Goal: Task Accomplishment & Management: Use online tool/utility

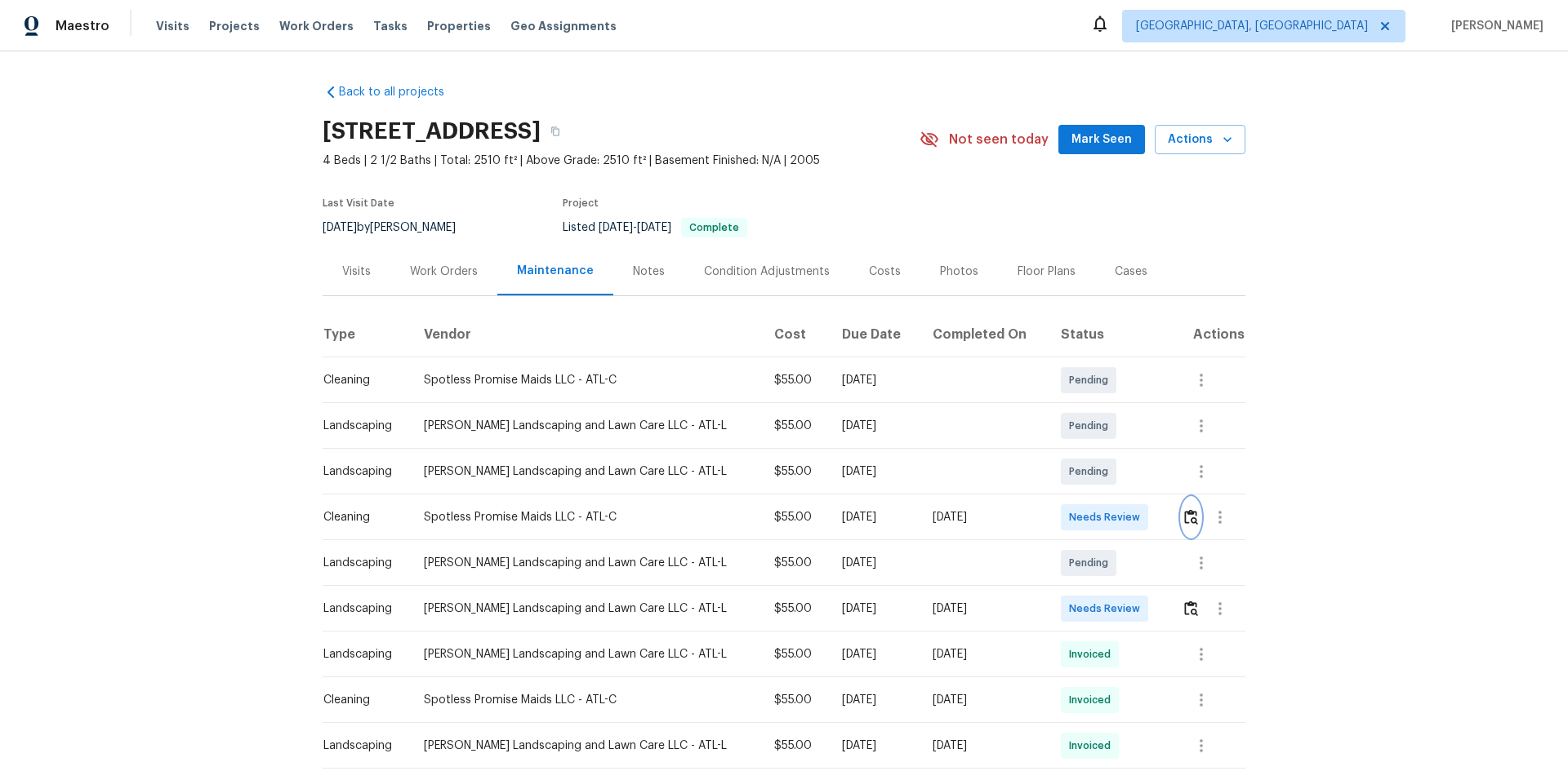
click at [1115, 510] on img "button" at bounding box center [1191, 518] width 14 height 16
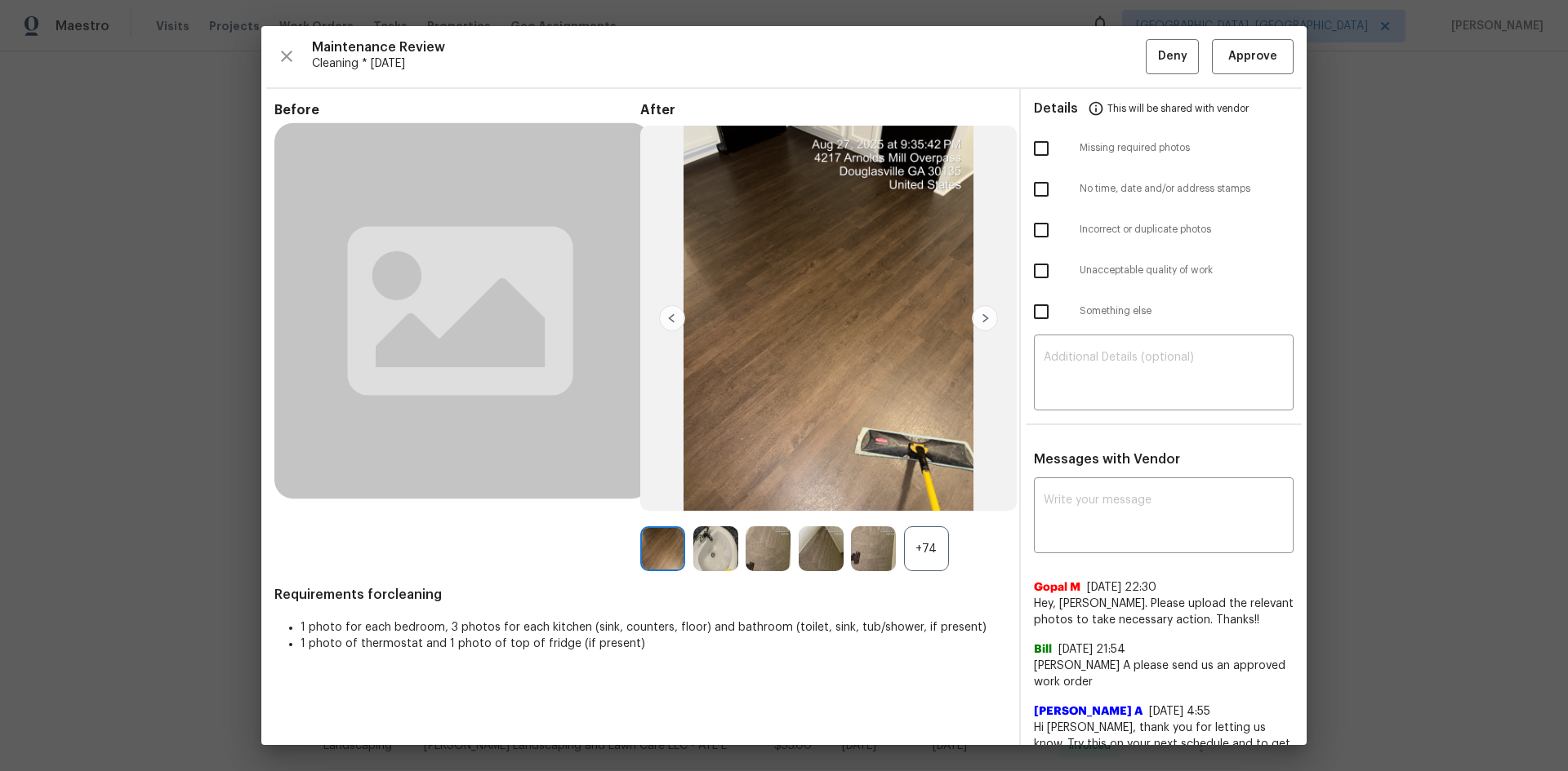
click at [915, 516] on div "+74" at bounding box center [926, 549] width 45 height 45
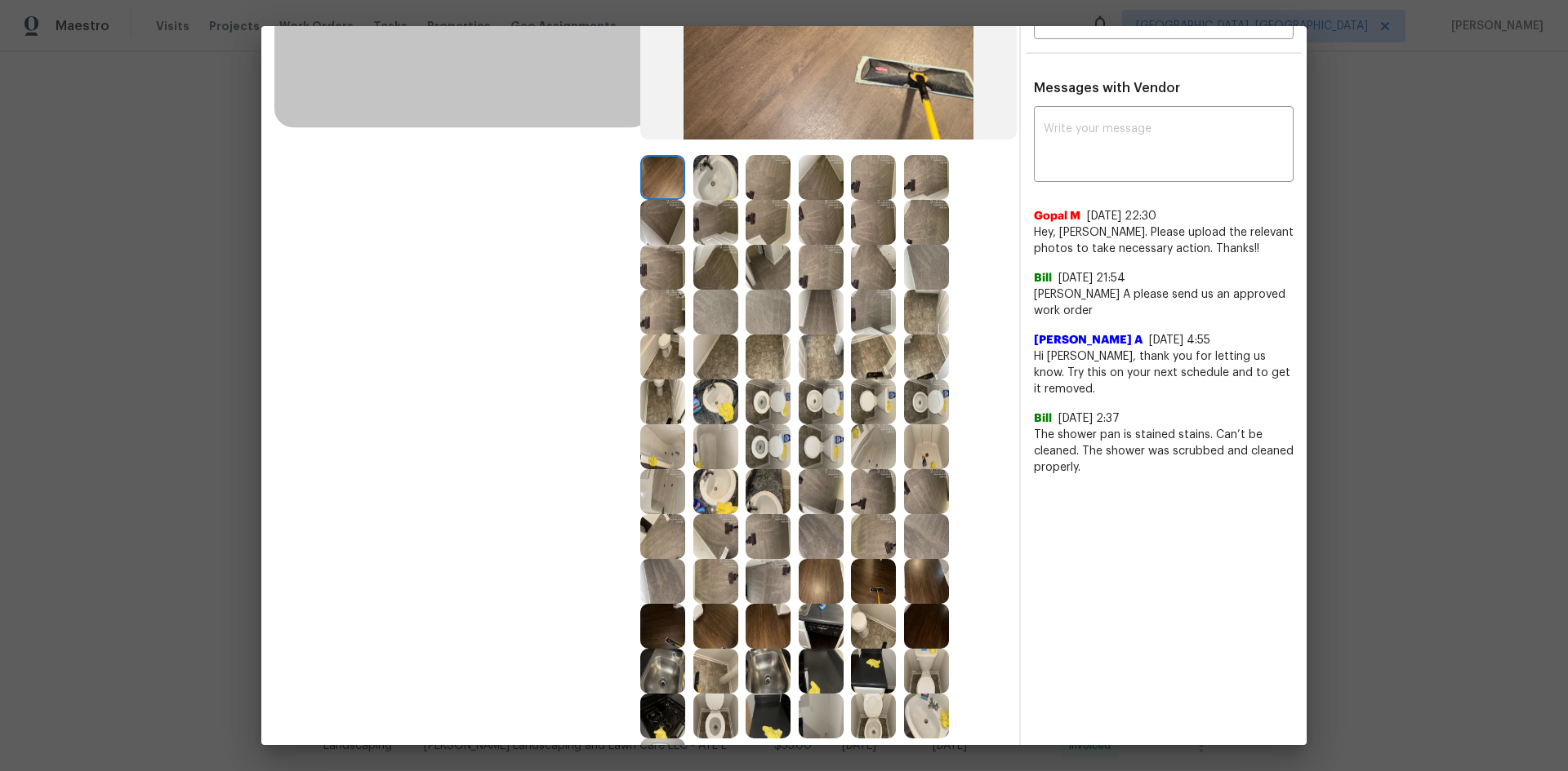
scroll to position [489, 0]
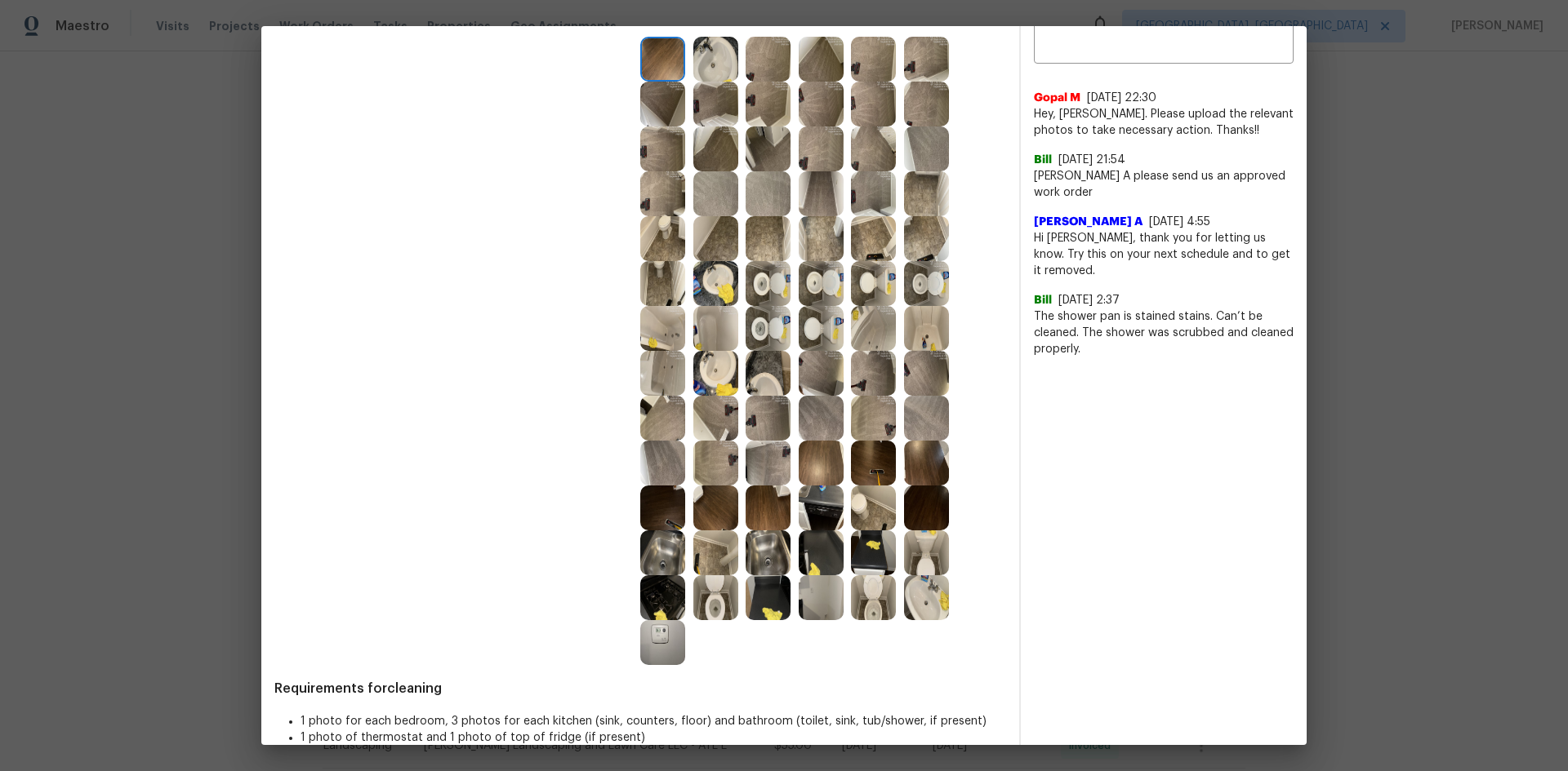
click at [653, 516] on img at bounding box center [663, 642] width 45 height 45
click at [650, 516] on img at bounding box center [663, 642] width 45 height 45
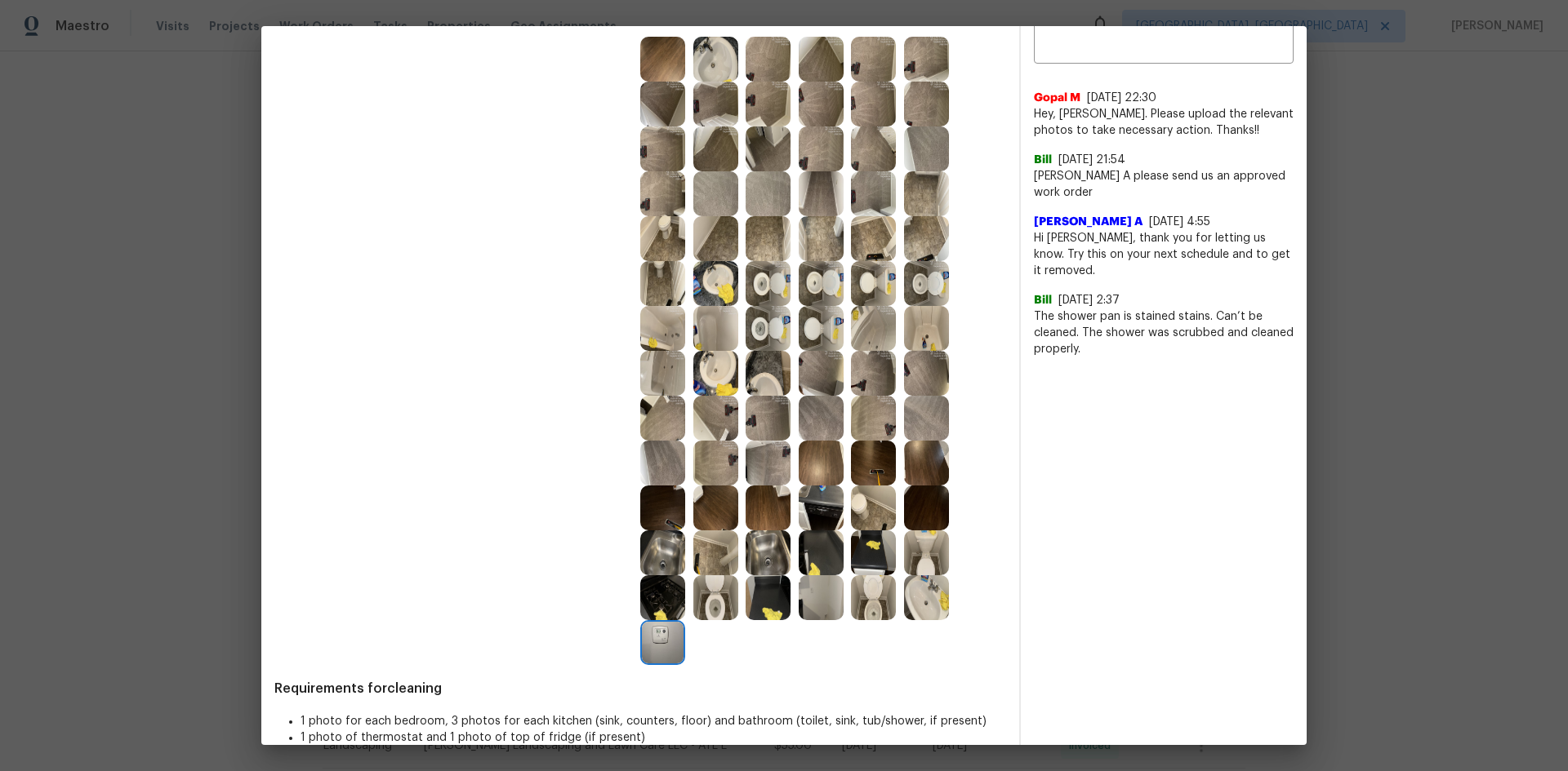
click at [650, 516] on img at bounding box center [663, 642] width 45 height 45
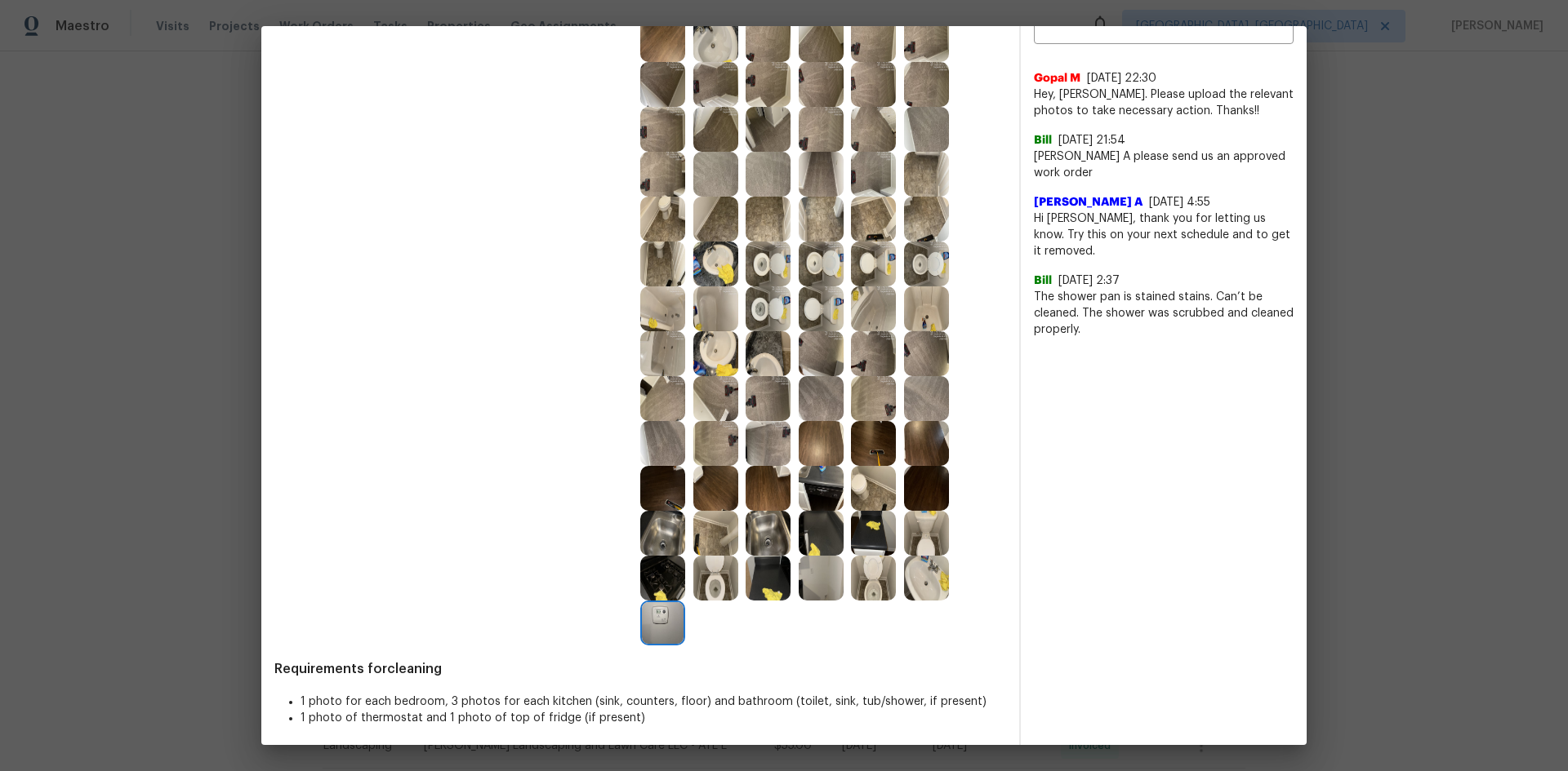
scroll to position [518, 0]
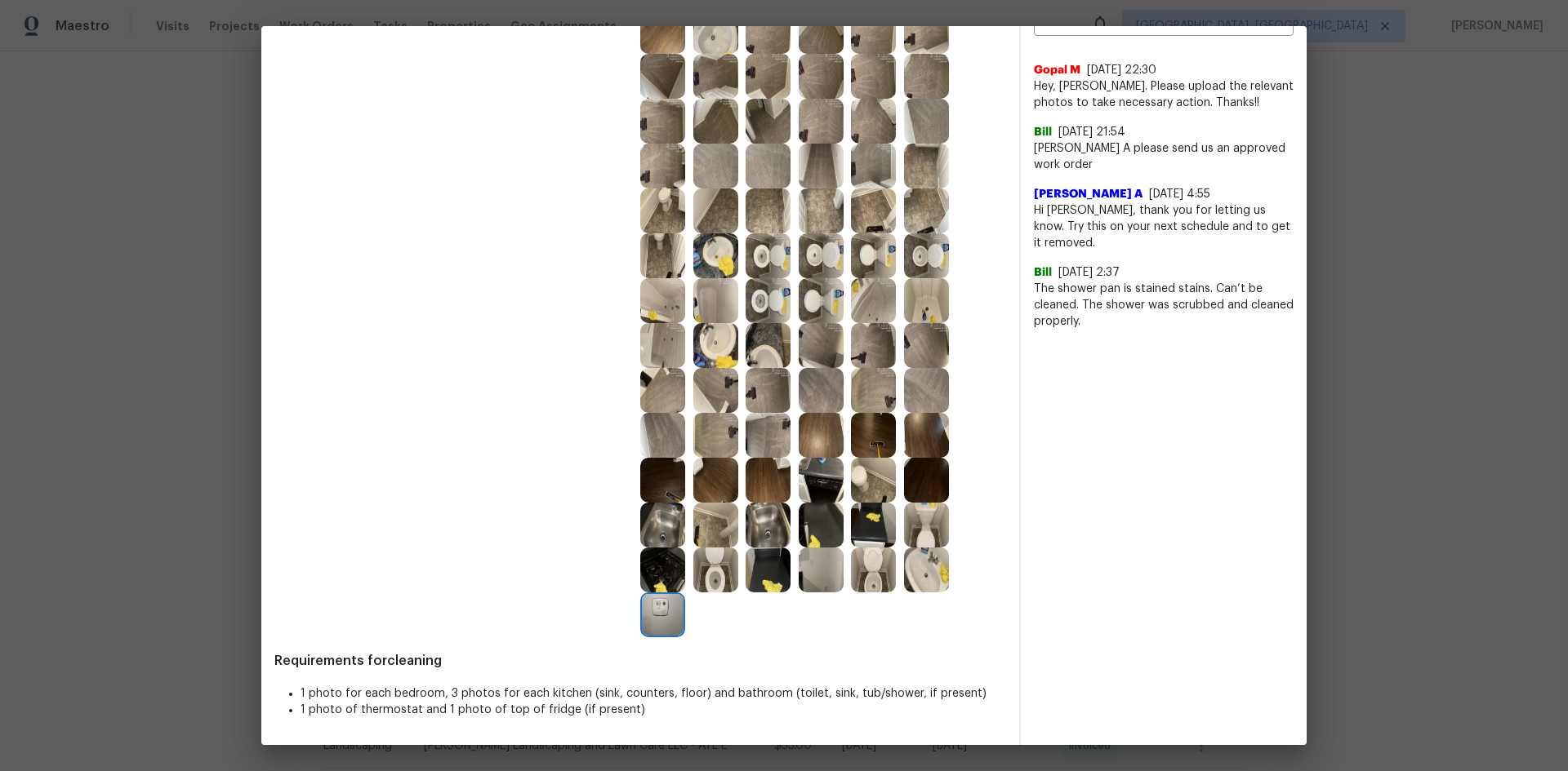
click at [659, 516] on img at bounding box center [663, 615] width 45 height 45
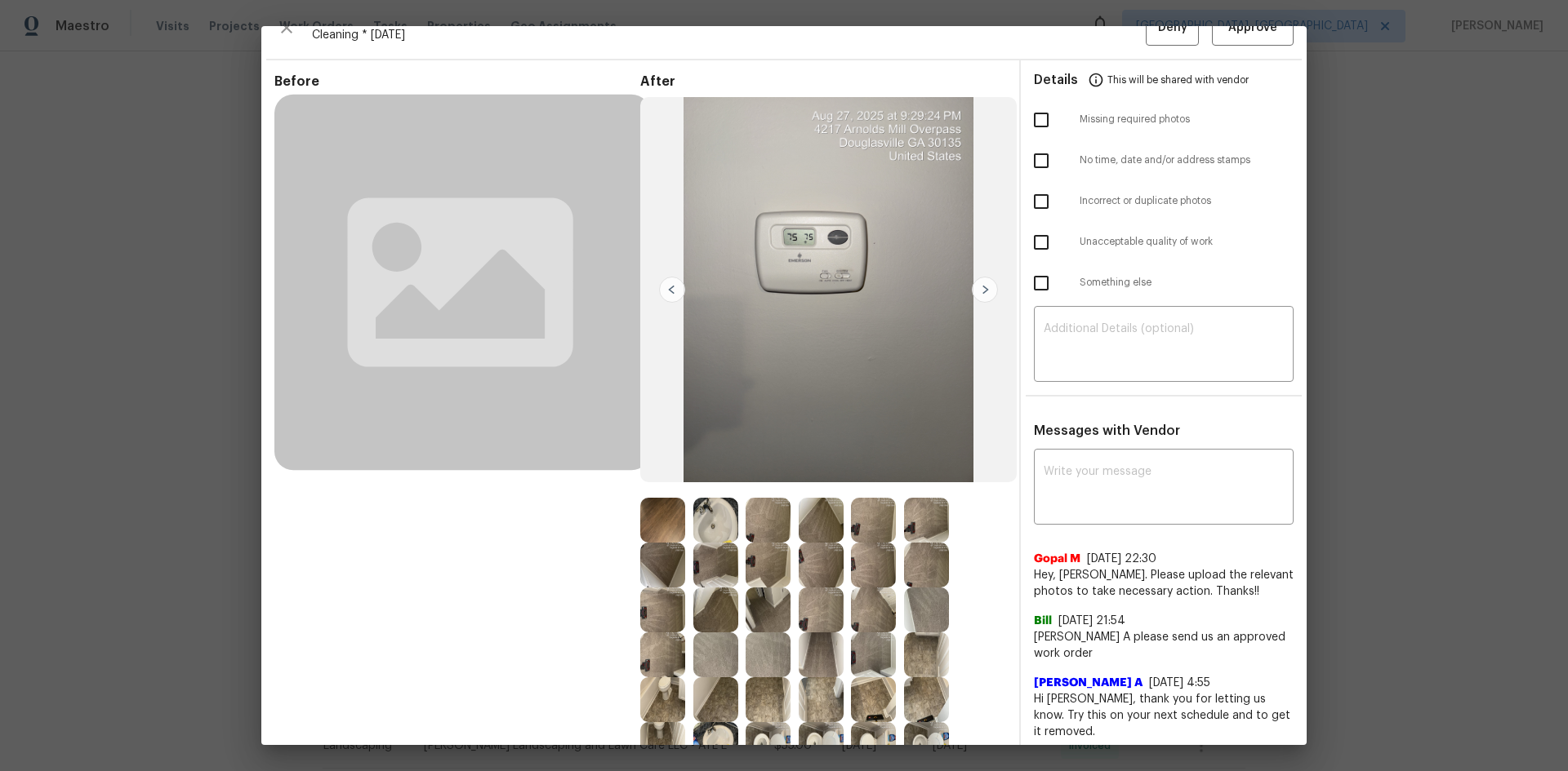
scroll to position [27, 0]
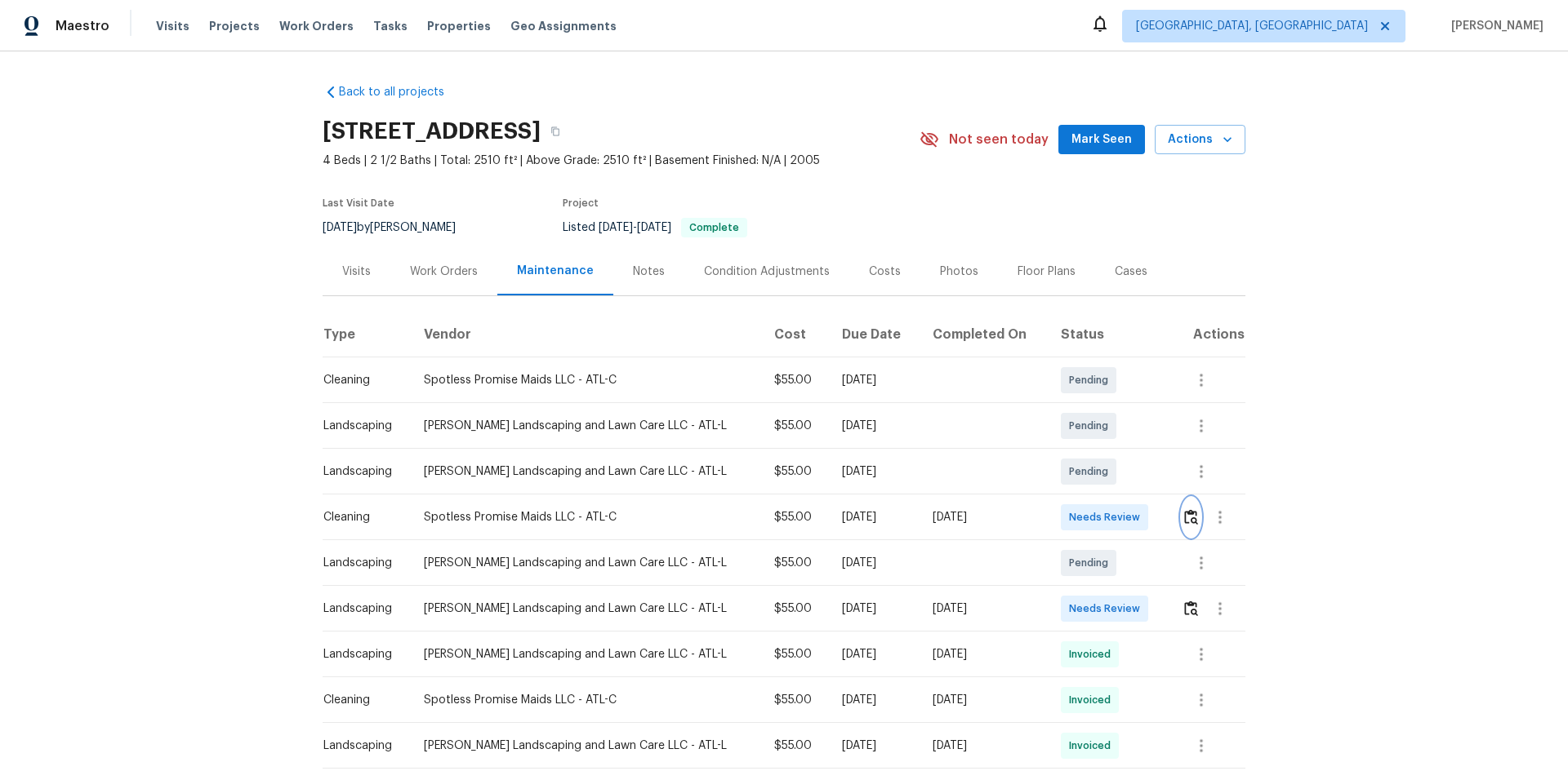
click at [1115, 516] on img "button" at bounding box center [1191, 518] width 14 height 16
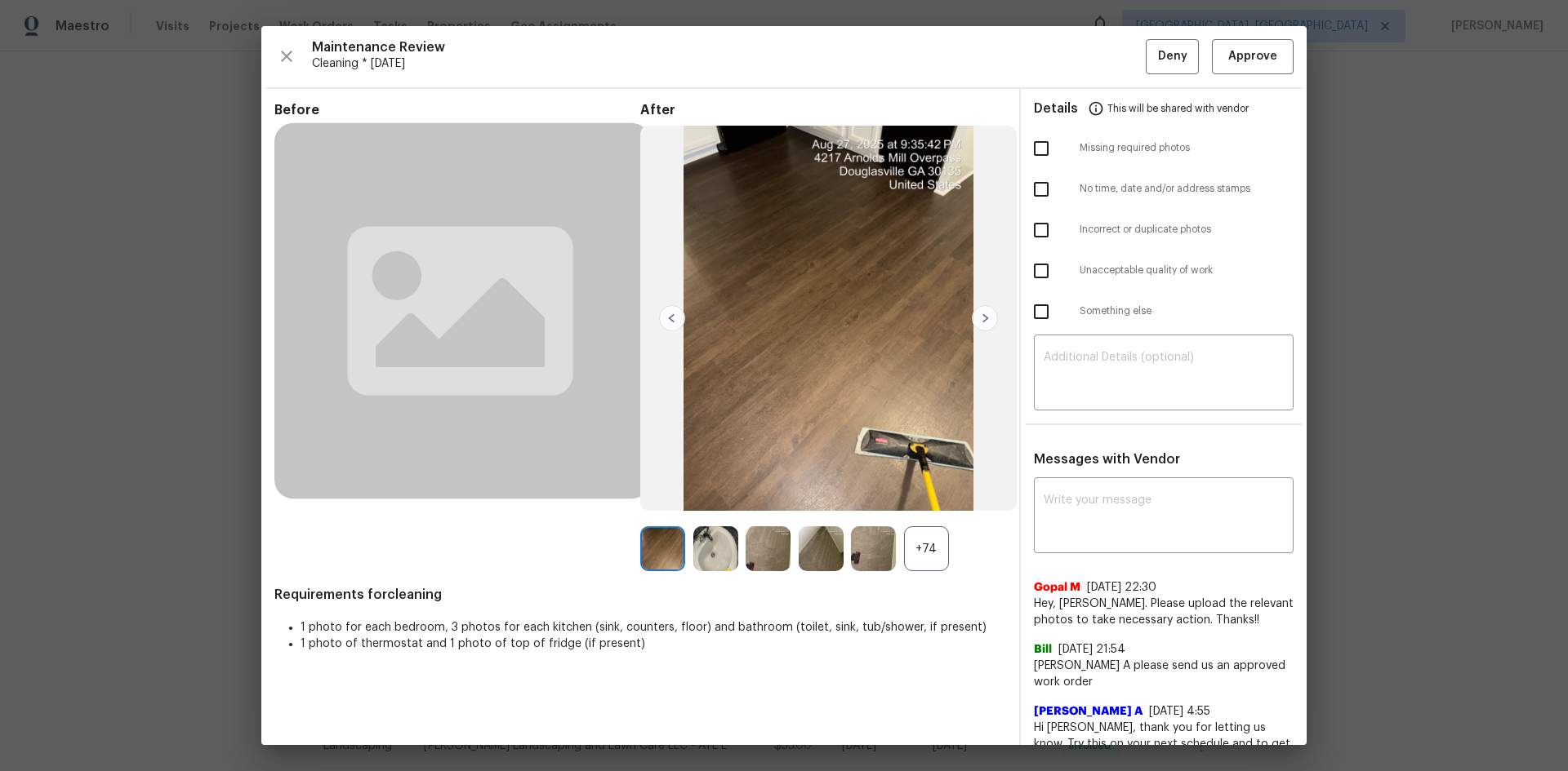
click at [914, 516] on div "+74" at bounding box center [926, 549] width 45 height 45
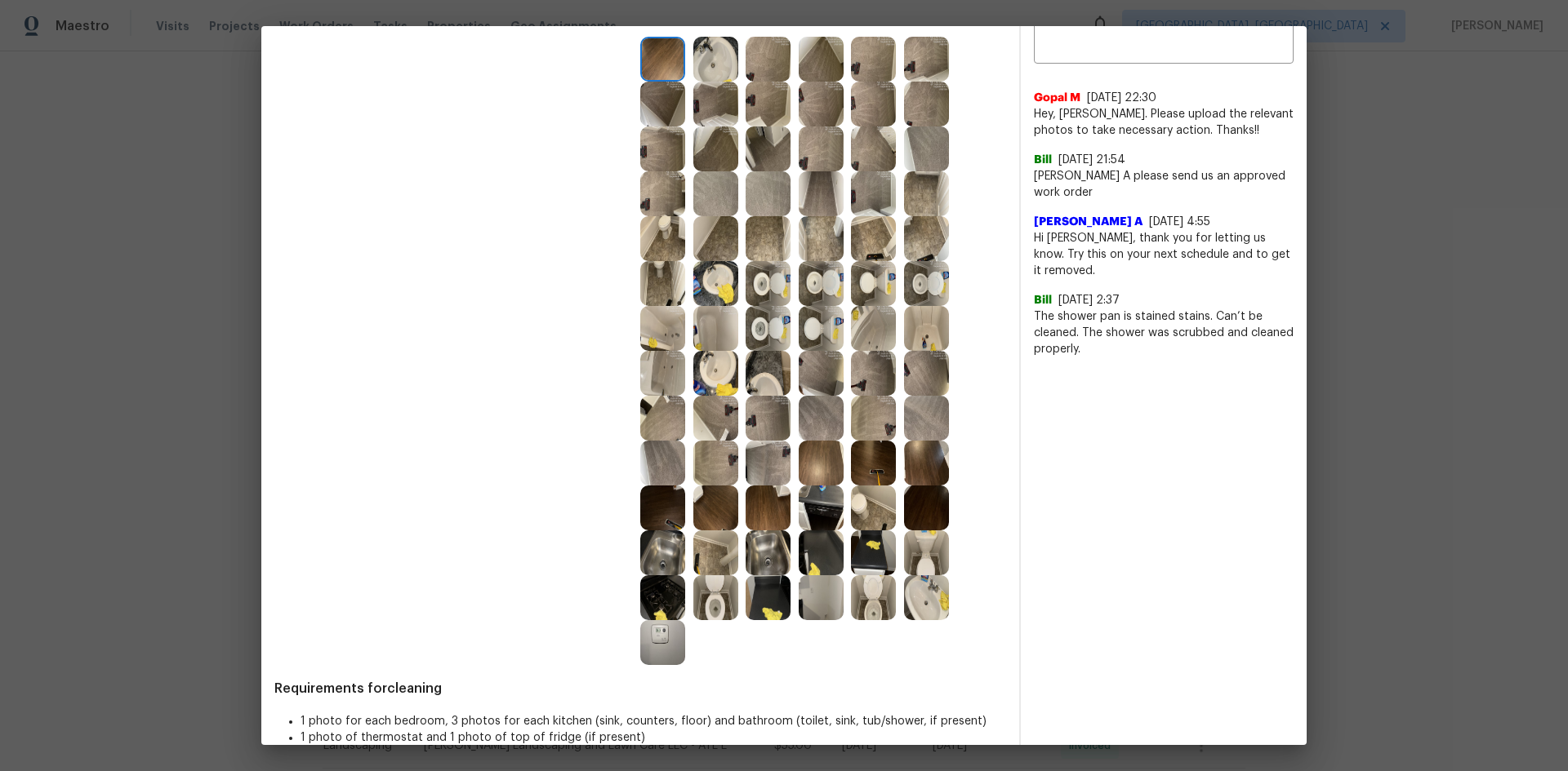
scroll to position [518, 0]
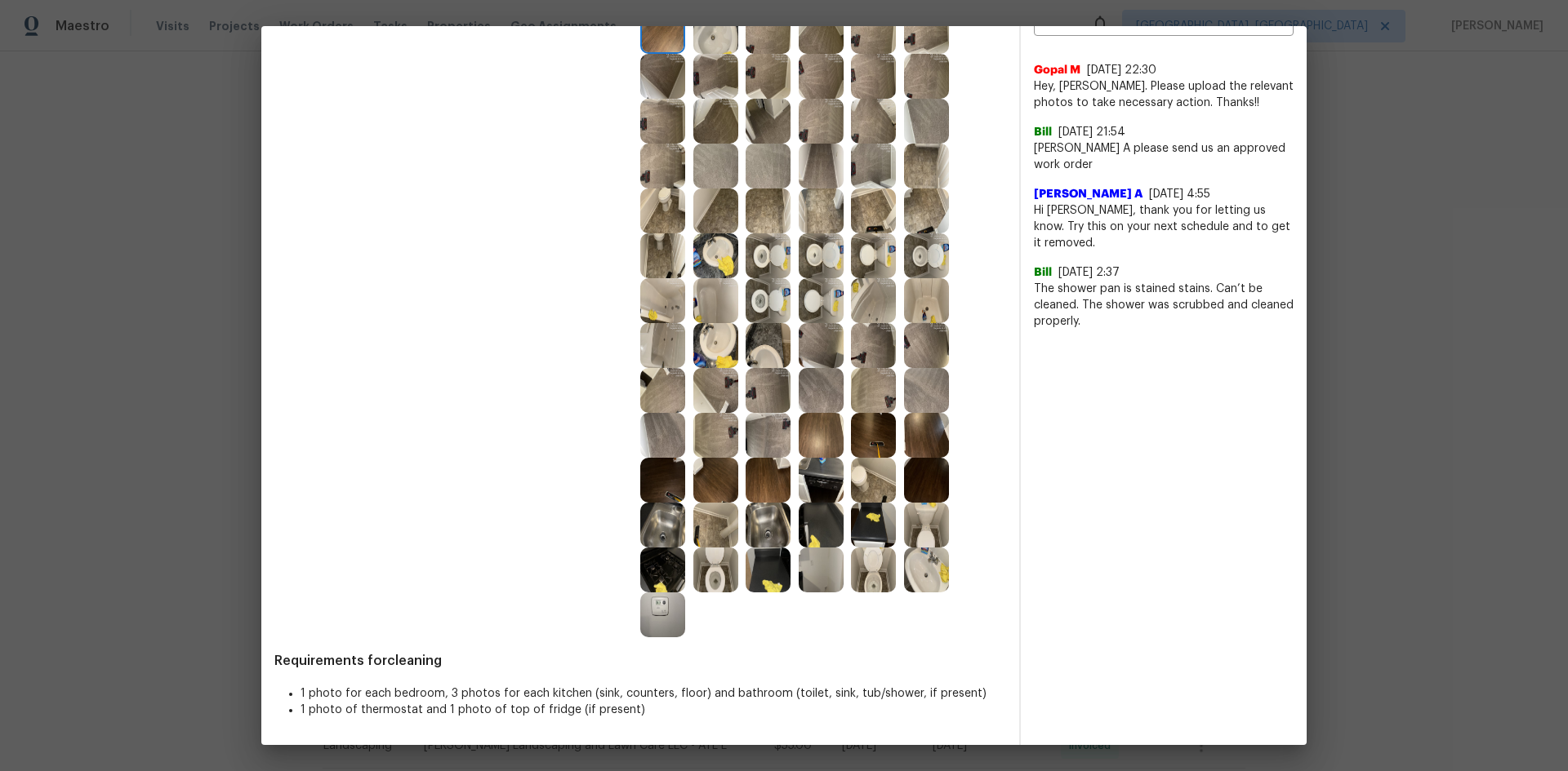
click at [659, 516] on img at bounding box center [663, 615] width 45 height 45
click at [661, 516] on img at bounding box center [663, 570] width 45 height 45
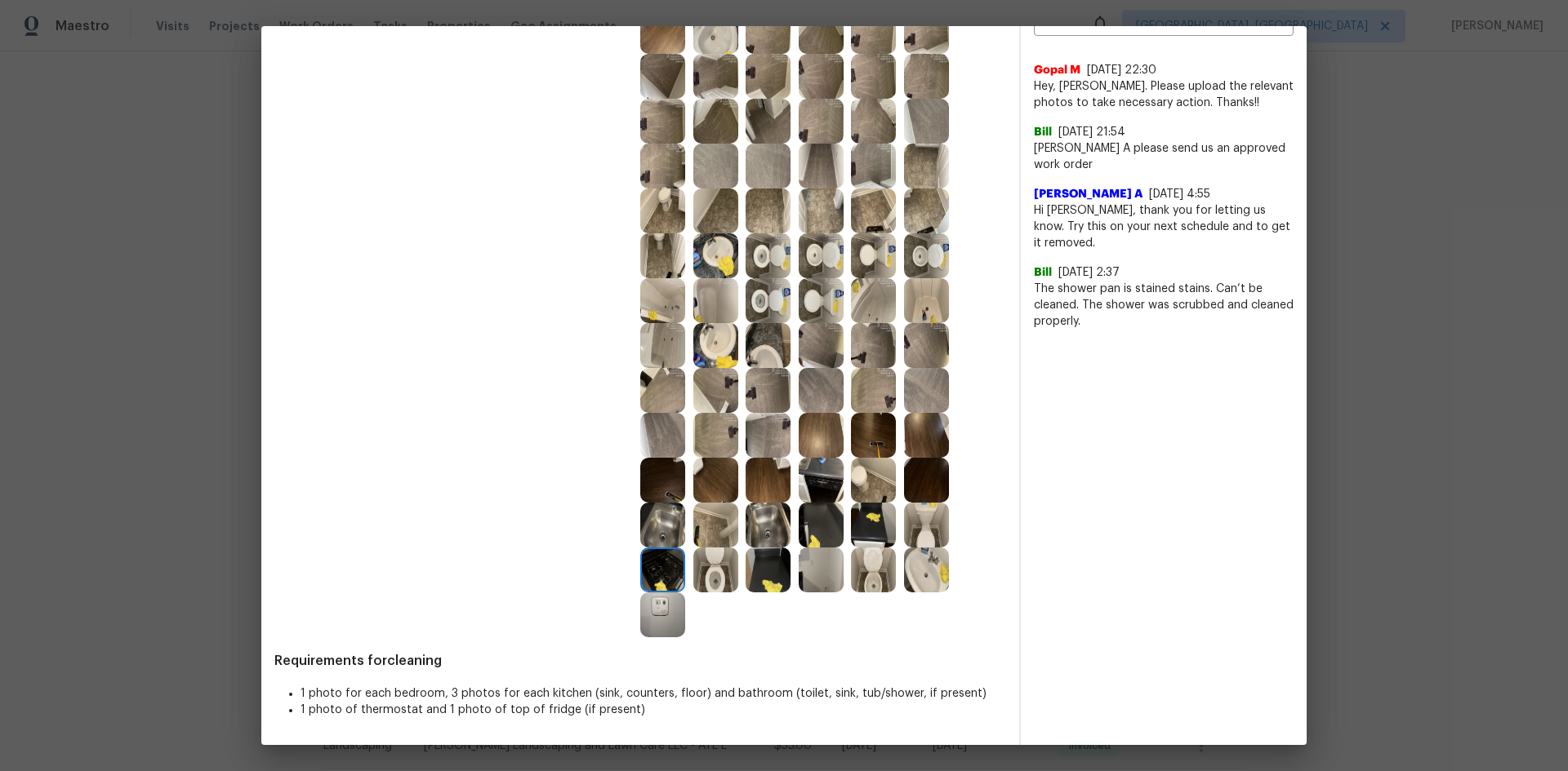
click at [661, 516] on img at bounding box center [663, 570] width 45 height 45
click at [660, 516] on img at bounding box center [663, 615] width 45 height 45
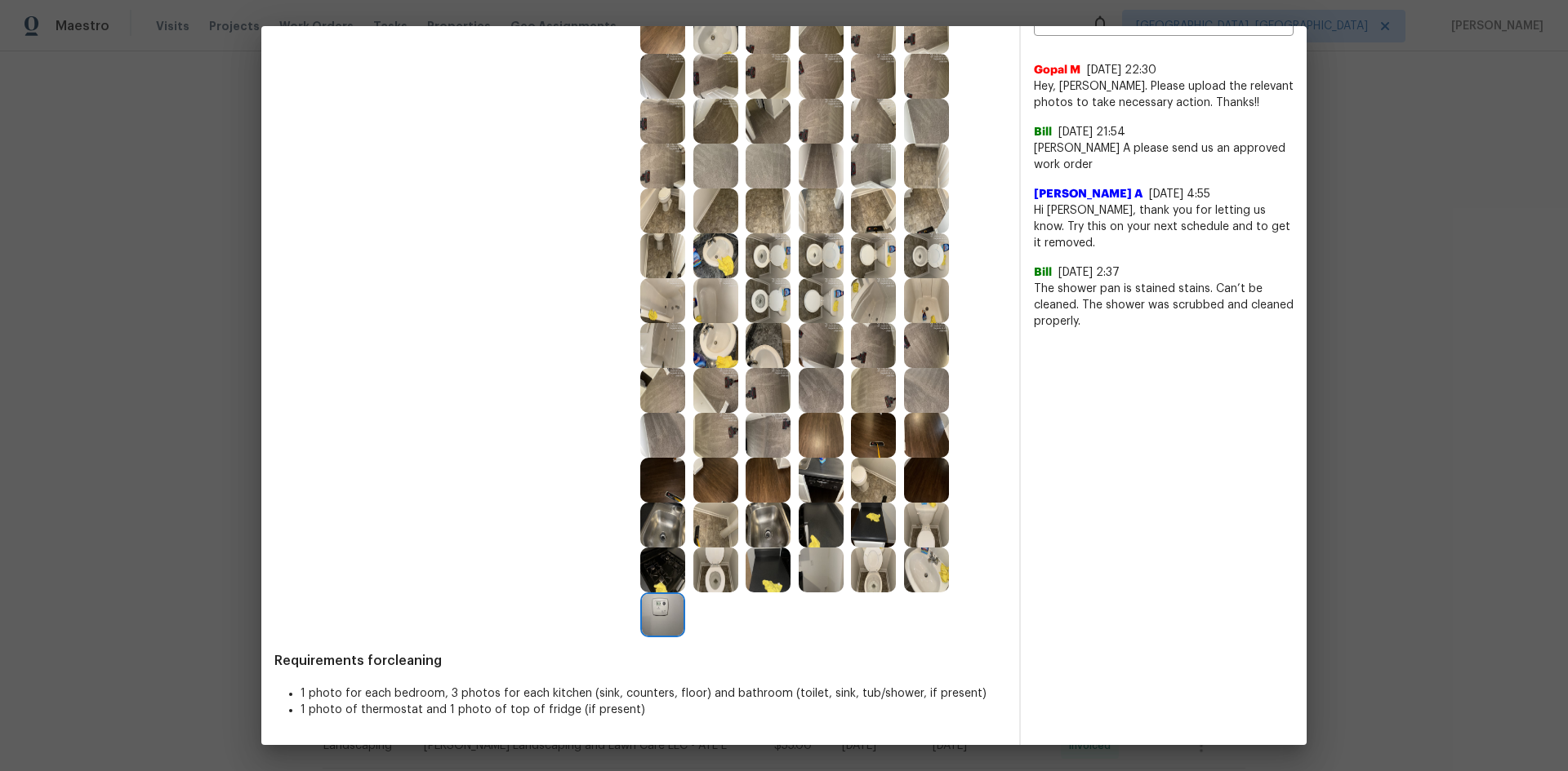
click at [660, 516] on img at bounding box center [663, 615] width 45 height 45
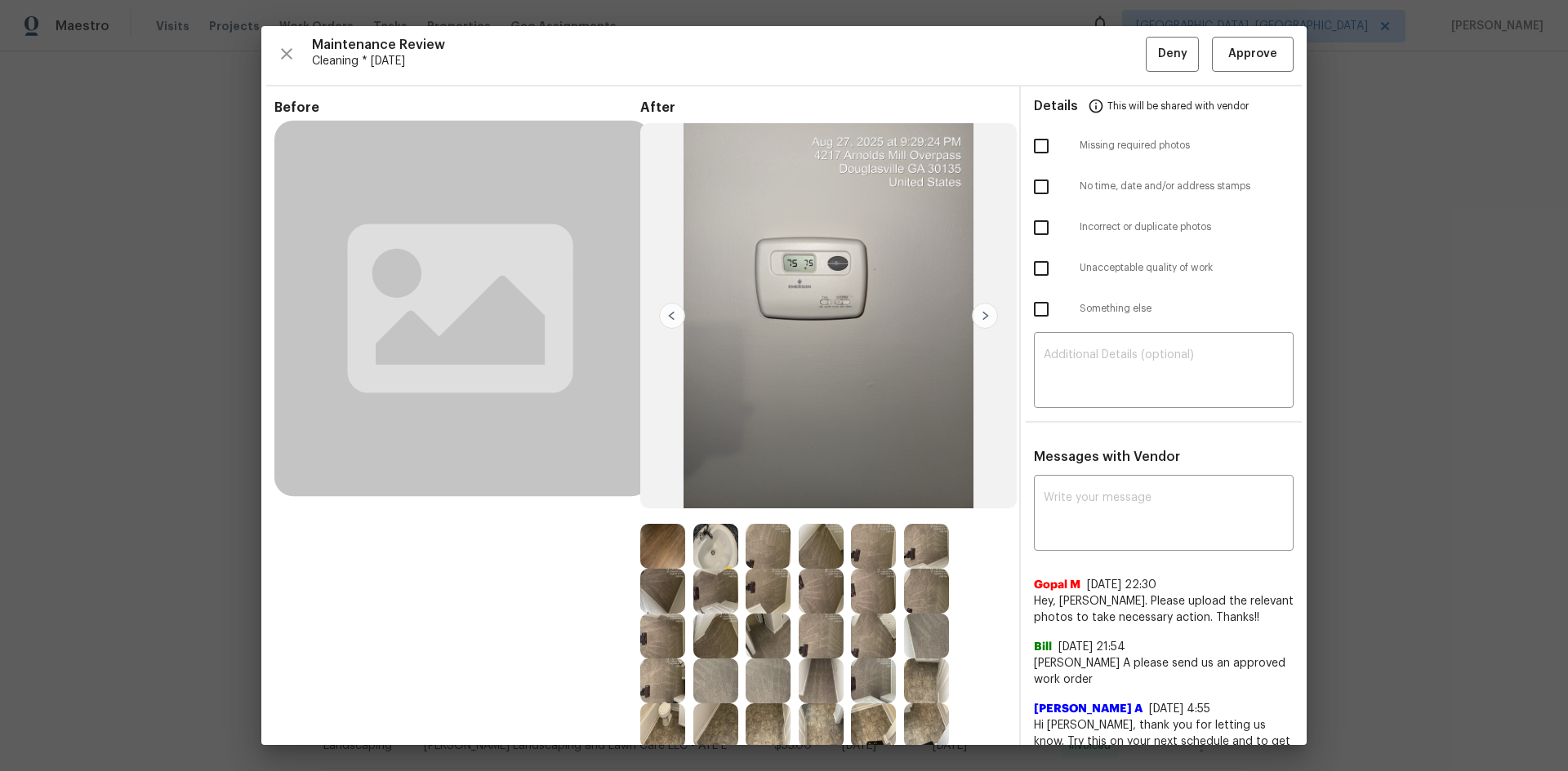
scroll to position [0, 0]
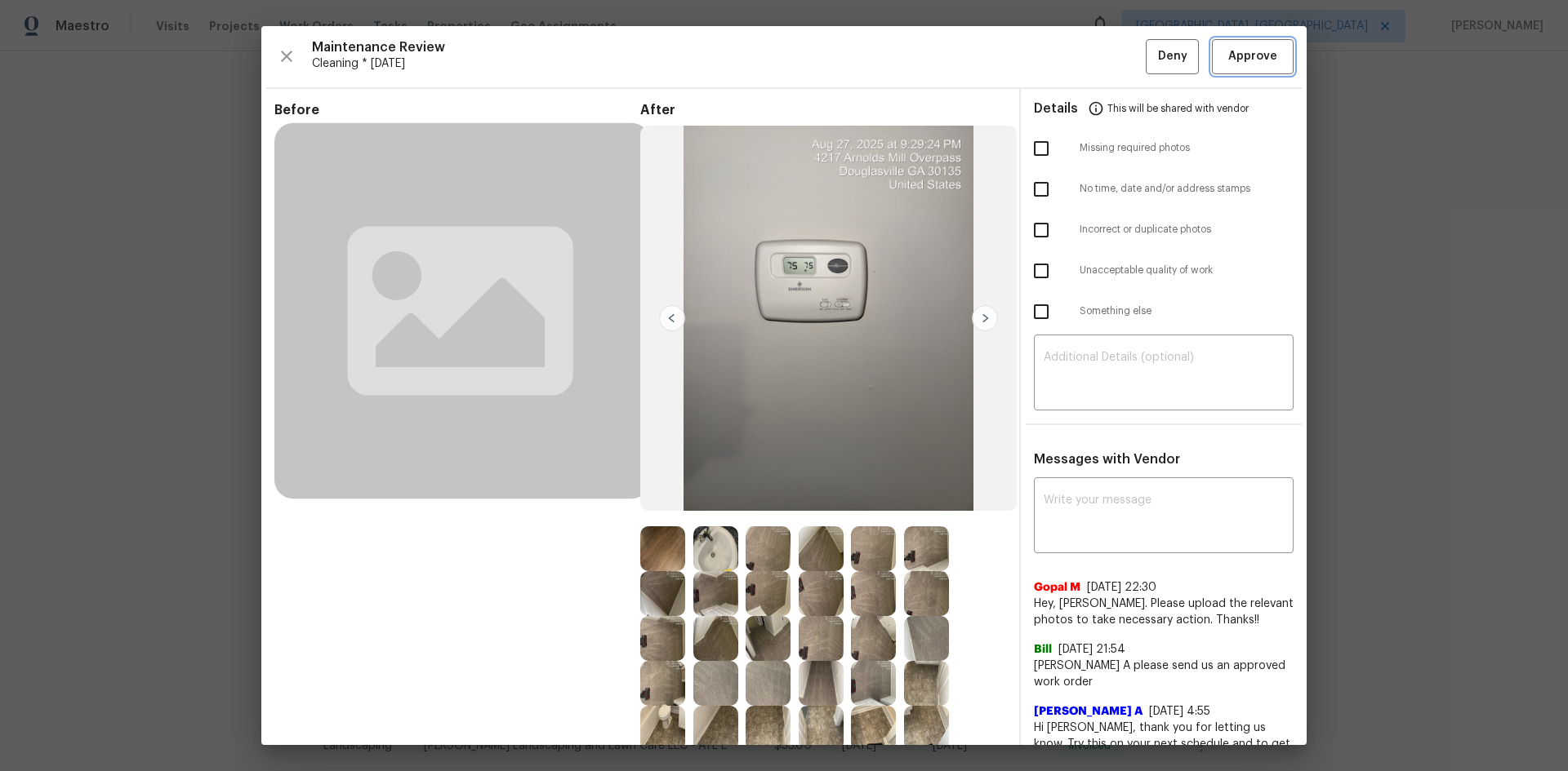
click at [1115, 57] on span "Approve" at bounding box center [1252, 57] width 49 height 20
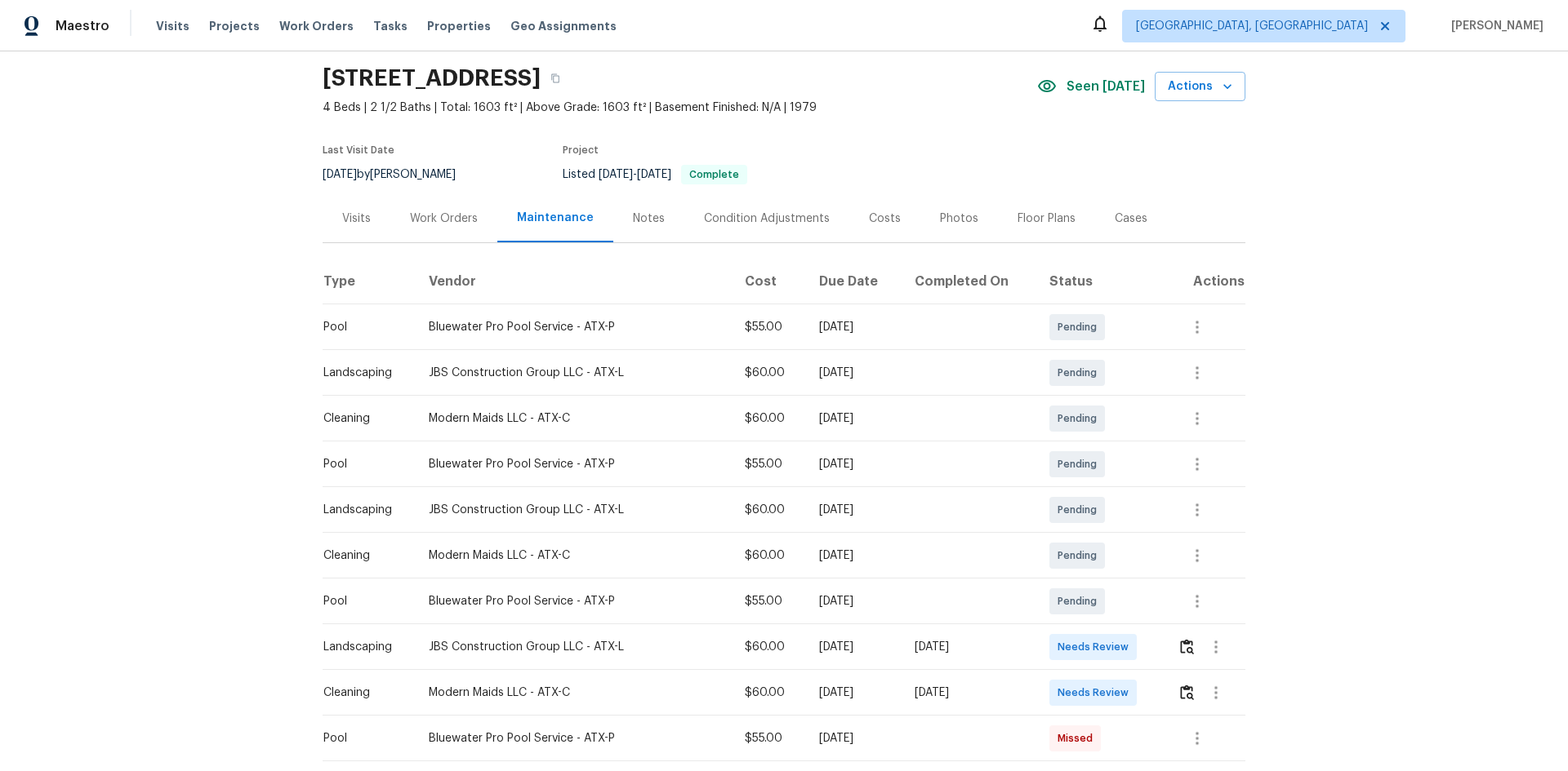
scroll to position [82, 0]
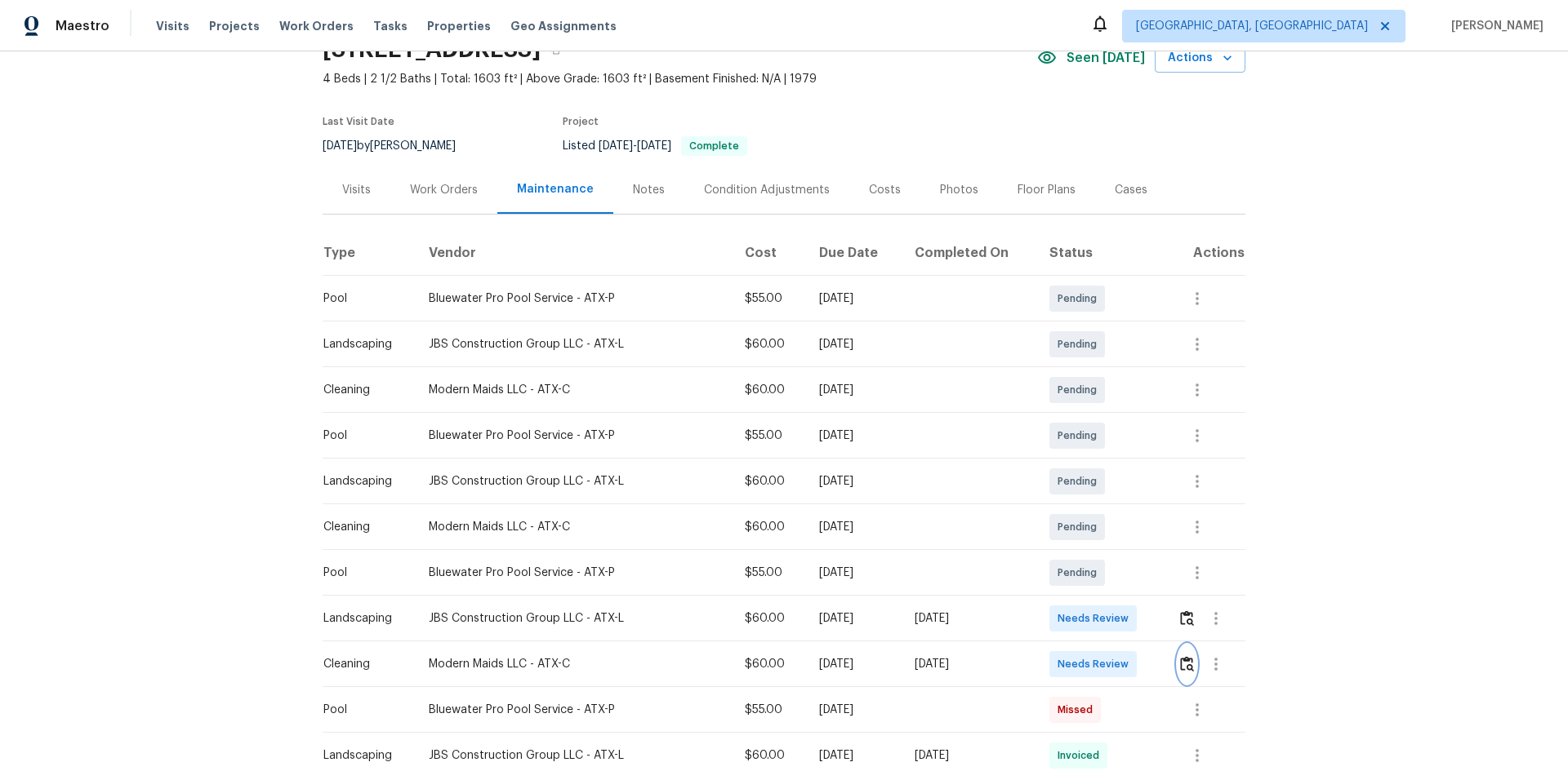
click at [1115, 516] on img "button" at bounding box center [1187, 664] width 14 height 16
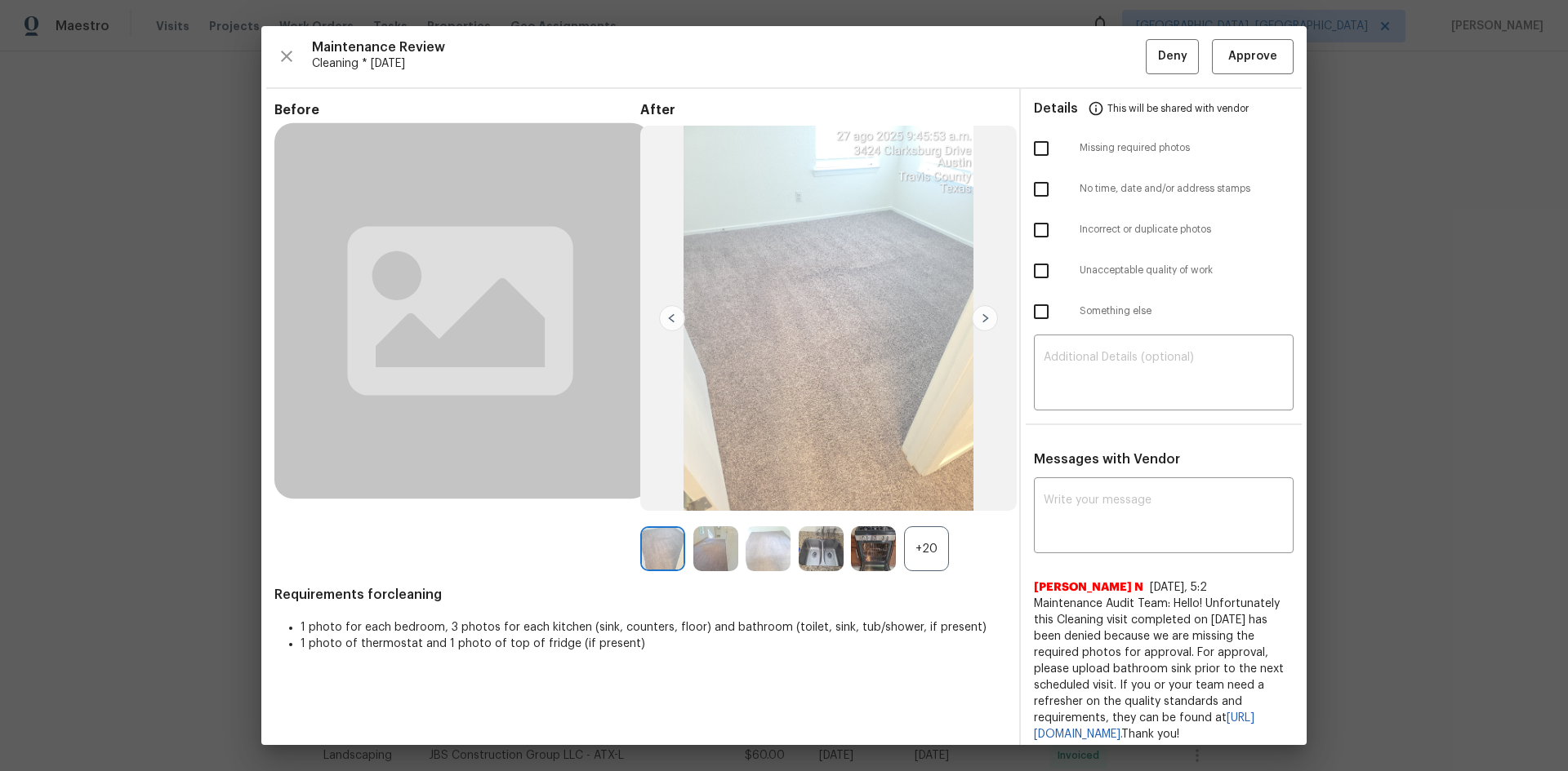
click at [921, 516] on div "+20" at bounding box center [926, 549] width 45 height 45
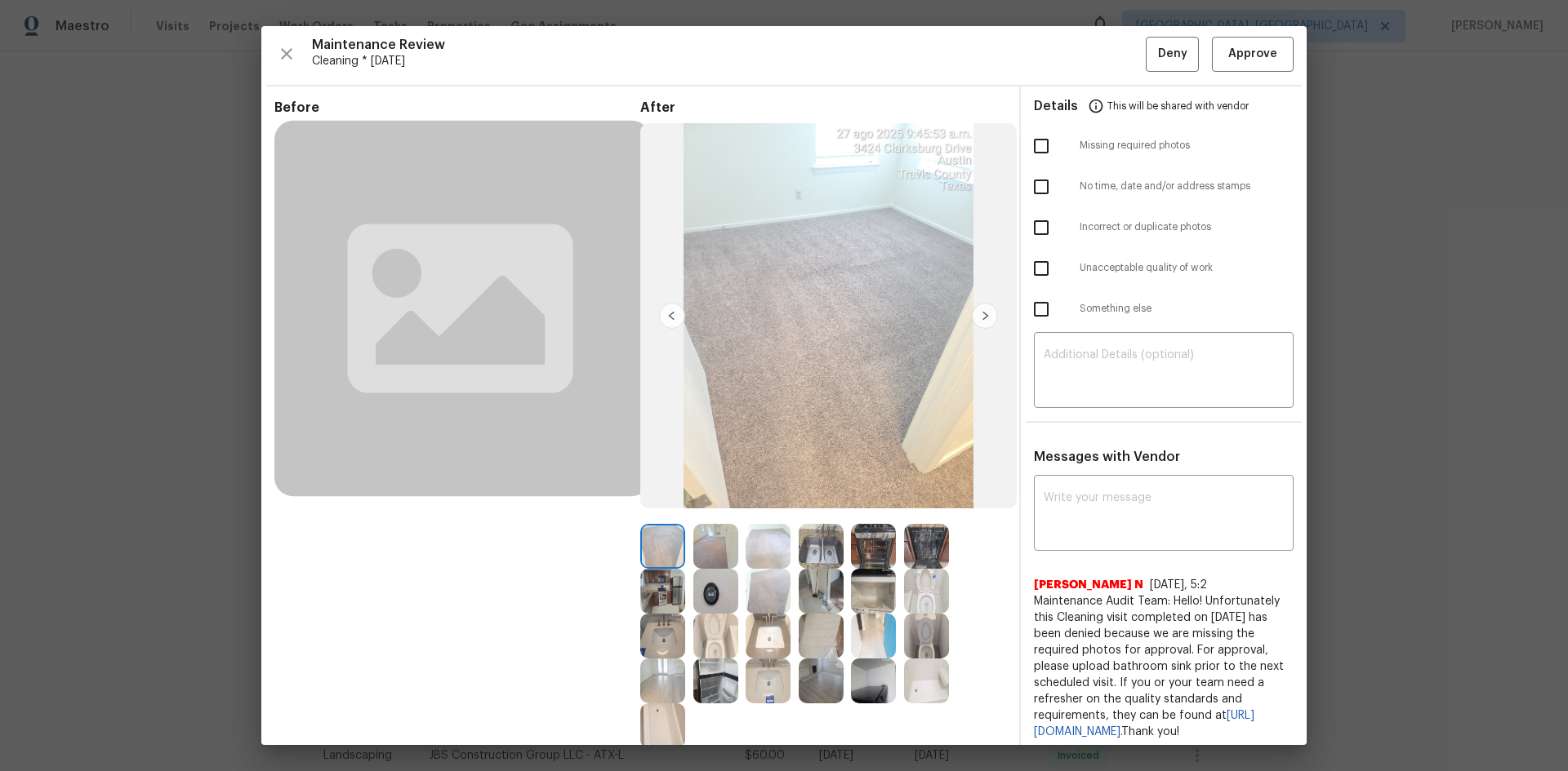
scroll to position [0, 0]
click at [713, 516] on img at bounding box center [716, 594] width 45 height 45
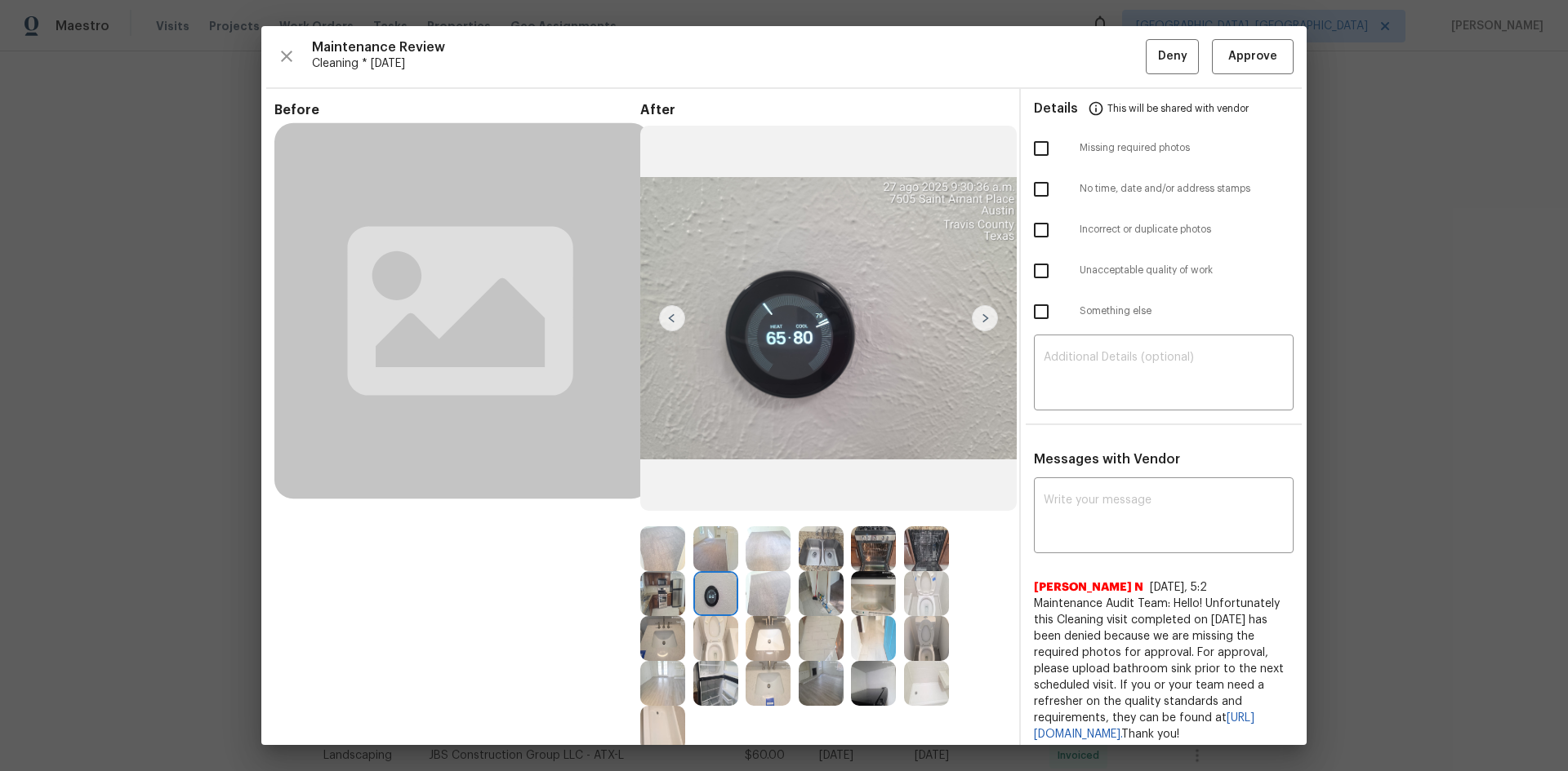
click at [713, 516] on img at bounding box center [716, 594] width 45 height 45
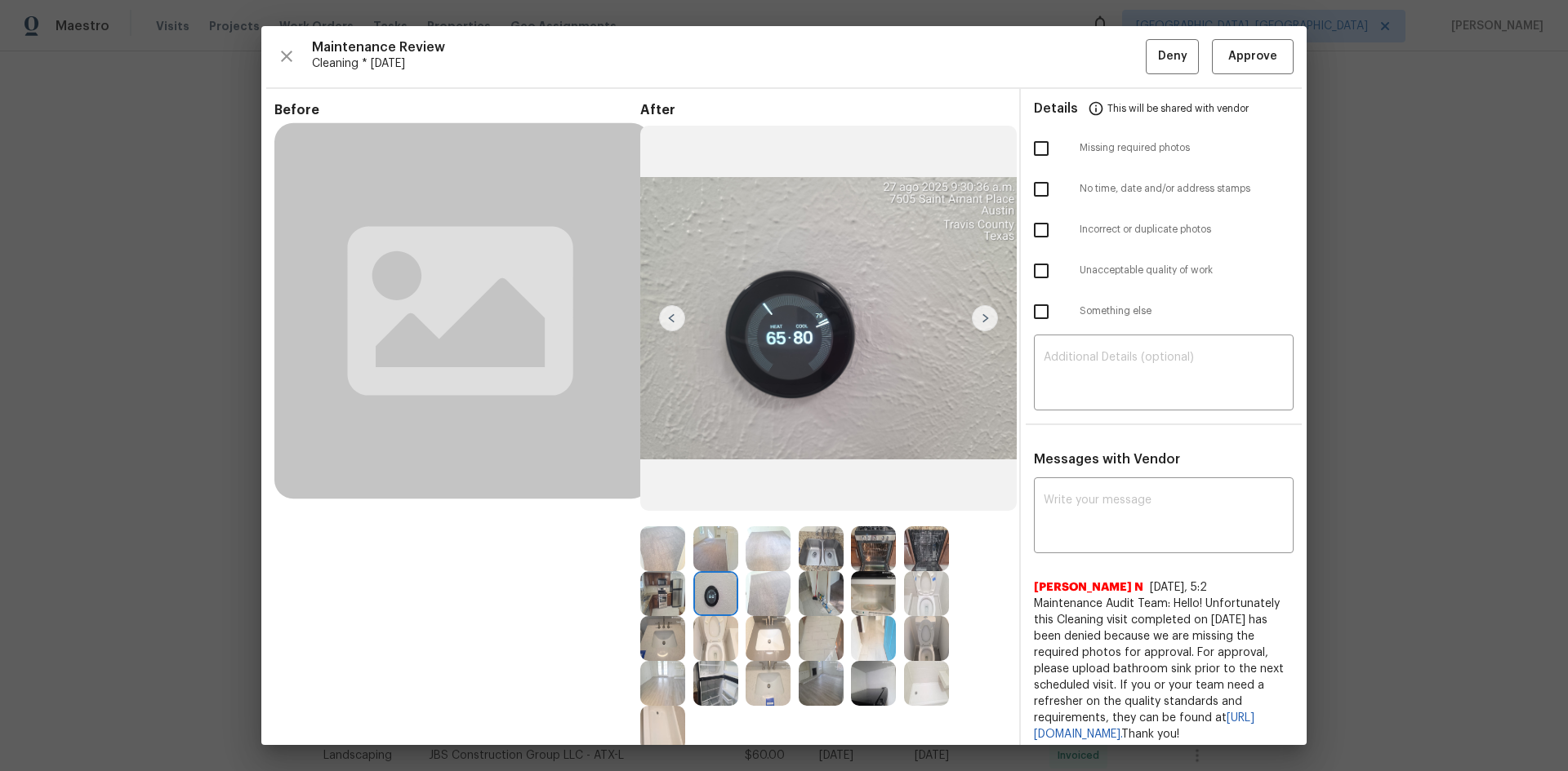
click at [714, 516] on img at bounding box center [716, 594] width 45 height 45
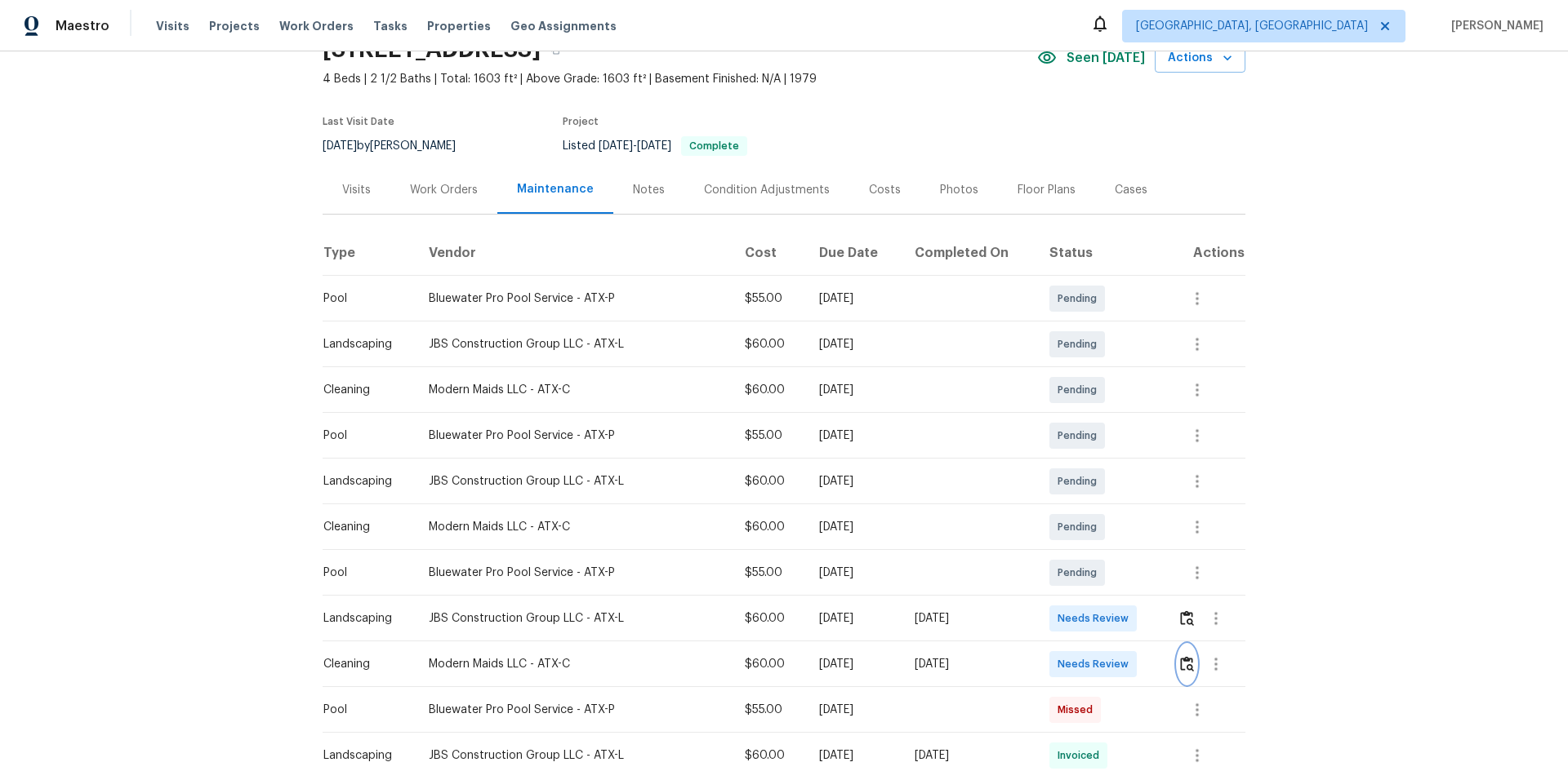
click at [1115, 516] on img "button" at bounding box center [1187, 664] width 14 height 16
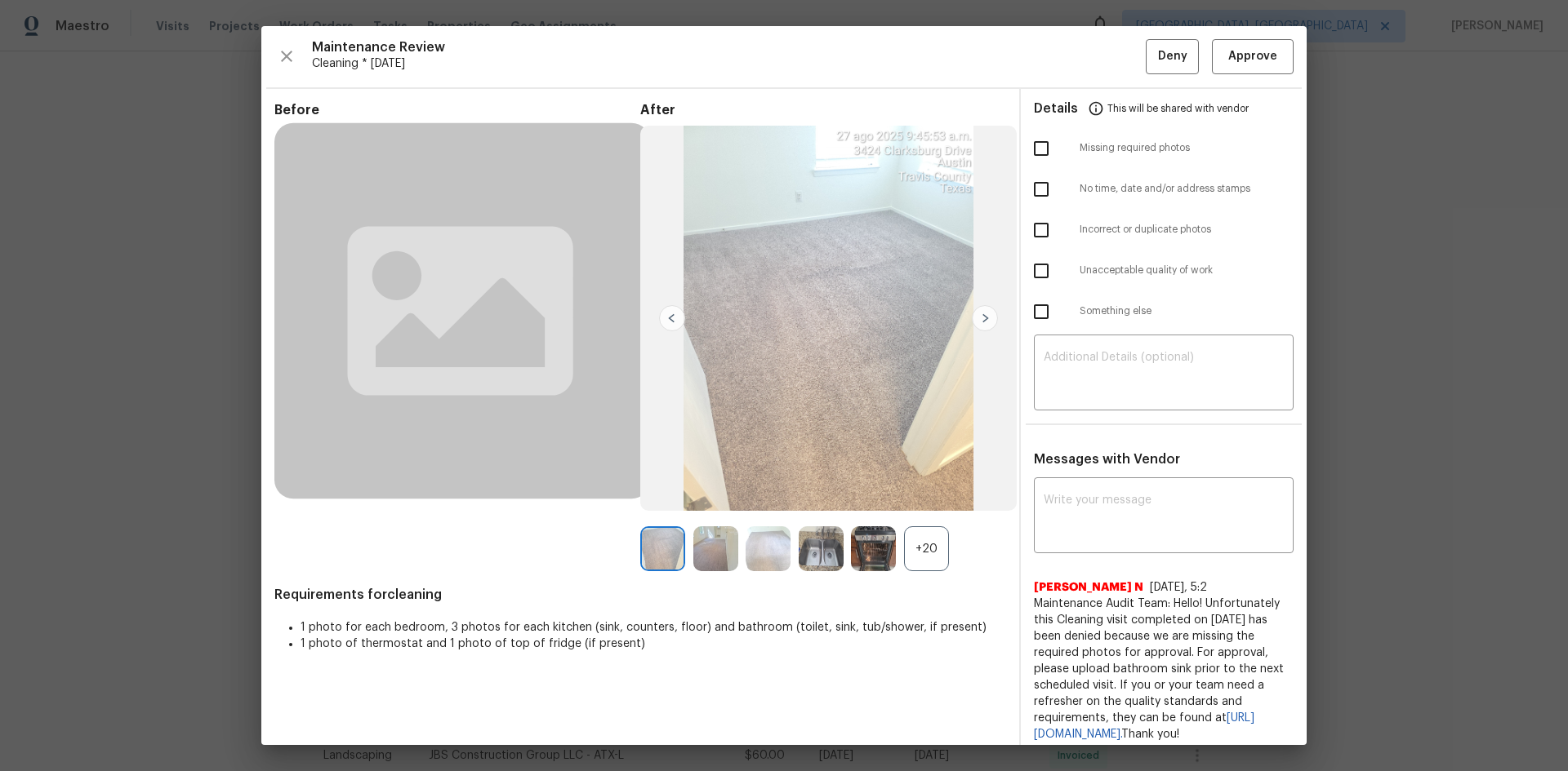
click at [921, 516] on div "+20" at bounding box center [926, 549] width 45 height 45
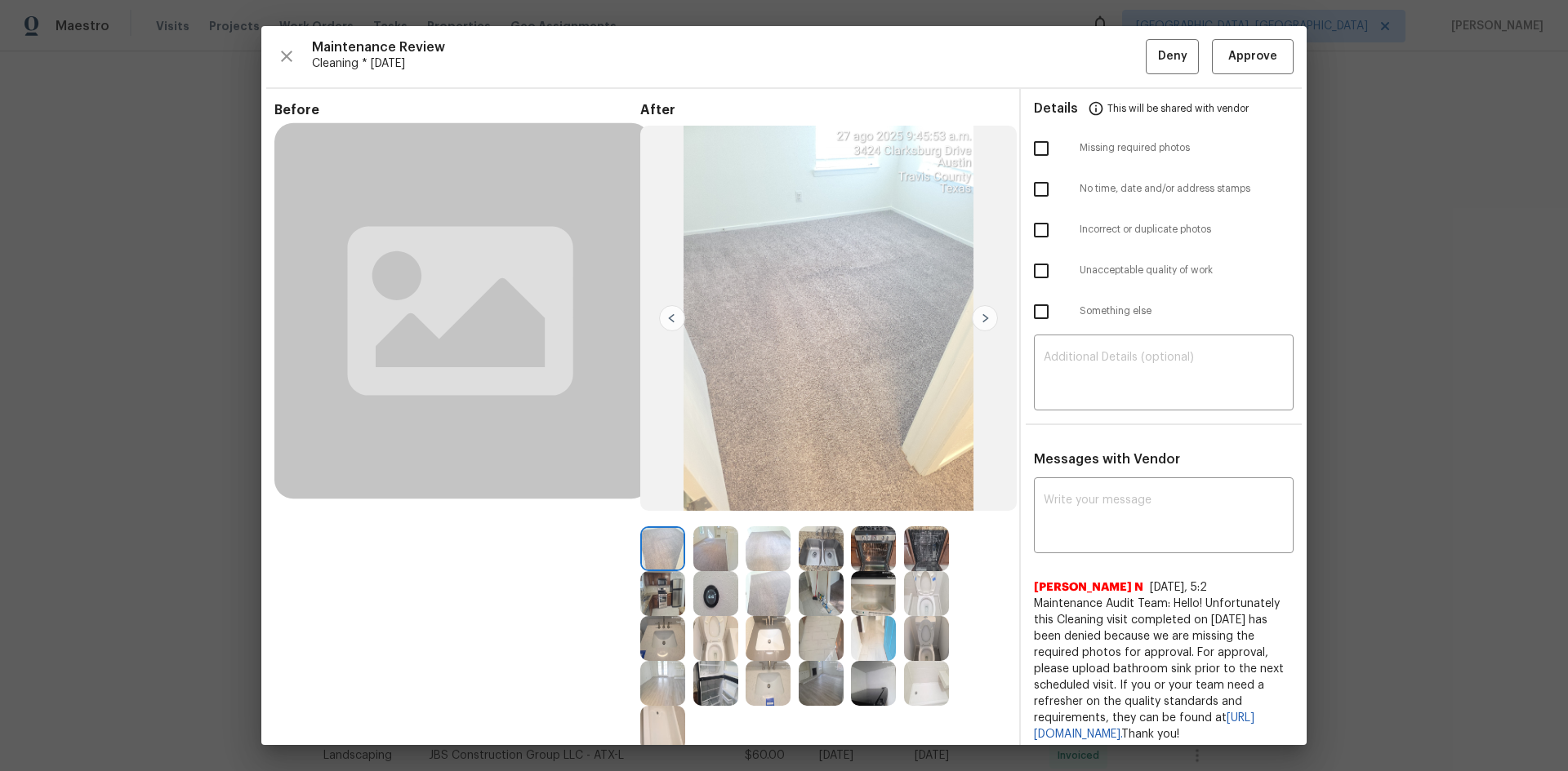
click at [713, 516] on img at bounding box center [716, 594] width 45 height 45
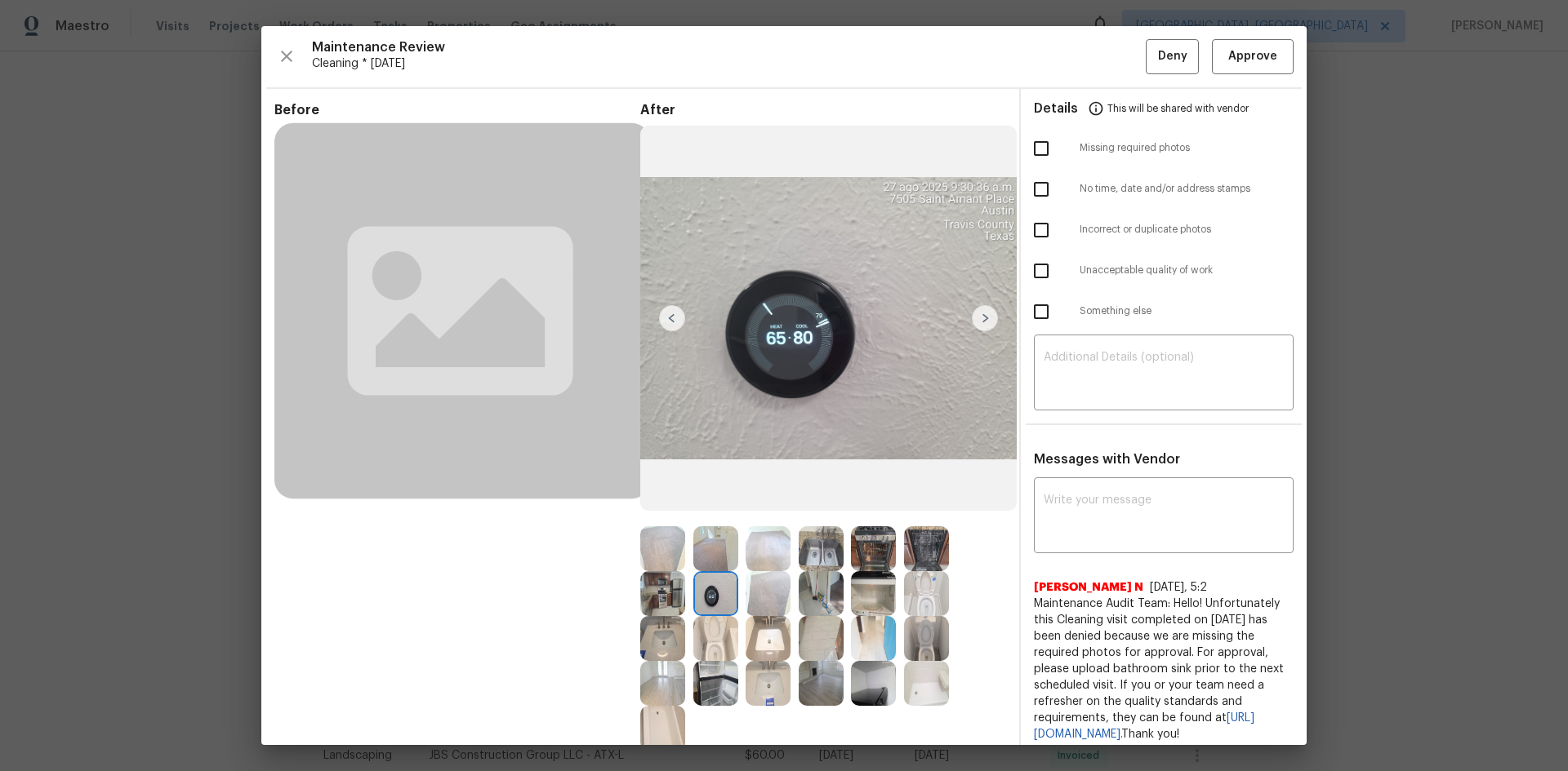
click at [979, 324] on img at bounding box center [985, 318] width 26 height 26
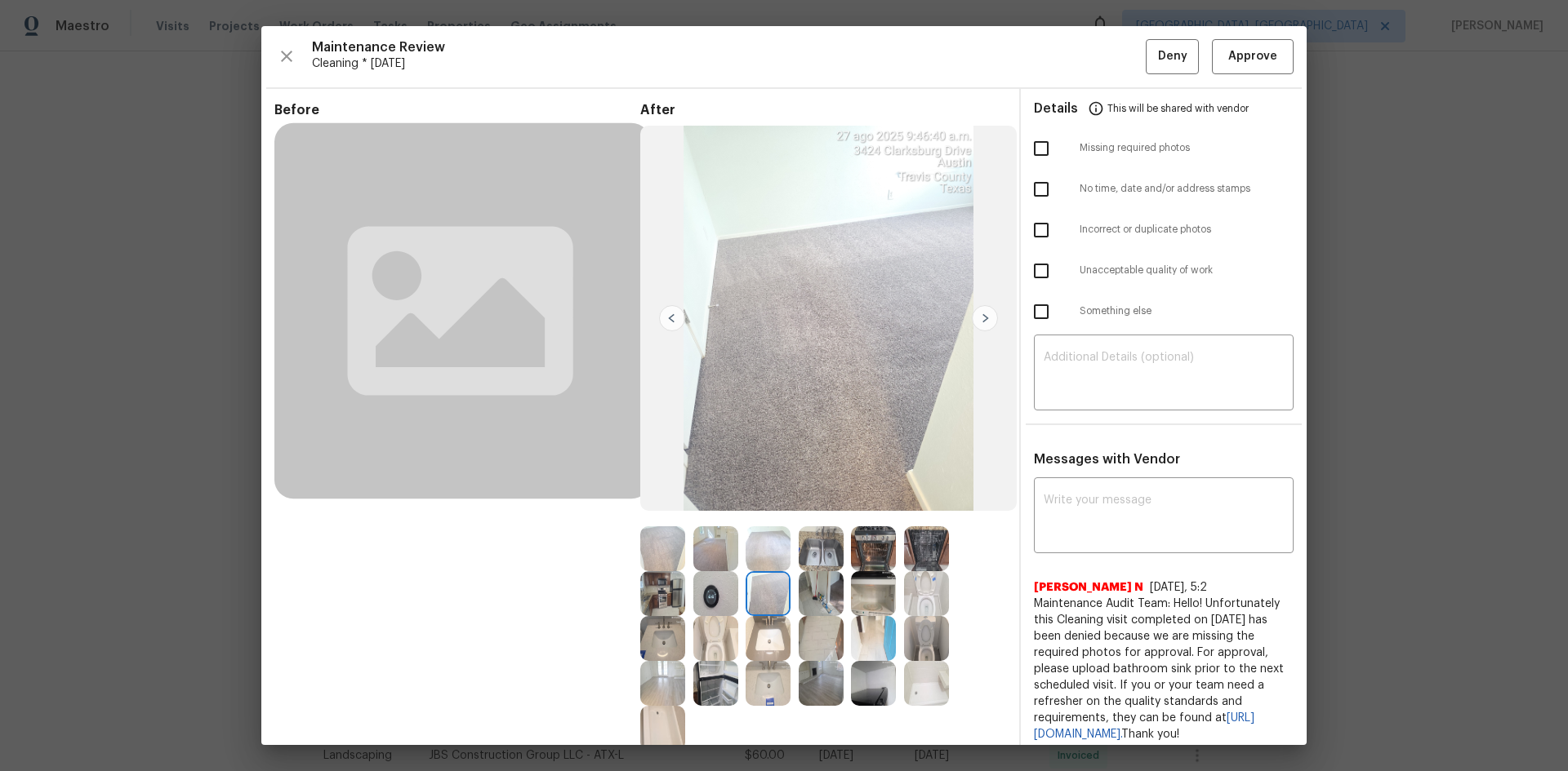
click at [670, 319] on img at bounding box center [672, 318] width 26 height 26
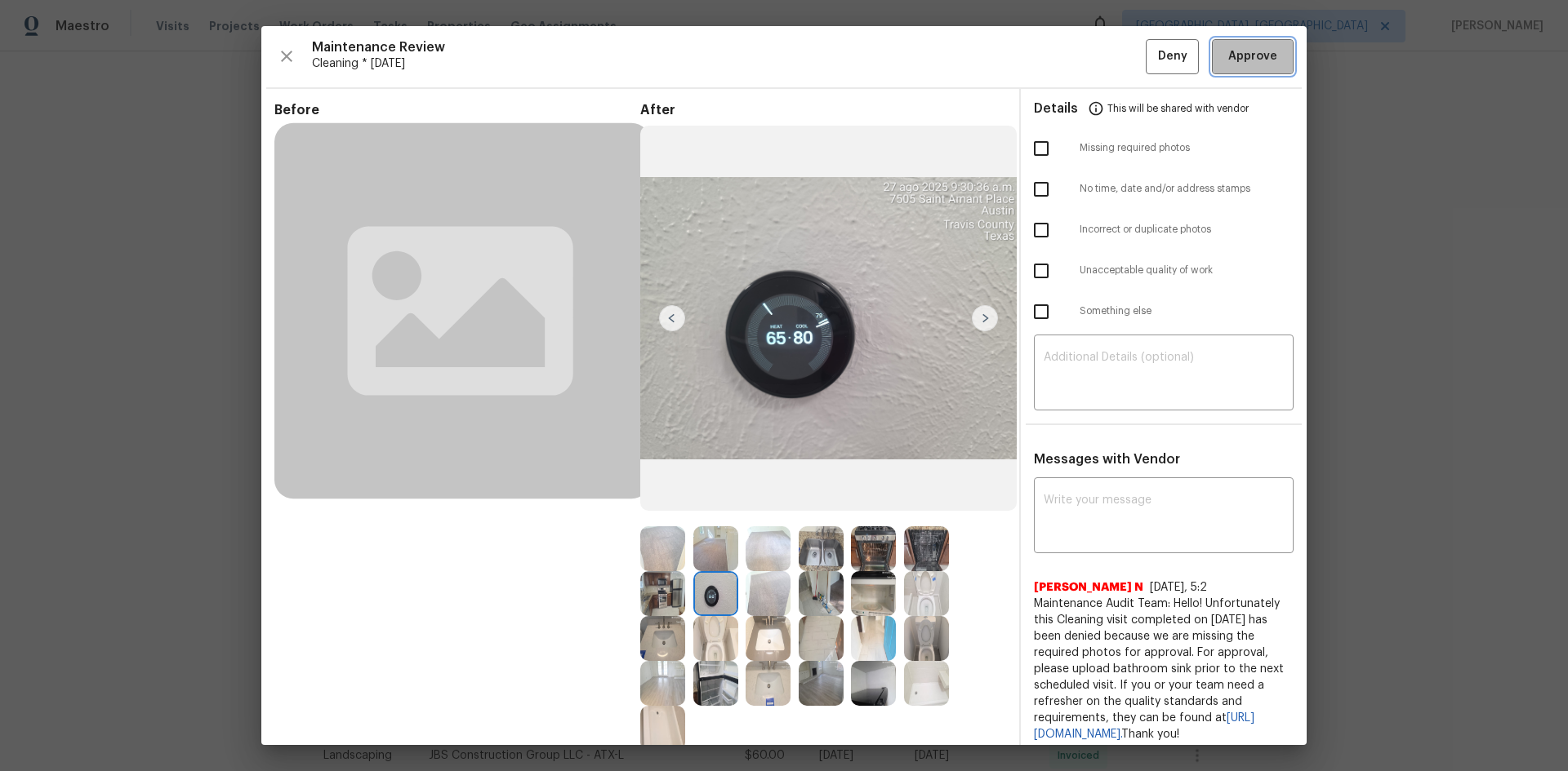
click at [1115, 59] on span "Approve" at bounding box center [1252, 57] width 49 height 20
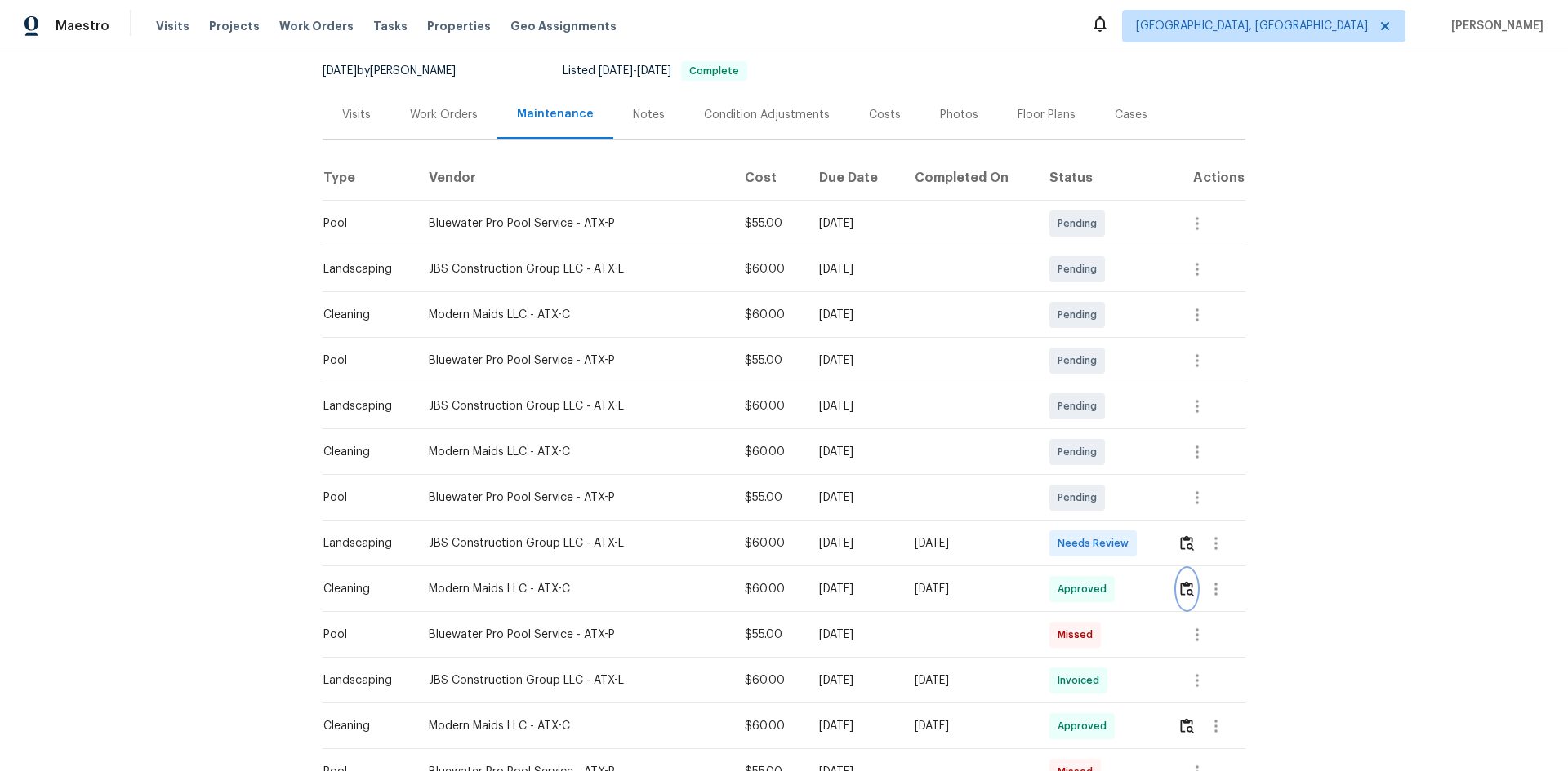
scroll to position [163, 0]
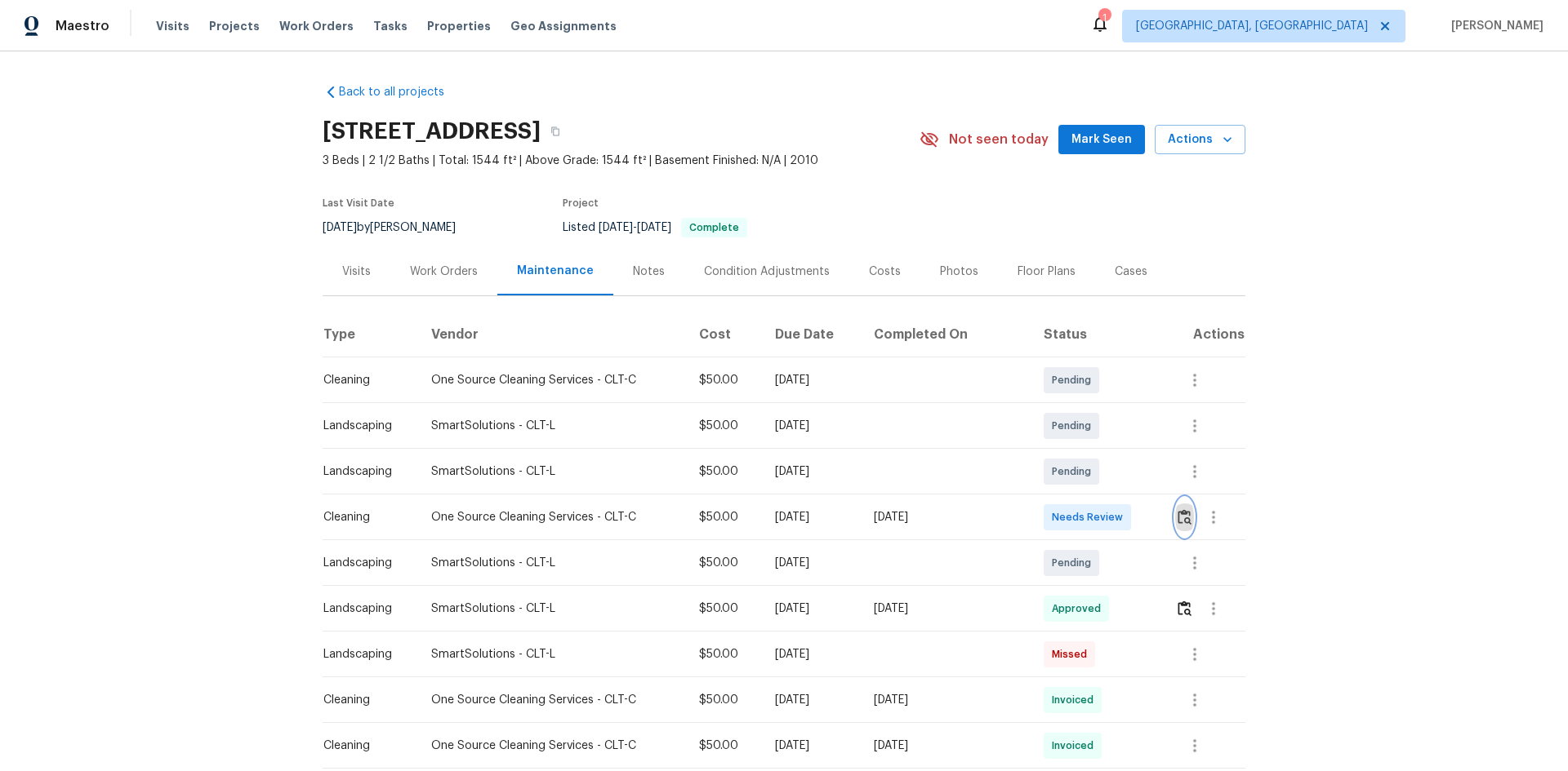
click at [1115, 516] on img "button" at bounding box center [1185, 518] width 14 height 16
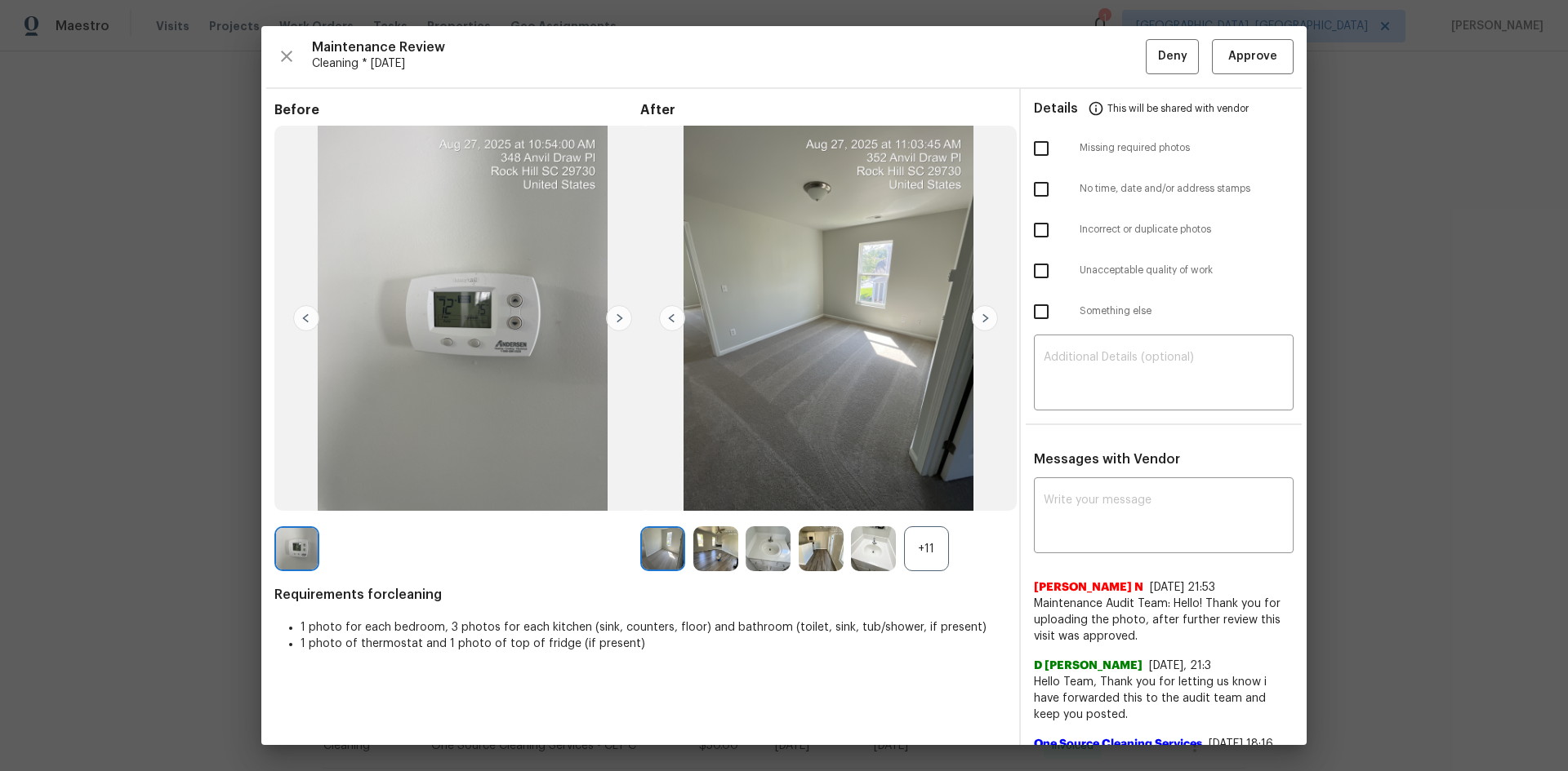
click at [924, 516] on div "+11" at bounding box center [926, 549] width 45 height 45
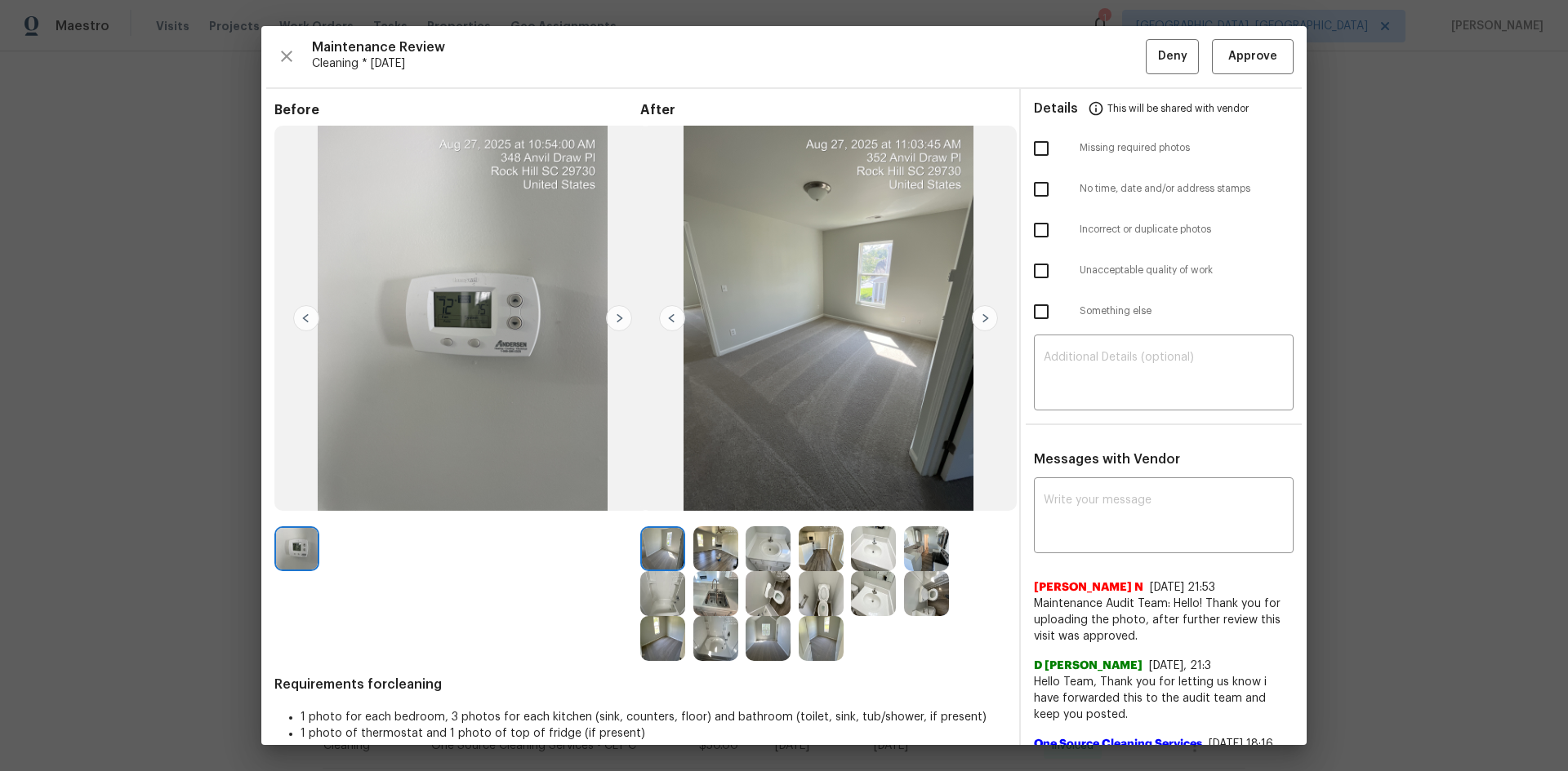
click at [762, 516] on img at bounding box center [768, 594] width 45 height 45
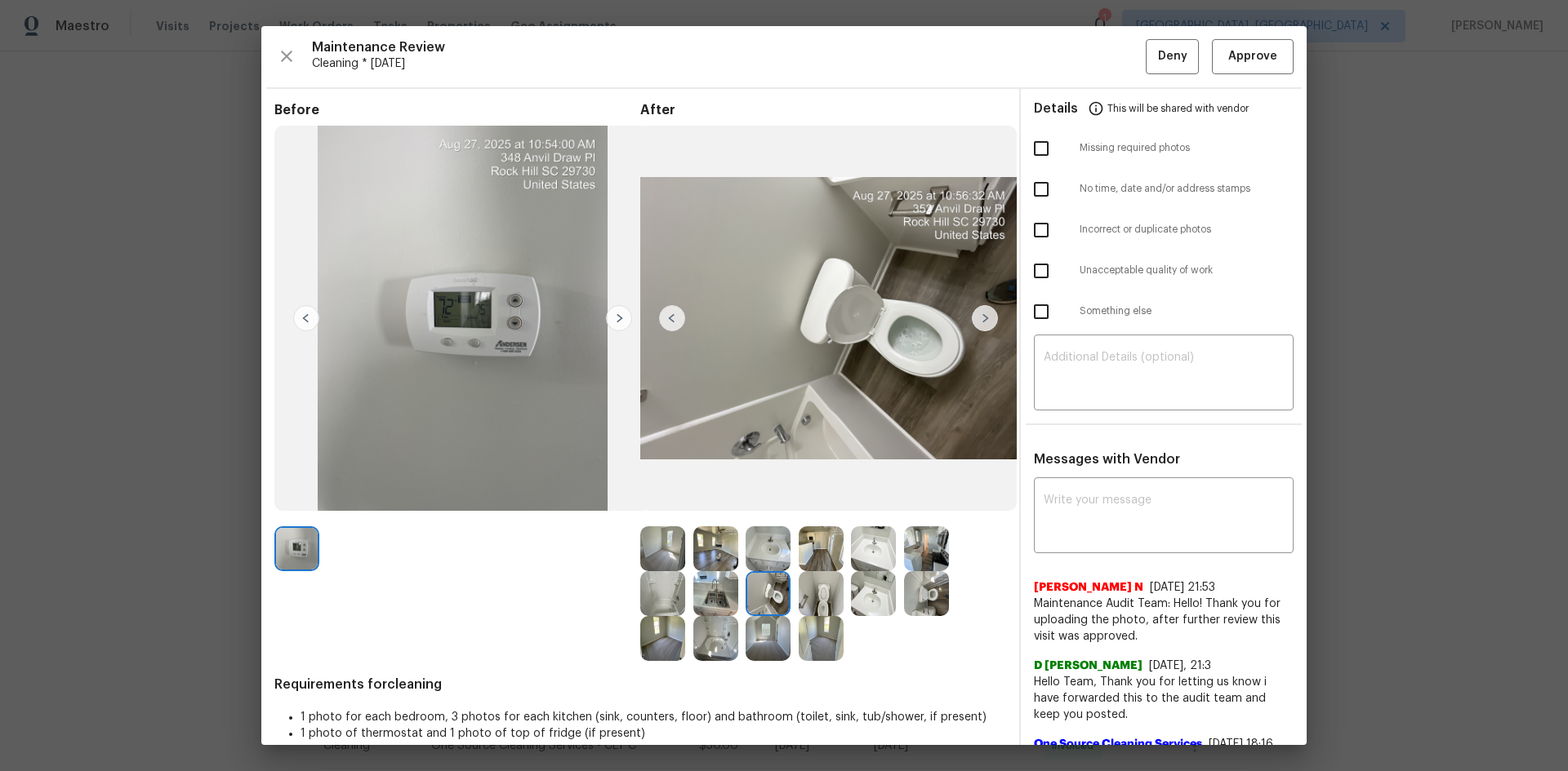
click at [762, 516] on img at bounding box center [768, 594] width 45 height 45
click at [818, 516] on img at bounding box center [821, 594] width 45 height 45
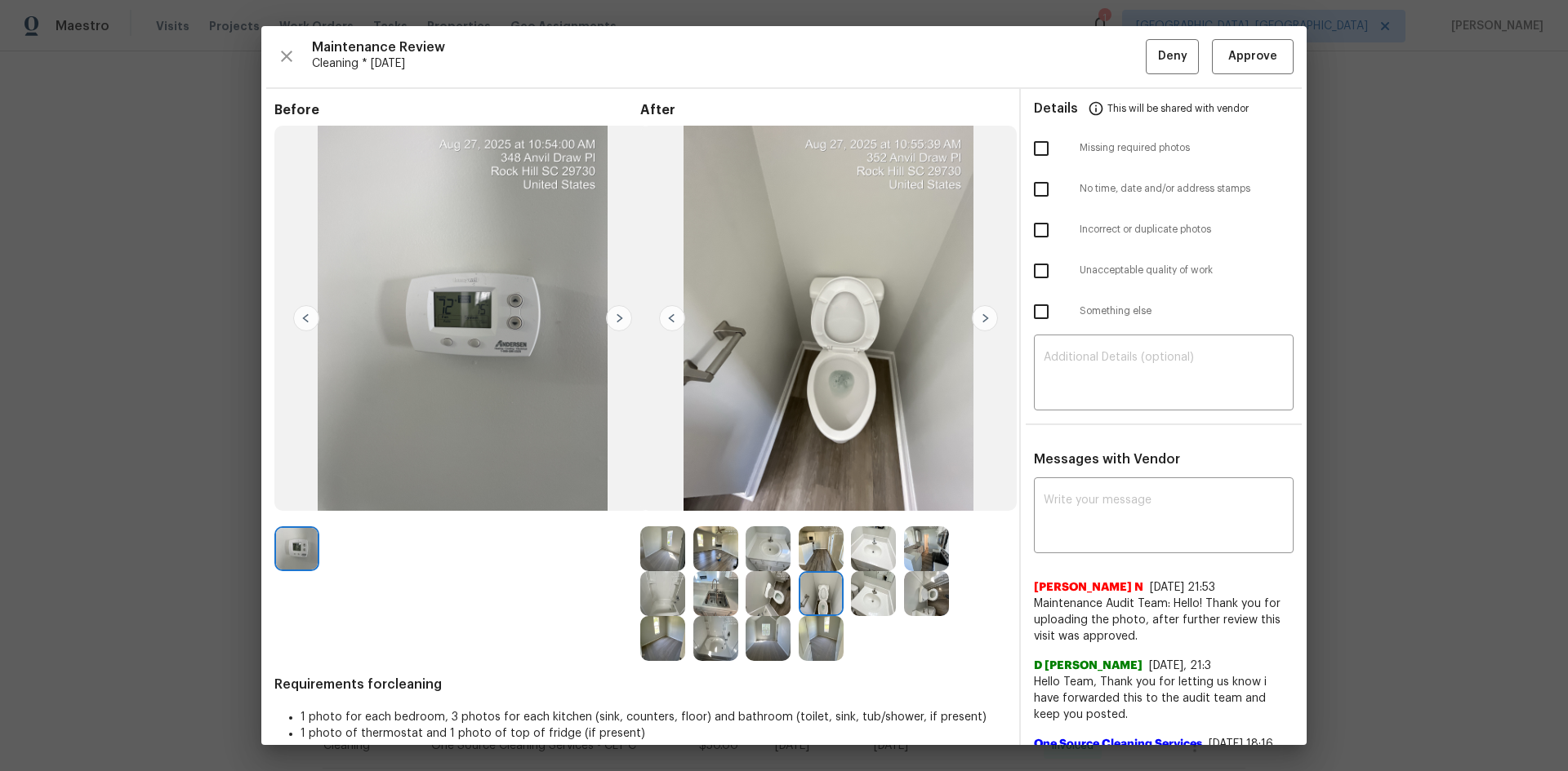
click at [818, 516] on img at bounding box center [821, 594] width 45 height 45
click at [815, 516] on img at bounding box center [821, 594] width 45 height 45
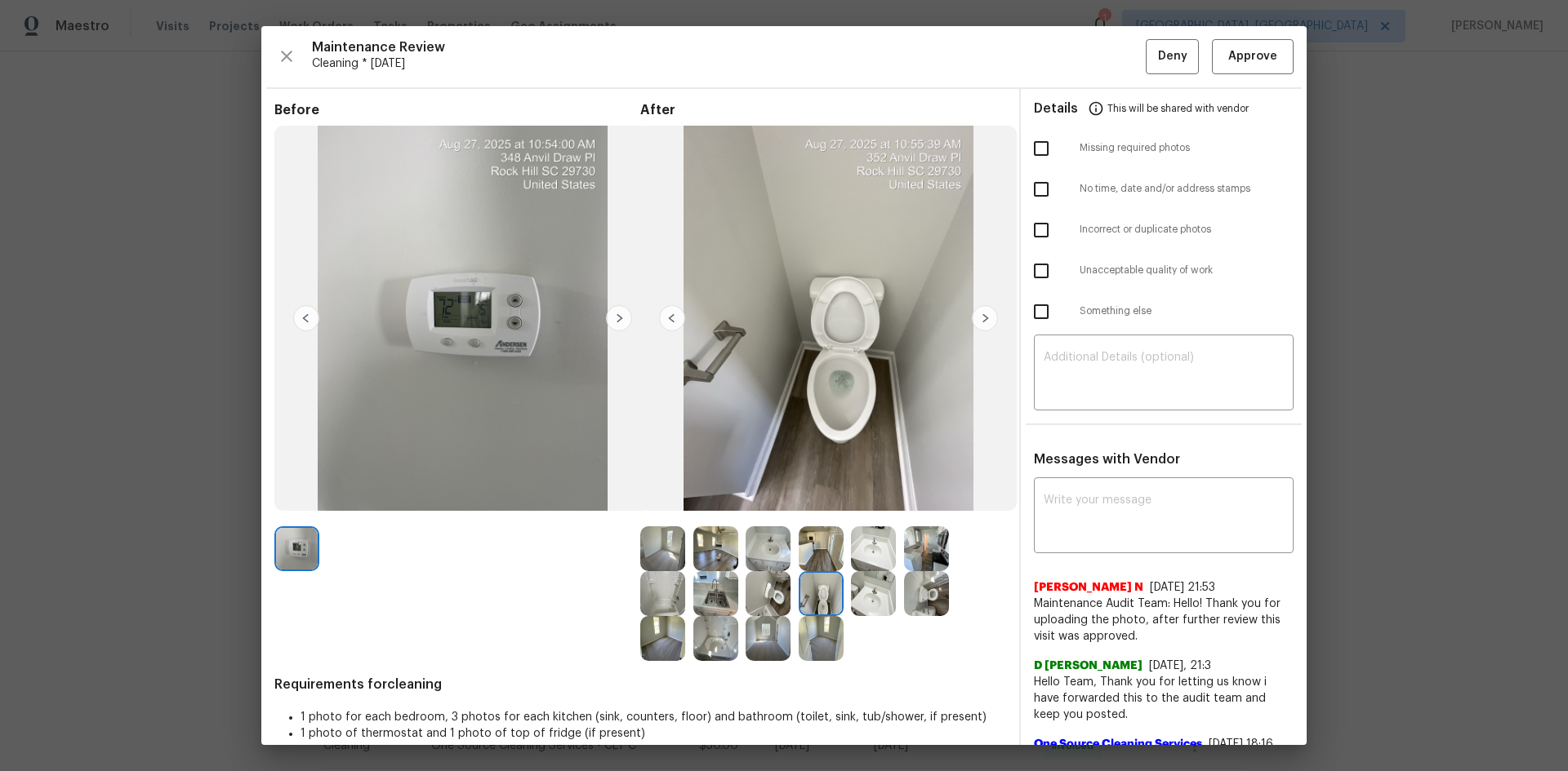
click at [815, 516] on img at bounding box center [821, 594] width 45 height 45
click at [1115, 57] on span "Approve" at bounding box center [1252, 57] width 49 height 20
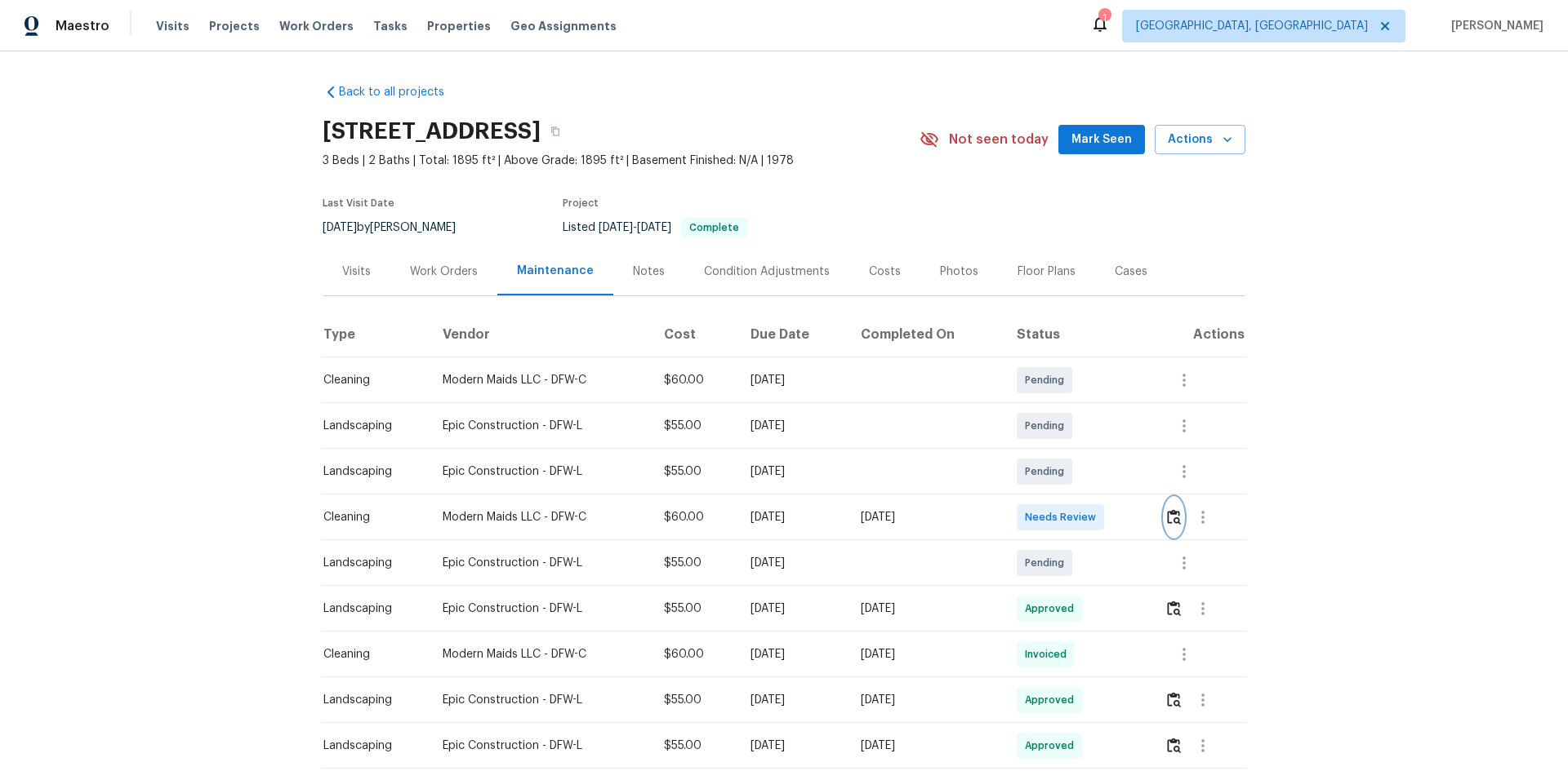
click at [1115, 514] on button "button" at bounding box center [1173, 518] width 19 height 39
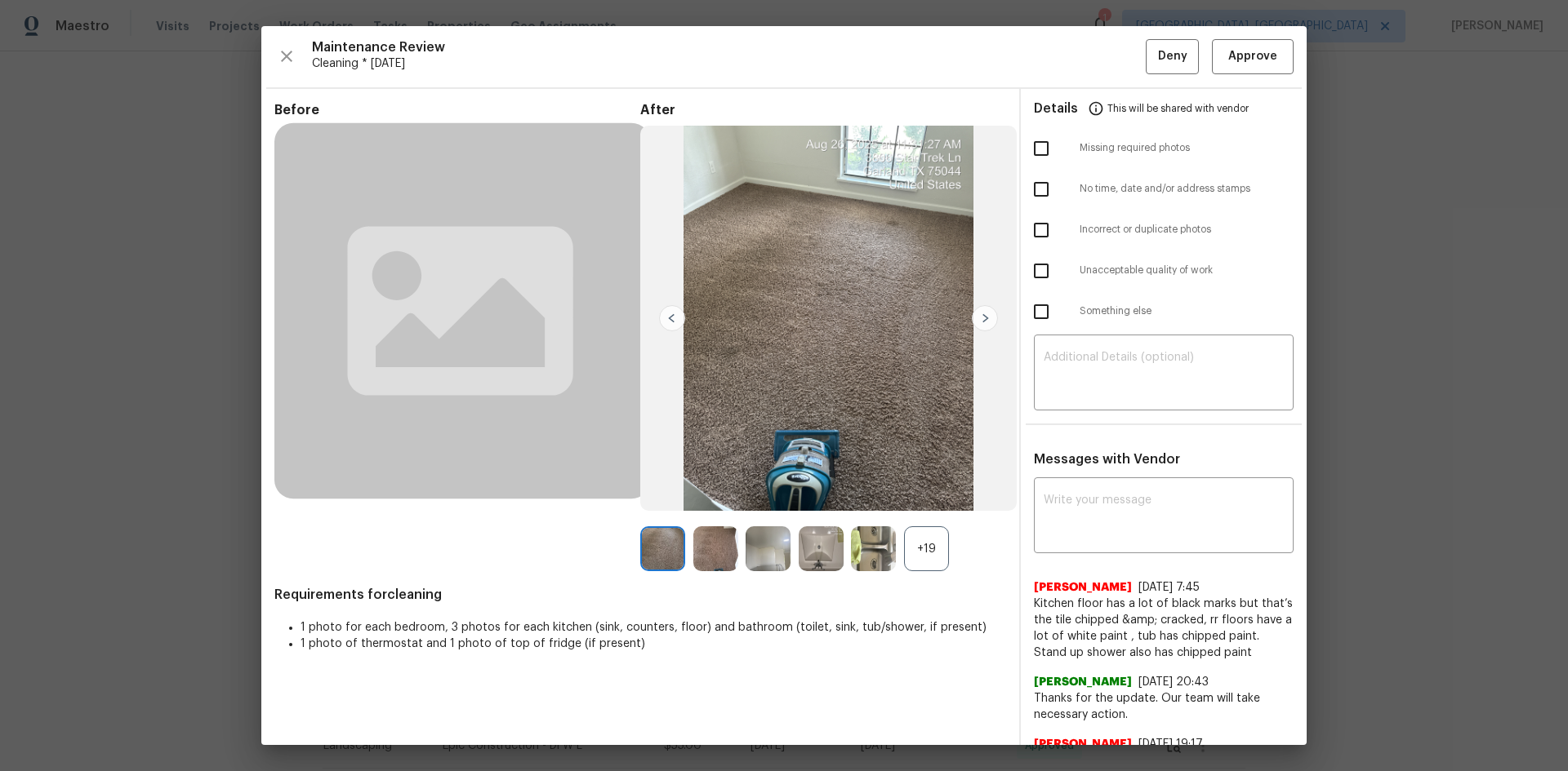
click at [919, 516] on div "+19" at bounding box center [926, 549] width 45 height 45
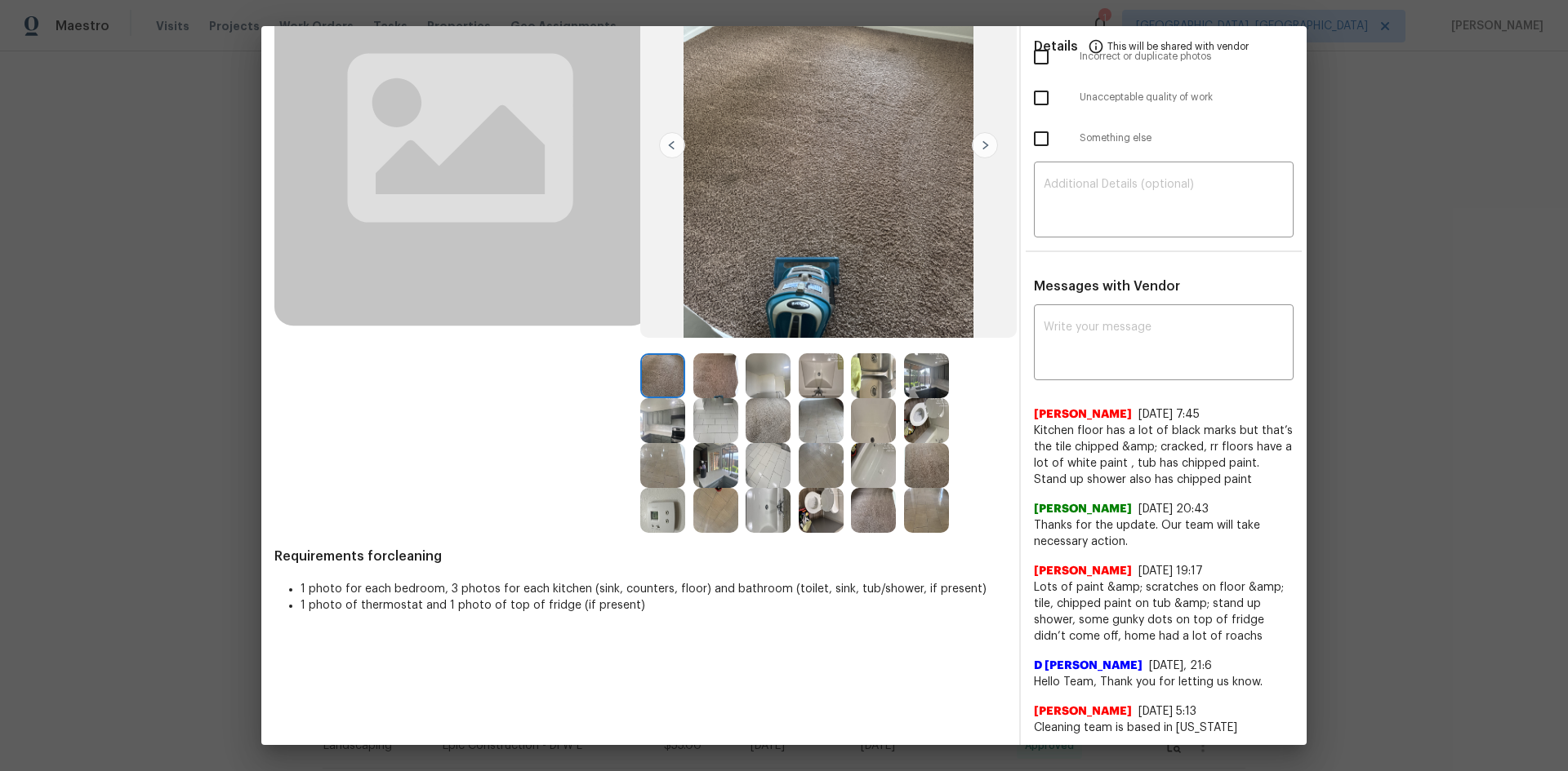
scroll to position [177, 0]
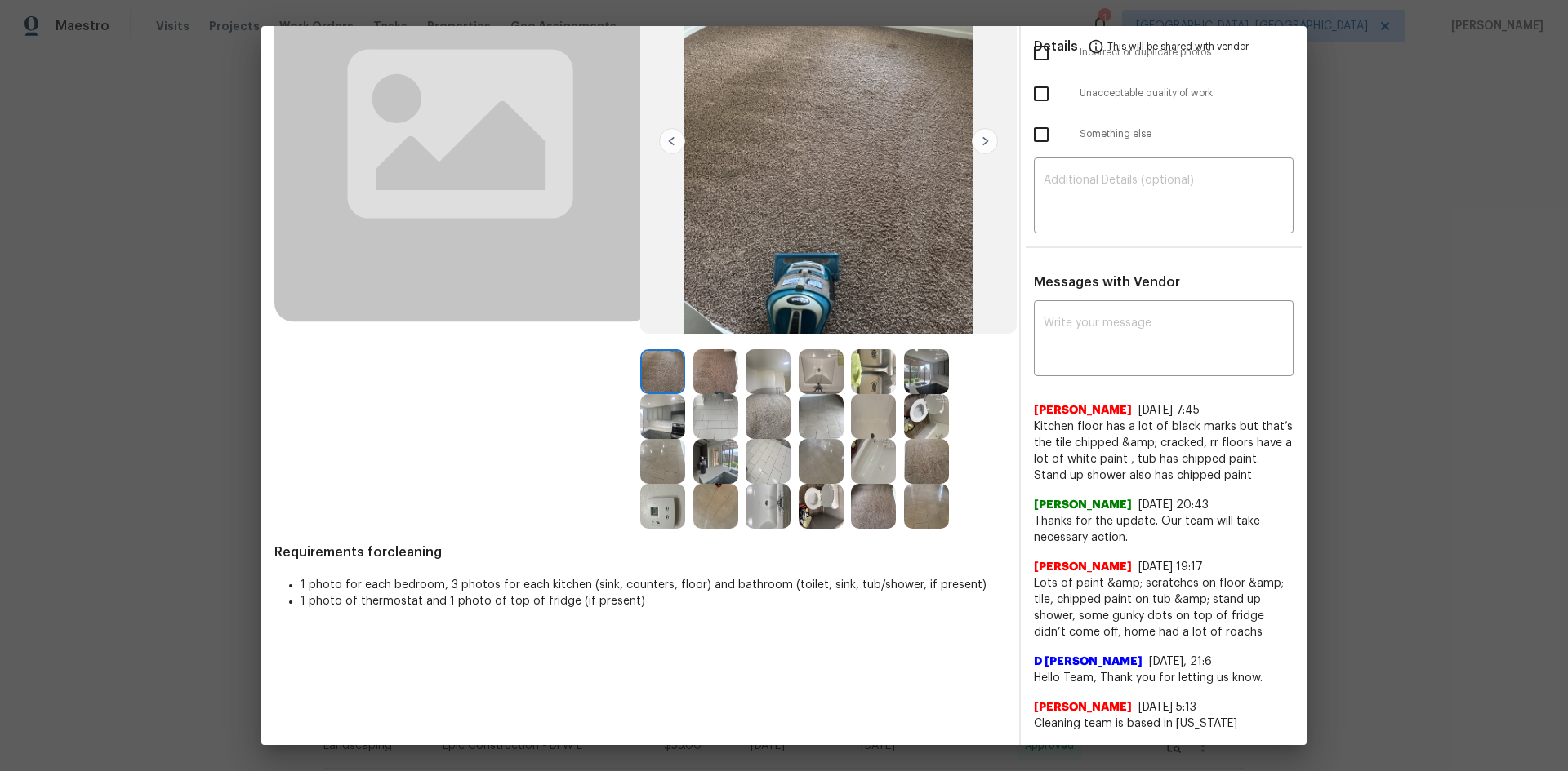
click at [655, 515] on img at bounding box center [663, 507] width 45 height 45
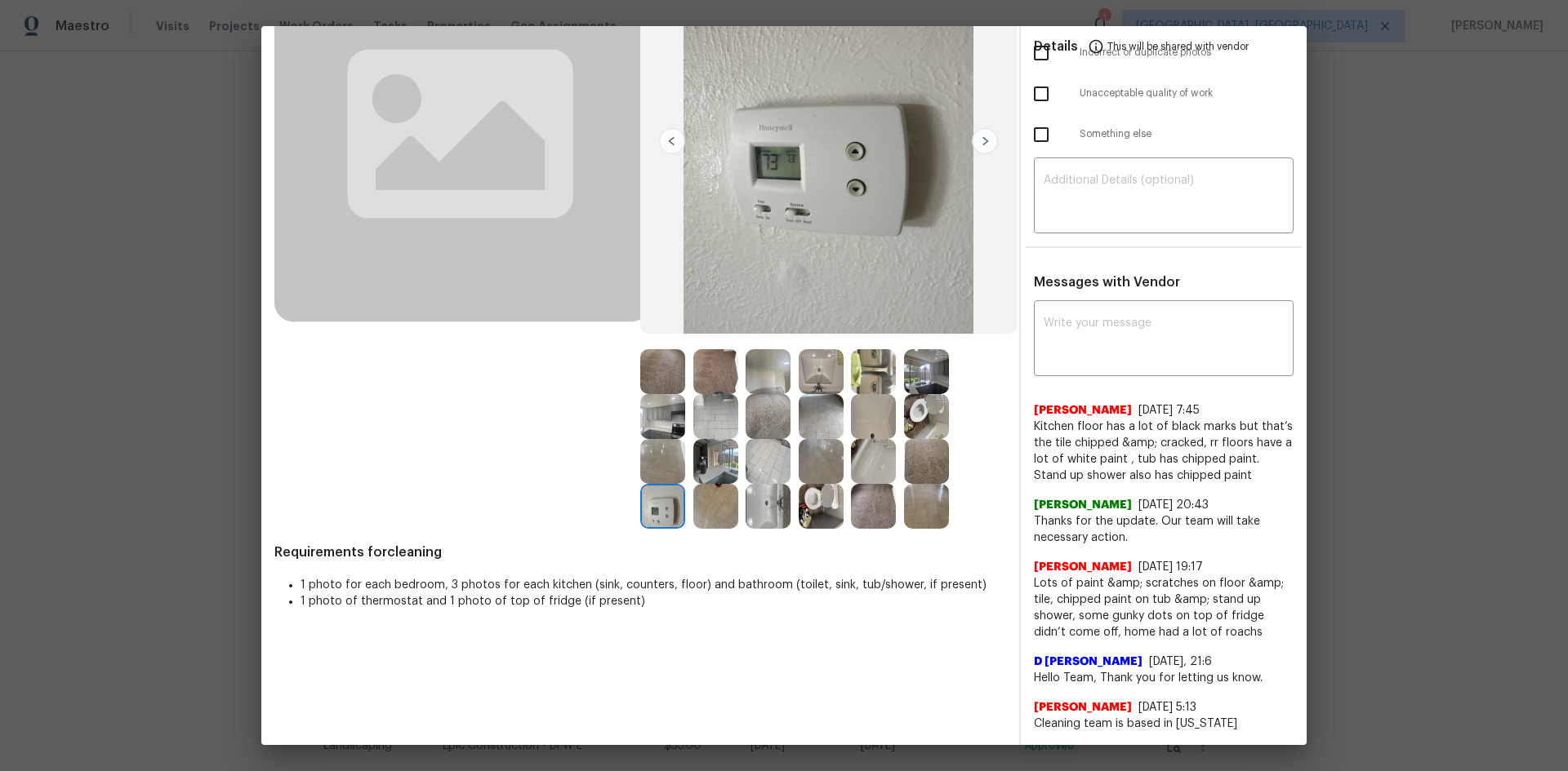
click at [655, 515] on img at bounding box center [663, 507] width 45 height 45
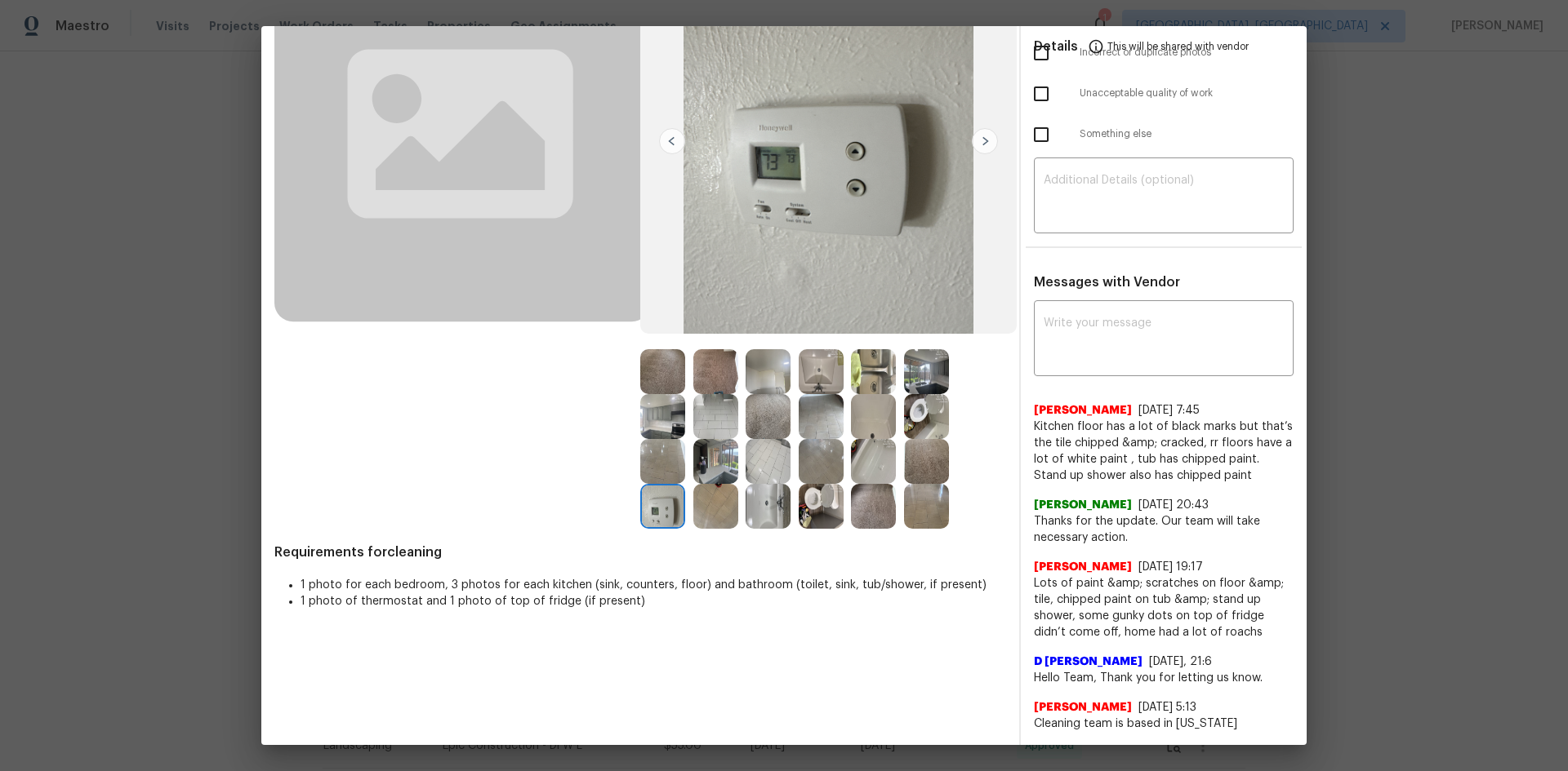
click at [662, 500] on img at bounding box center [663, 507] width 45 height 45
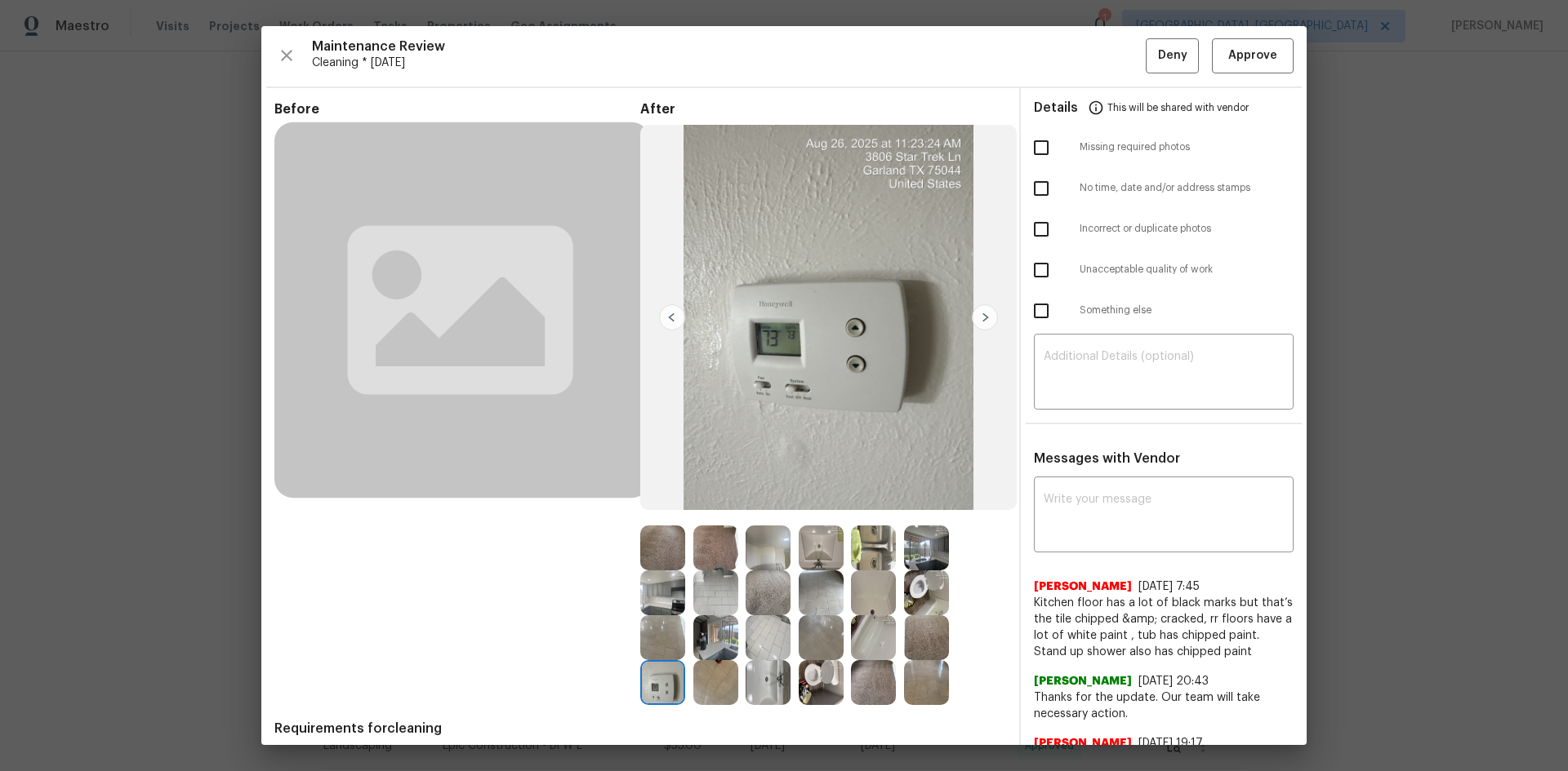
scroll to position [0, 0]
click at [660, 516] on img at bounding box center [663, 683] width 45 height 45
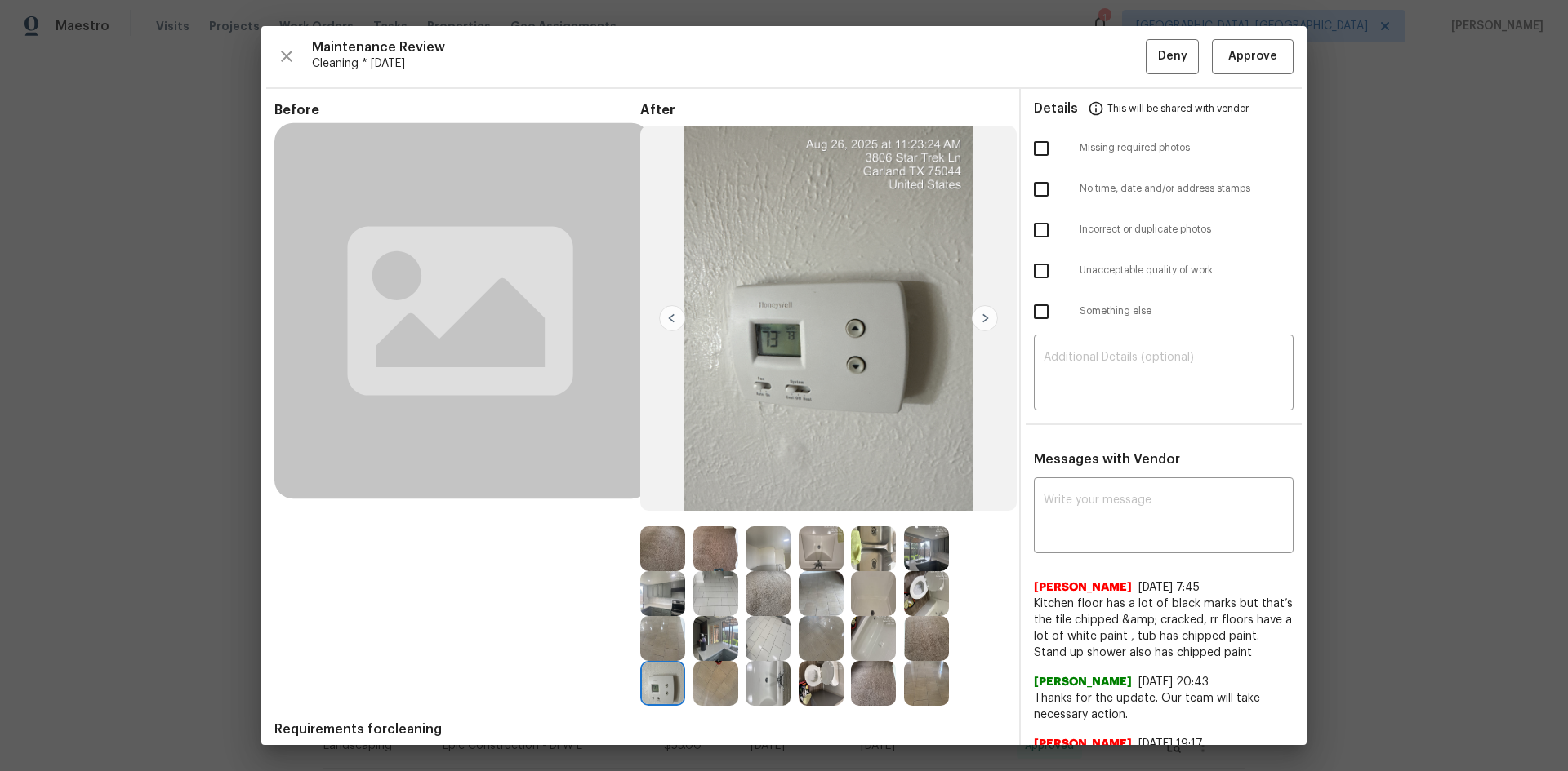
click at [660, 516] on img at bounding box center [663, 683] width 45 height 45
click at [1115, 55] on span "Approve" at bounding box center [1252, 57] width 49 height 20
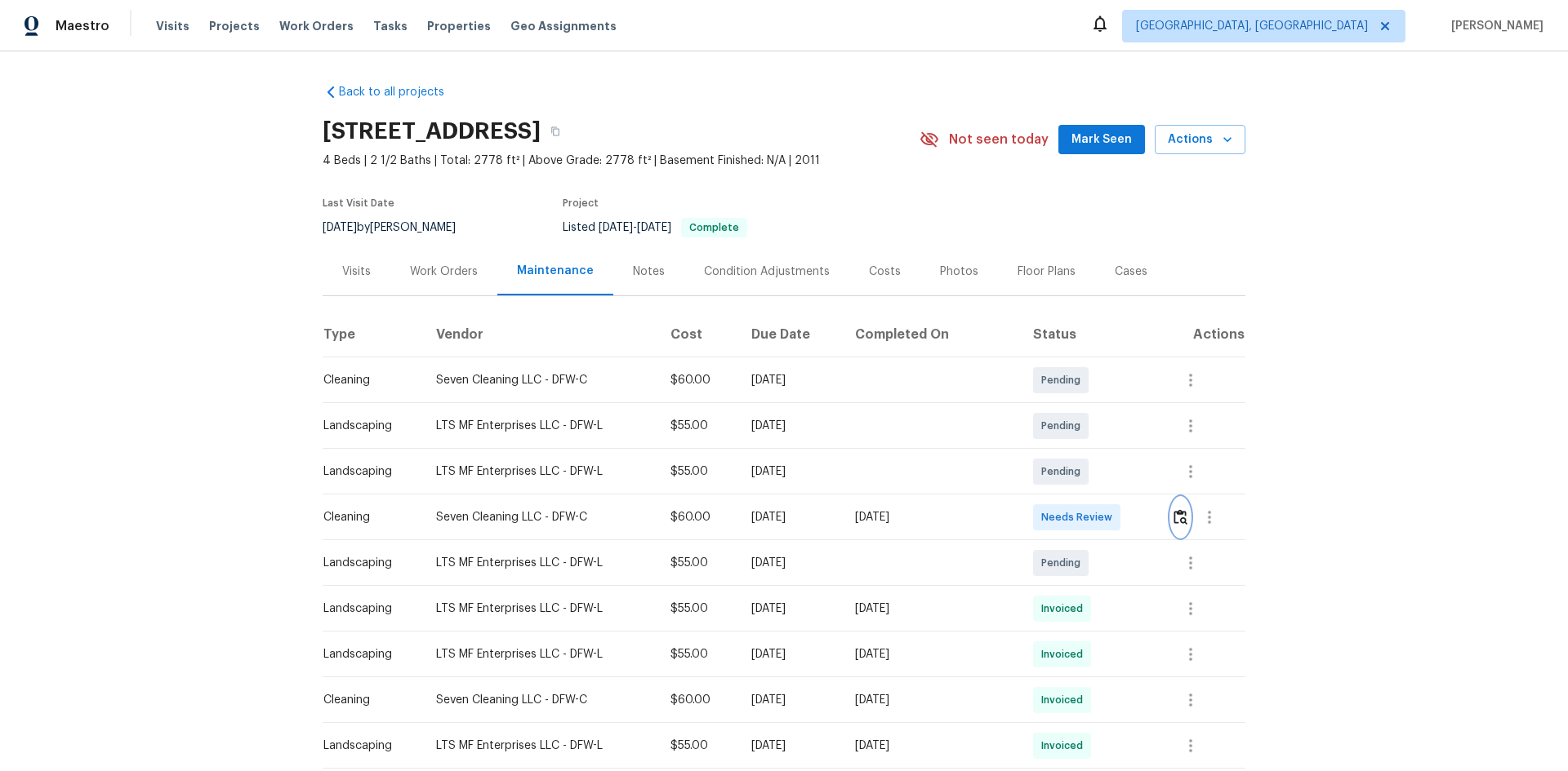
click at [1173, 522] on img "button" at bounding box center [1180, 518] width 14 height 16
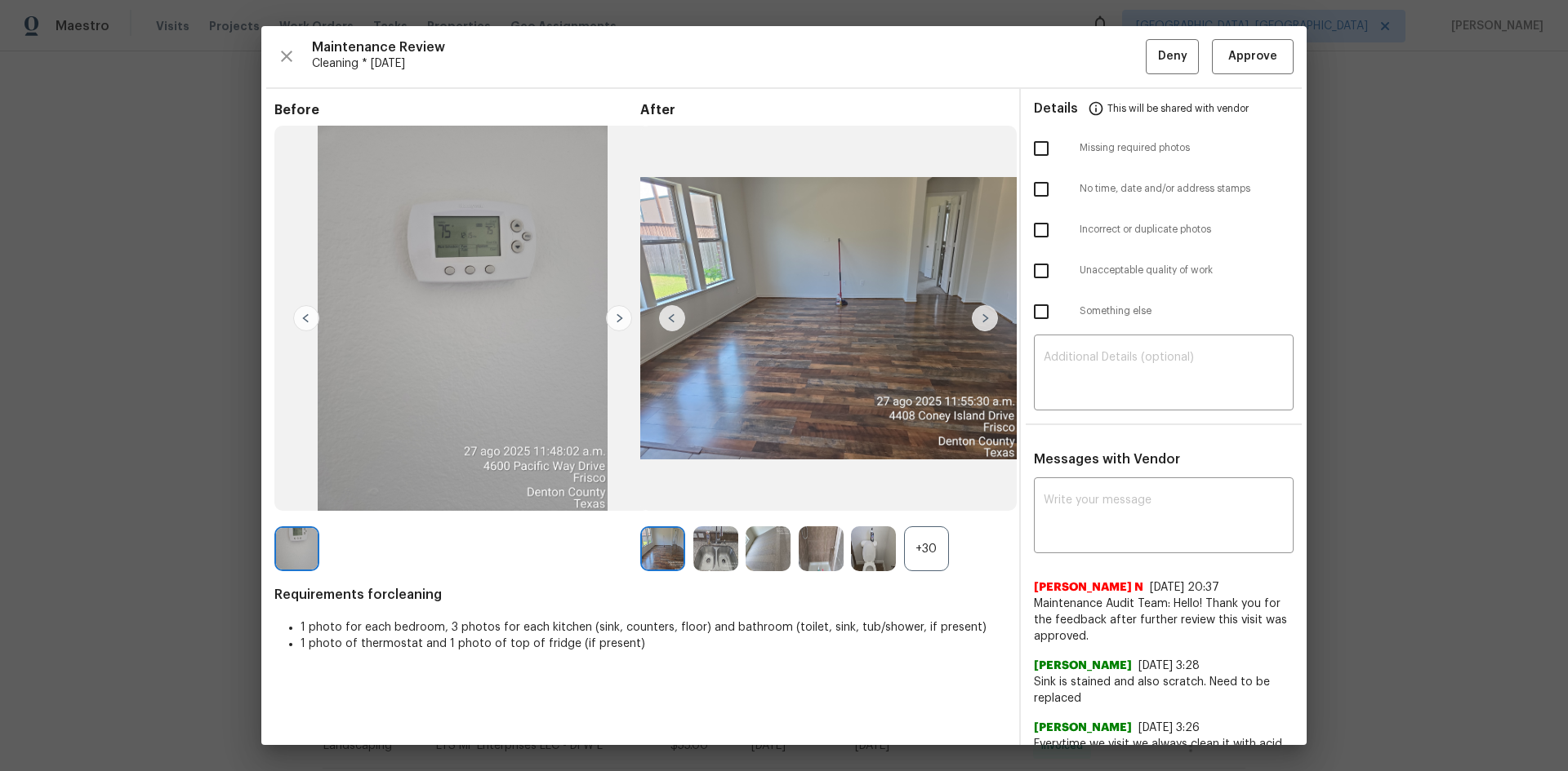
click at [922, 550] on div "+30" at bounding box center [926, 549] width 45 height 45
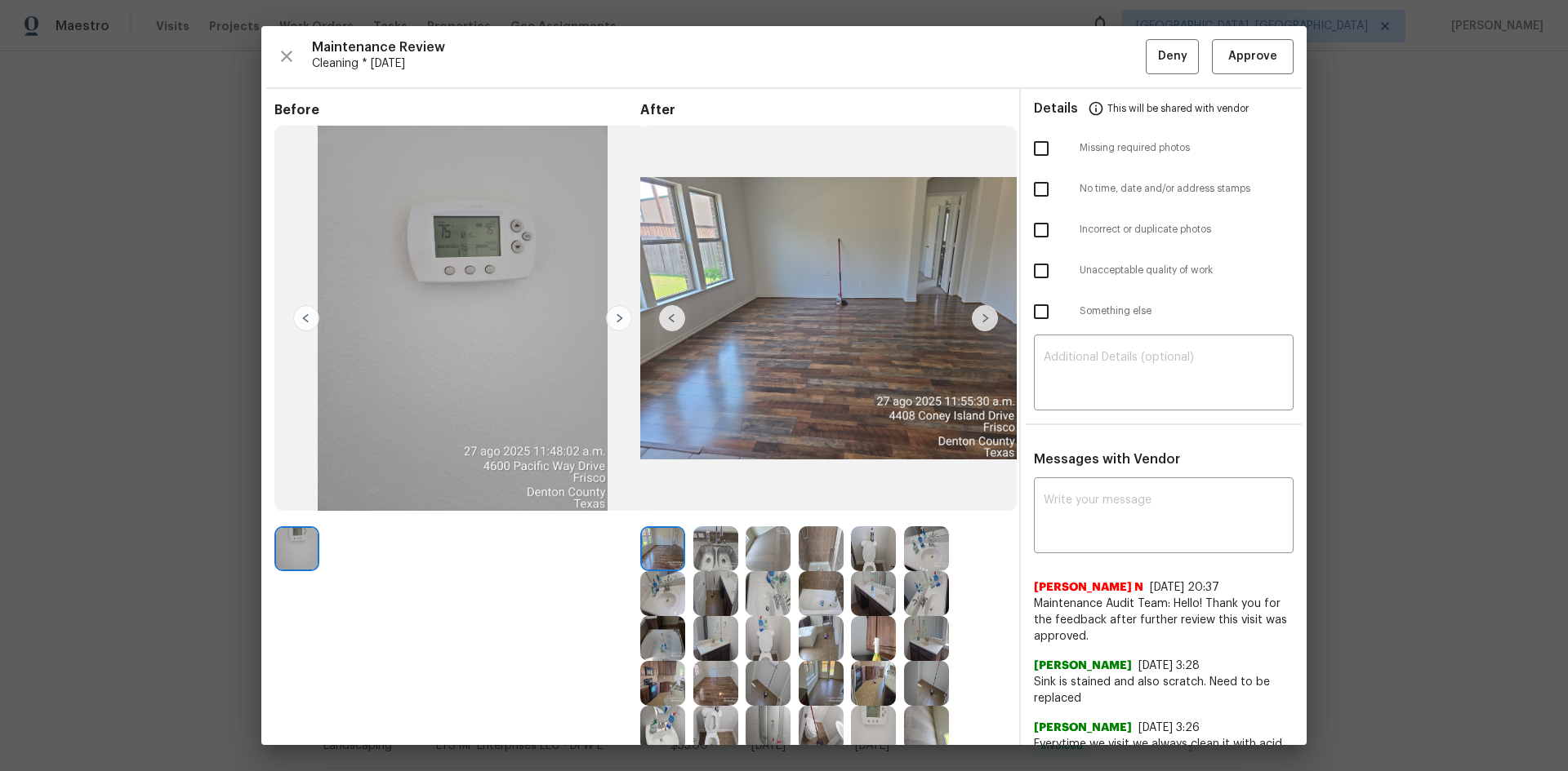
click at [874, 718] on img at bounding box center [874, 728] width 45 height 45
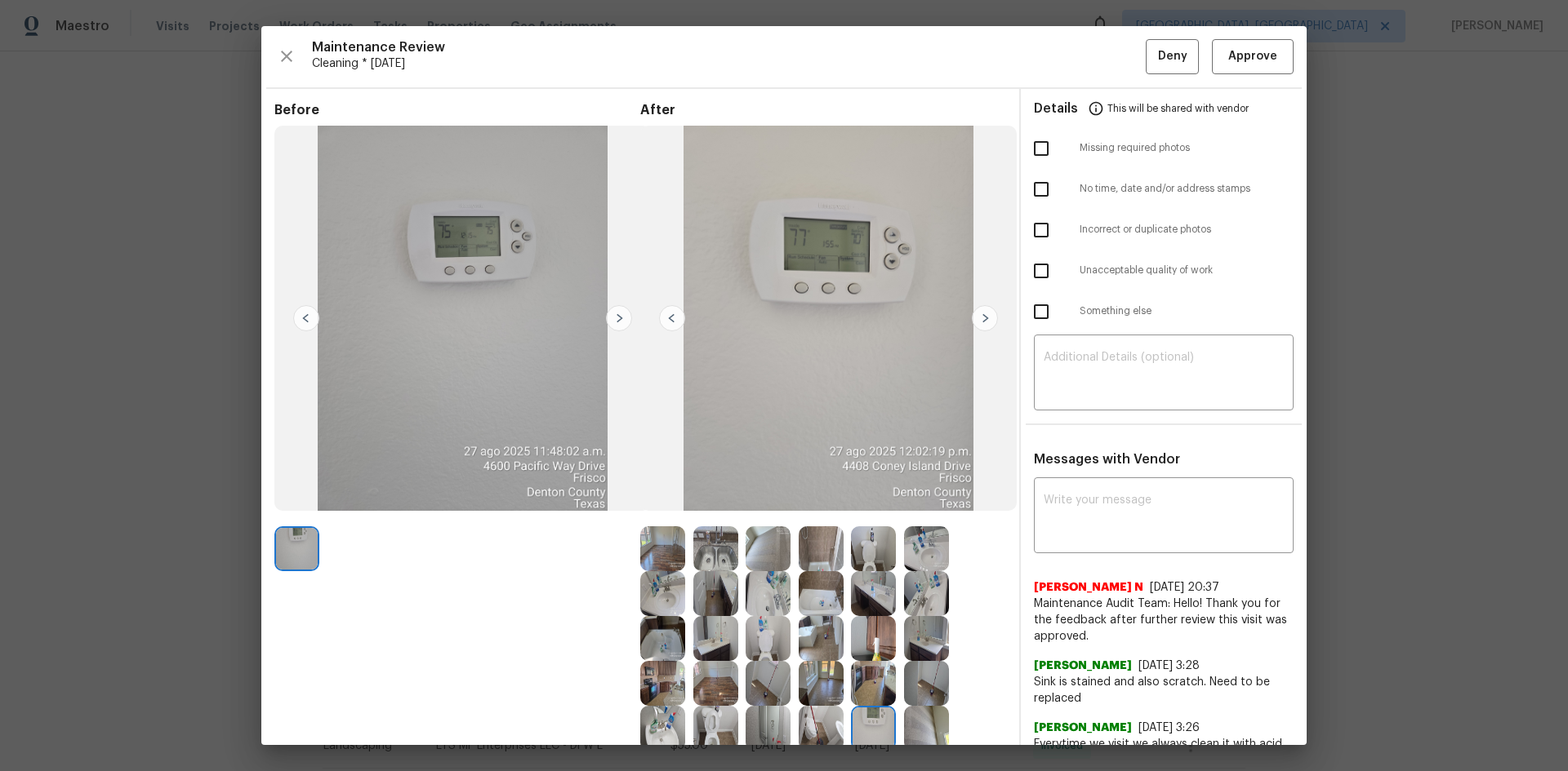
click at [874, 718] on img at bounding box center [874, 728] width 45 height 45
click at [861, 725] on img at bounding box center [874, 728] width 45 height 45
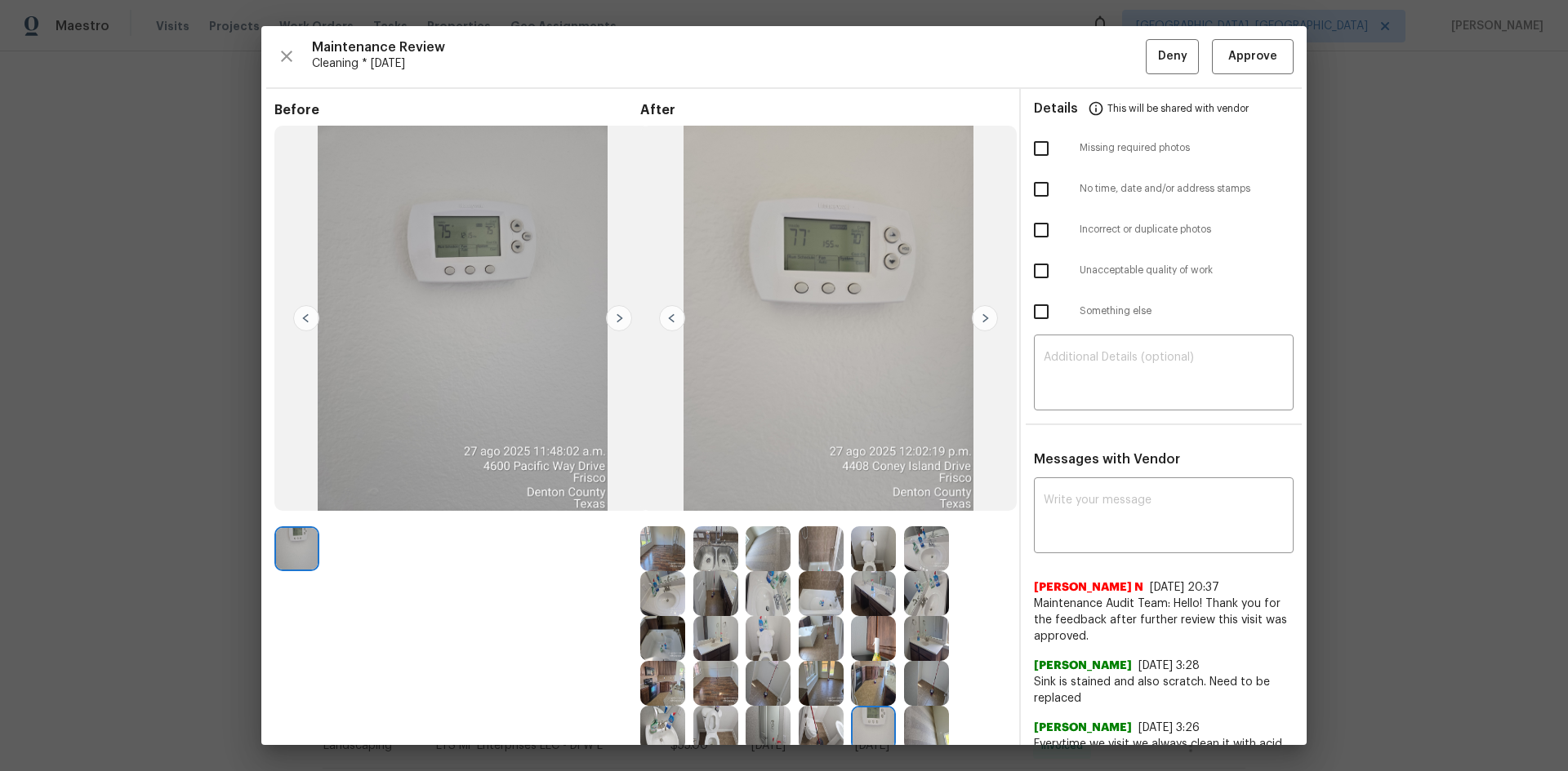
click at [861, 725] on img at bounding box center [874, 728] width 45 height 45
click at [857, 725] on img at bounding box center [874, 728] width 45 height 45
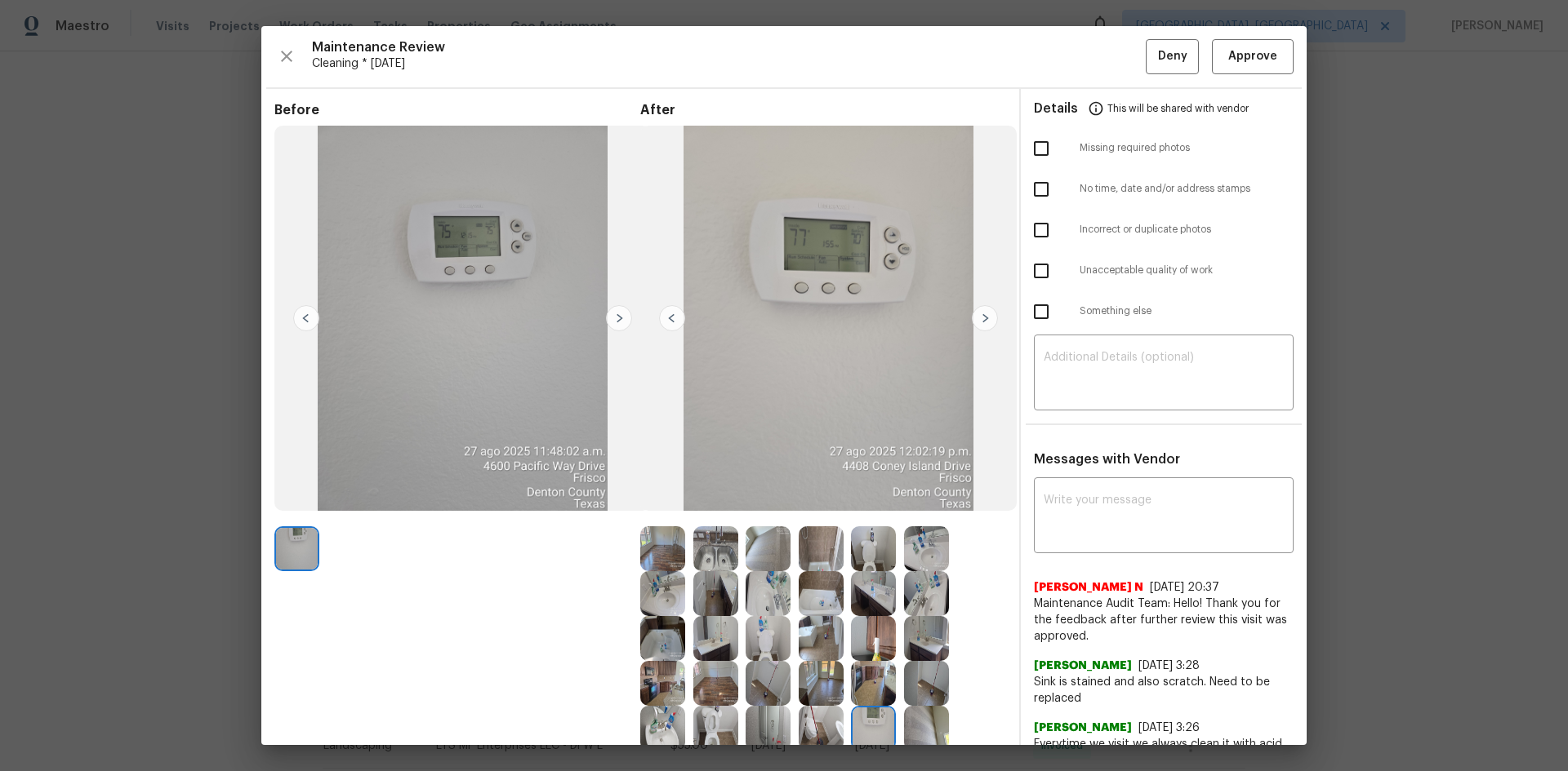
click at [868, 715] on img at bounding box center [874, 728] width 45 height 45
drag, startPoint x: 868, startPoint y: 714, endPoint x: 524, endPoint y: 568, distance: 373.7
click at [867, 714] on img at bounding box center [874, 728] width 45 height 45
click at [869, 727] on img at bounding box center [874, 728] width 45 height 45
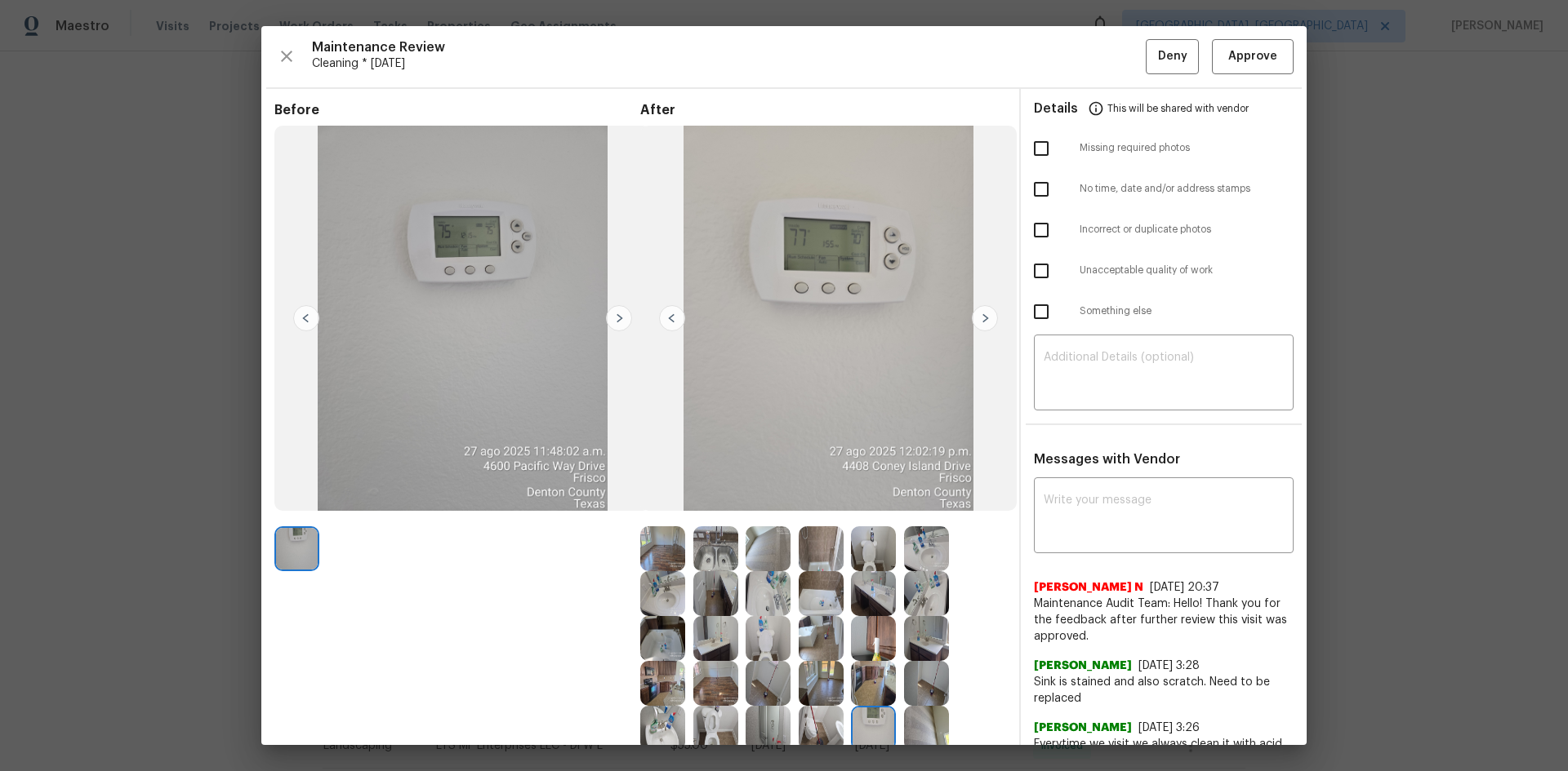
click at [869, 727] on img at bounding box center [874, 728] width 45 height 45
click at [868, 727] on img at bounding box center [874, 728] width 45 height 45
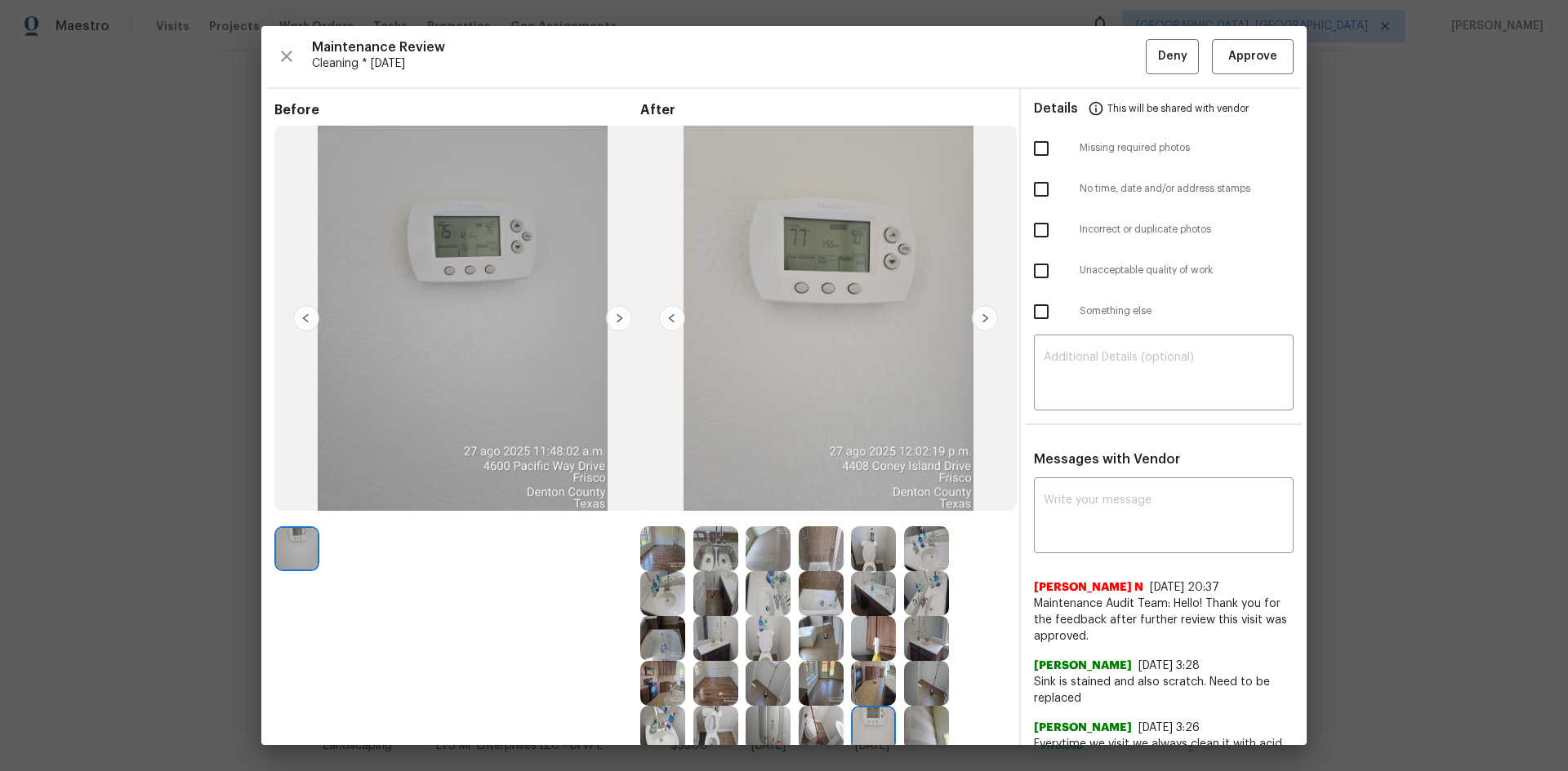
click at [862, 726] on img at bounding box center [874, 728] width 45 height 45
click at [873, 713] on img at bounding box center [874, 728] width 45 height 45
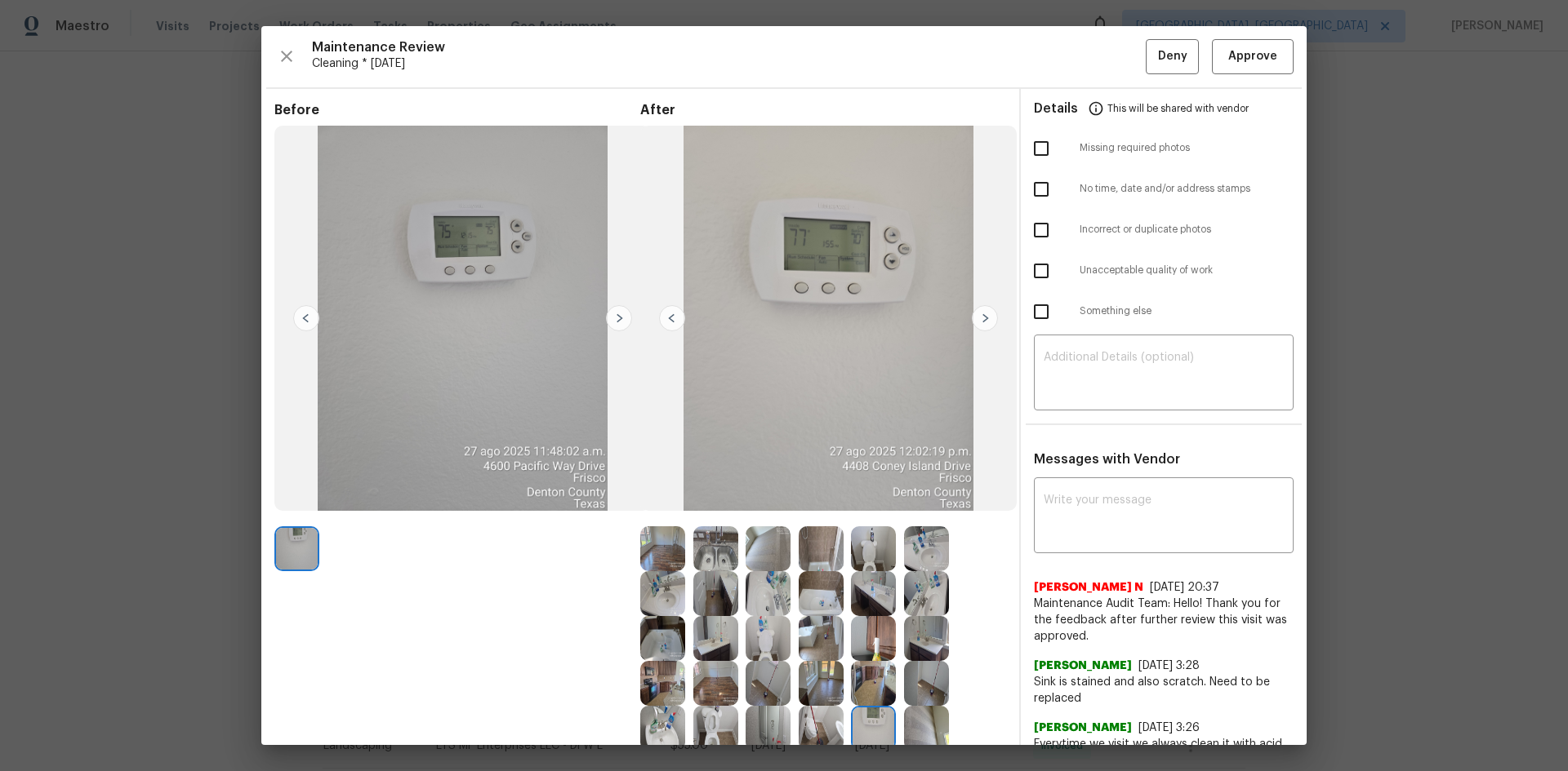
click at [873, 713] on img at bounding box center [874, 728] width 45 height 45
click at [872, 713] on img at bounding box center [874, 728] width 45 height 45
click at [1228, 62] on span "Approve" at bounding box center [1252, 57] width 49 height 20
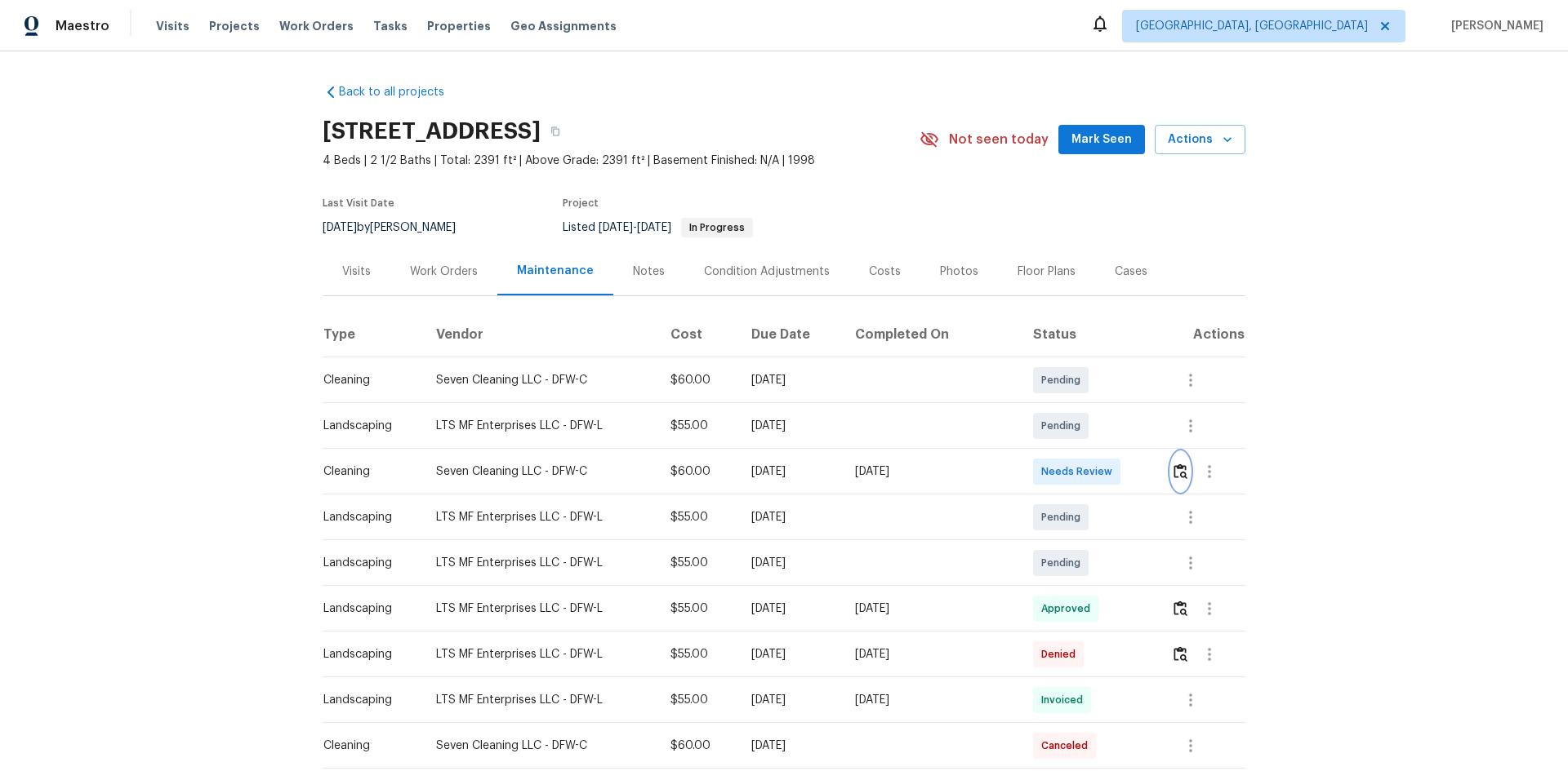
click at [1115, 475] on button "button" at bounding box center [1180, 472] width 19 height 39
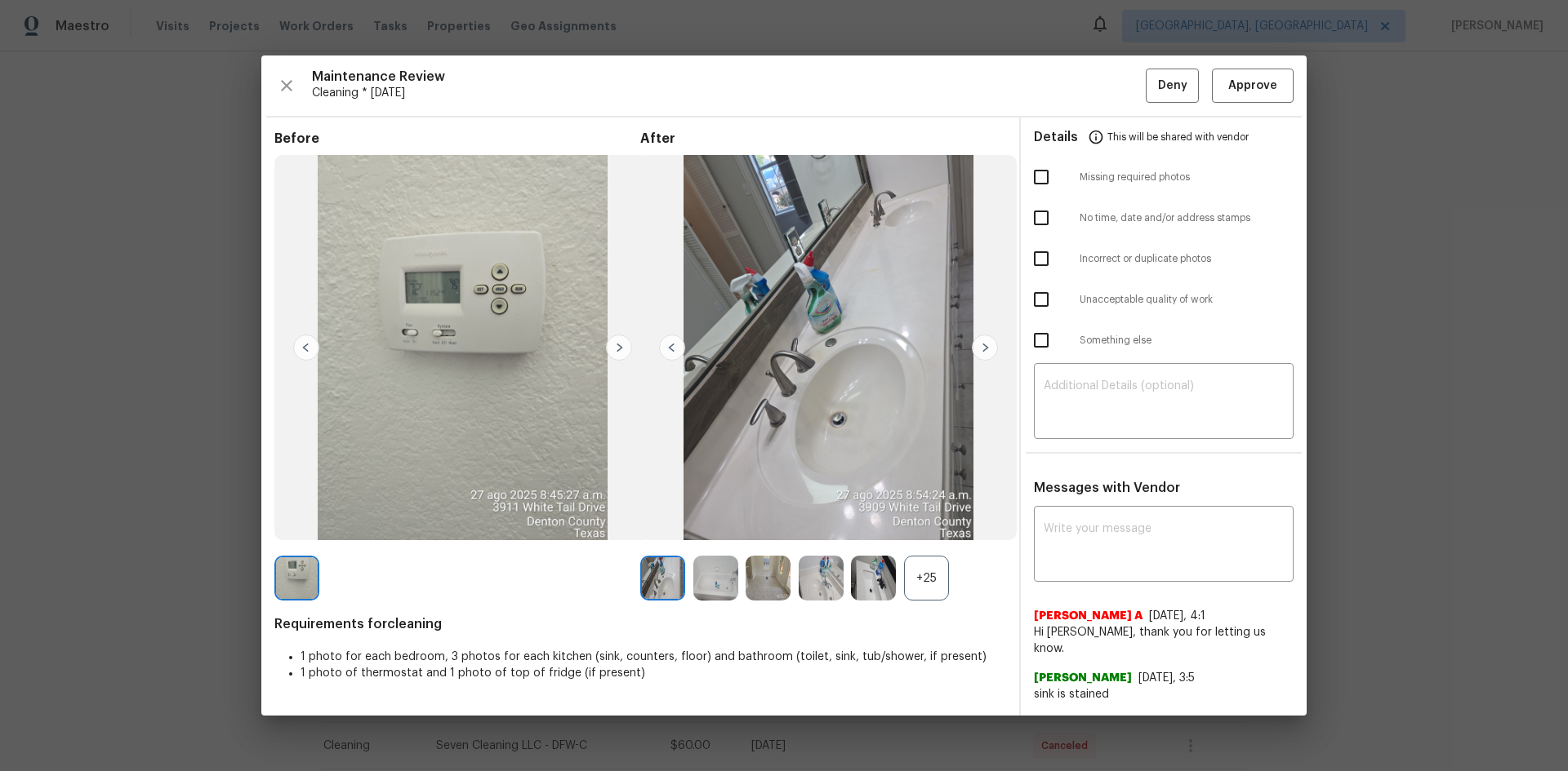
click at [931, 516] on div "+25" at bounding box center [926, 578] width 45 height 45
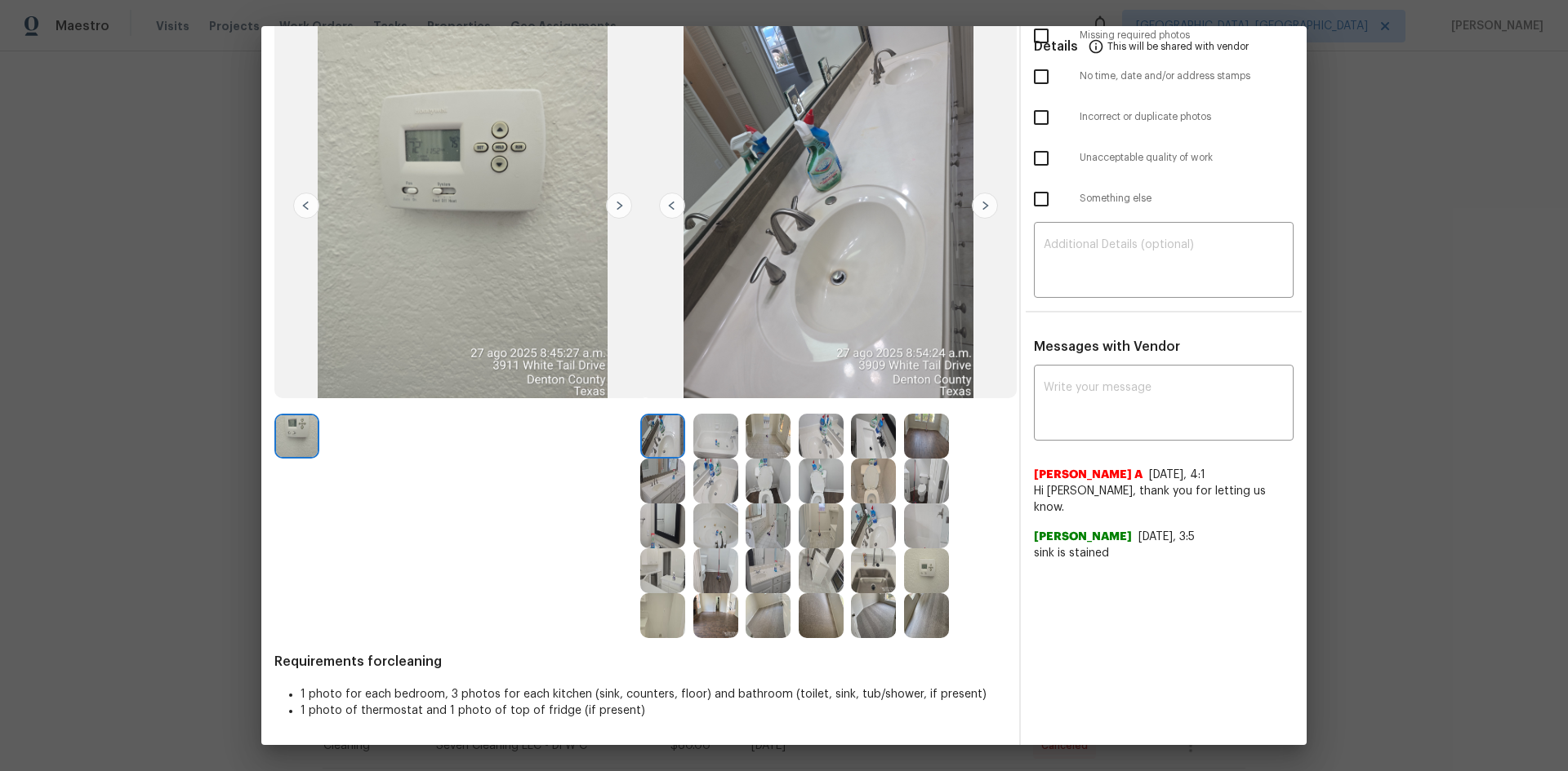
scroll to position [113, 0]
click at [916, 516] on img at bounding box center [926, 570] width 45 height 45
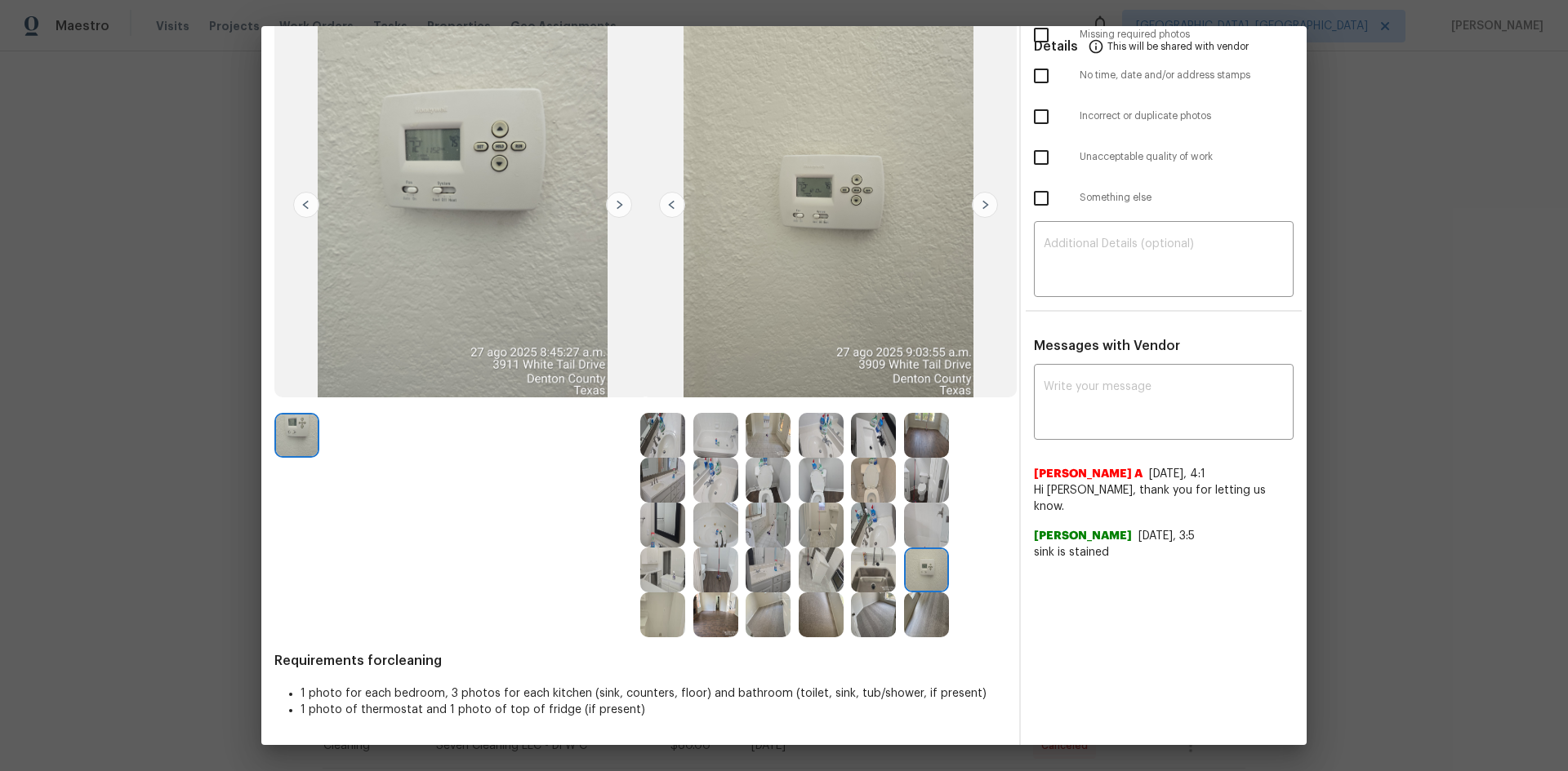
click at [916, 516] on img at bounding box center [926, 570] width 45 height 45
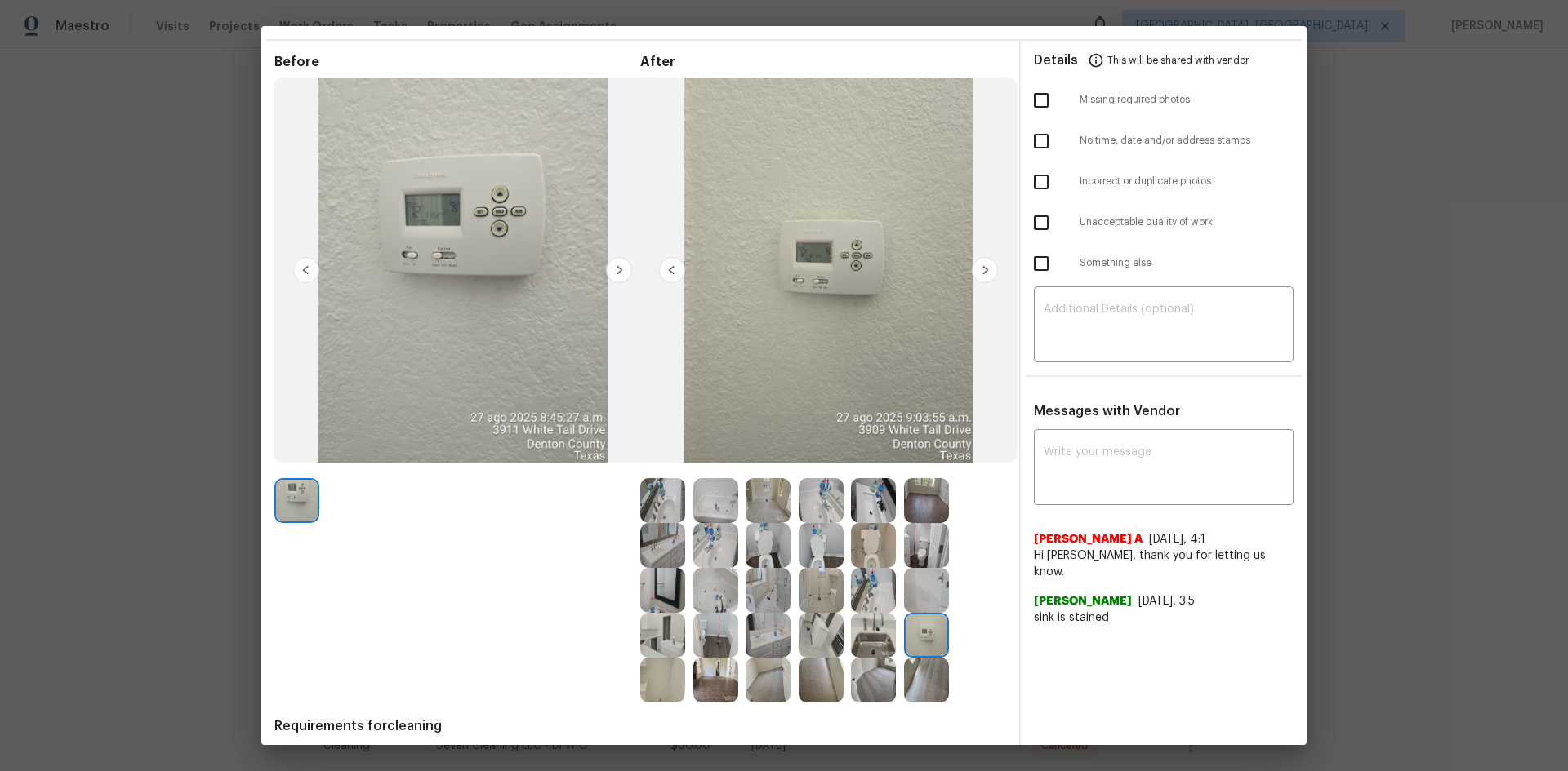
scroll to position [0, 0]
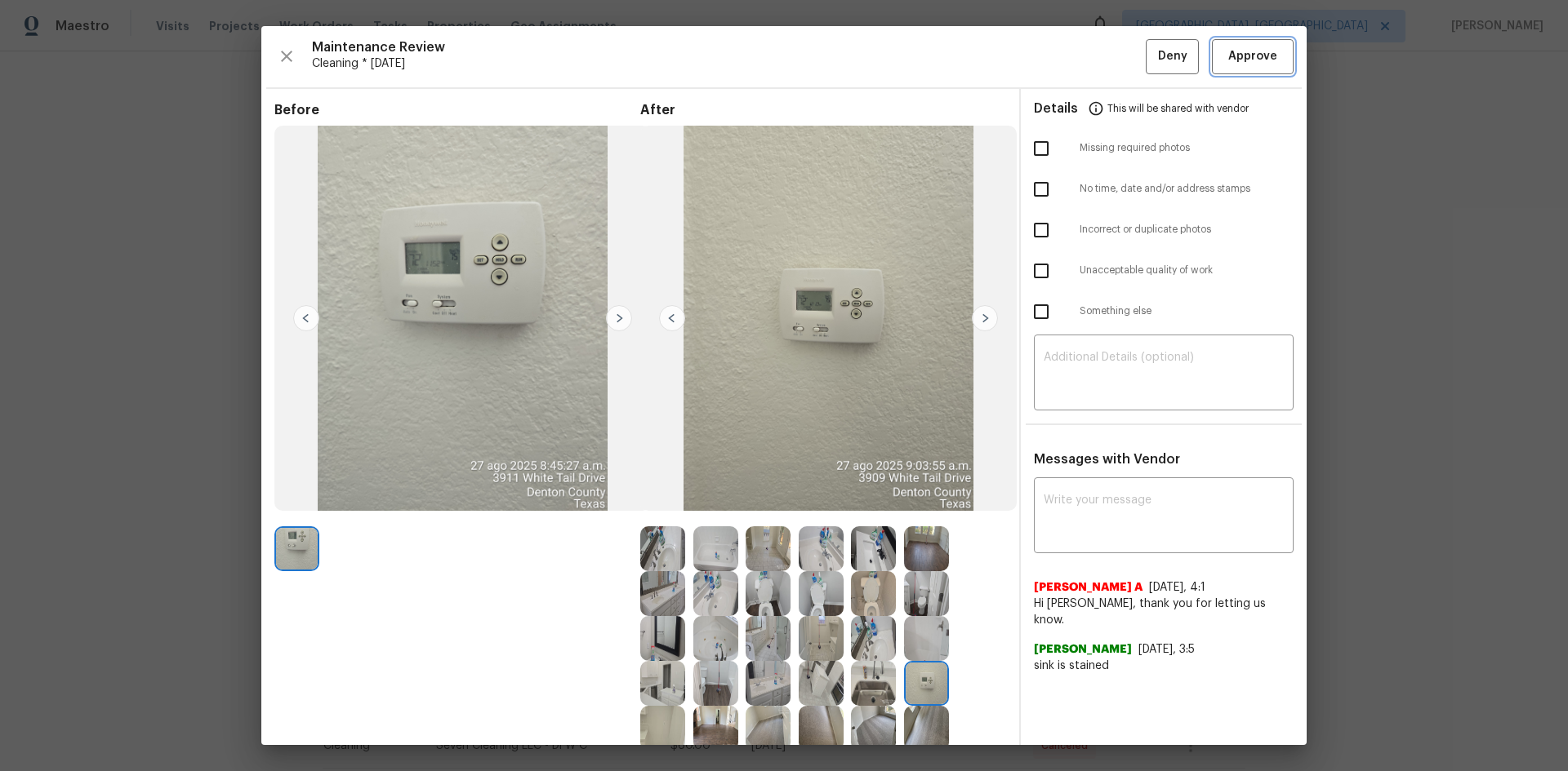
click span "Approve"
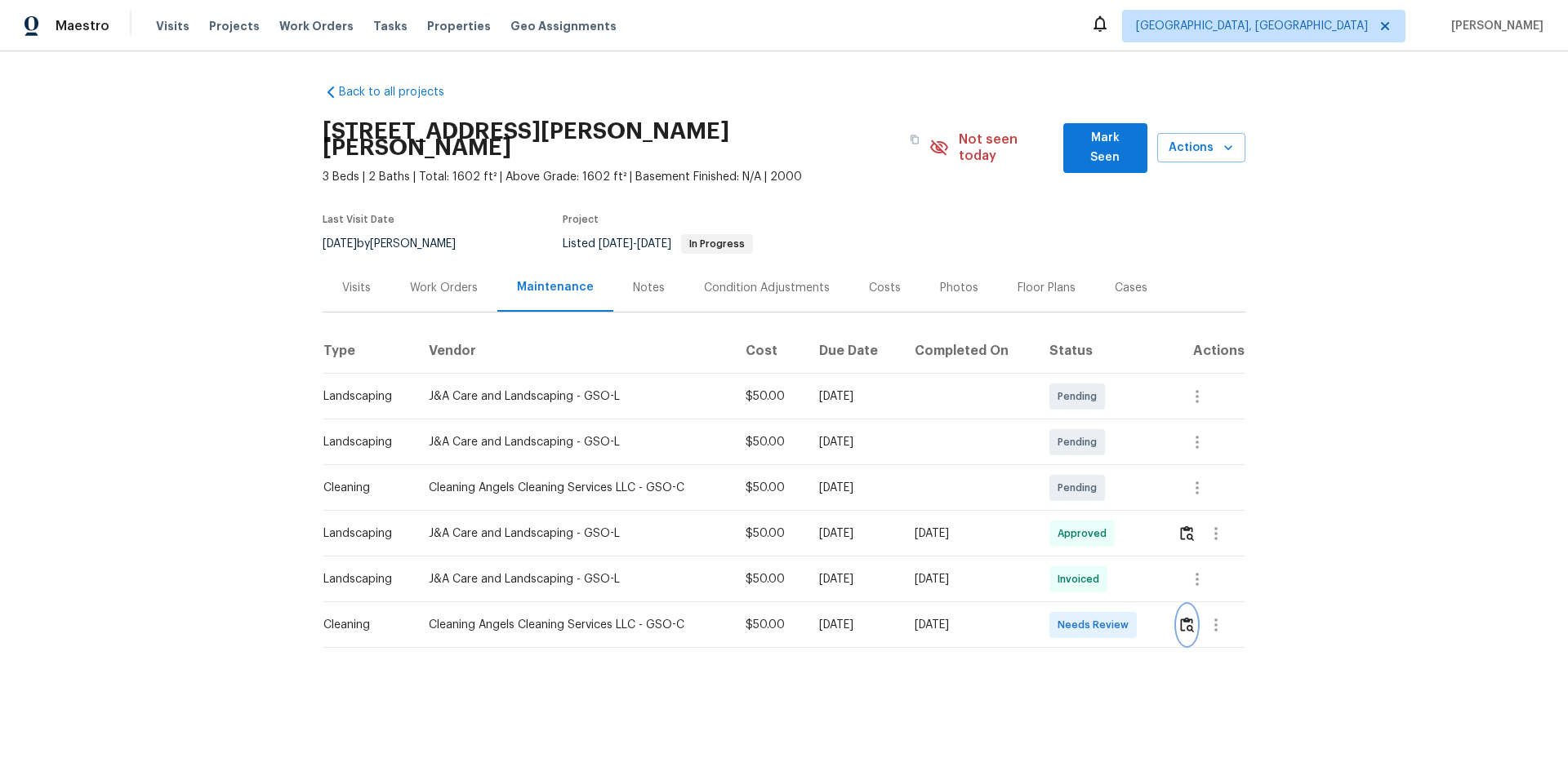
click at [1115, 516] on img "button" at bounding box center [1187, 625] width 14 height 16
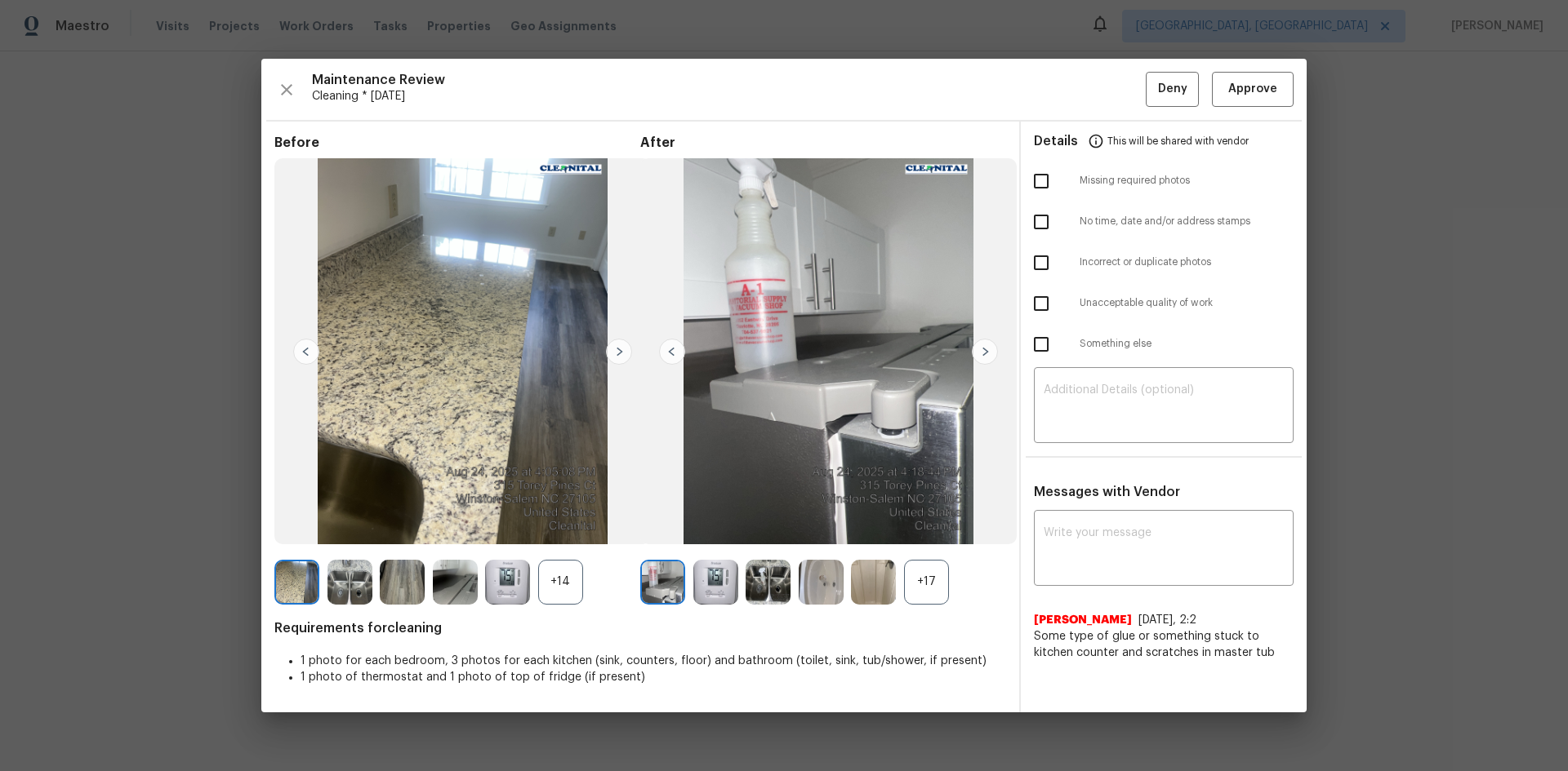
click at [937, 516] on div "+17" at bounding box center [926, 582] width 45 height 45
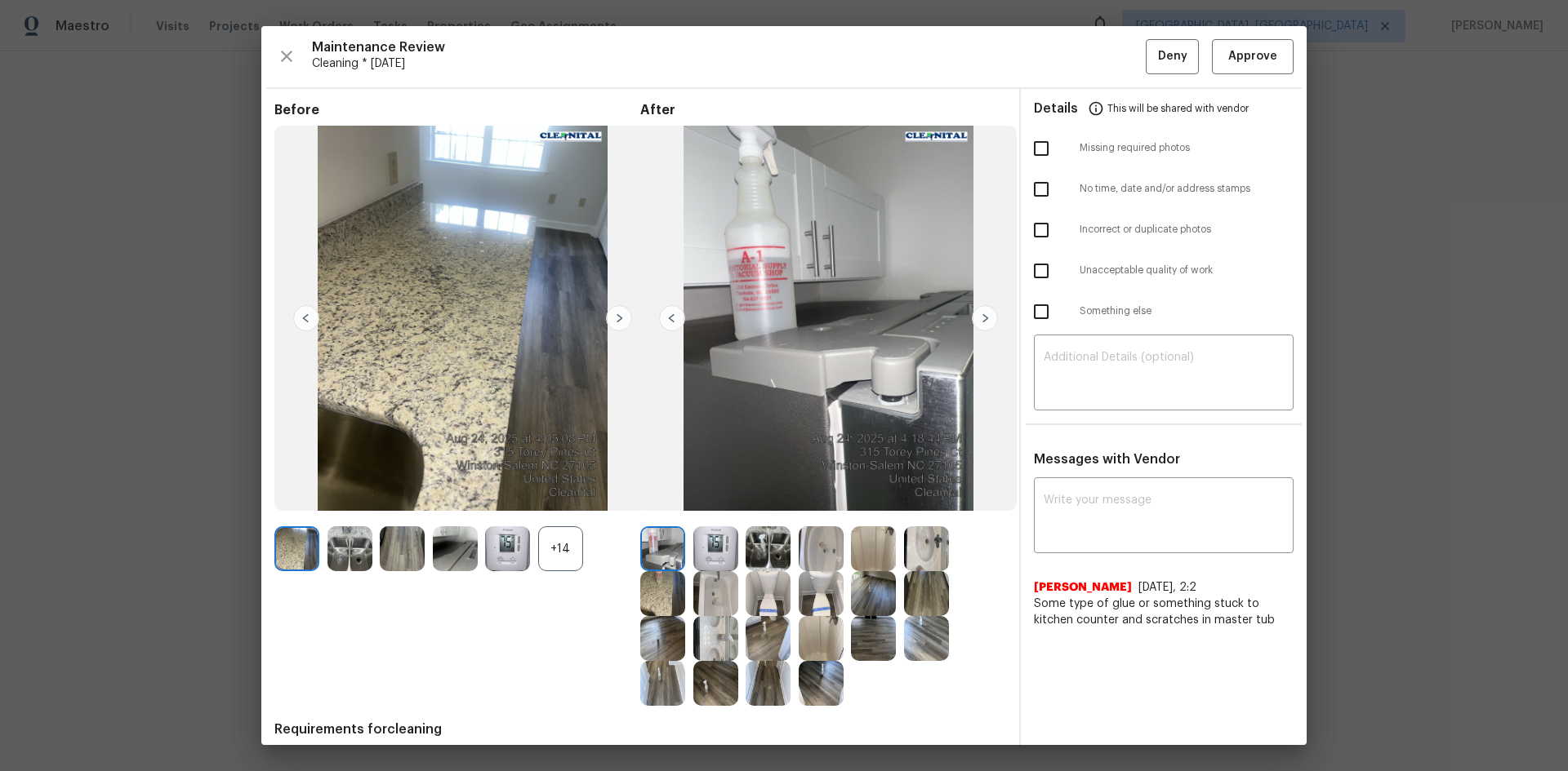
click at [708, 516] on img at bounding box center [716, 549] width 45 height 45
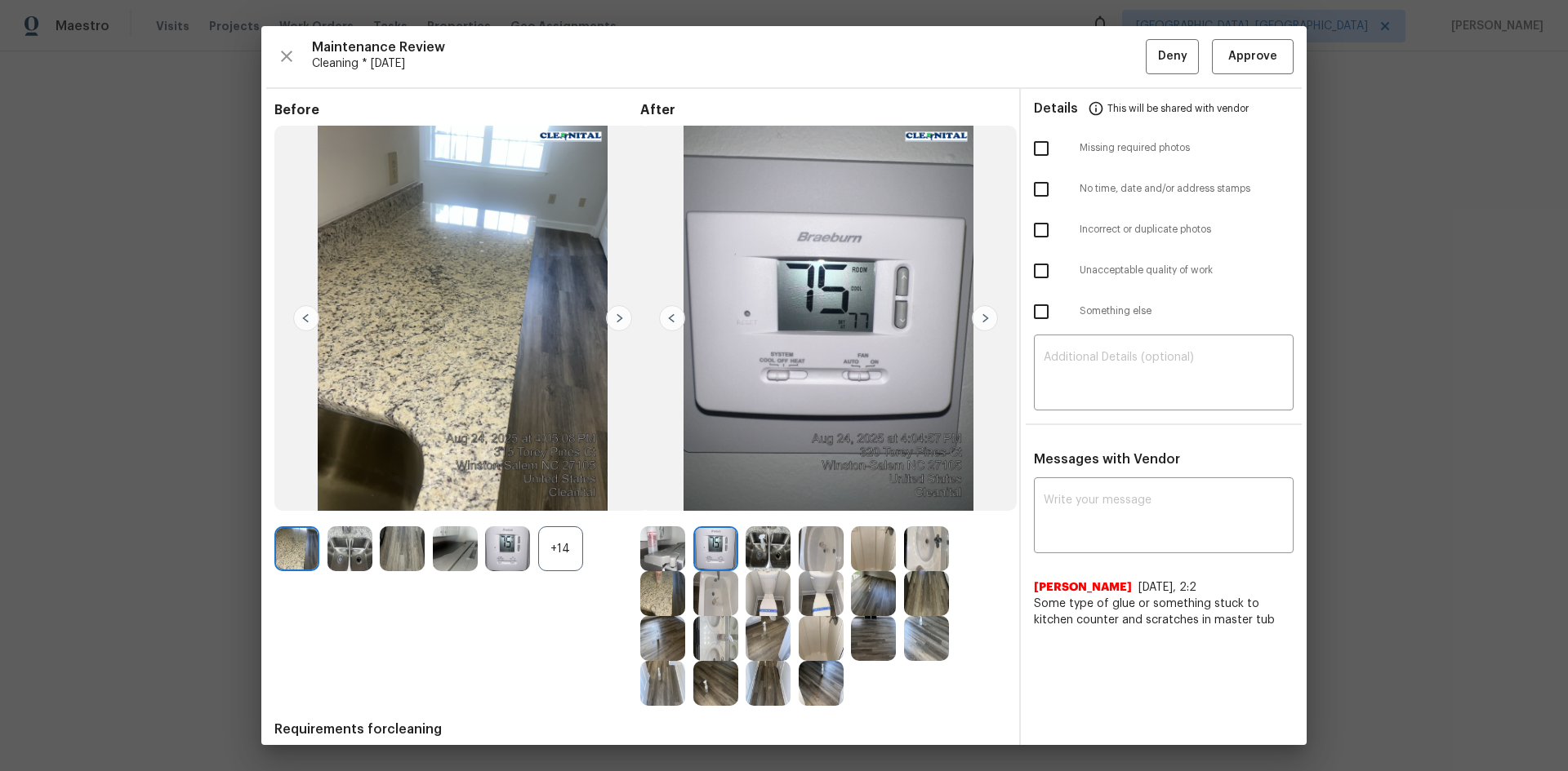
click at [708, 516] on img at bounding box center [716, 549] width 45 height 45
click at [1059, 516] on textarea at bounding box center [1163, 517] width 240 height 46
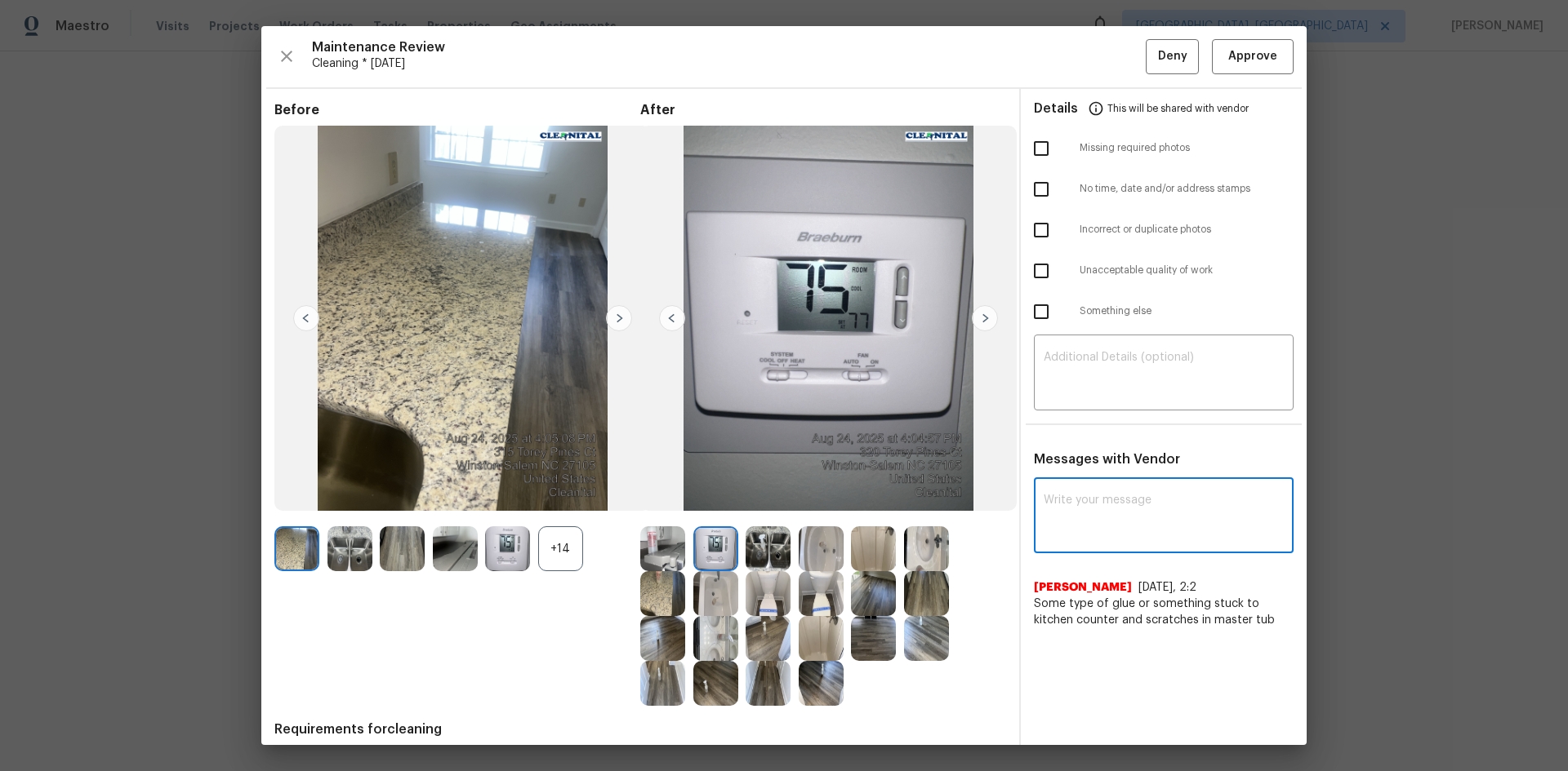
paste textarea "Maintenance Audit Team: Hello! Unfortunately, this cleaning visit completed on …"
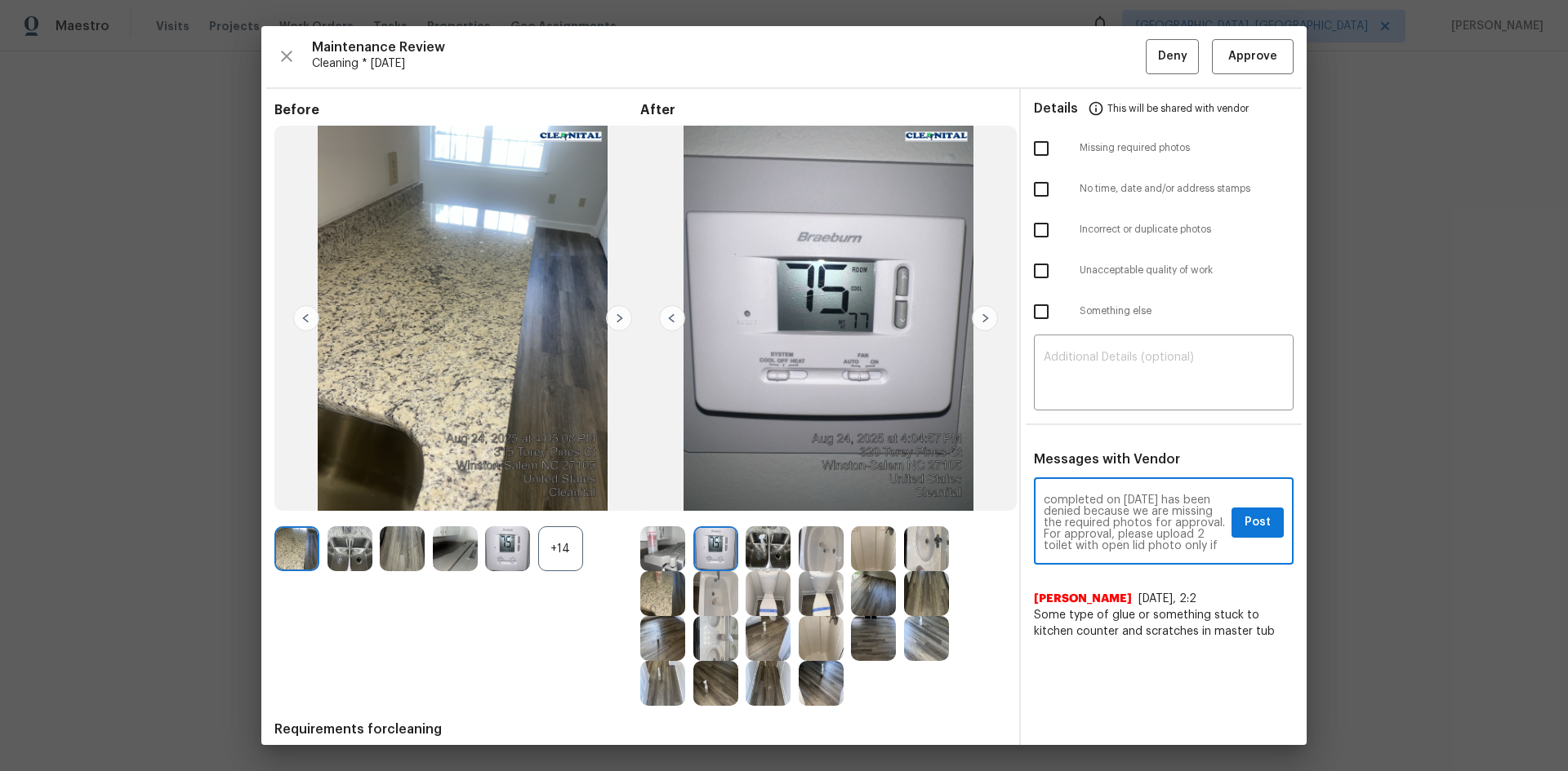
scroll to position [32, 0]
type textarea "Maintenance Audit Team: Hello! Unfortunately, this cleaning visit completed on …"
click at [1115, 516] on button "Post" at bounding box center [1258, 522] width 53 height 30
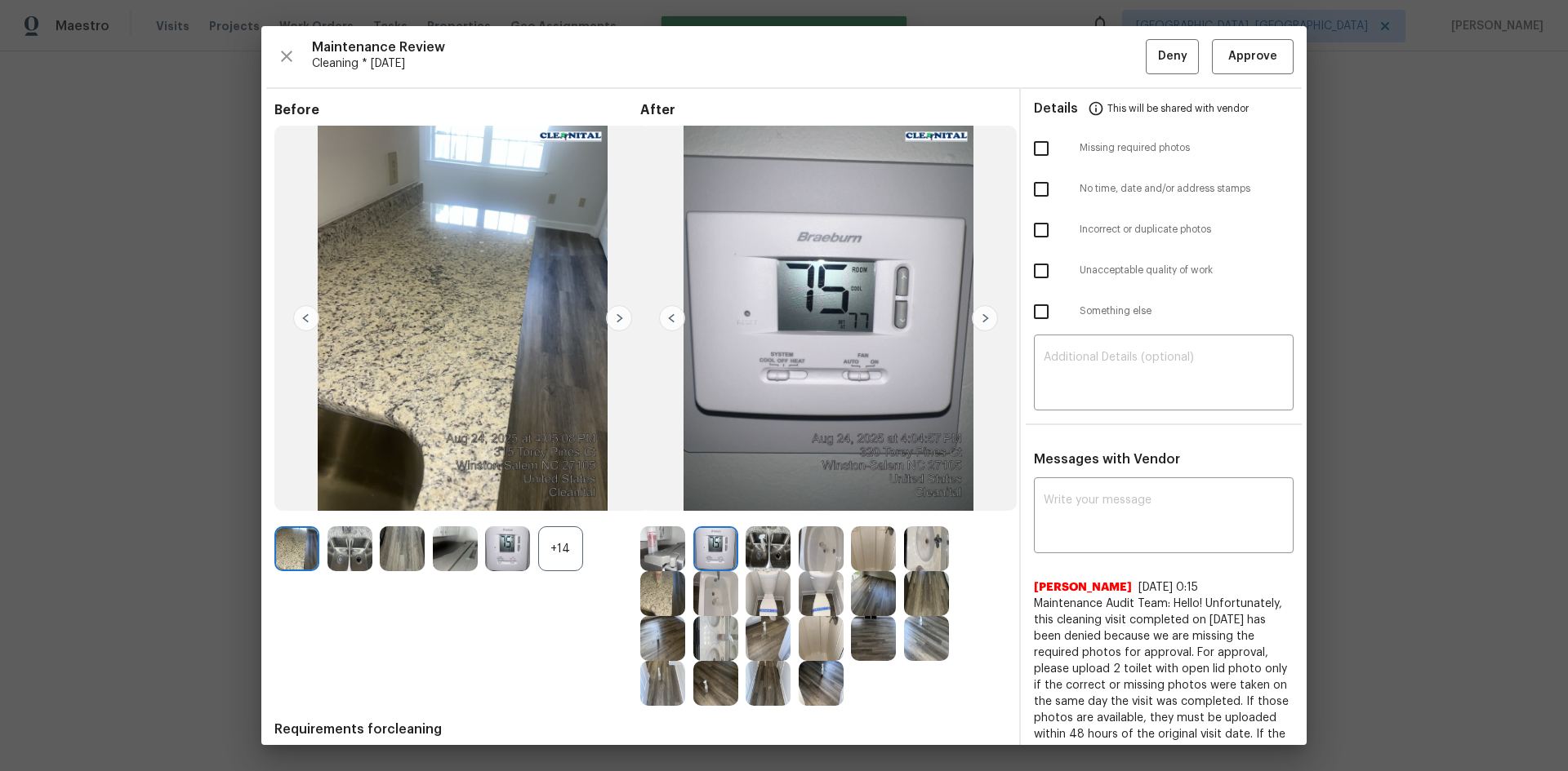
scroll to position [0, 0]
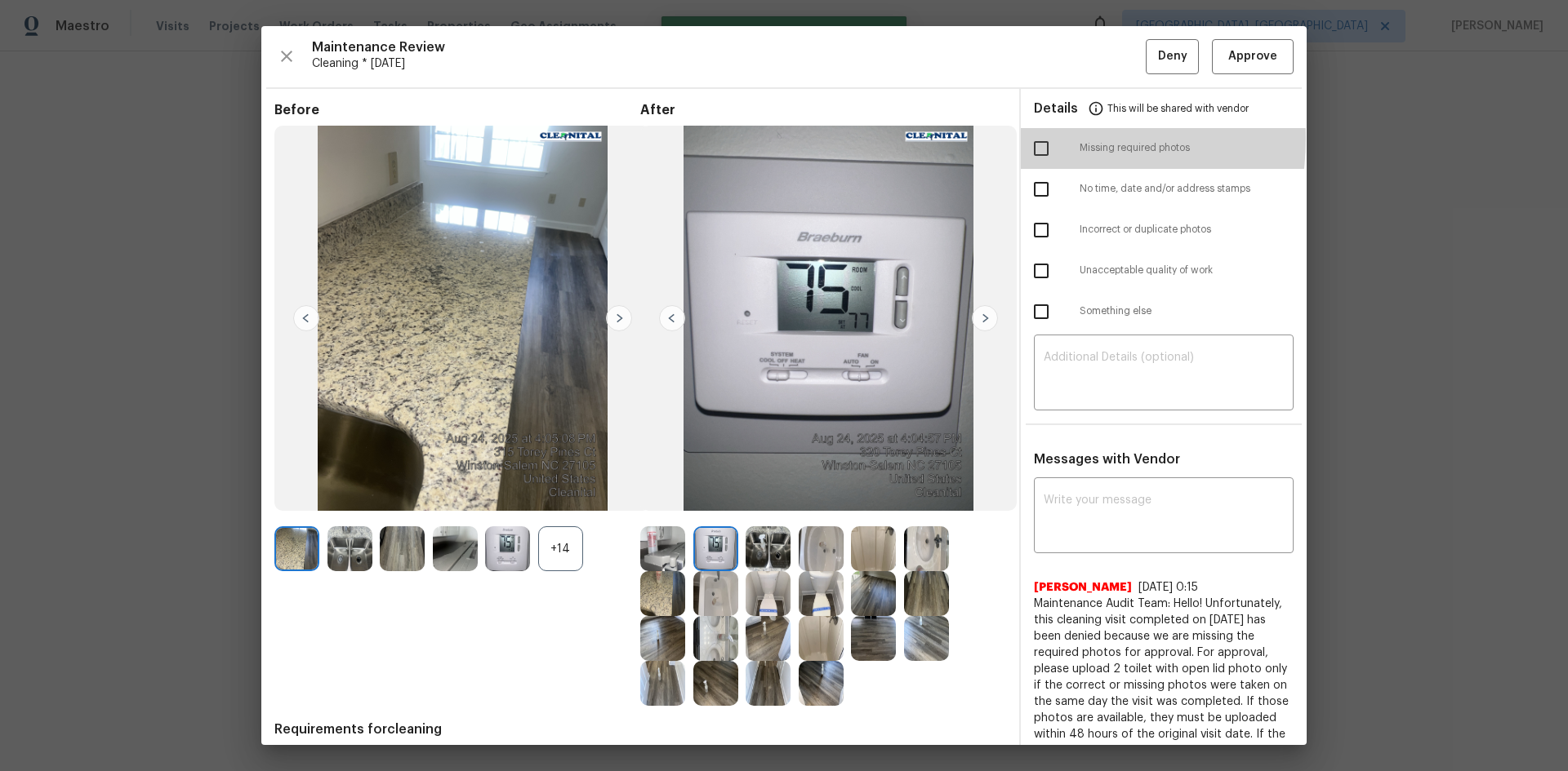
click at [1033, 138] on input "checkbox" at bounding box center [1040, 148] width 34 height 34
checkbox input "true"
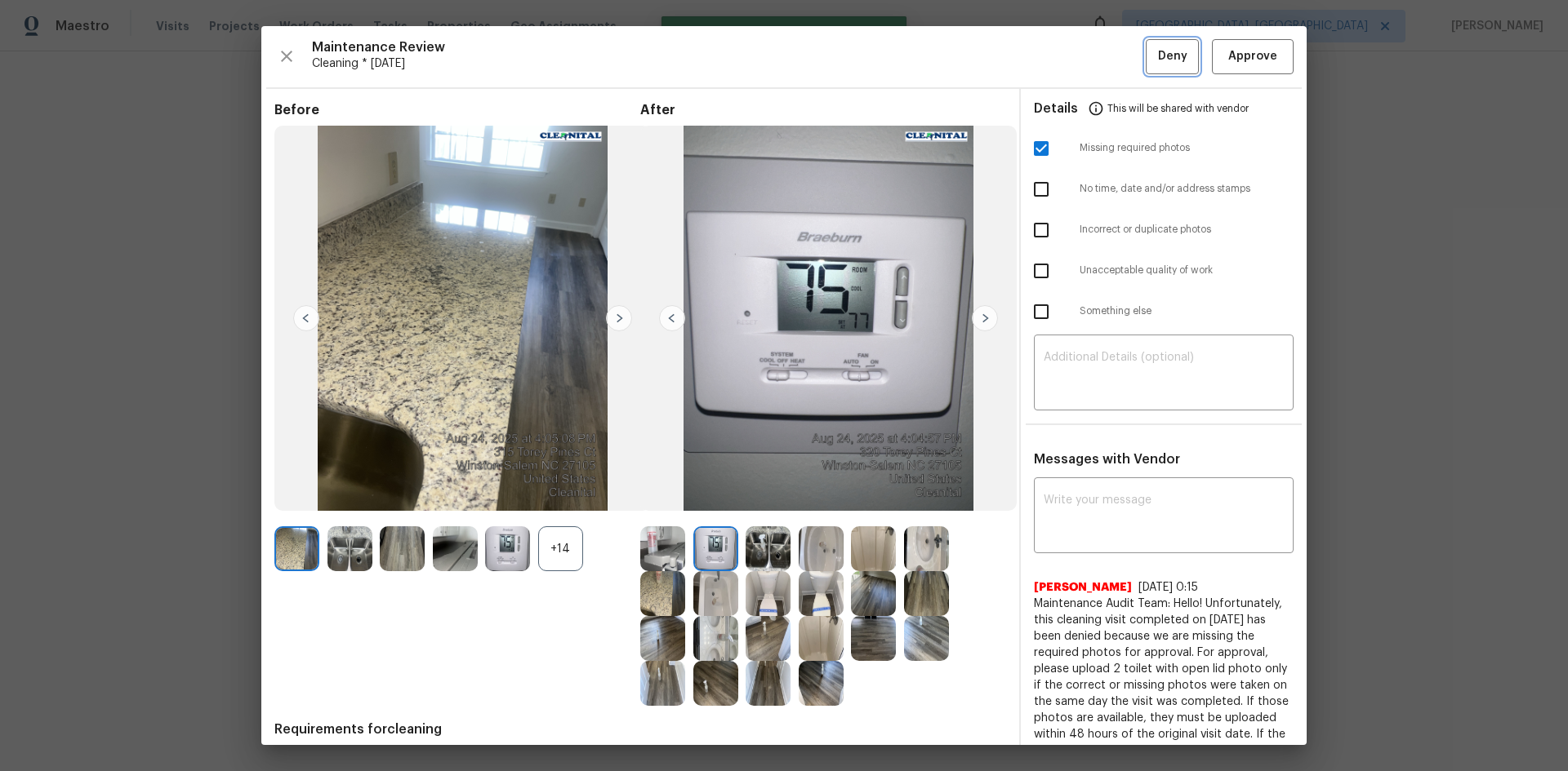
click at [1115, 64] on span "Deny" at bounding box center [1172, 57] width 29 height 20
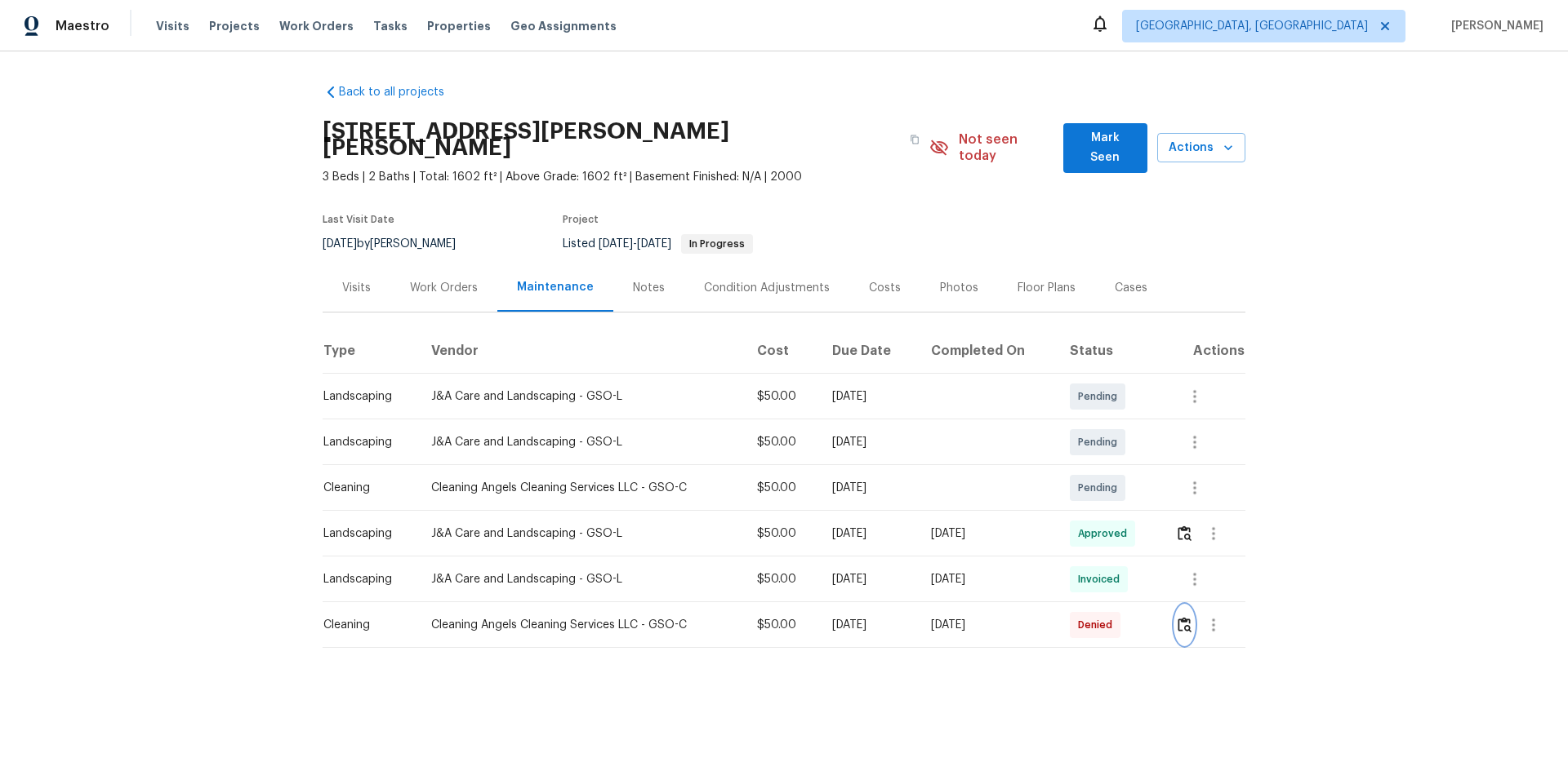
click at [1115, 516] on button "button" at bounding box center [1184, 625] width 19 height 39
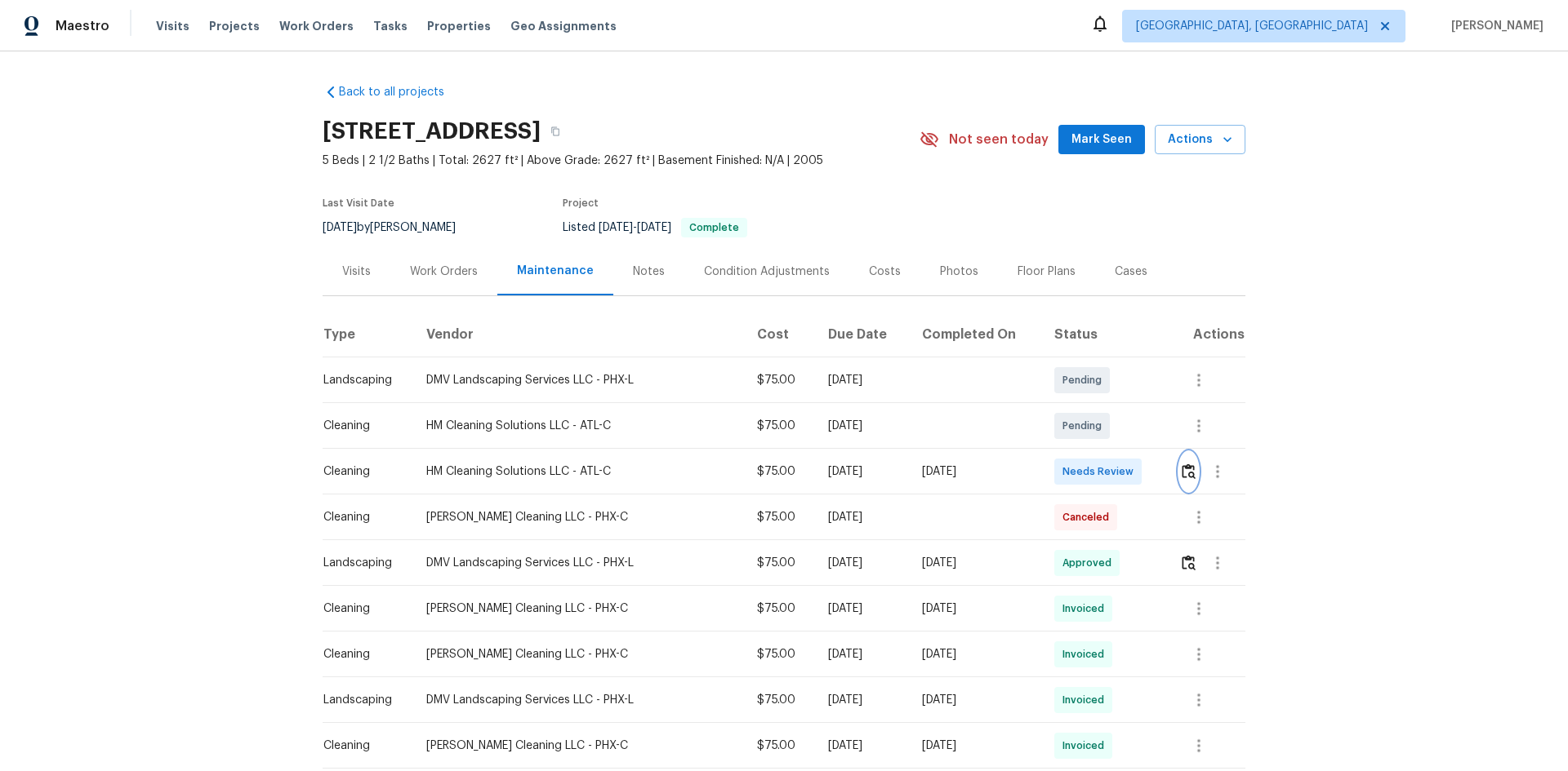
click at [1115, 464] on img "button" at bounding box center [1189, 472] width 14 height 16
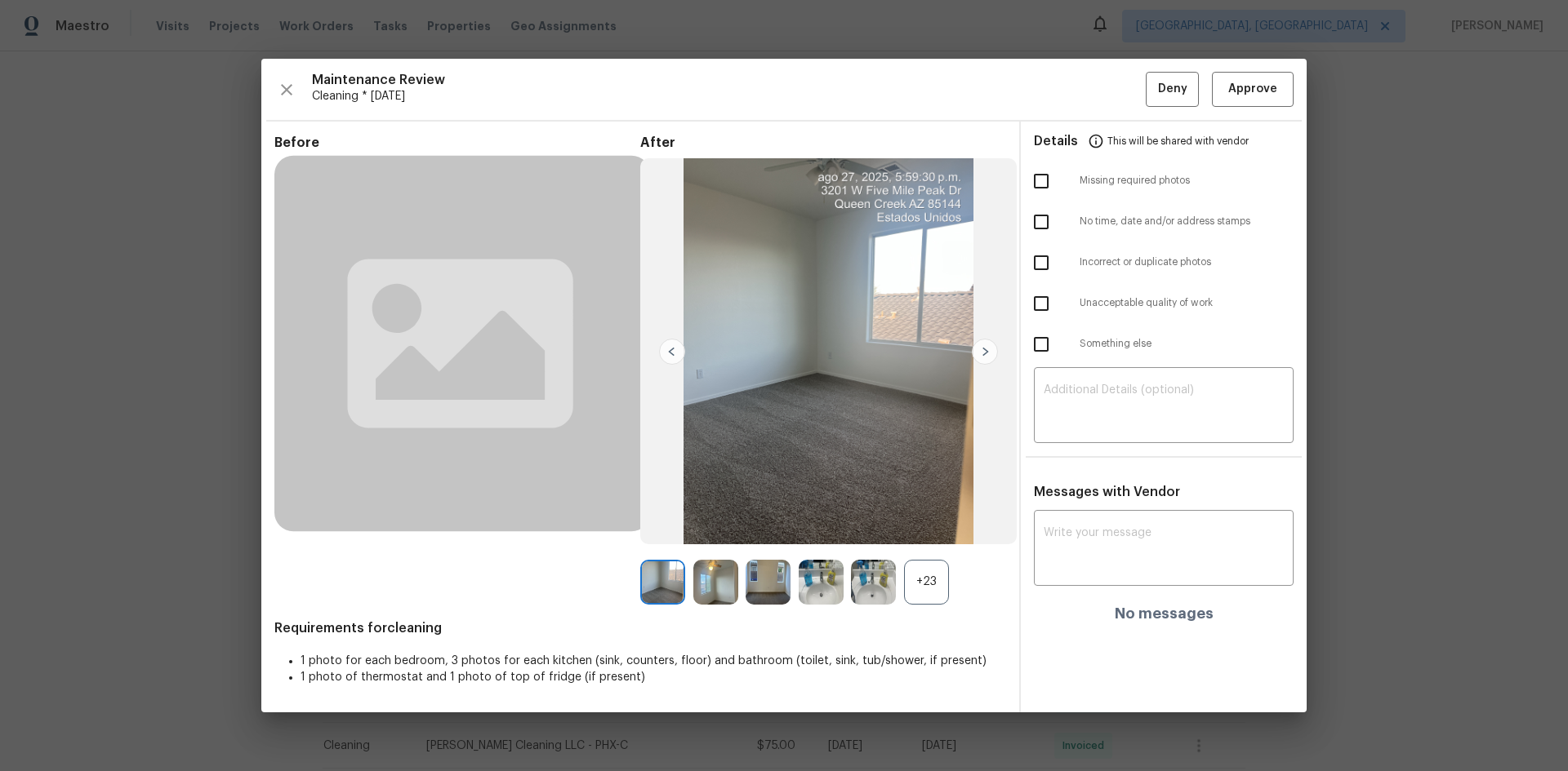
click at [932, 516] on div "+23" at bounding box center [926, 582] width 45 height 45
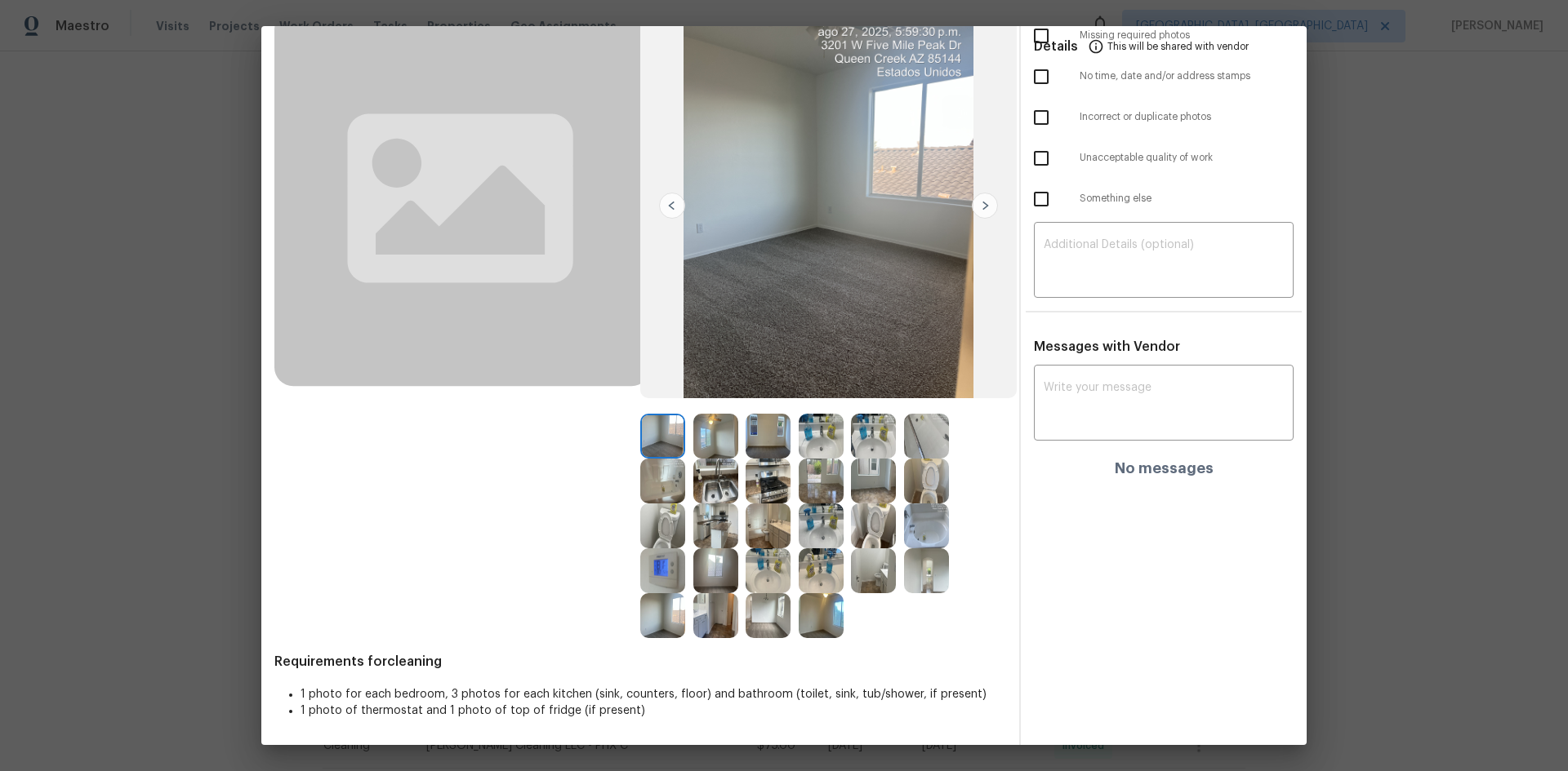
scroll to position [113, 0]
click at [650, 516] on img at bounding box center [663, 570] width 45 height 45
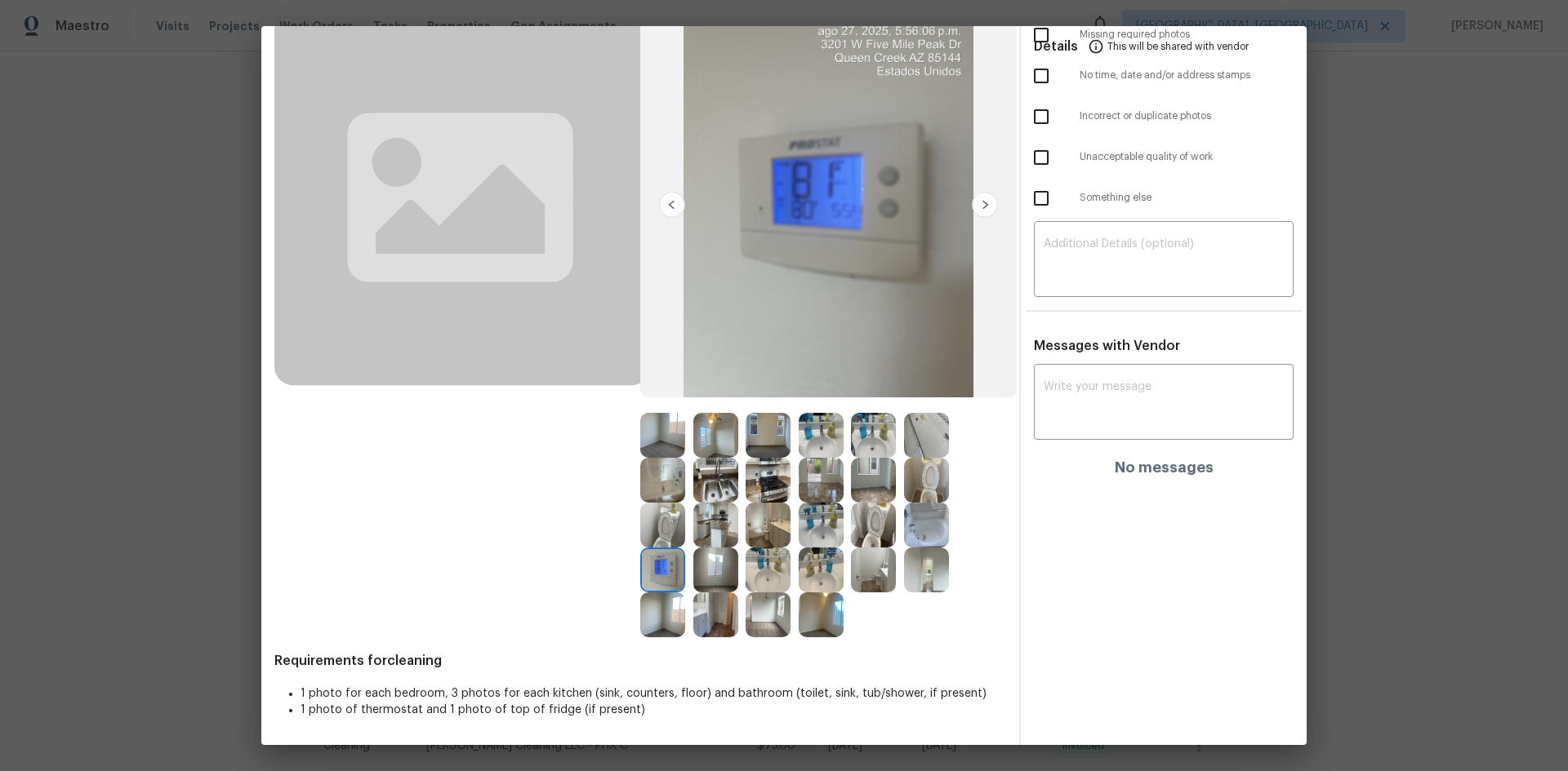
click at [650, 516] on img at bounding box center [663, 570] width 45 height 45
click at [666, 516] on img at bounding box center [663, 570] width 45 height 45
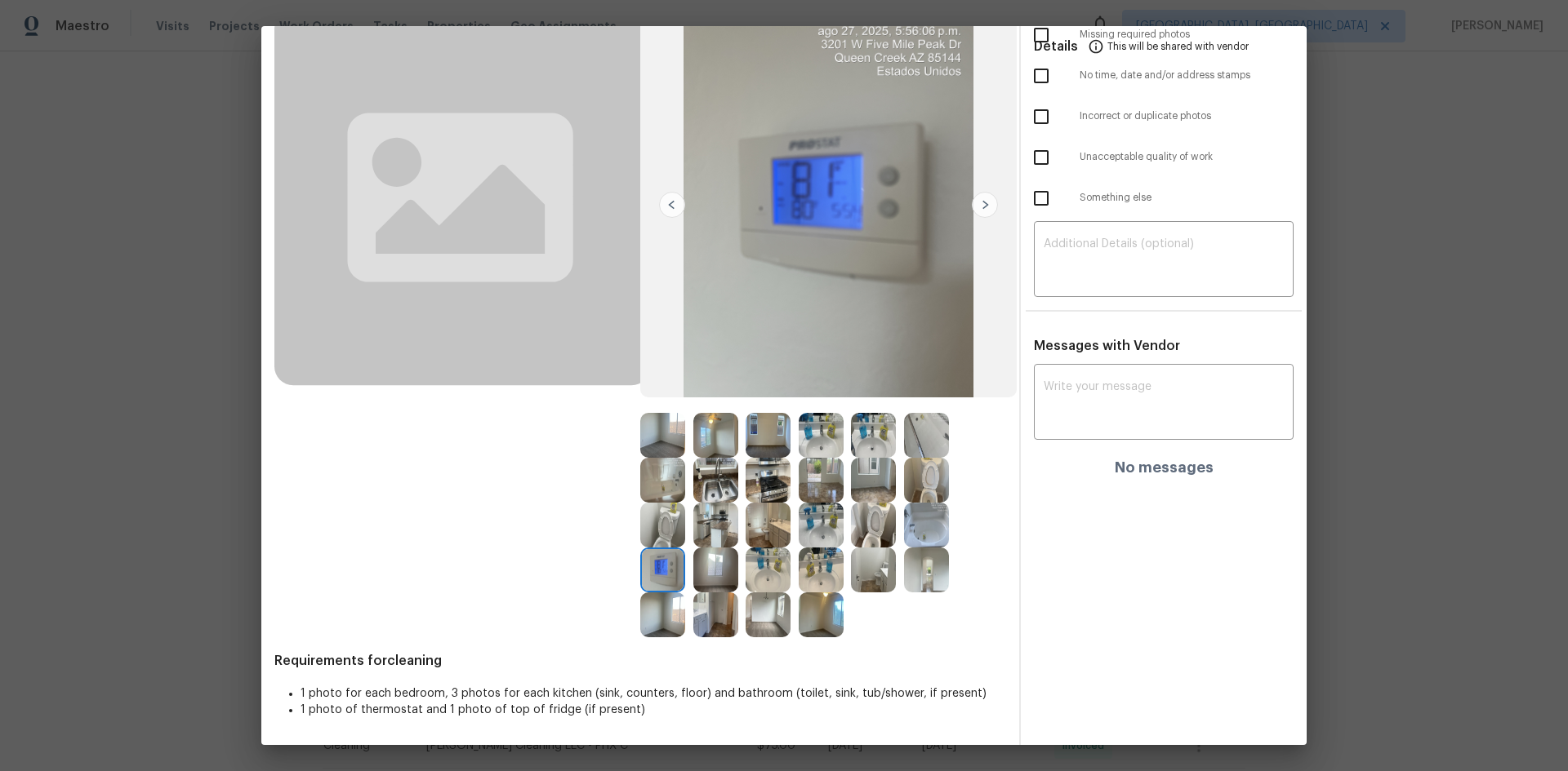
click at [666, 516] on img at bounding box center [663, 570] width 45 height 45
click at [665, 516] on img at bounding box center [663, 570] width 45 height 45
click at [660, 516] on img at bounding box center [663, 570] width 45 height 45
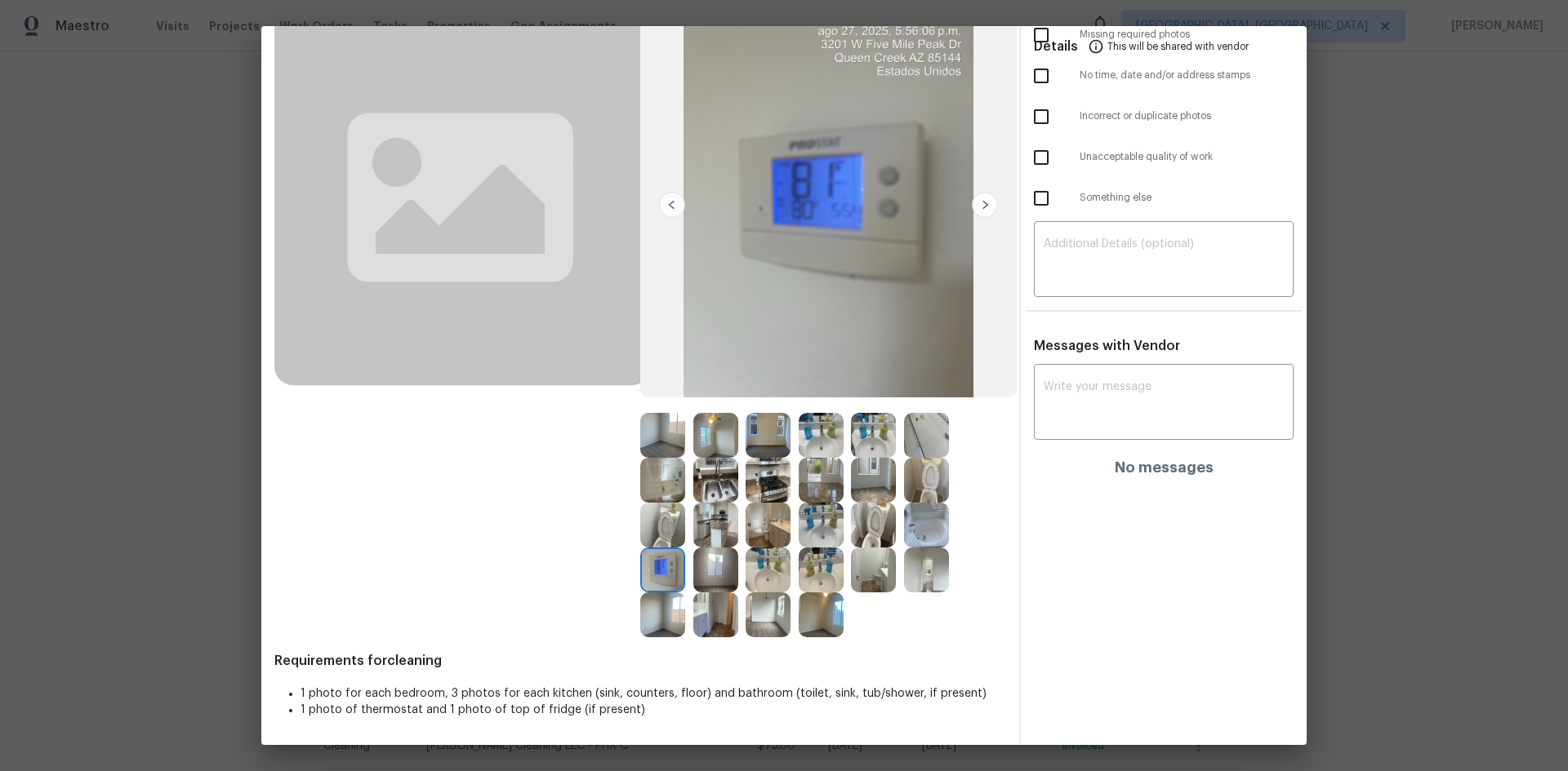
click at [660, 516] on img at bounding box center [663, 570] width 45 height 45
click at [659, 516] on img at bounding box center [663, 570] width 45 height 45
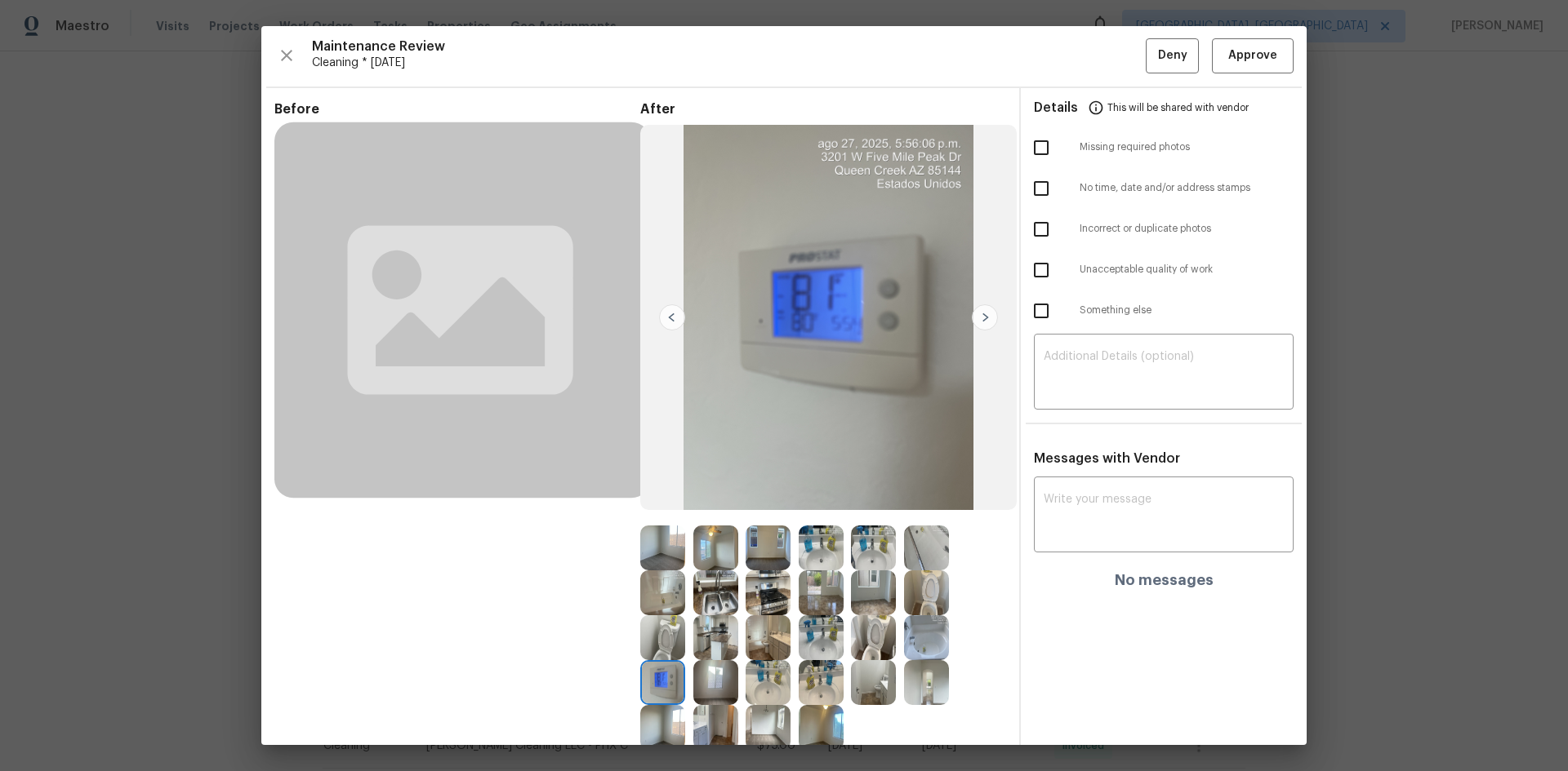
scroll to position [0, 0]
click at [1115, 52] on span "Approve" at bounding box center [1252, 57] width 49 height 20
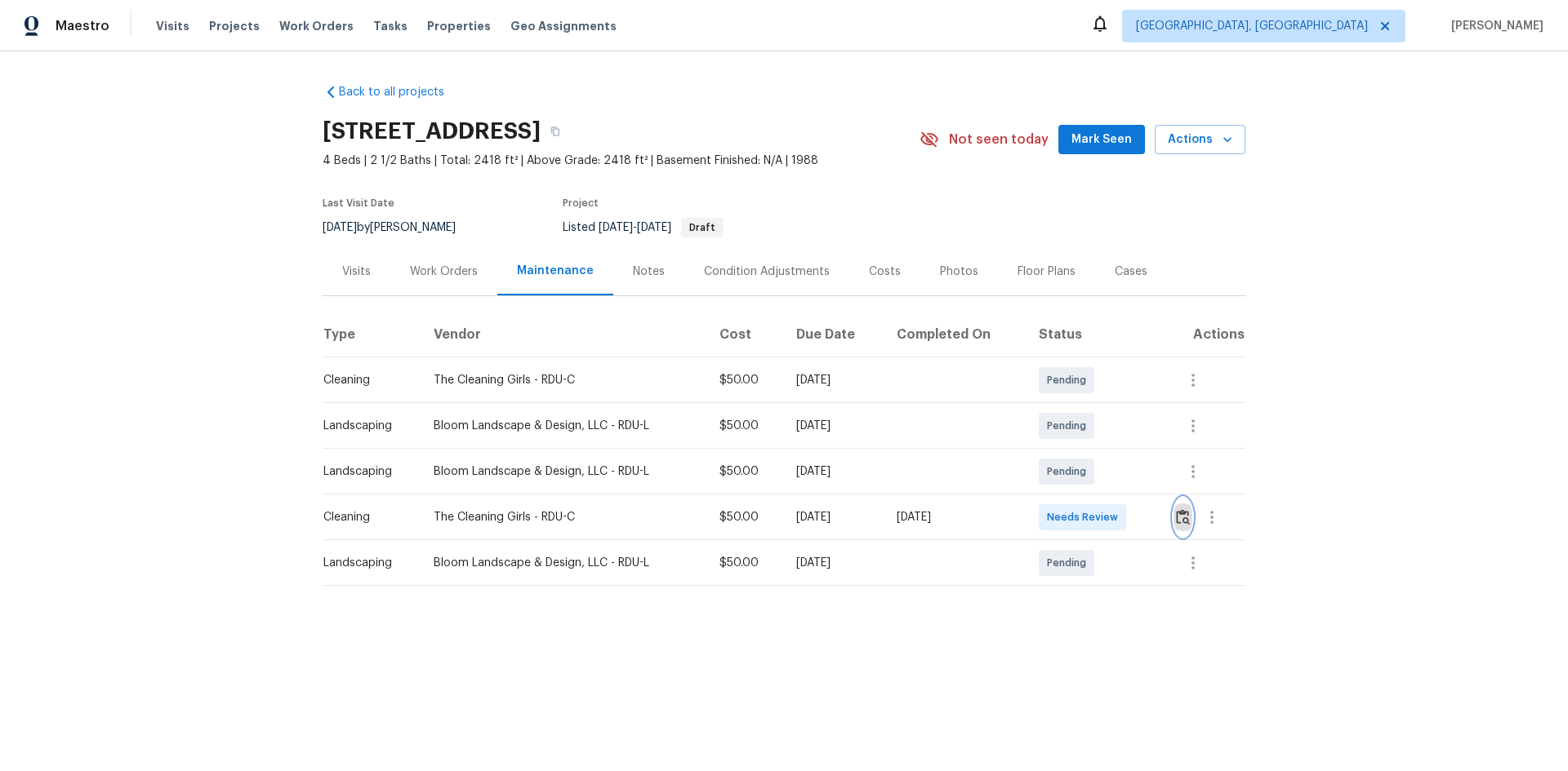
click at [1115, 516] on button "button" at bounding box center [1182, 518] width 19 height 39
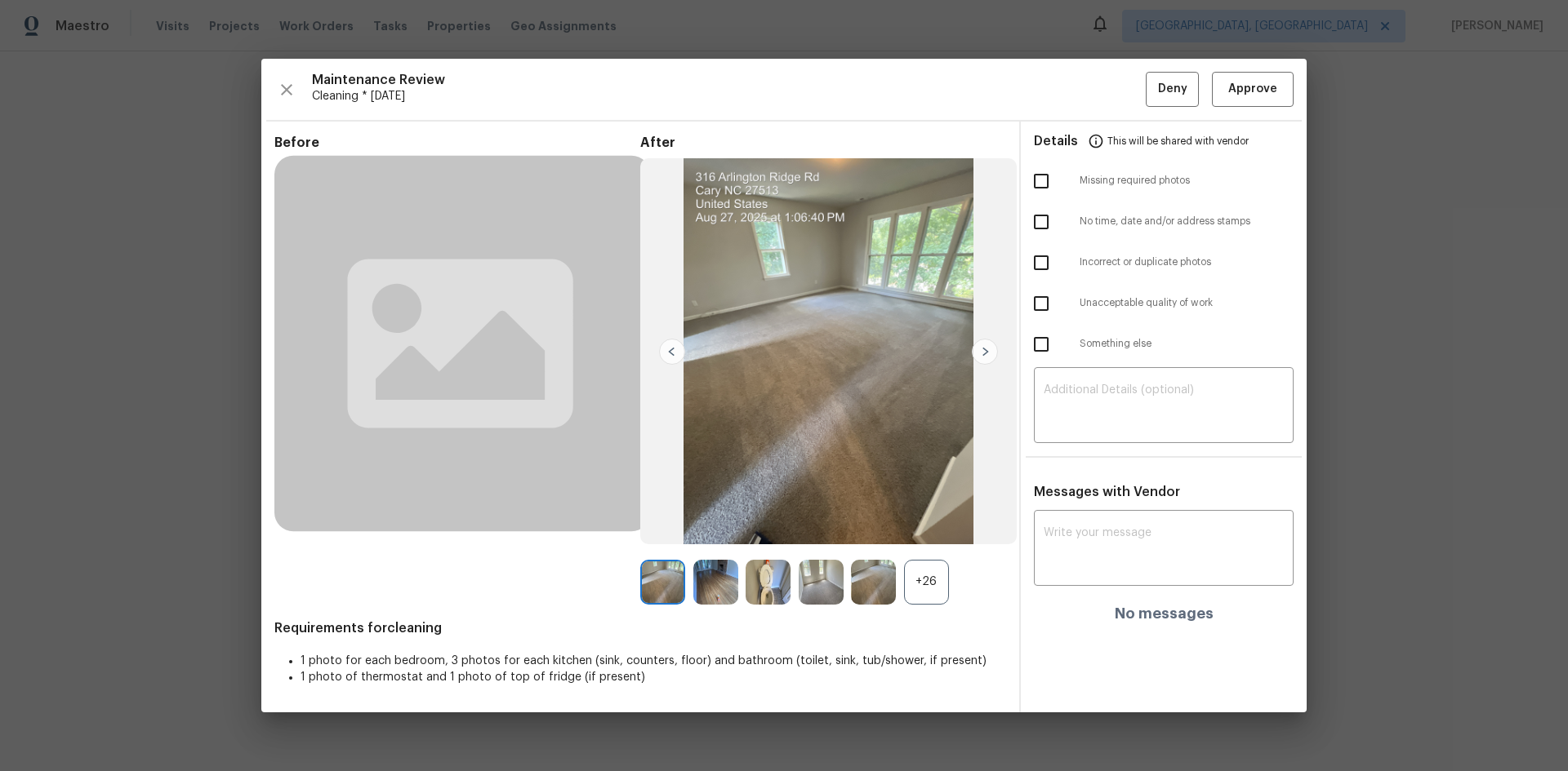
click at [940, 516] on div "+26" at bounding box center [926, 582] width 45 height 45
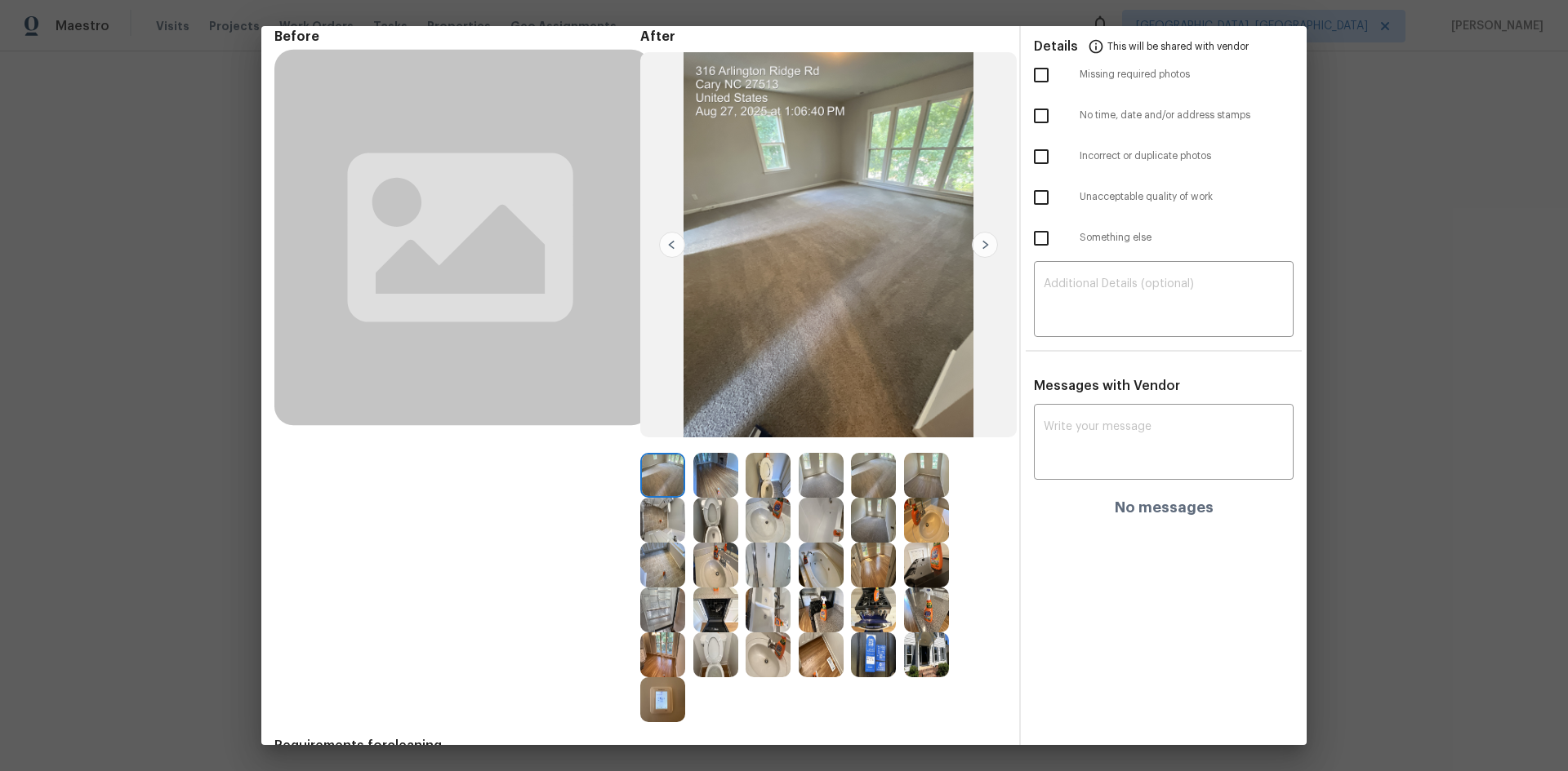
scroll to position [158, 0]
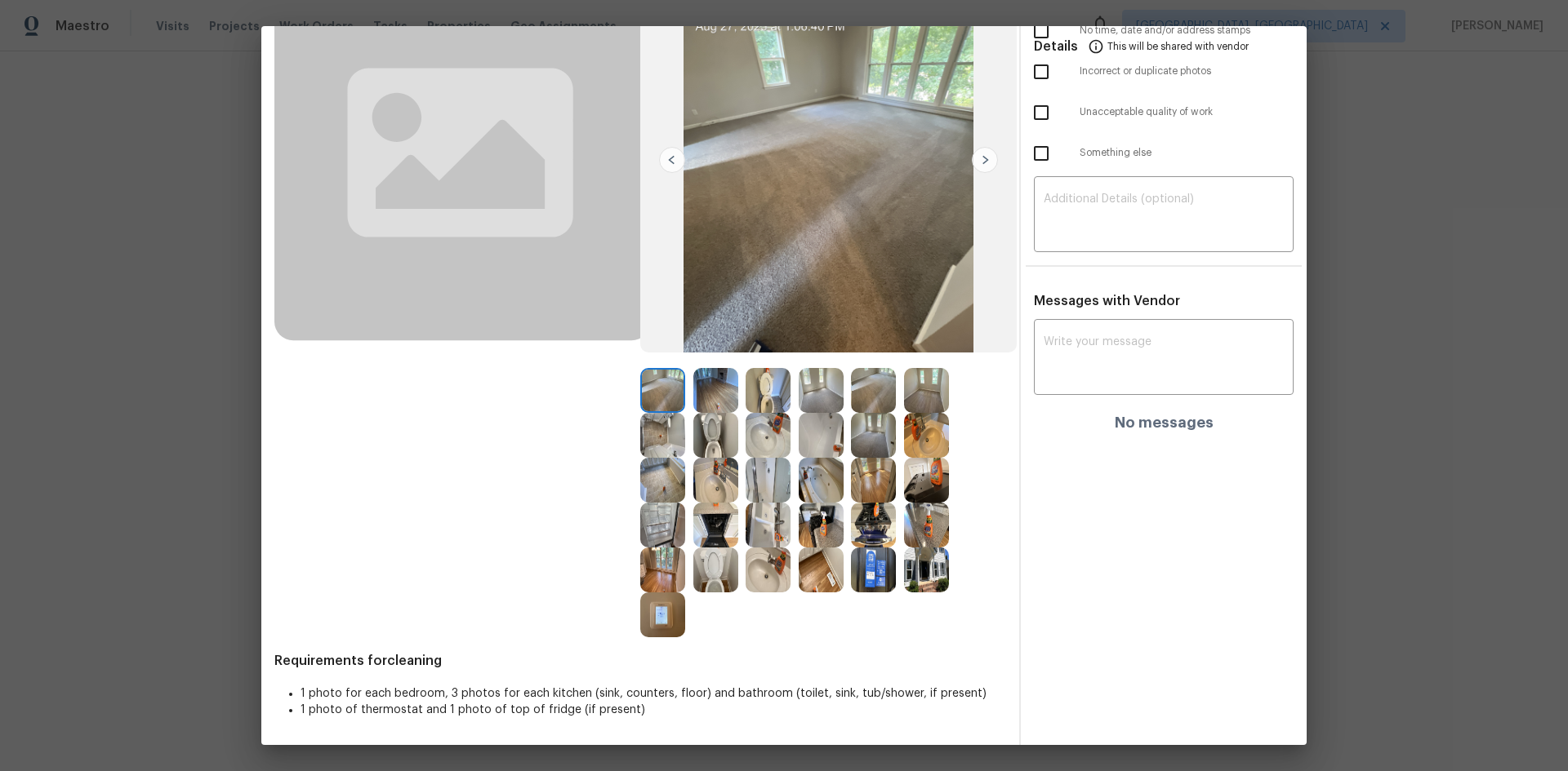
click at [670, 516] on img at bounding box center [663, 615] width 45 height 45
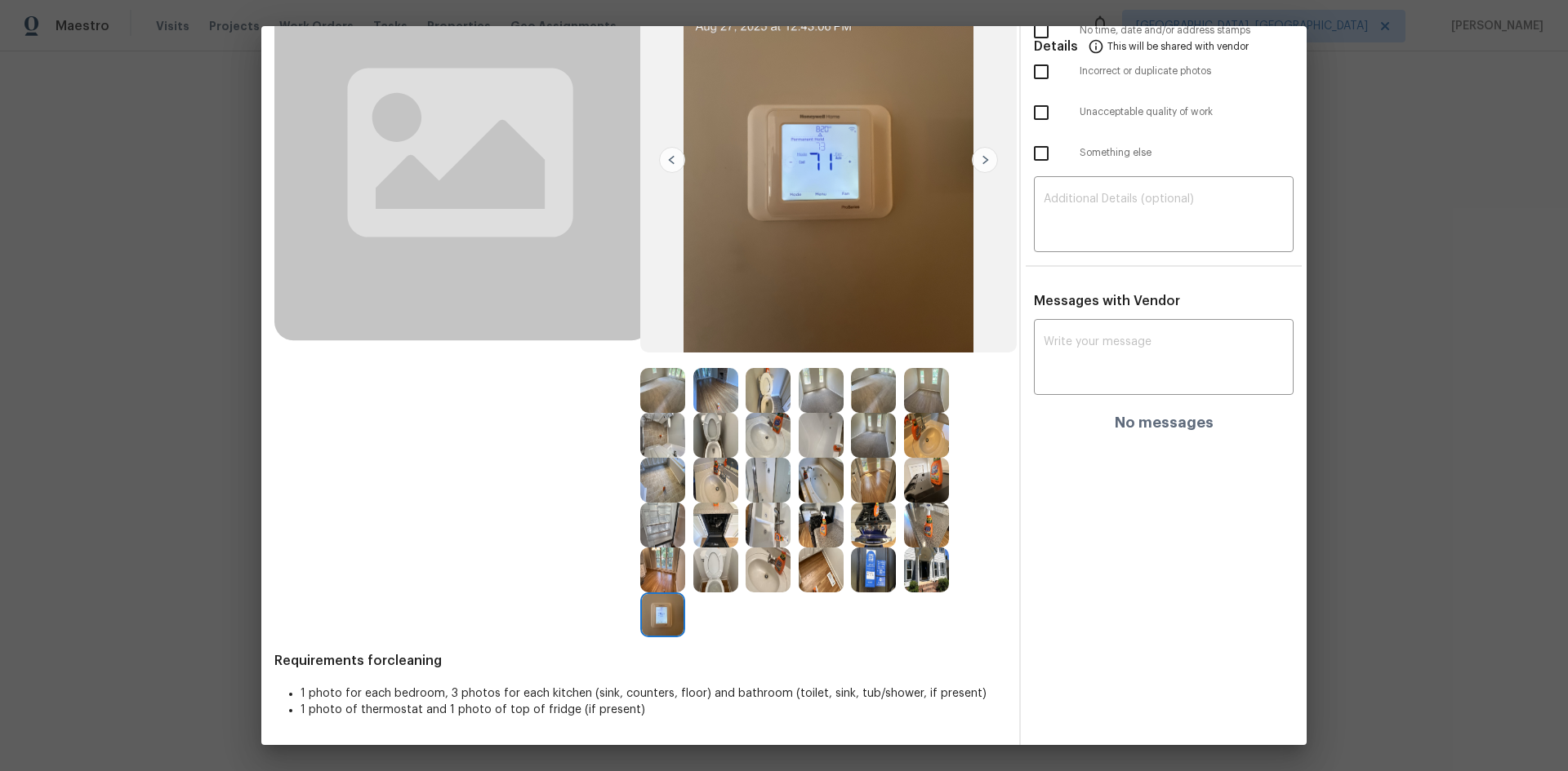
click at [664, 516] on img at bounding box center [663, 615] width 45 height 45
click at [655, 516] on img at bounding box center [663, 615] width 45 height 45
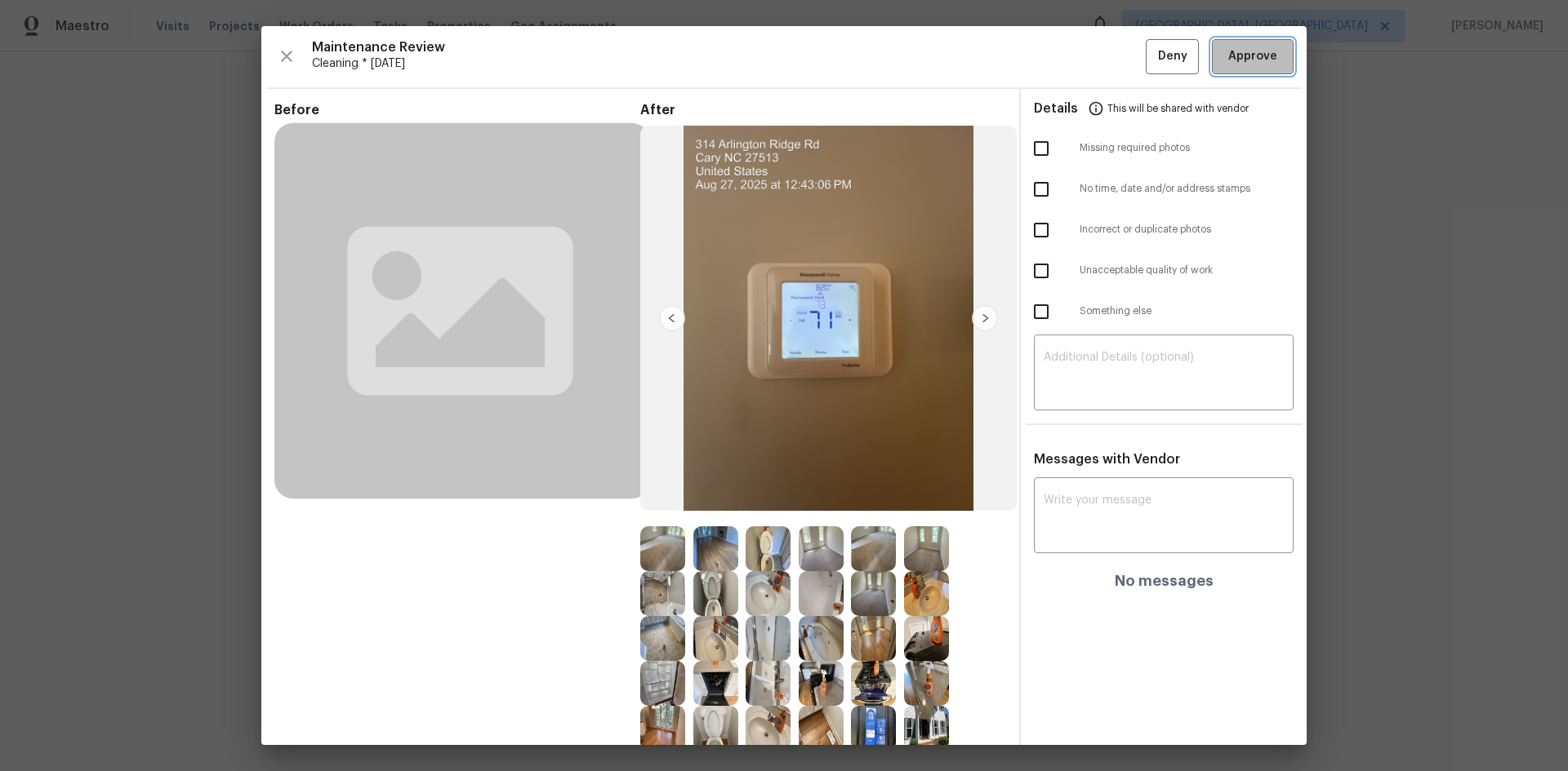
drag, startPoint x: 1248, startPoint y: 48, endPoint x: 1244, endPoint y: 58, distance: 10.8
click at [1115, 47] on span "Approve" at bounding box center [1252, 57] width 49 height 20
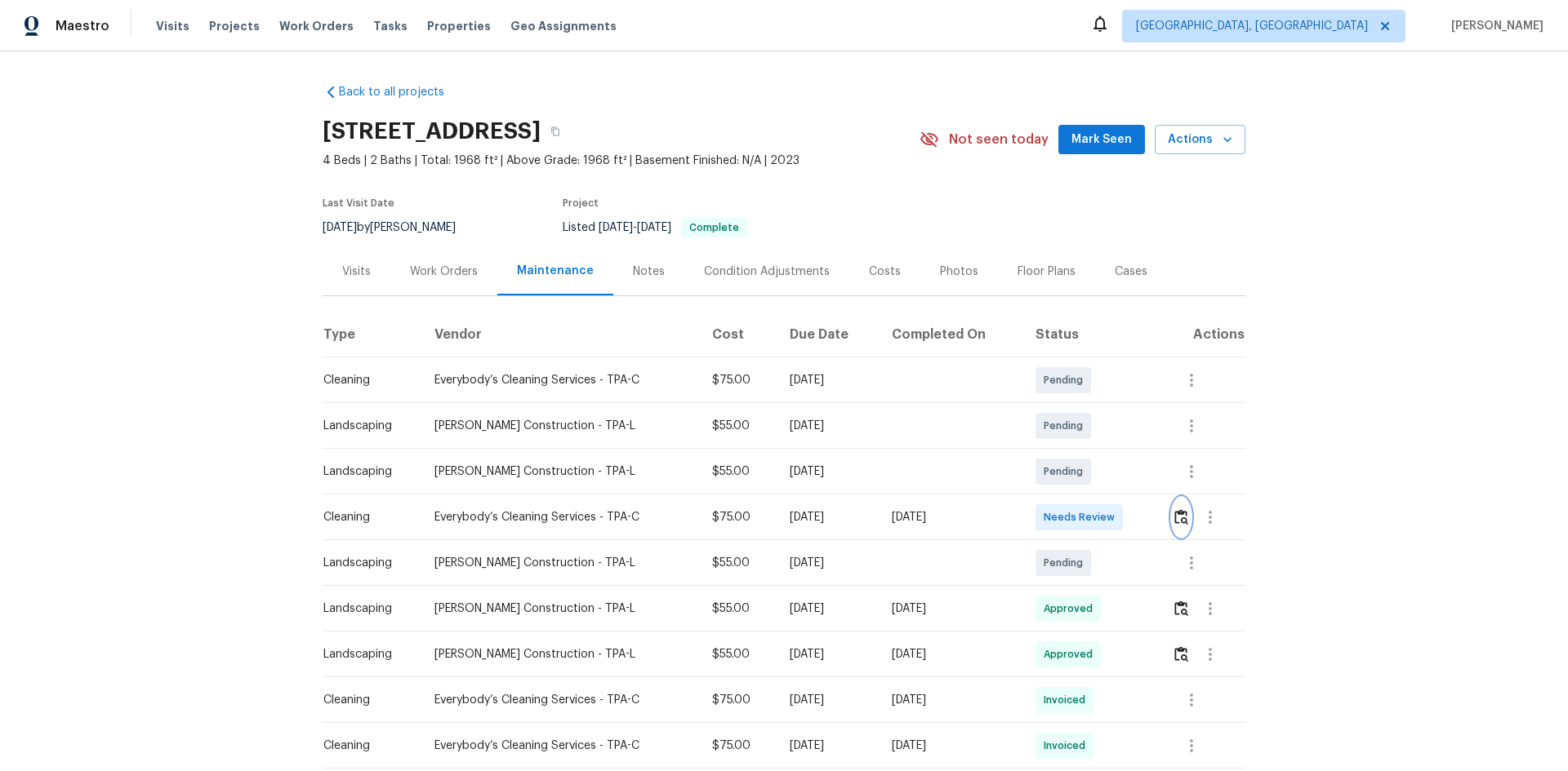
click at [1115, 516] on img "button" at bounding box center [1181, 518] width 14 height 16
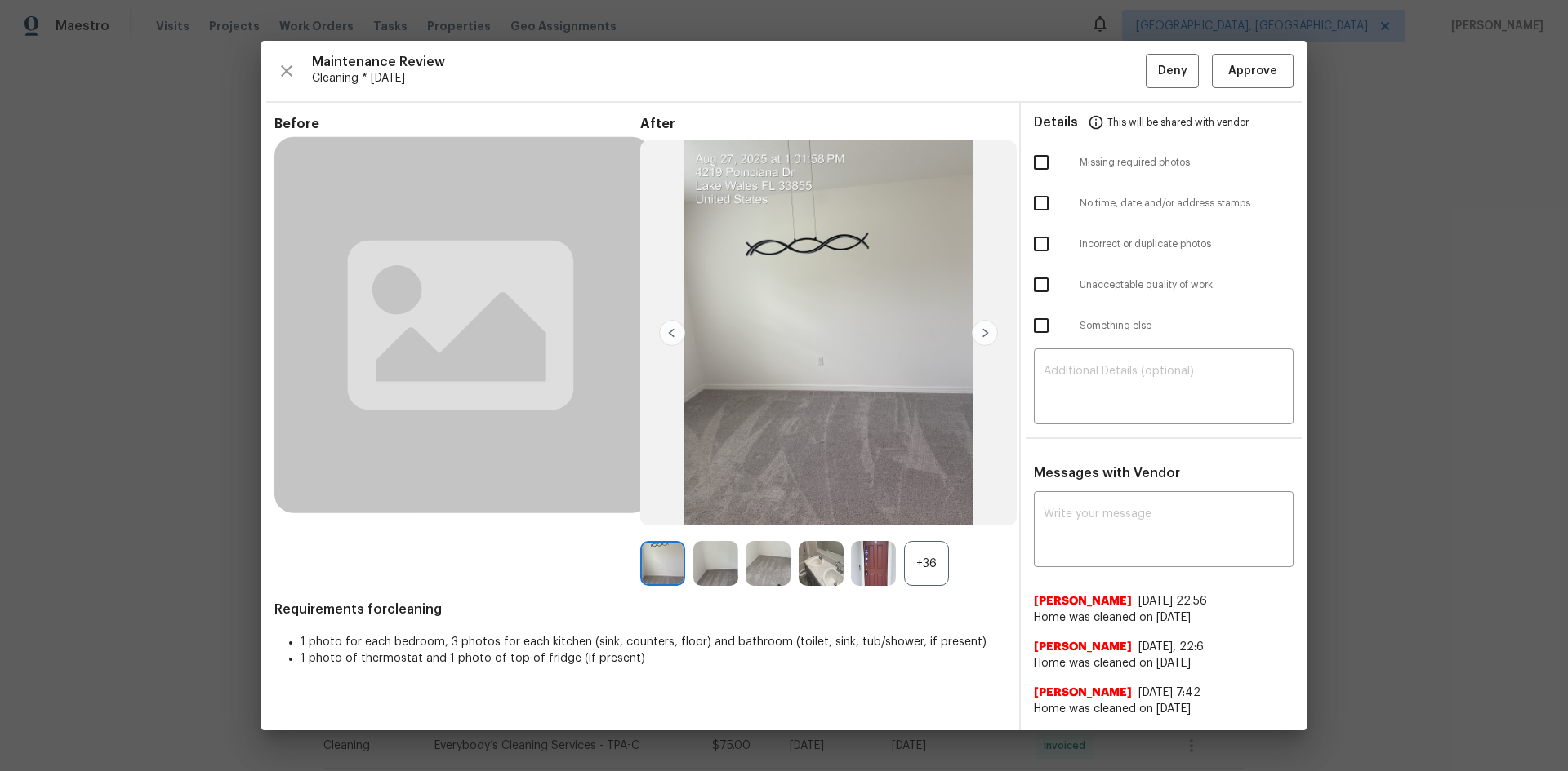
click at [921, 516] on div "+36" at bounding box center [926, 563] width 45 height 45
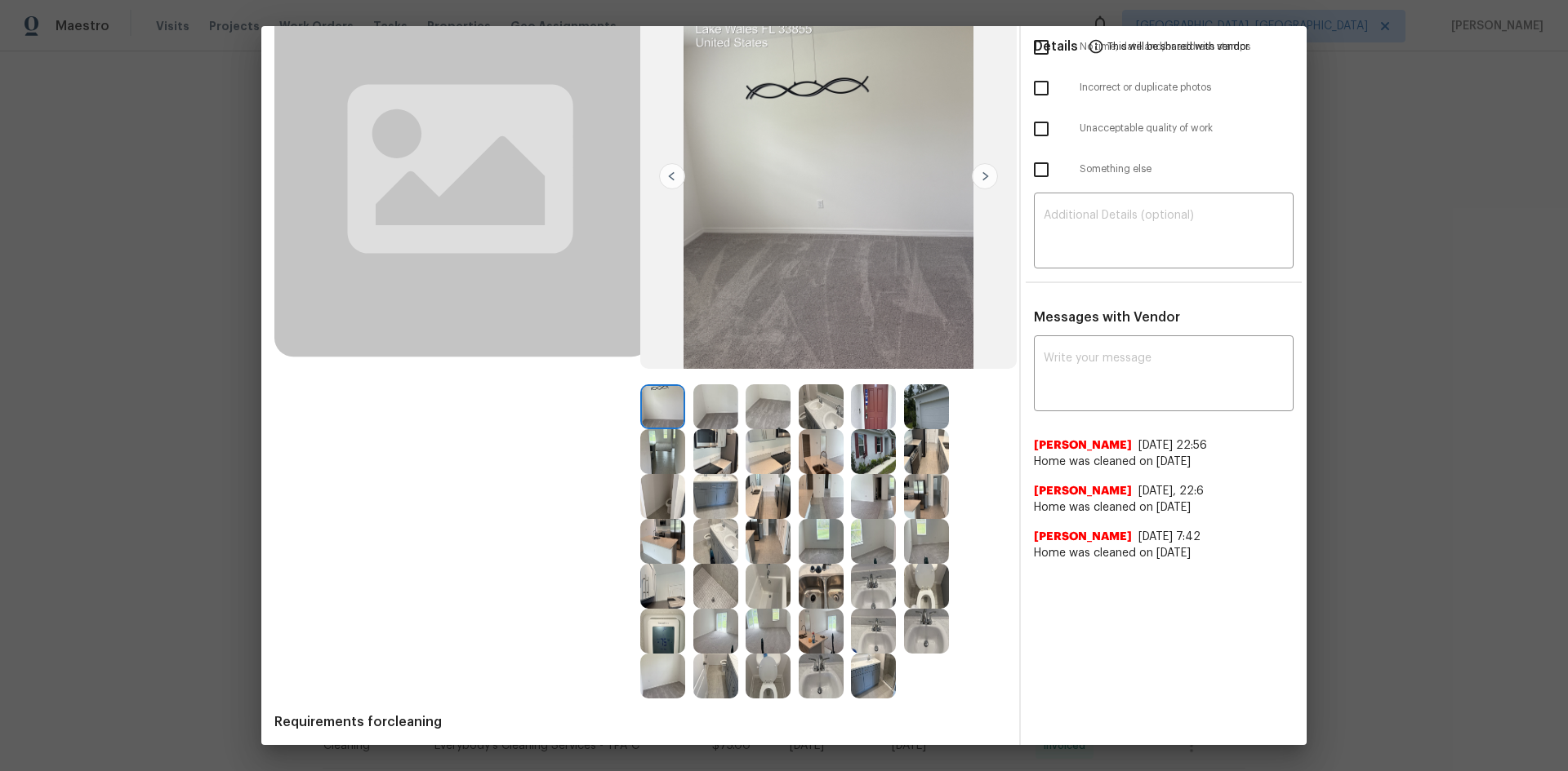
scroll to position [163, 0]
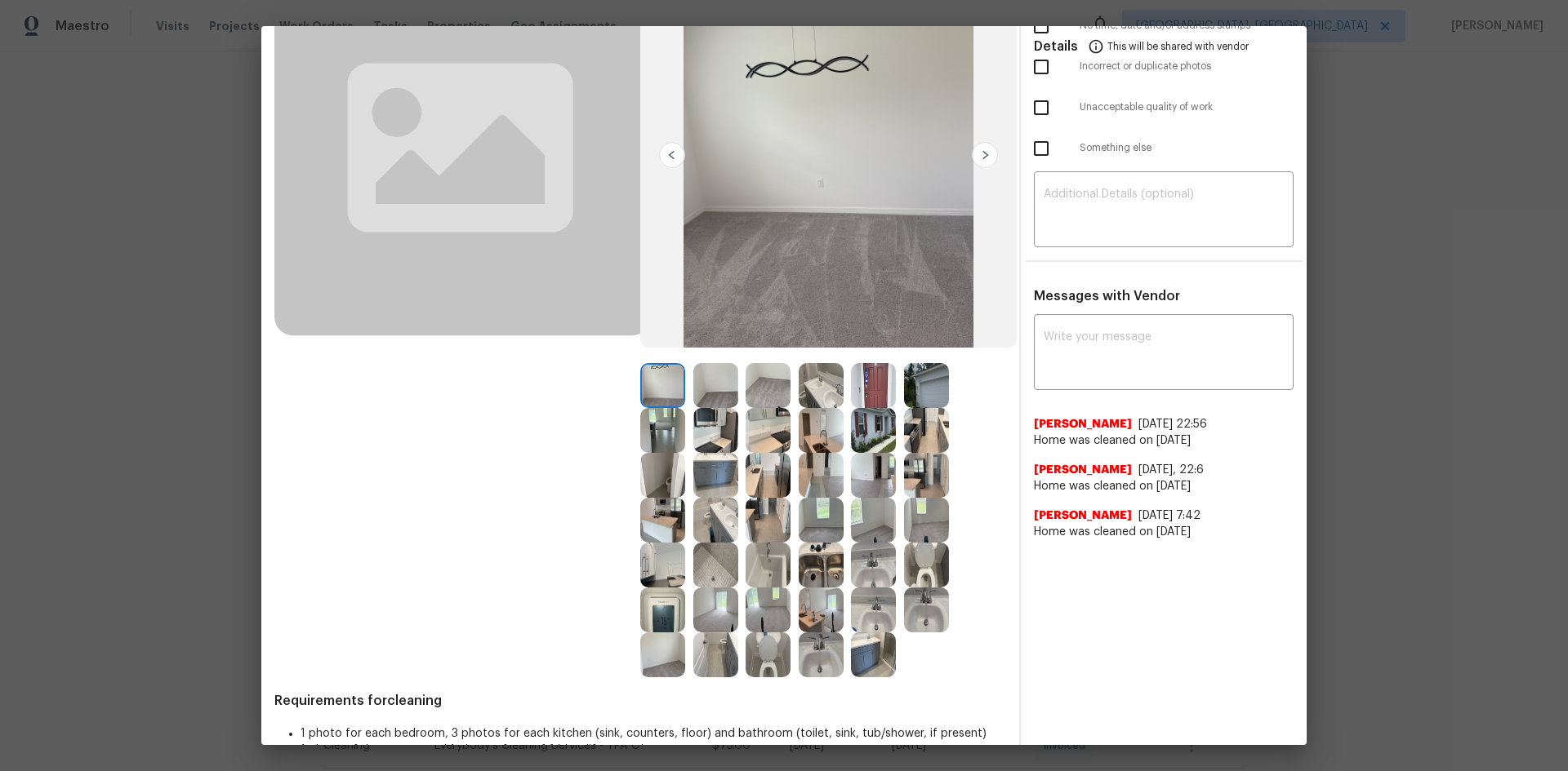
click at [650, 516] on img at bounding box center [663, 610] width 45 height 45
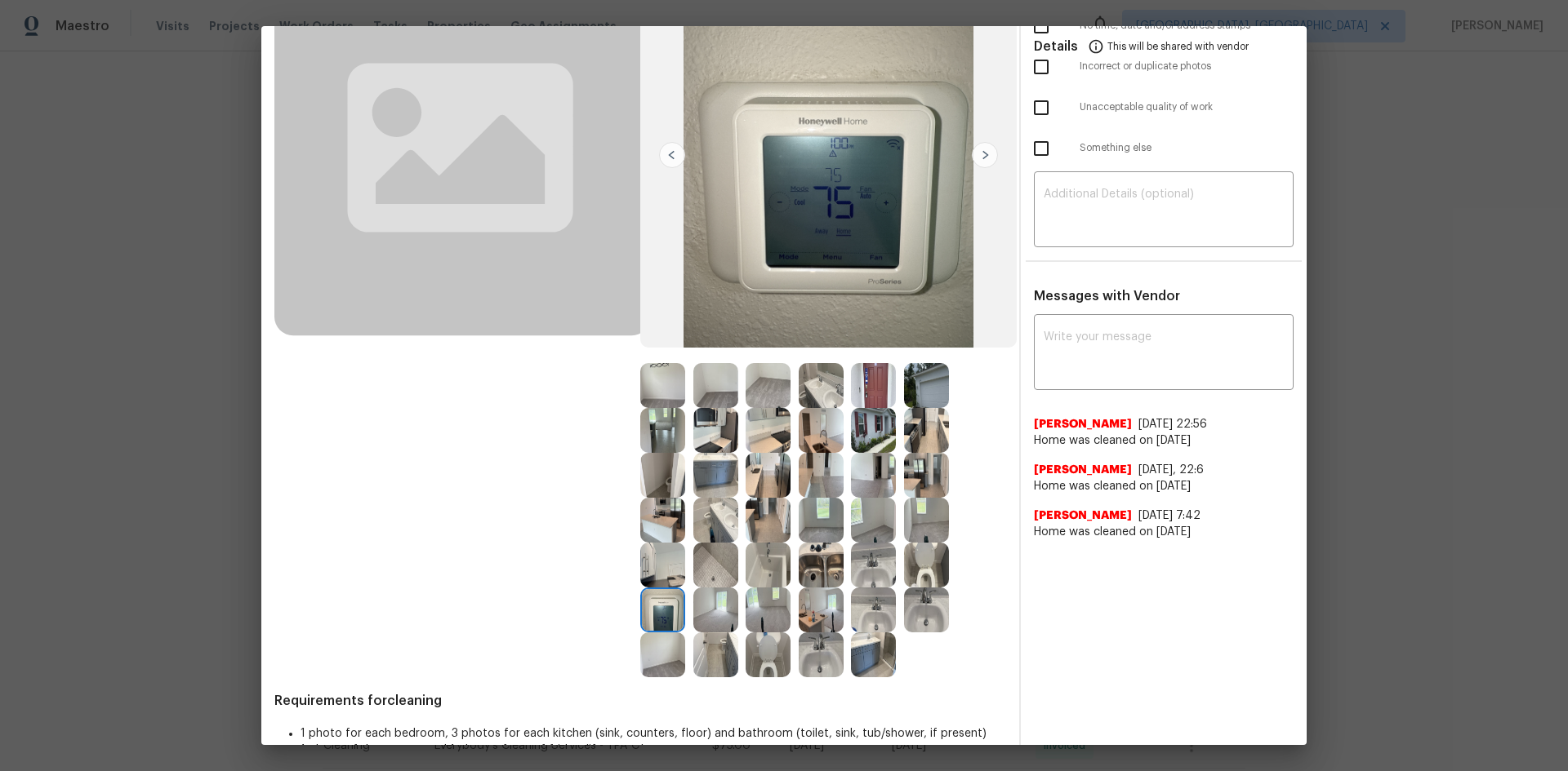
click at [650, 516] on img at bounding box center [663, 610] width 45 height 45
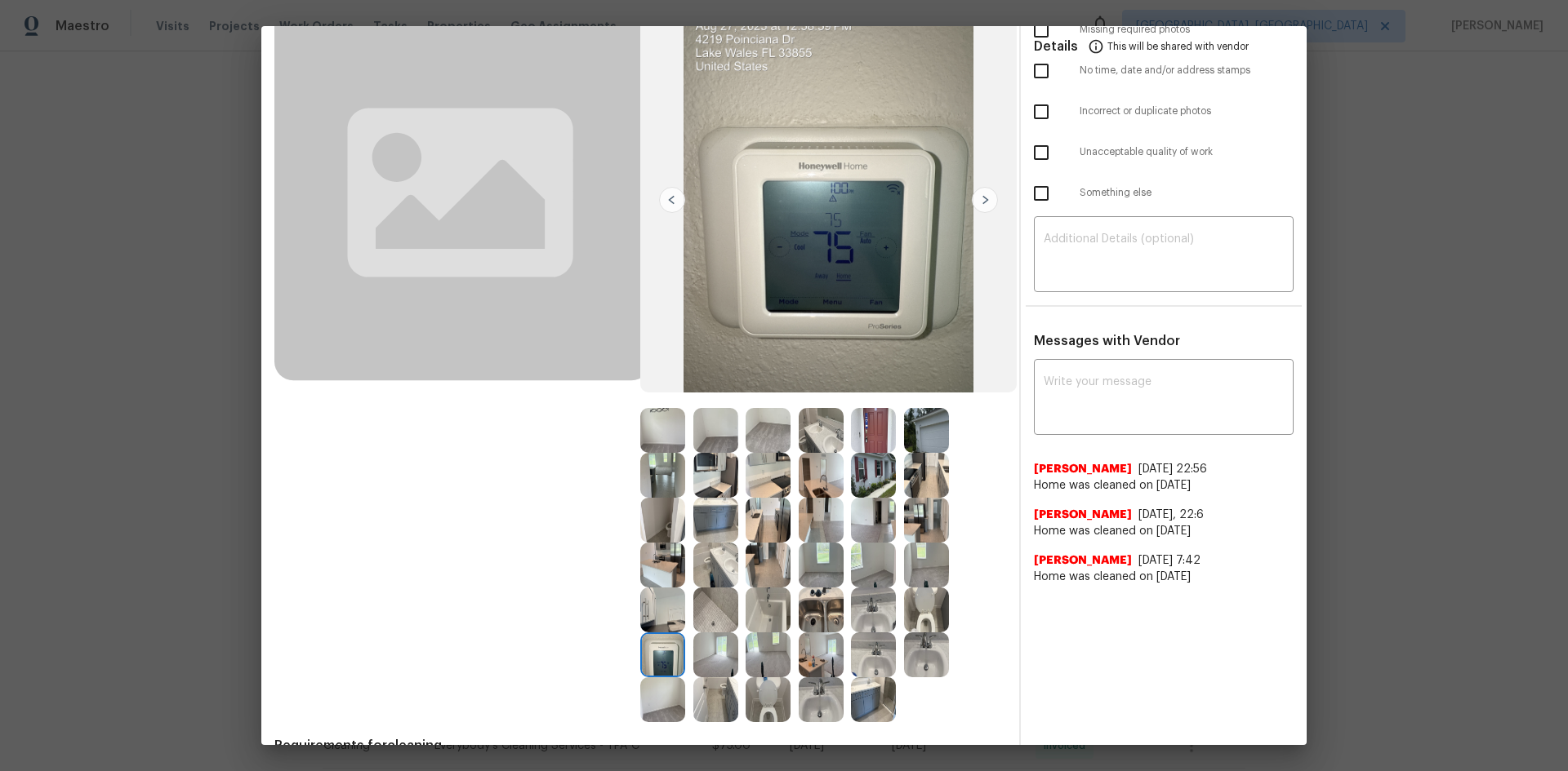
scroll to position [82, 0]
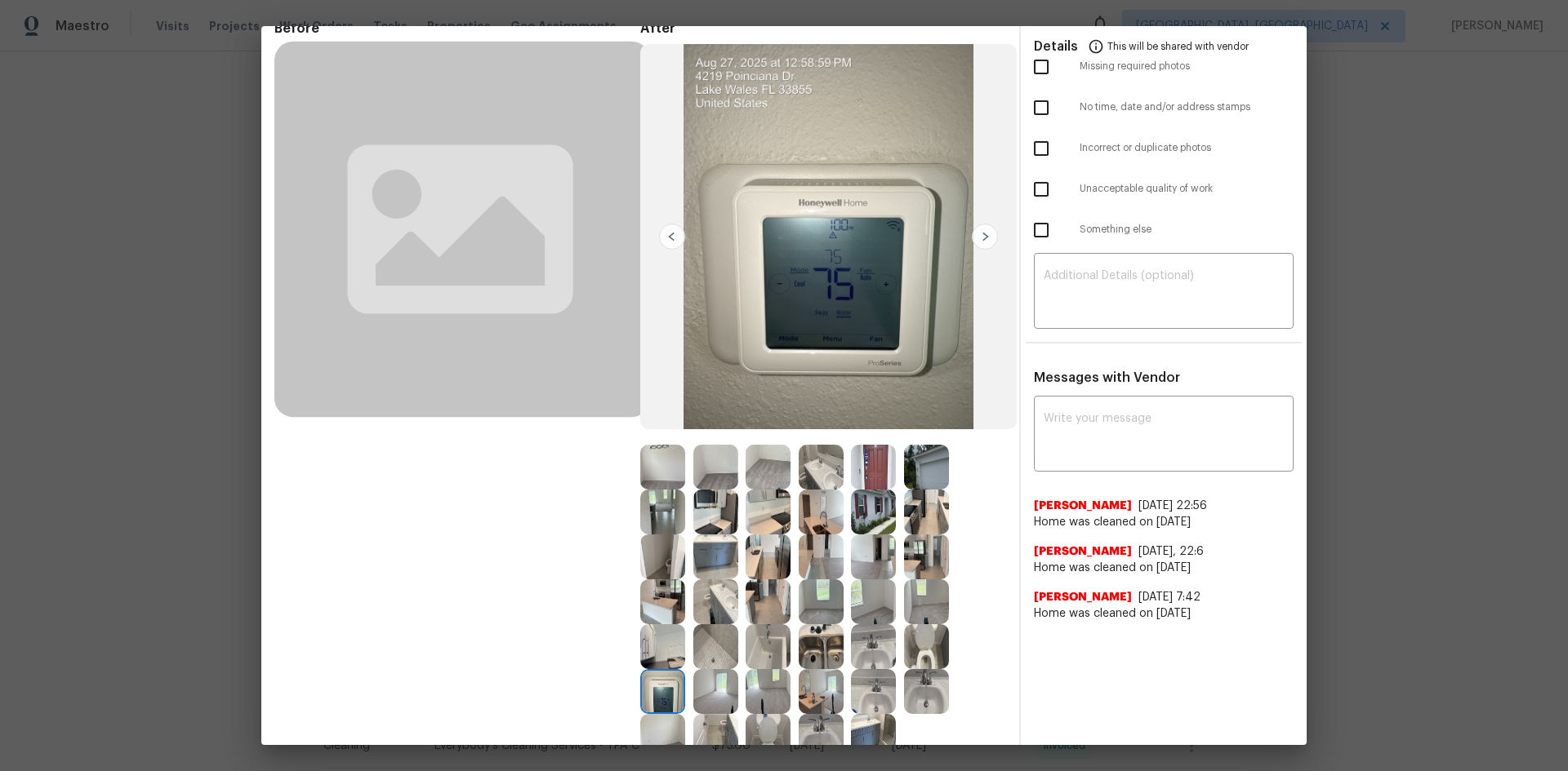
click at [664, 516] on img at bounding box center [663, 692] width 45 height 45
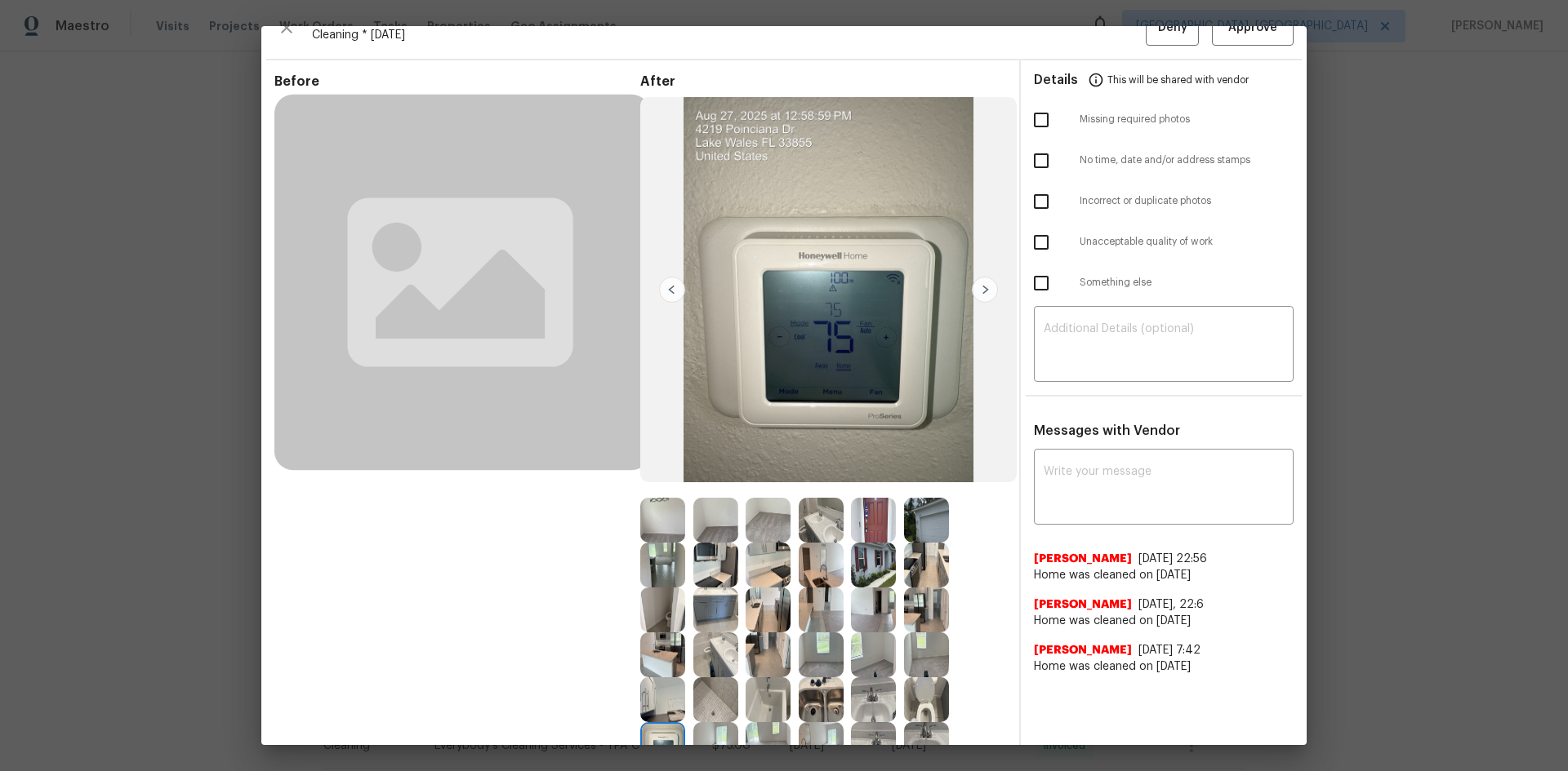
scroll to position [0, 0]
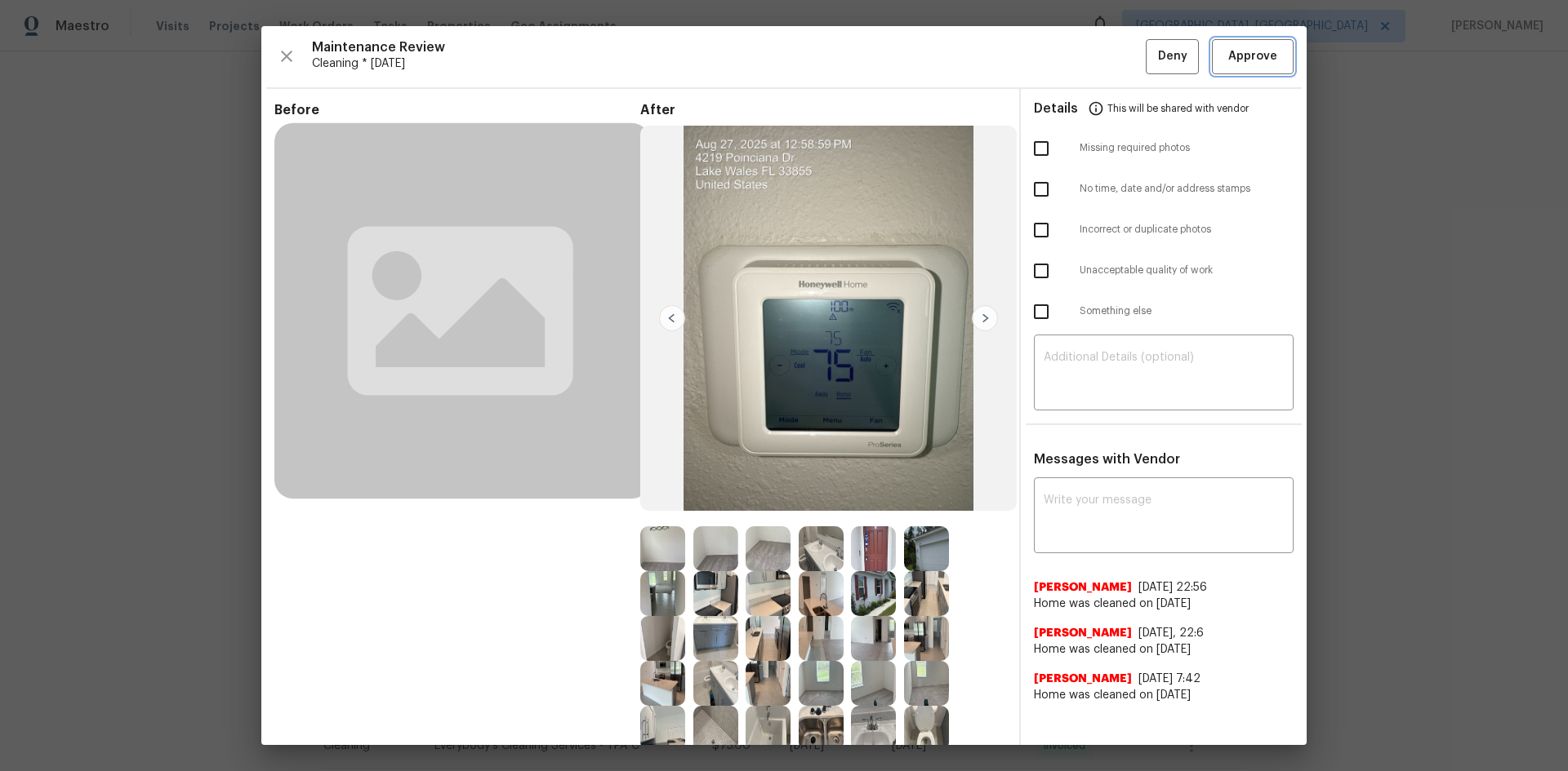
click at [1115, 51] on span "Approve" at bounding box center [1252, 57] width 49 height 20
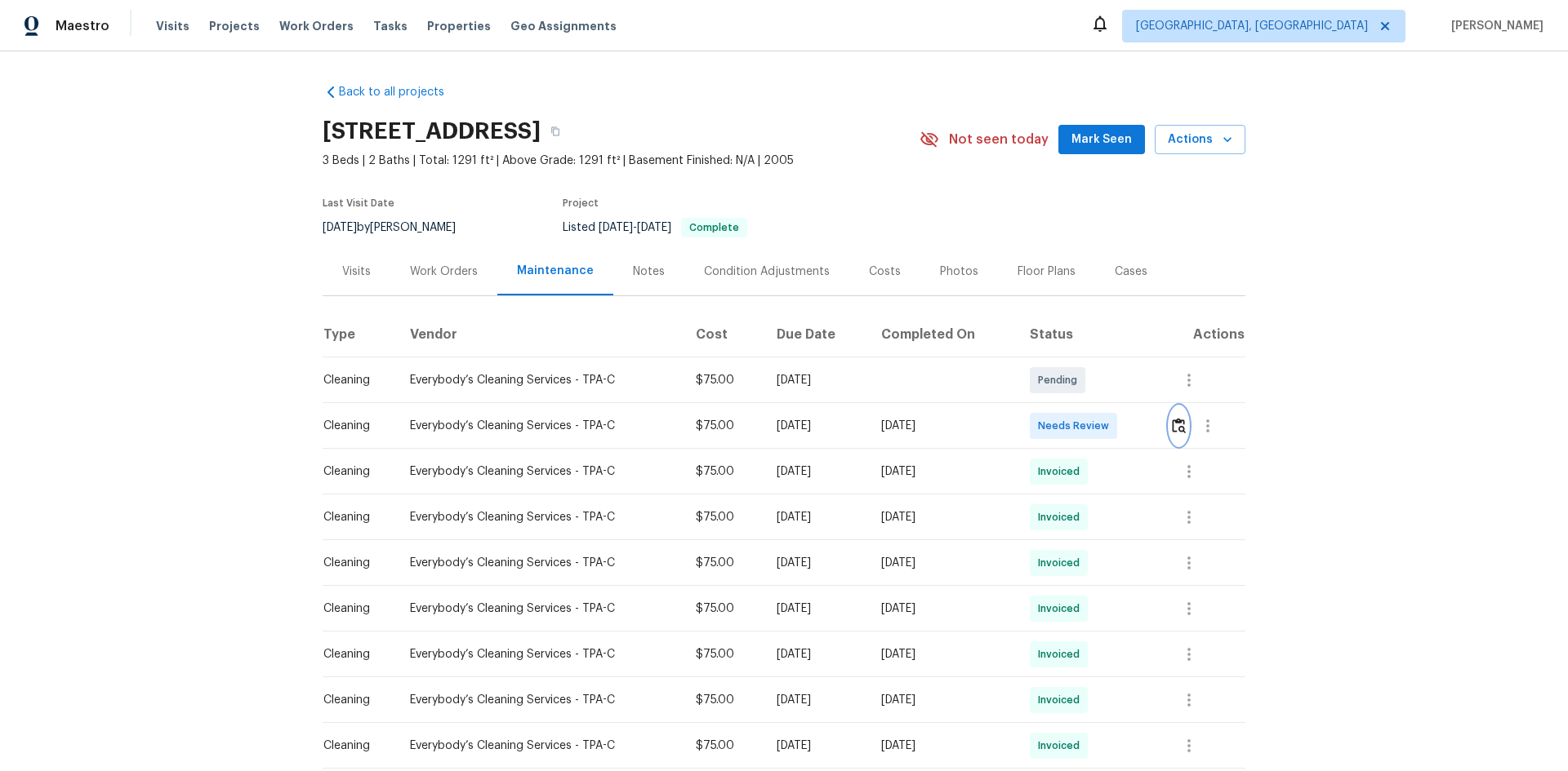
click at [1179, 439] on button "button" at bounding box center [1178, 426] width 19 height 39
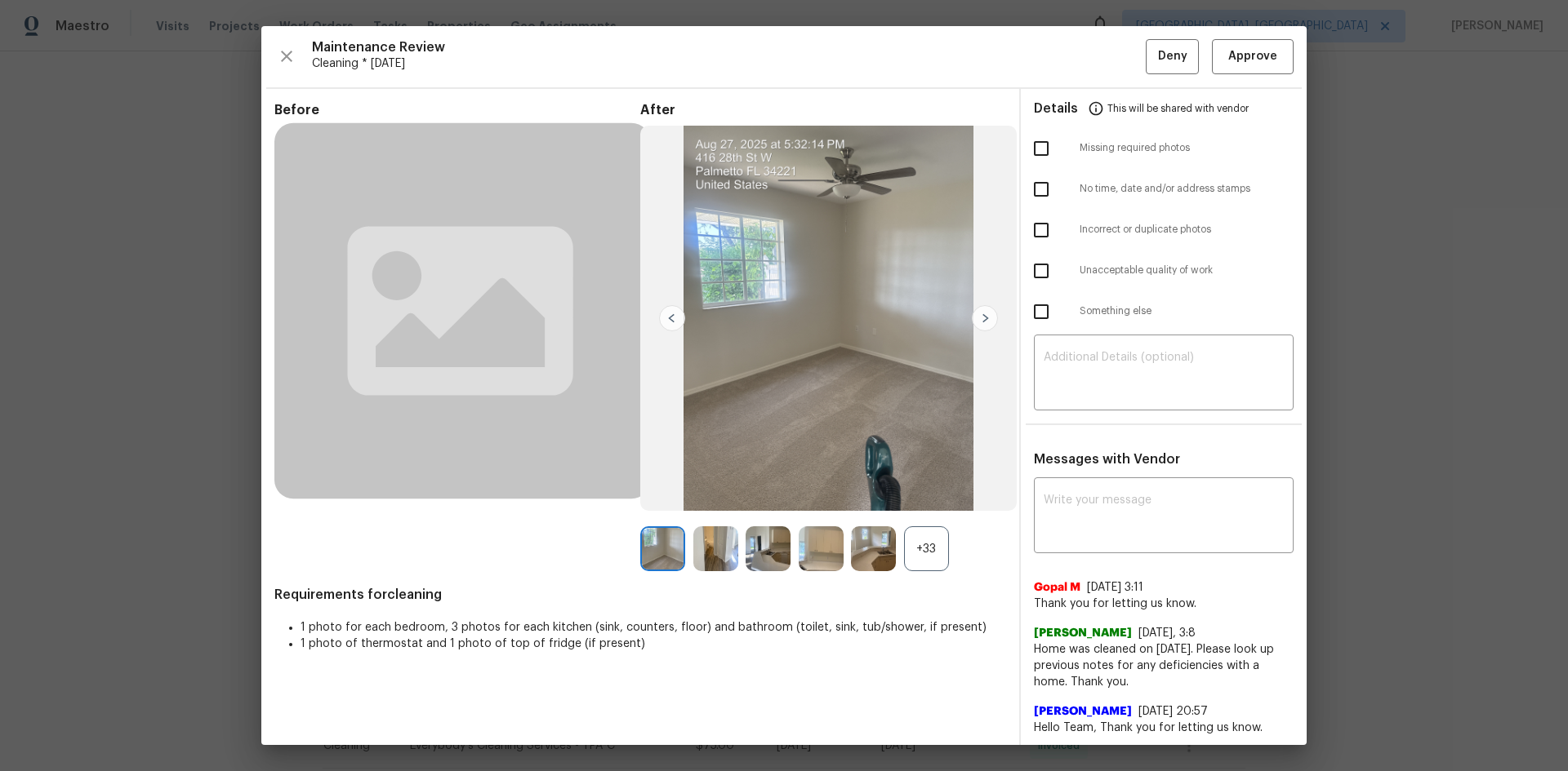
click at [918, 553] on div "+33" at bounding box center [926, 549] width 45 height 45
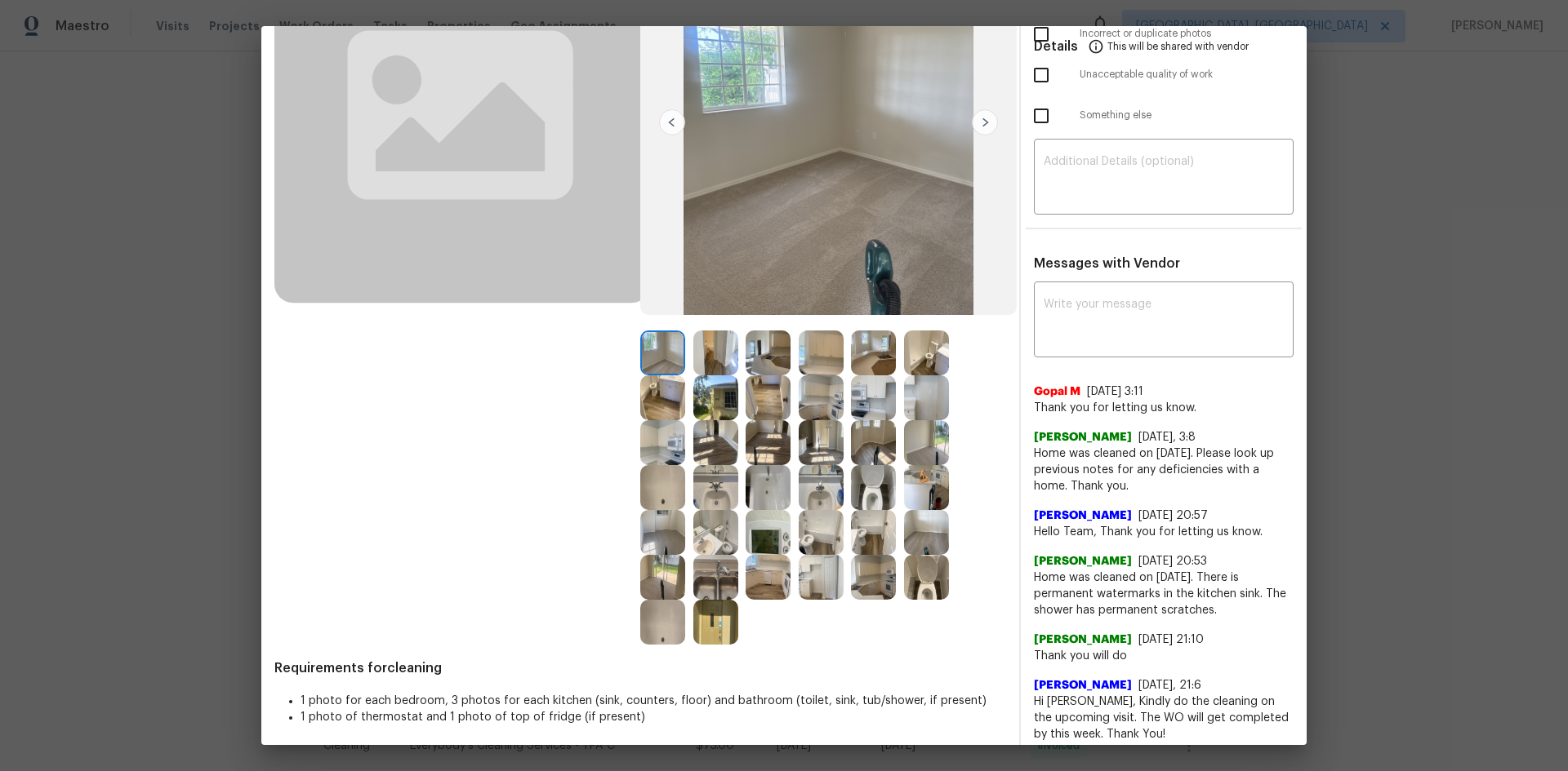
scroll to position [245, 0]
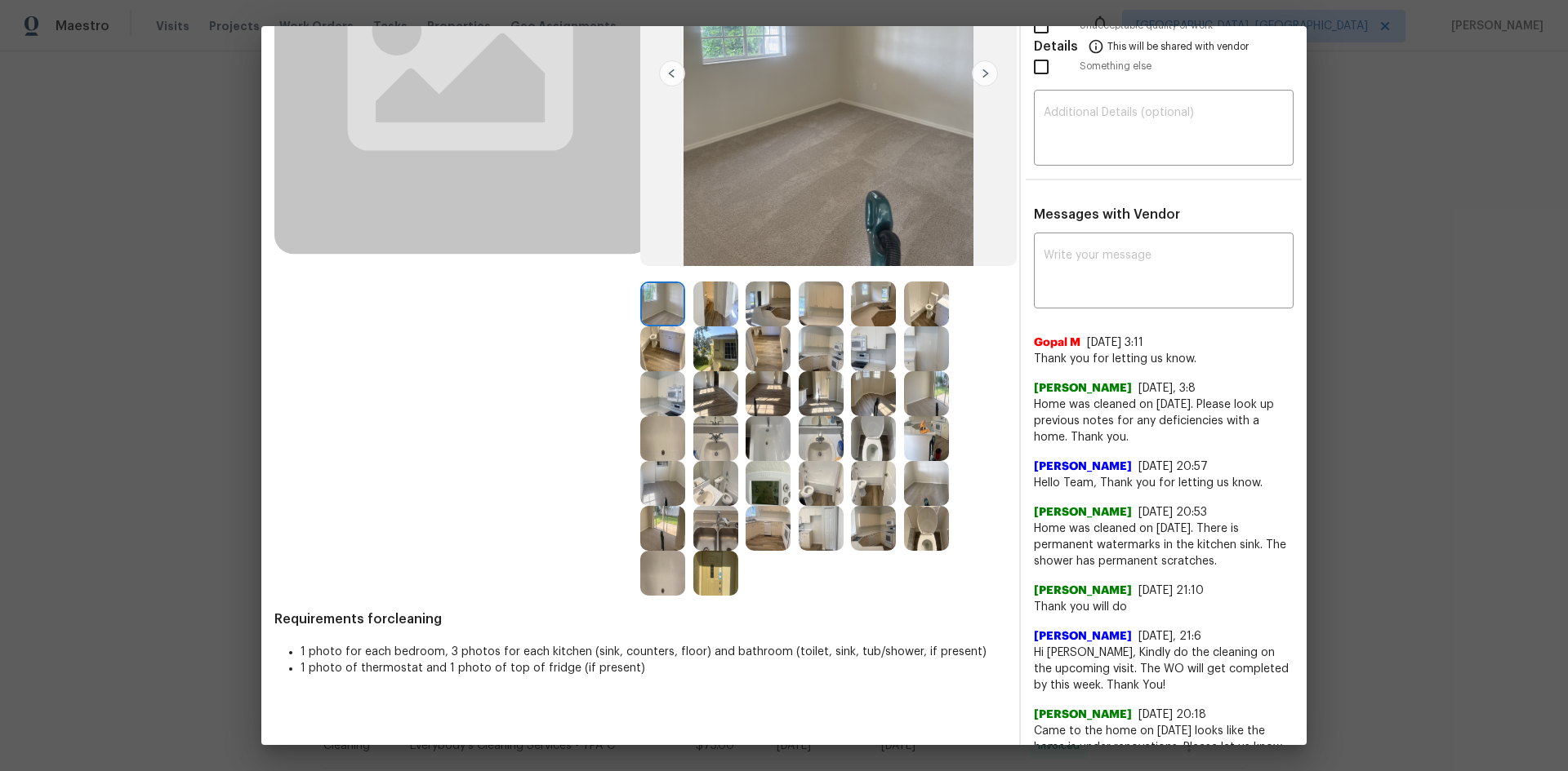
click at [756, 492] on img at bounding box center [768, 483] width 45 height 45
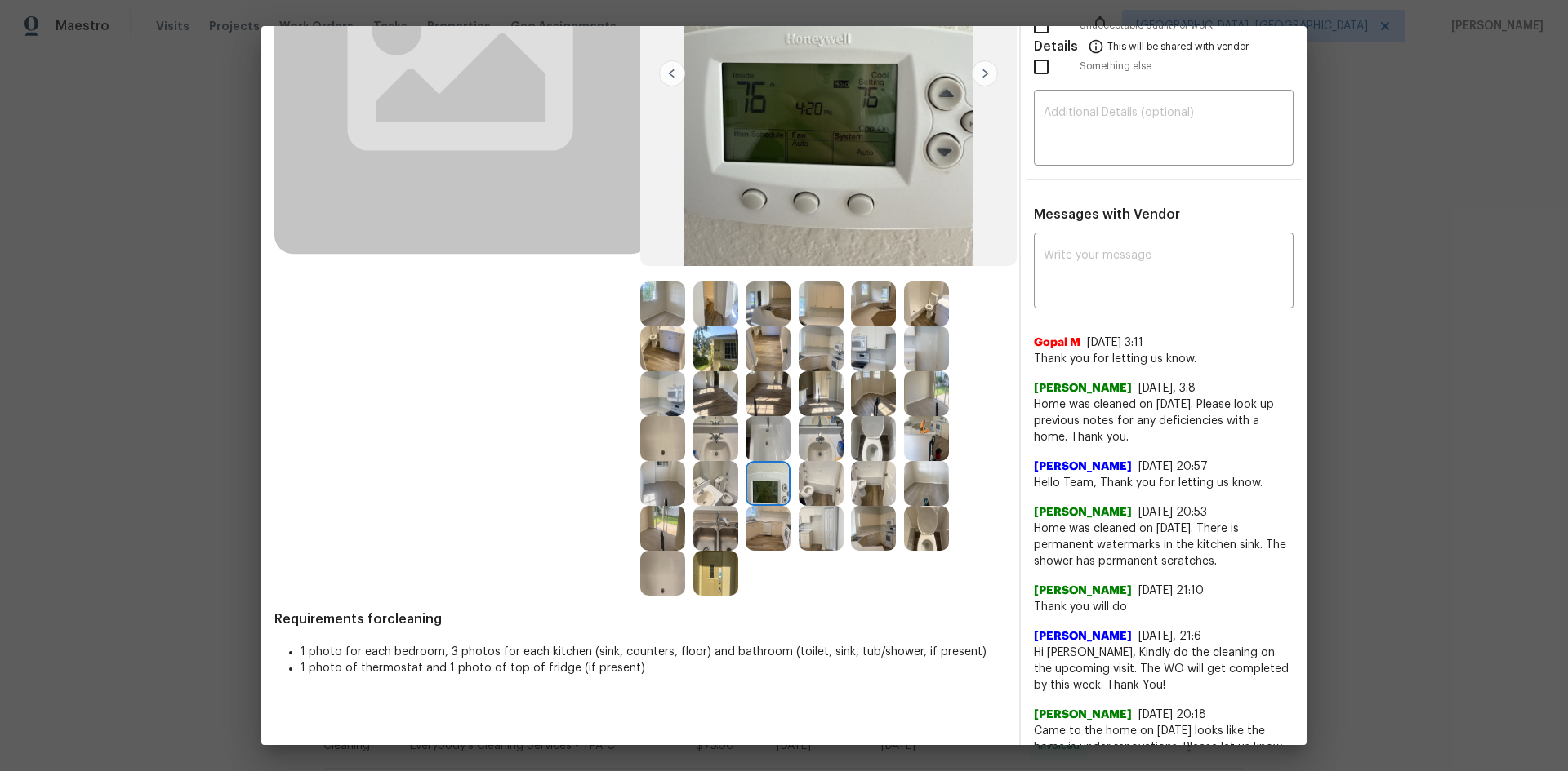
click at [756, 492] on img at bounding box center [768, 483] width 45 height 45
click at [757, 492] on img at bounding box center [768, 483] width 45 height 45
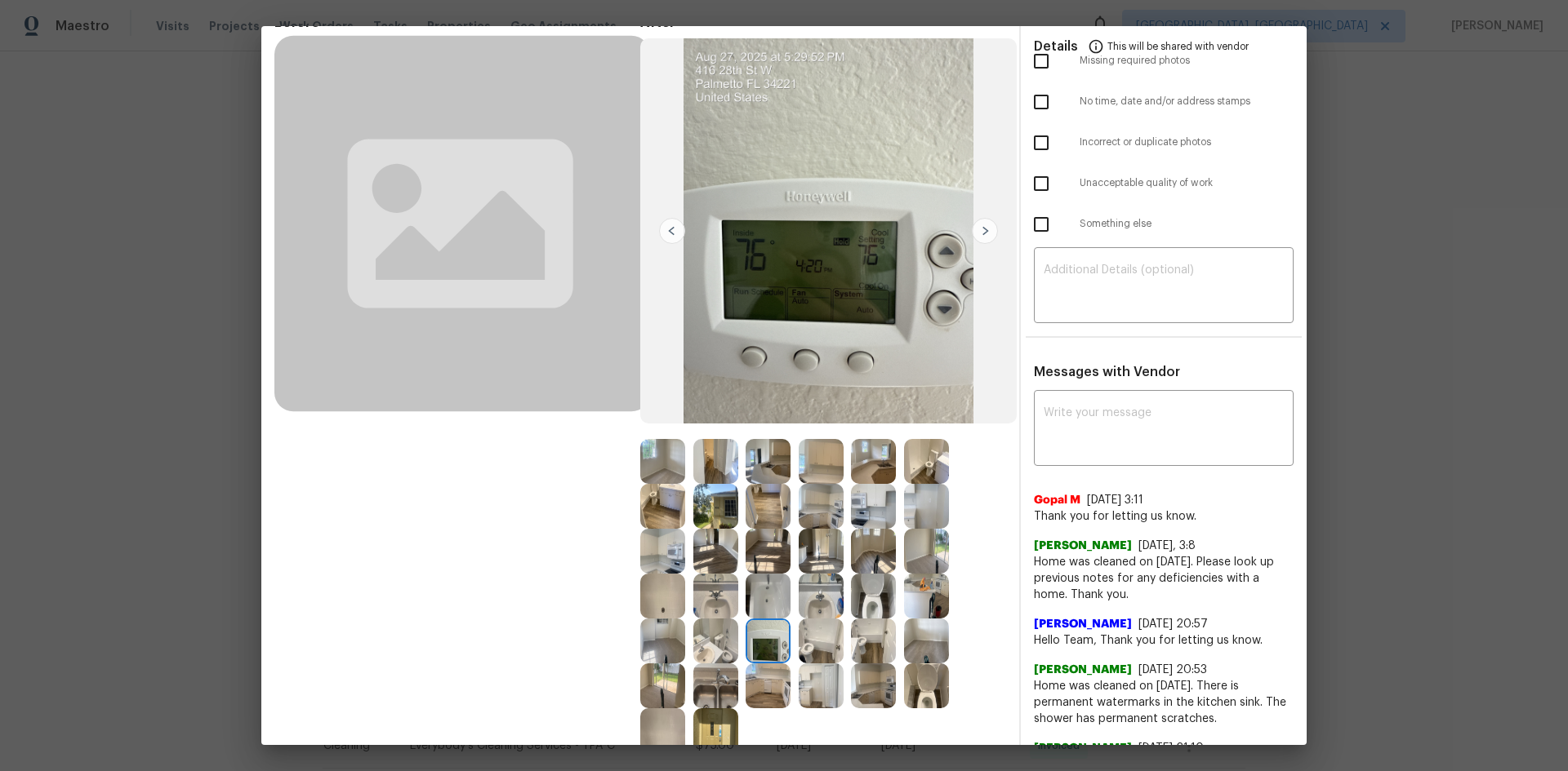
scroll to position [0, 0]
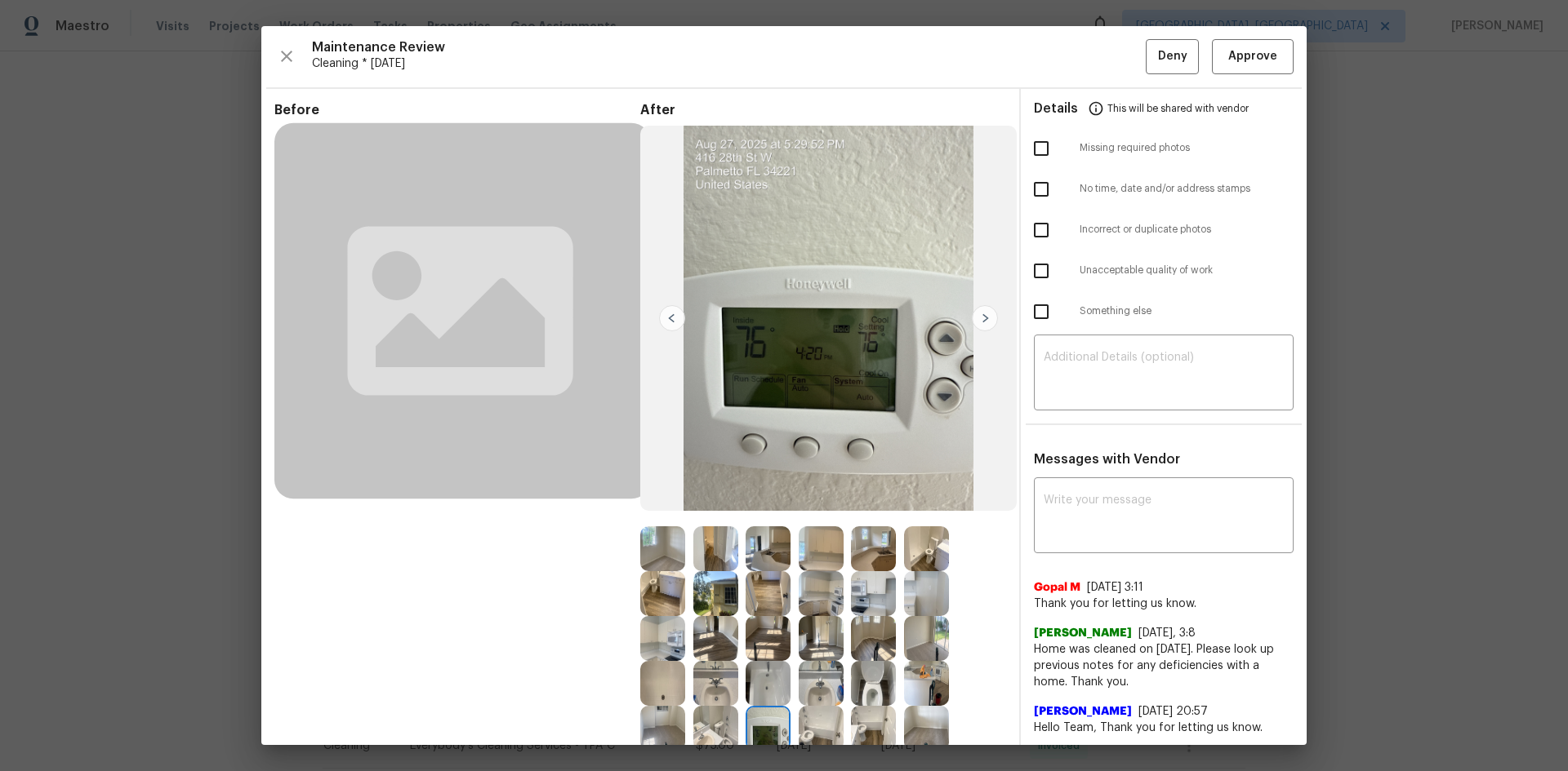
click at [751, 719] on img at bounding box center [768, 728] width 45 height 45
click at [752, 719] on img at bounding box center [768, 728] width 45 height 45
click at [771, 731] on img at bounding box center [768, 728] width 45 height 45
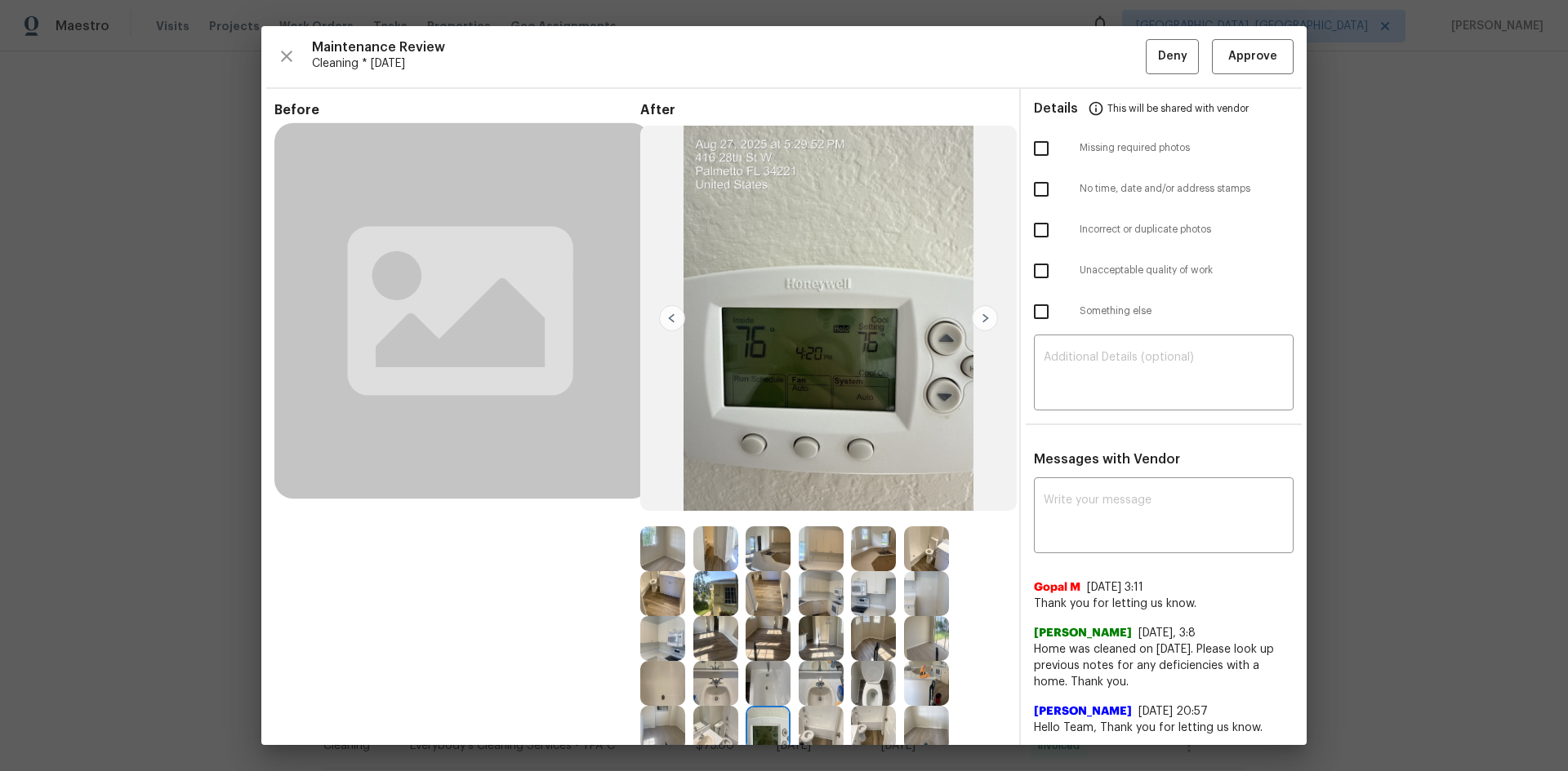
click at [768, 731] on img at bounding box center [768, 728] width 45 height 45
click at [766, 731] on img at bounding box center [768, 728] width 45 height 45
click at [759, 725] on img at bounding box center [768, 728] width 45 height 45
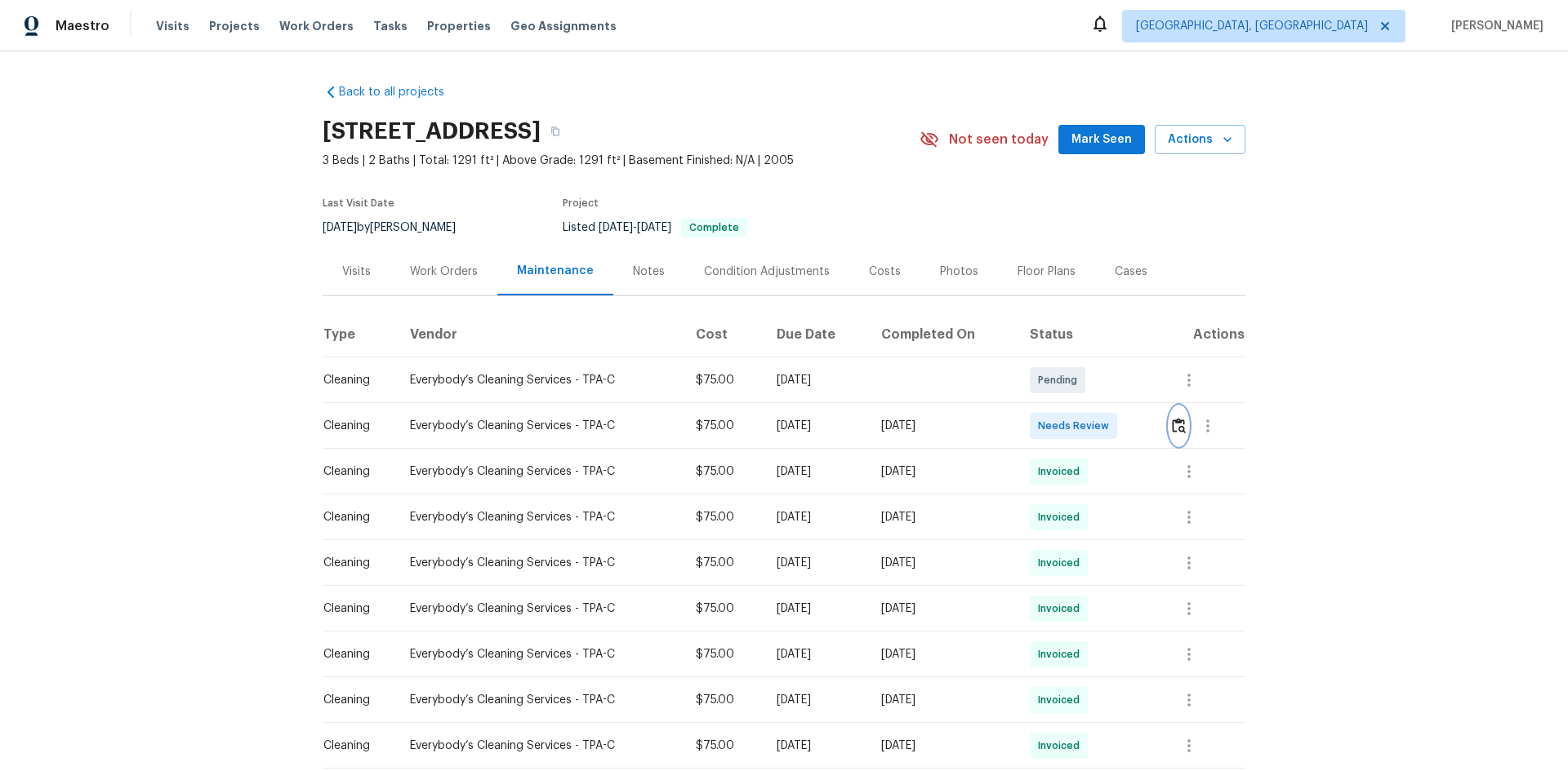
click at [1174, 438] on button "button" at bounding box center [1178, 426] width 19 height 39
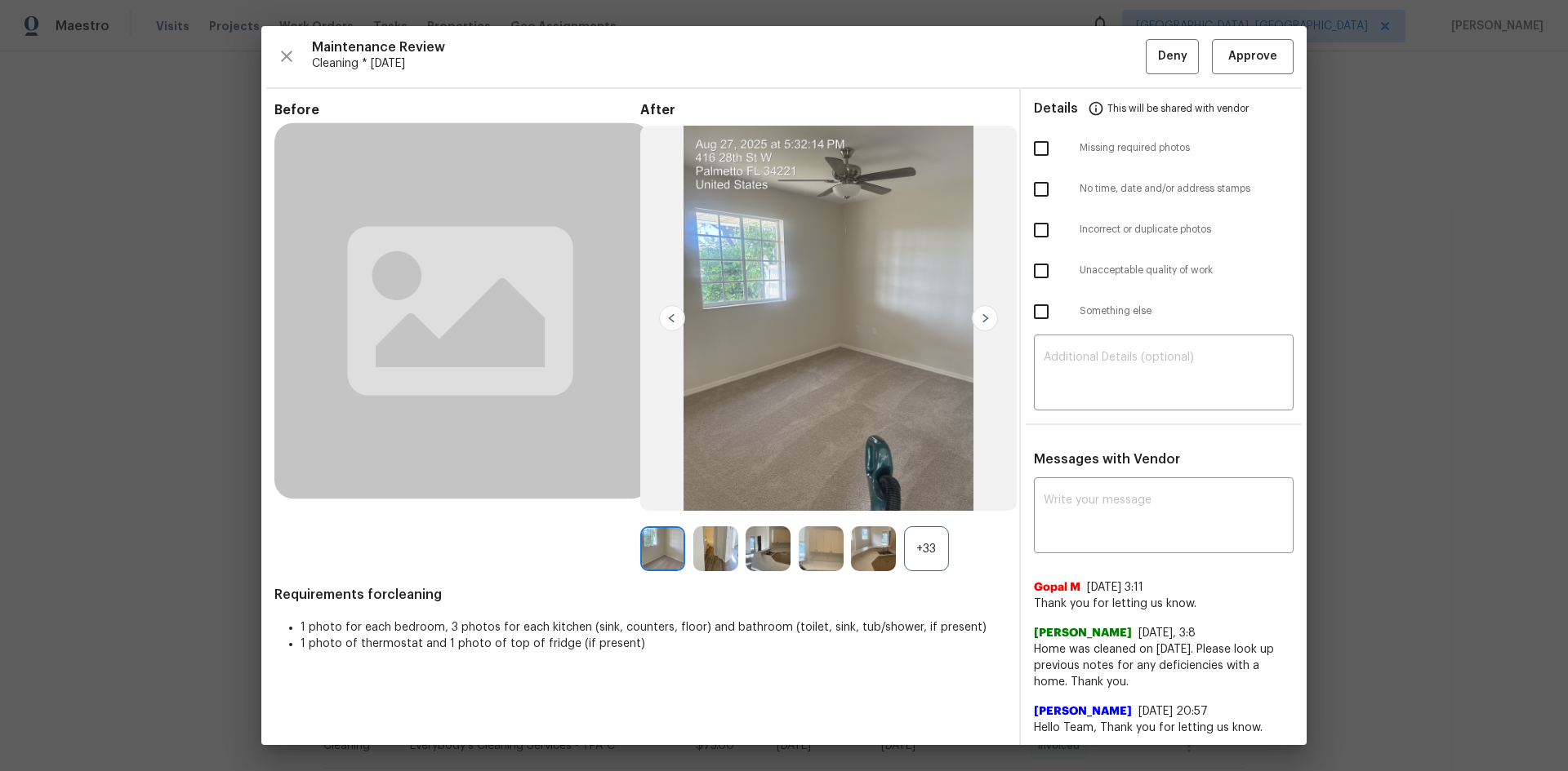
click at [907, 552] on div "+33" at bounding box center [926, 549] width 45 height 45
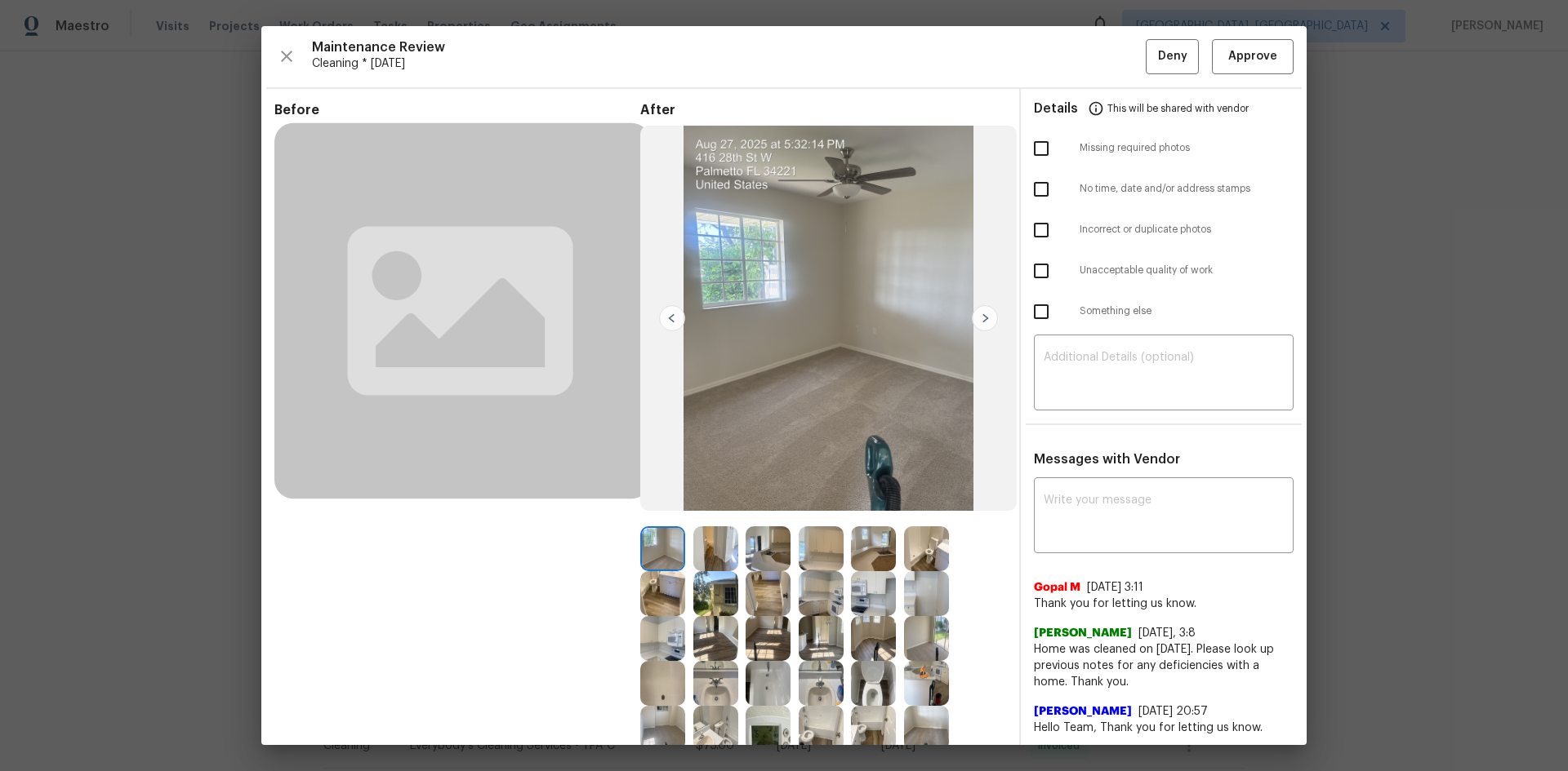
click at [773, 718] on img at bounding box center [768, 728] width 45 height 45
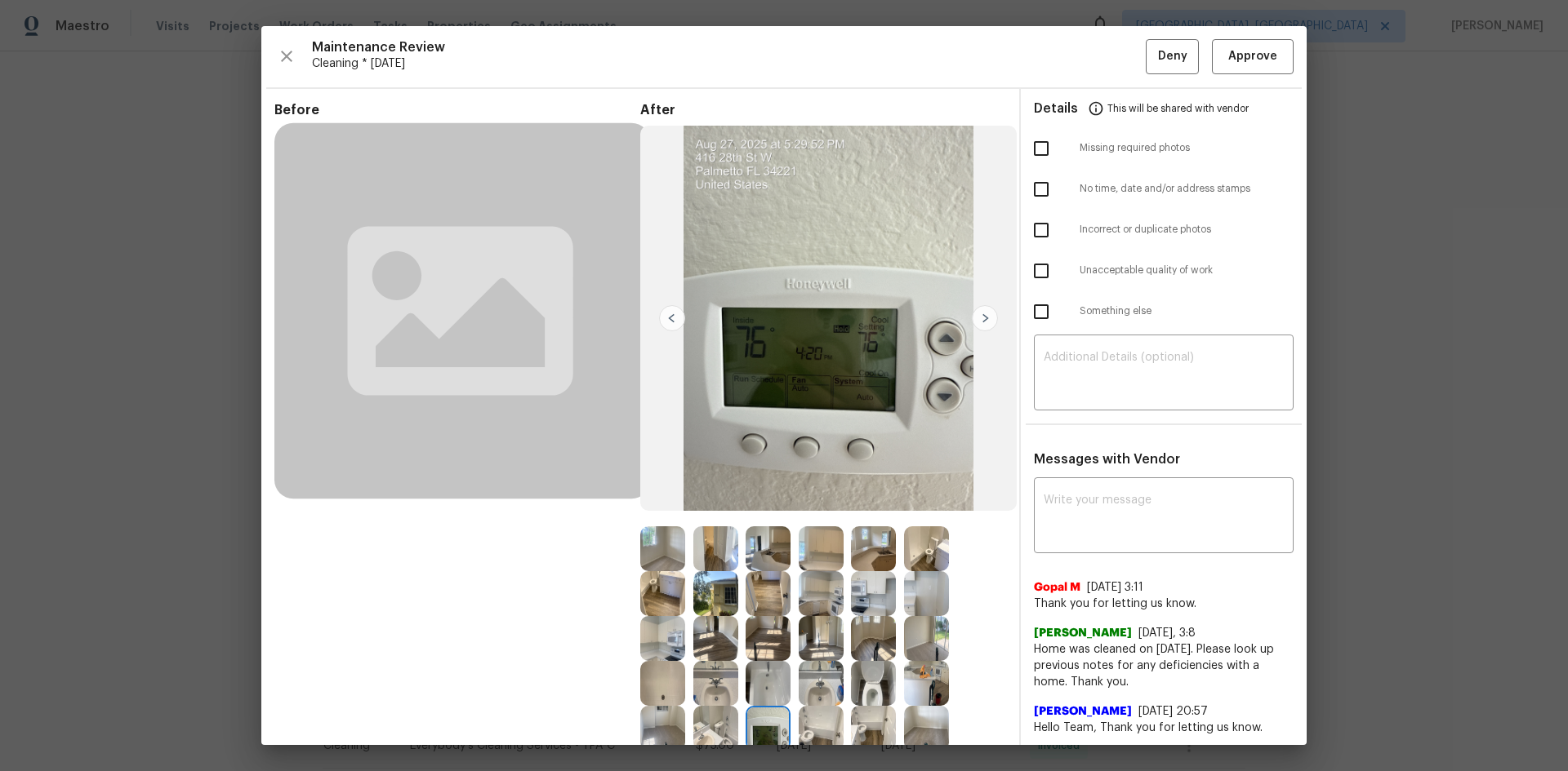
click at [773, 718] on img at bounding box center [768, 728] width 45 height 45
click at [768, 722] on img at bounding box center [768, 728] width 45 height 45
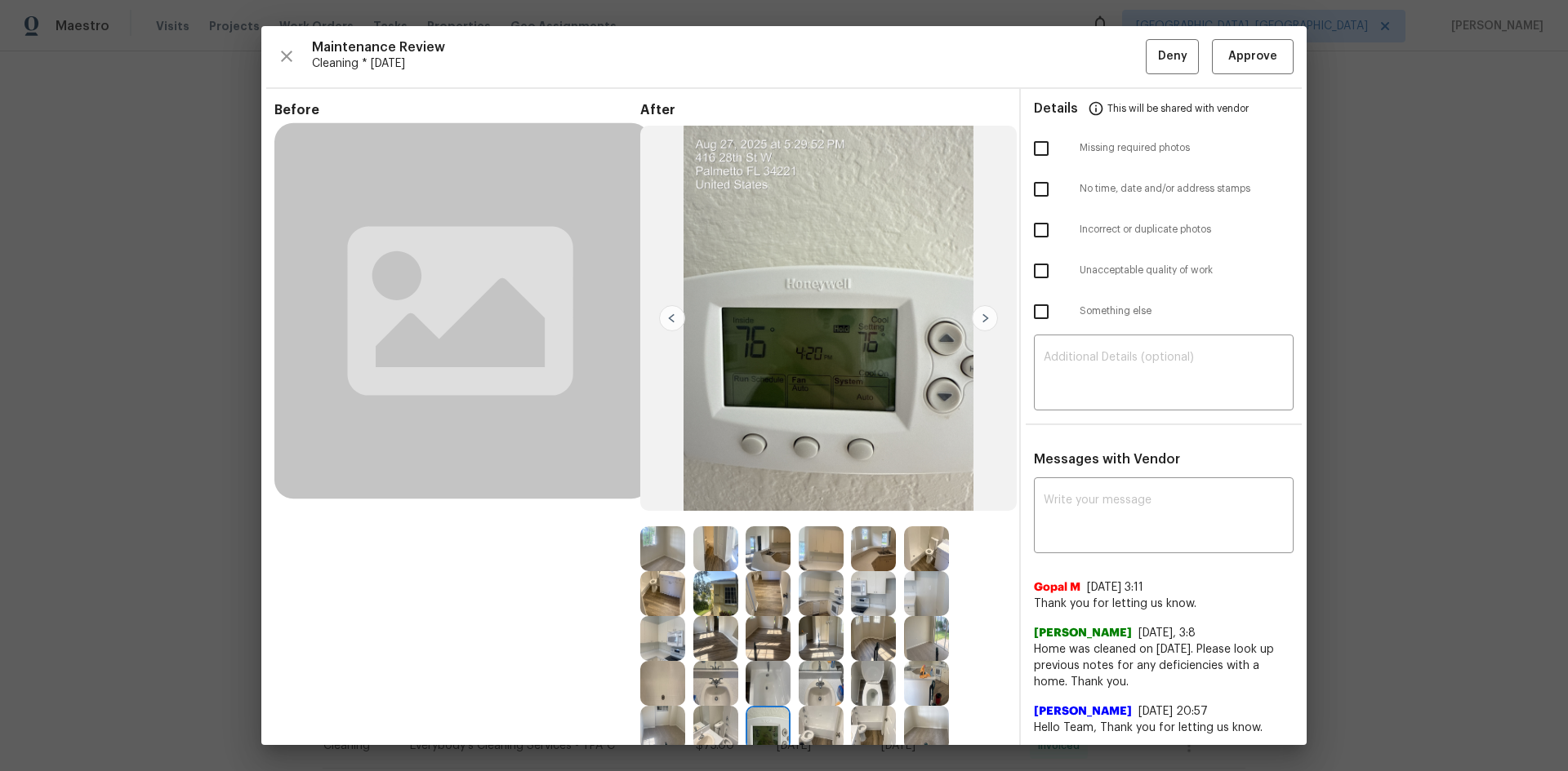
click at [768, 722] on img at bounding box center [768, 728] width 45 height 45
click at [763, 720] on img at bounding box center [768, 728] width 45 height 45
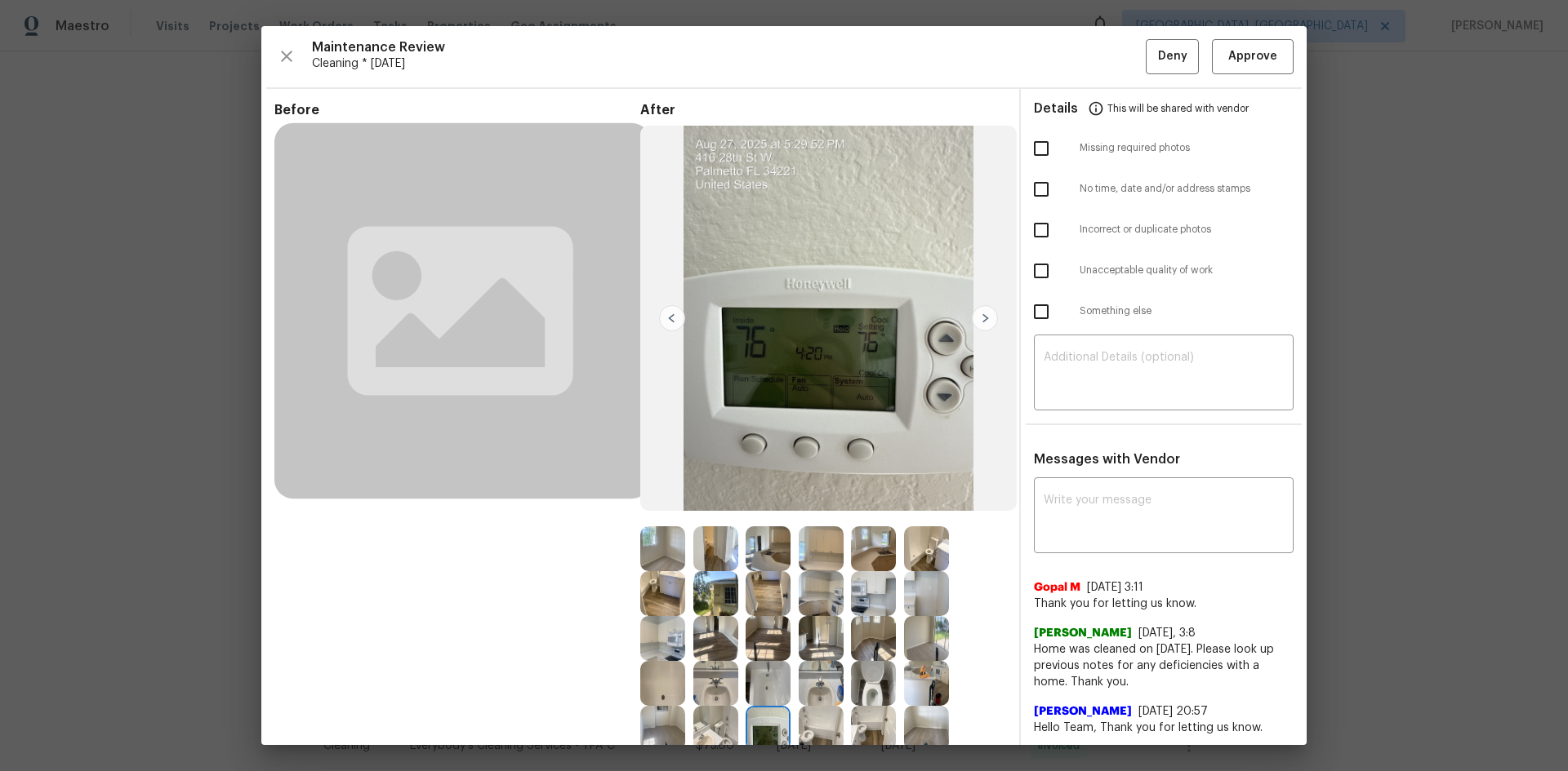
click at [762, 720] on img at bounding box center [768, 728] width 45 height 45
click at [762, 722] on img at bounding box center [768, 728] width 45 height 45
click at [759, 722] on img at bounding box center [768, 728] width 45 height 45
drag, startPoint x: 760, startPoint y: 722, endPoint x: 760, endPoint y: 675, distance: 47.0
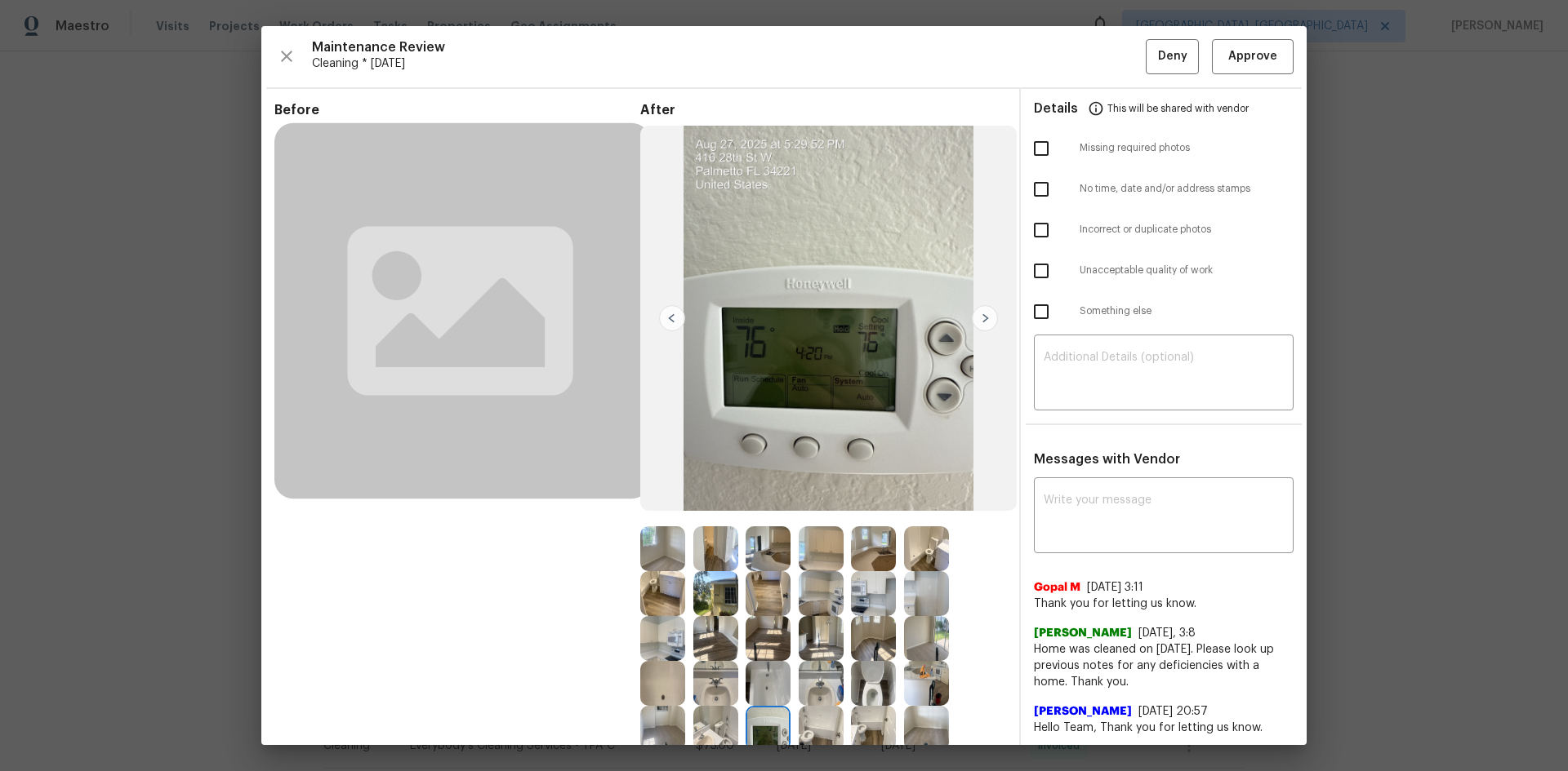
click at [761, 720] on img at bounding box center [768, 728] width 45 height 45
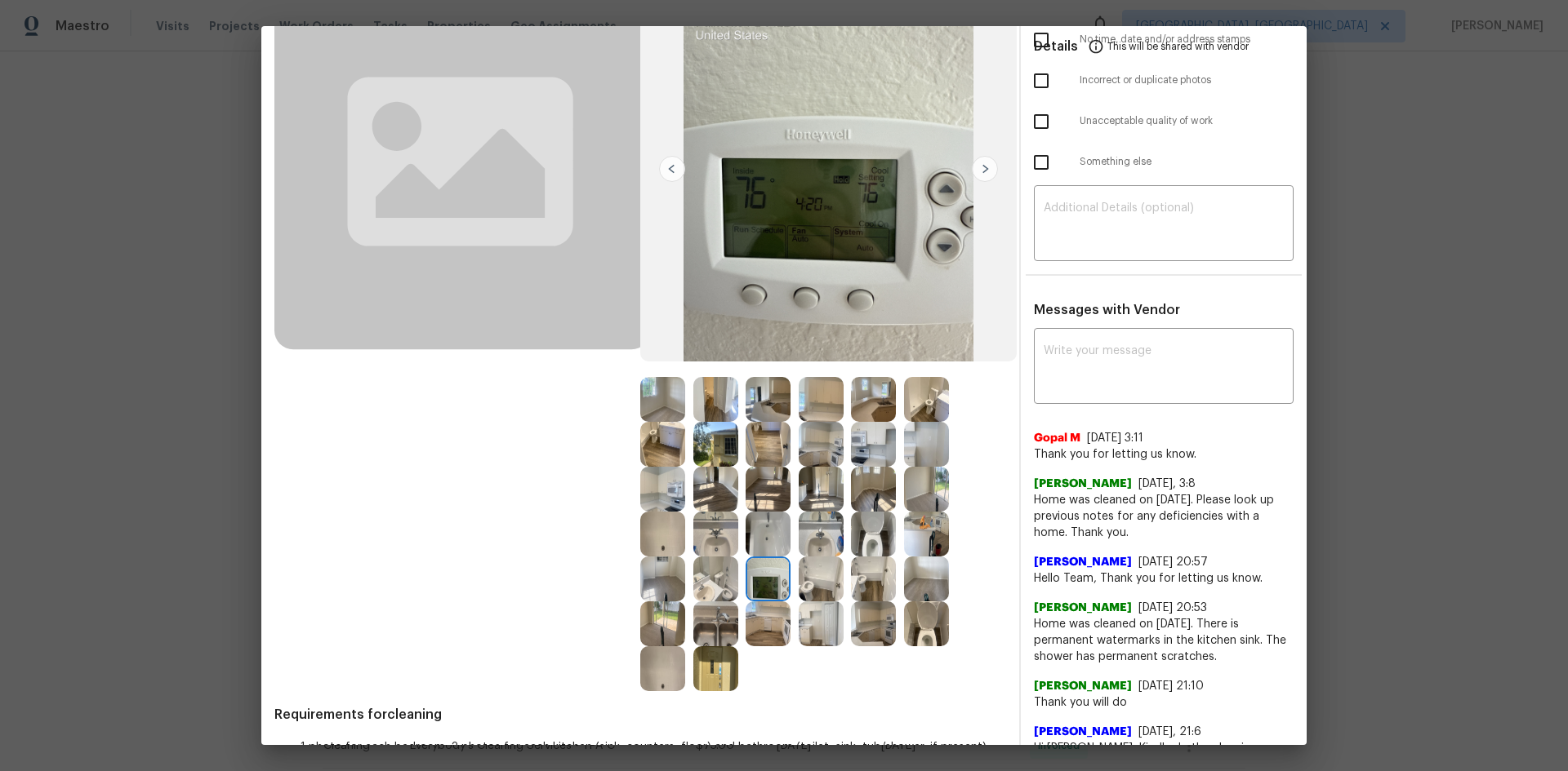
scroll to position [163, 0]
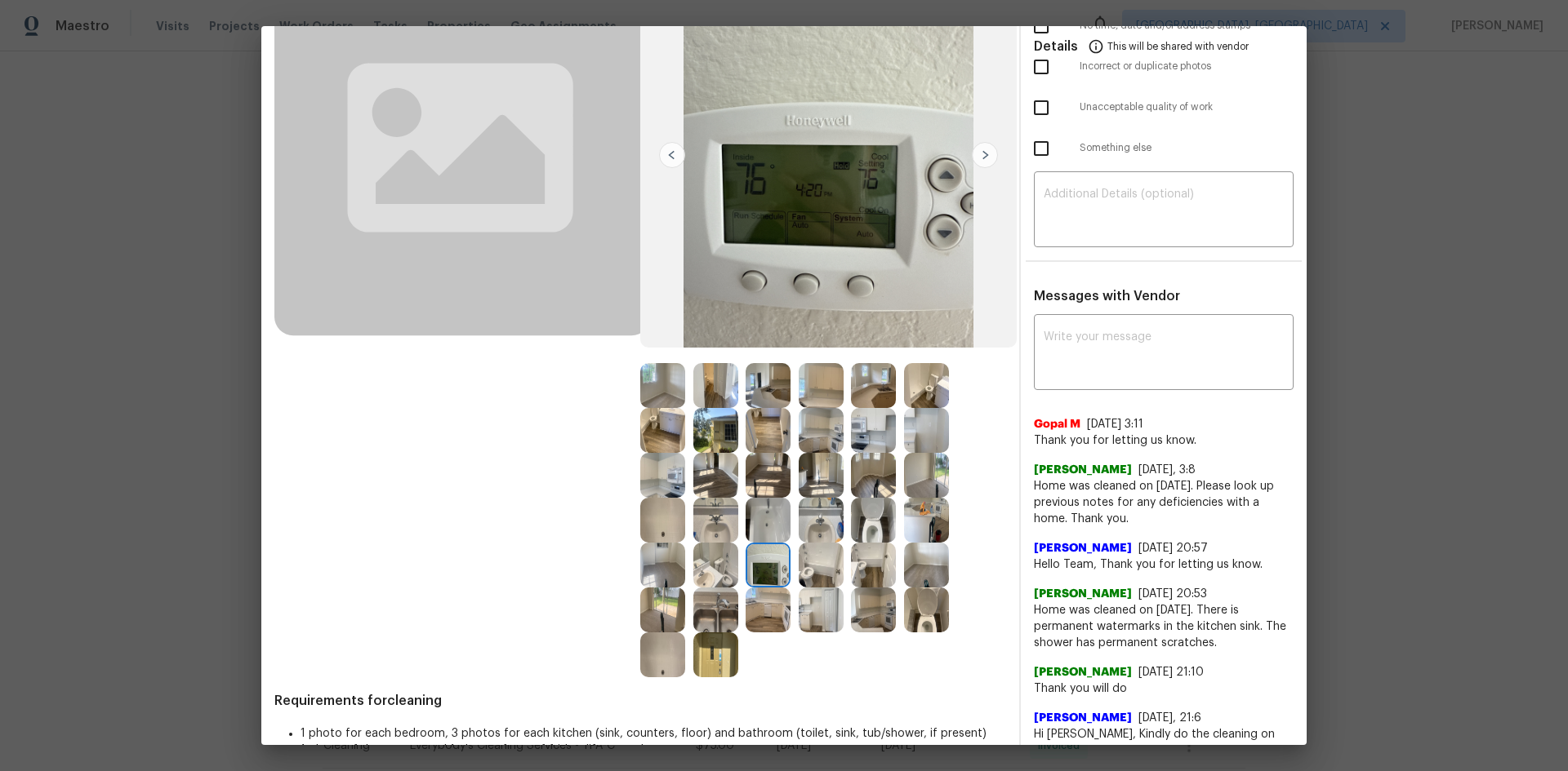
click at [760, 559] on img at bounding box center [768, 565] width 45 height 45
click at [764, 560] on img at bounding box center [768, 565] width 45 height 45
click at [766, 560] on img at bounding box center [768, 565] width 45 height 45
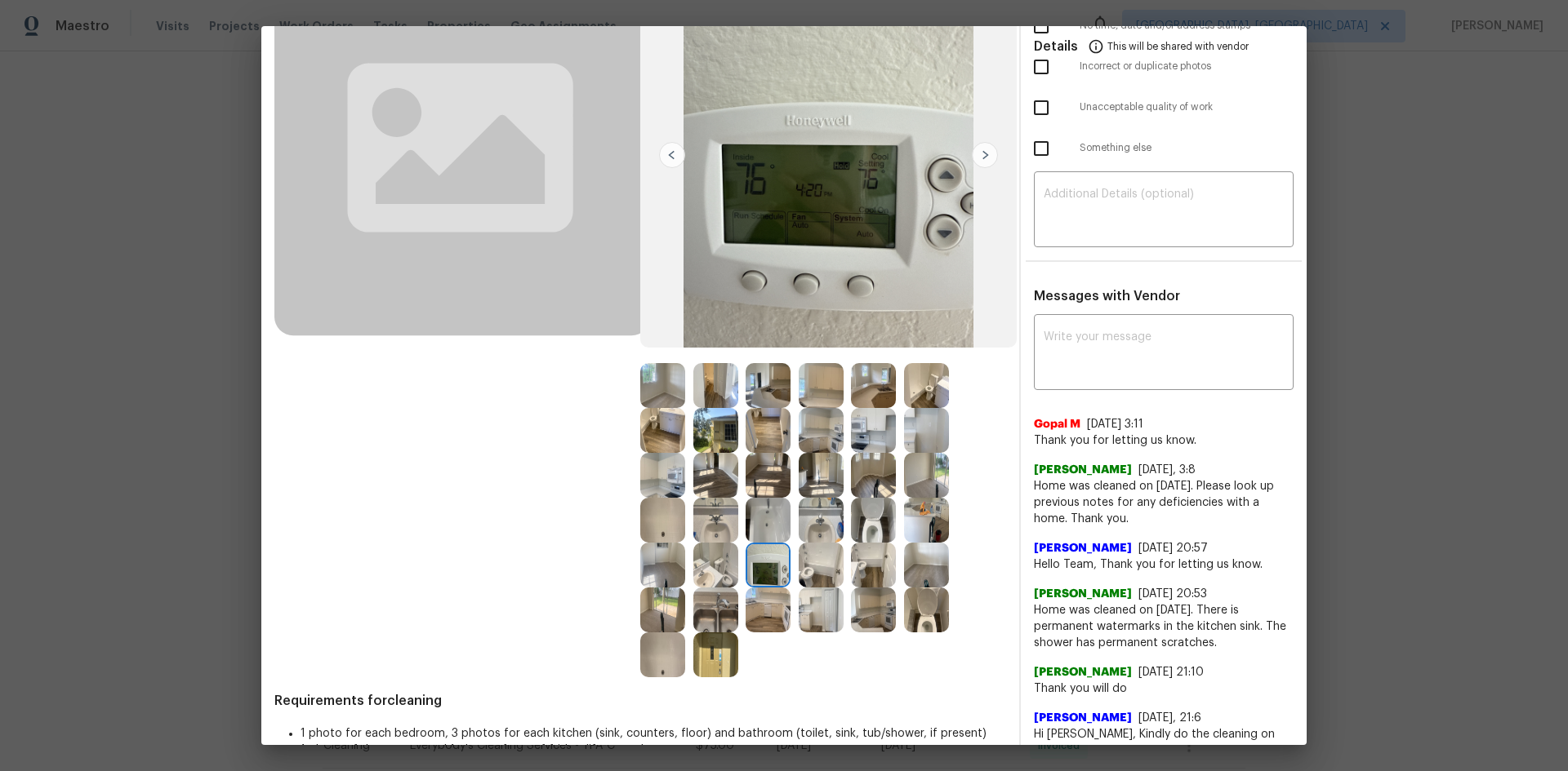
click at [766, 560] on img at bounding box center [768, 565] width 45 height 45
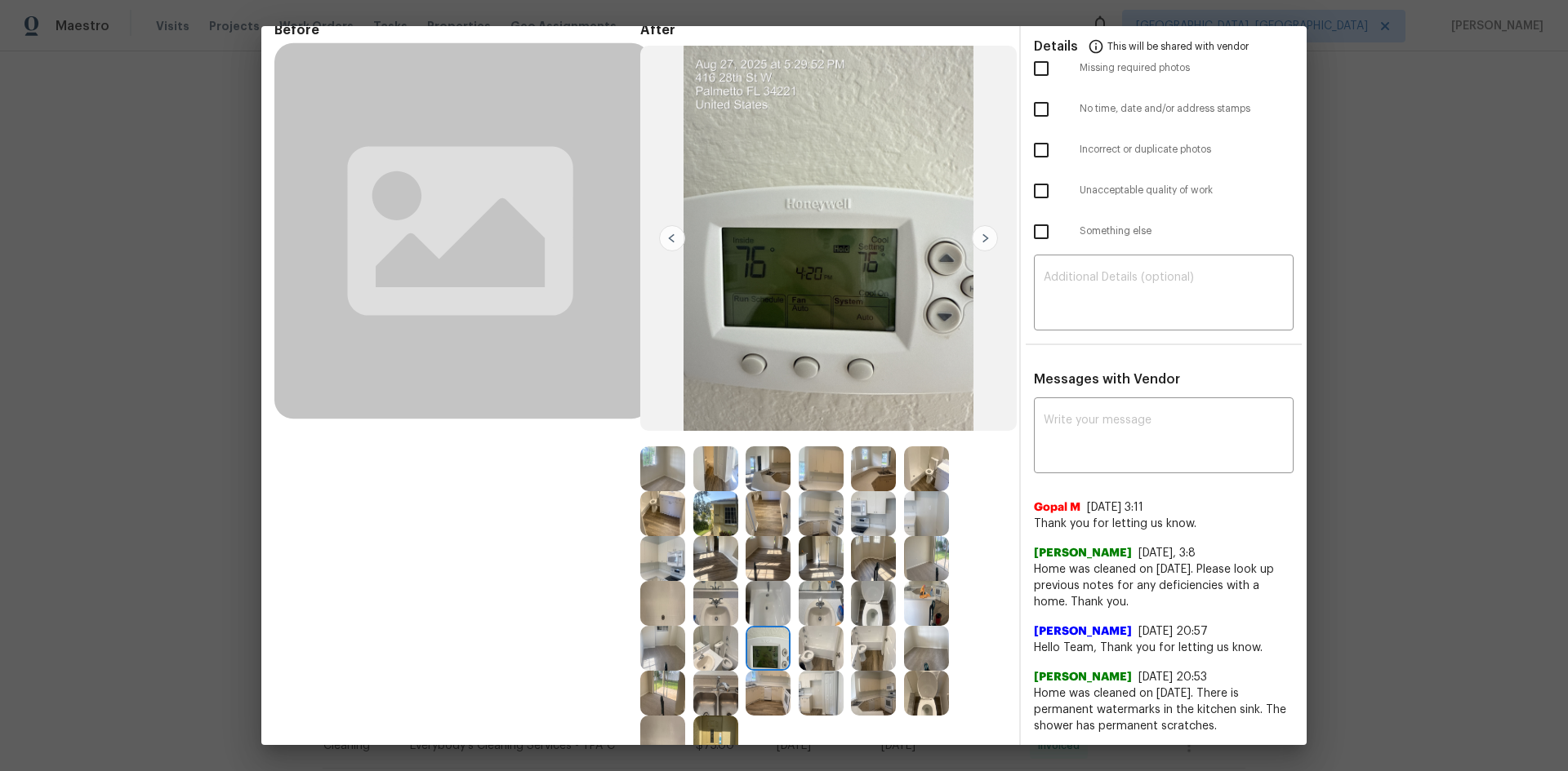
scroll to position [0, 0]
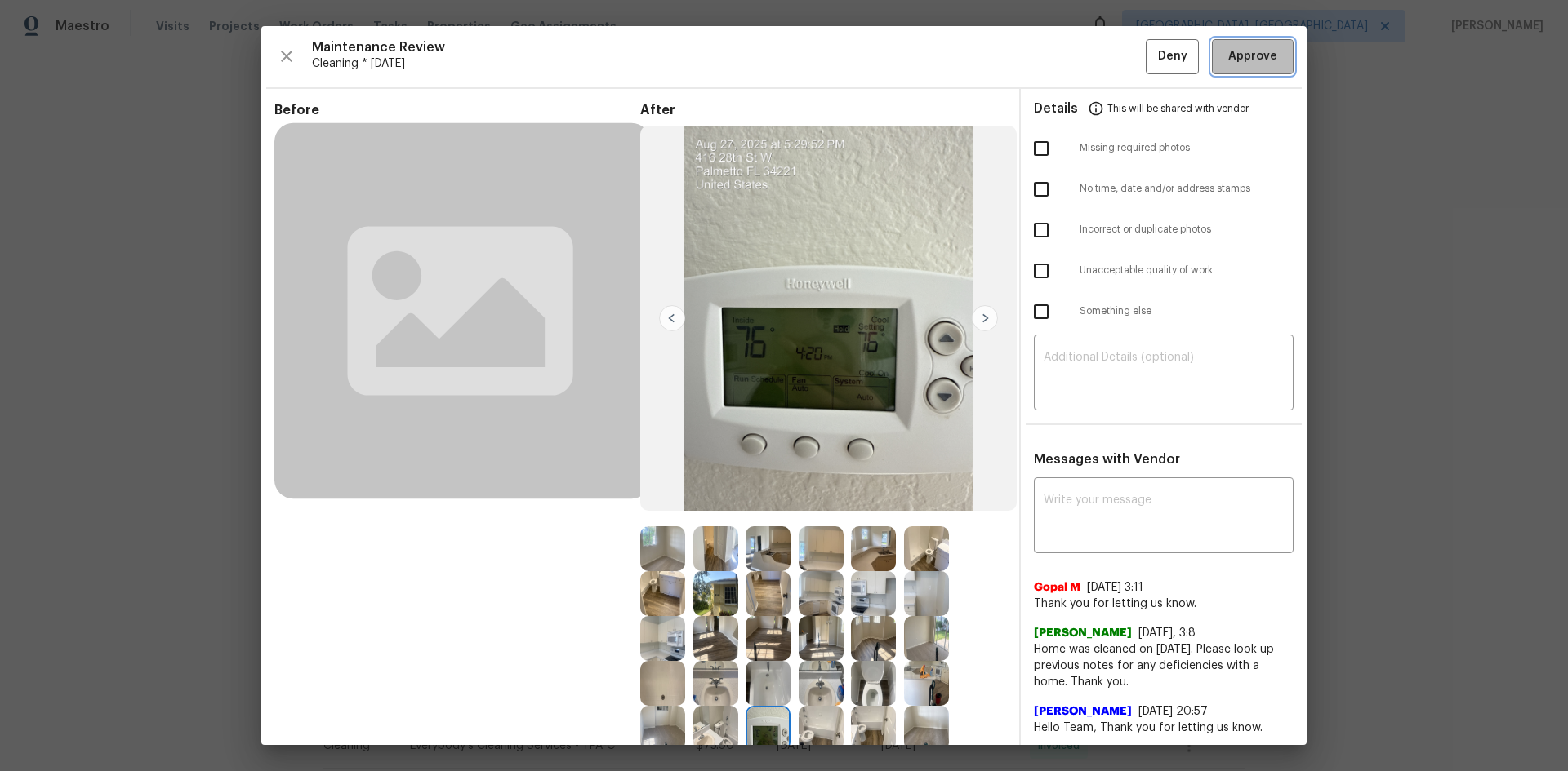
click at [1229, 52] on span "Approve" at bounding box center [1252, 57] width 49 height 20
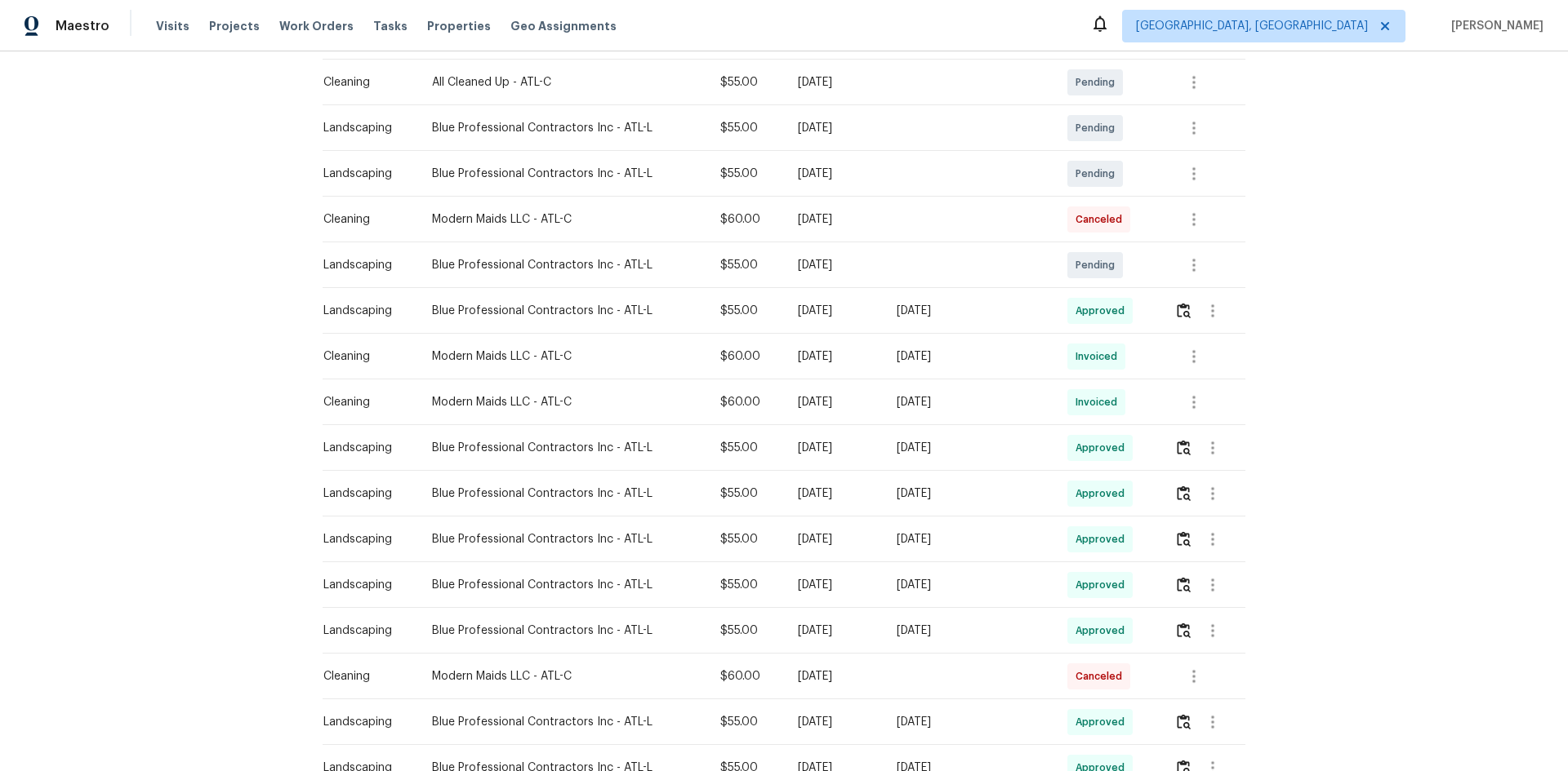
scroll to position [327, 0]
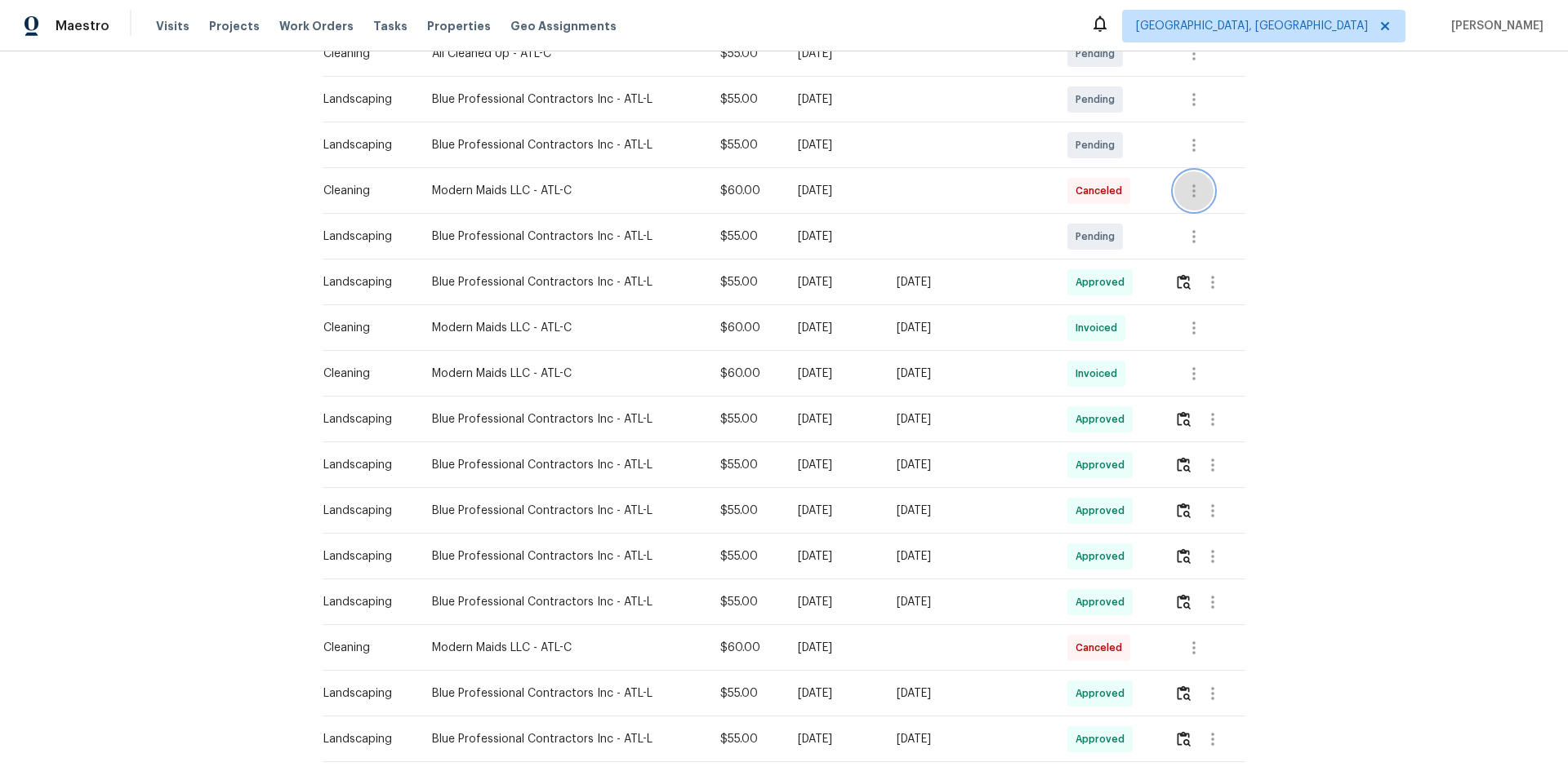
click at [1183, 177] on button "button" at bounding box center [1194, 191] width 39 height 39
click at [1236, 223] on li "View details" at bounding box center [1226, 217] width 114 height 27
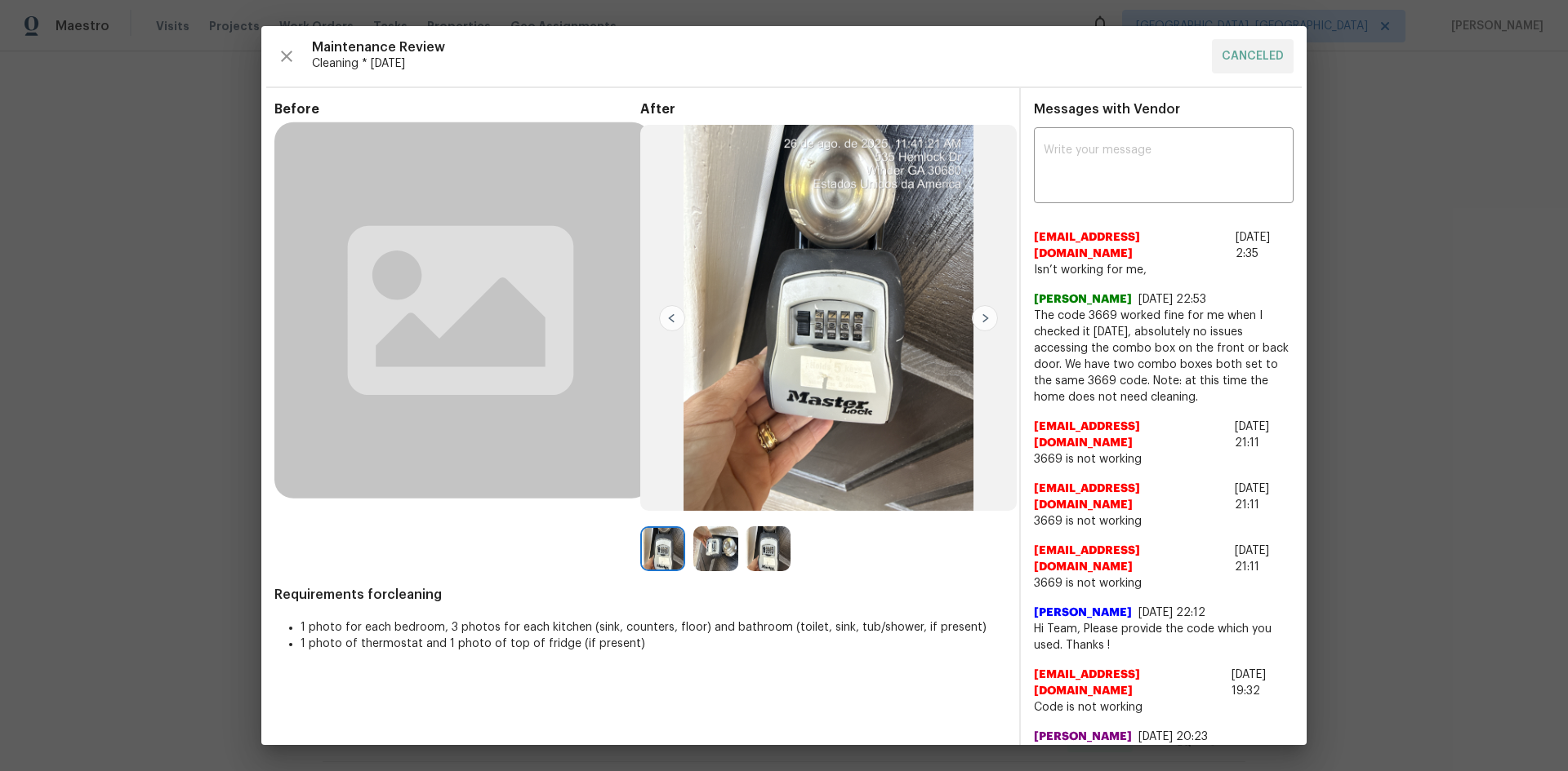
drag, startPoint x: 1459, startPoint y: 285, endPoint x: 1068, endPoint y: 9, distance: 478.6
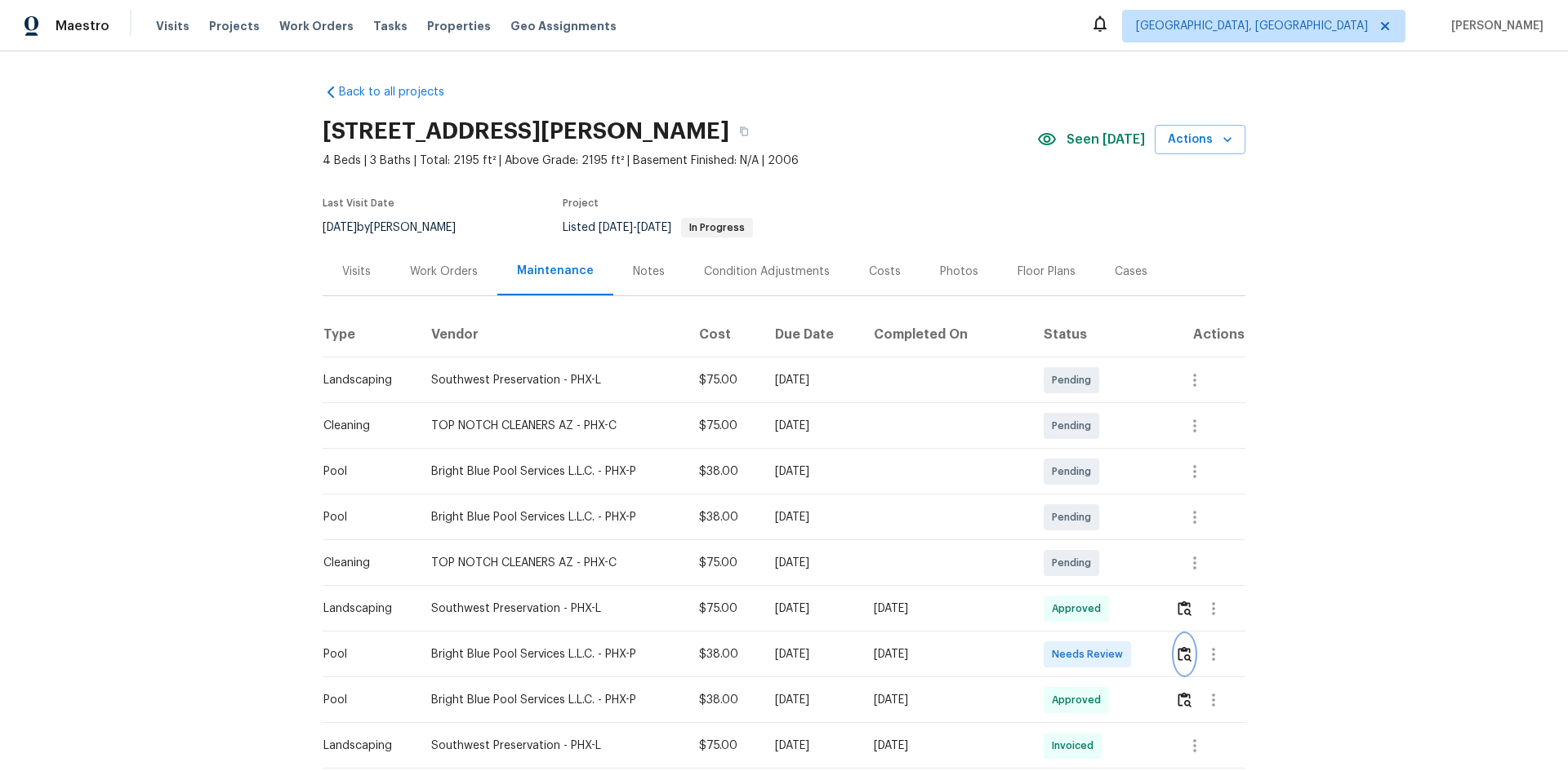
click at [1178, 655] on img "button" at bounding box center [1185, 654] width 14 height 16
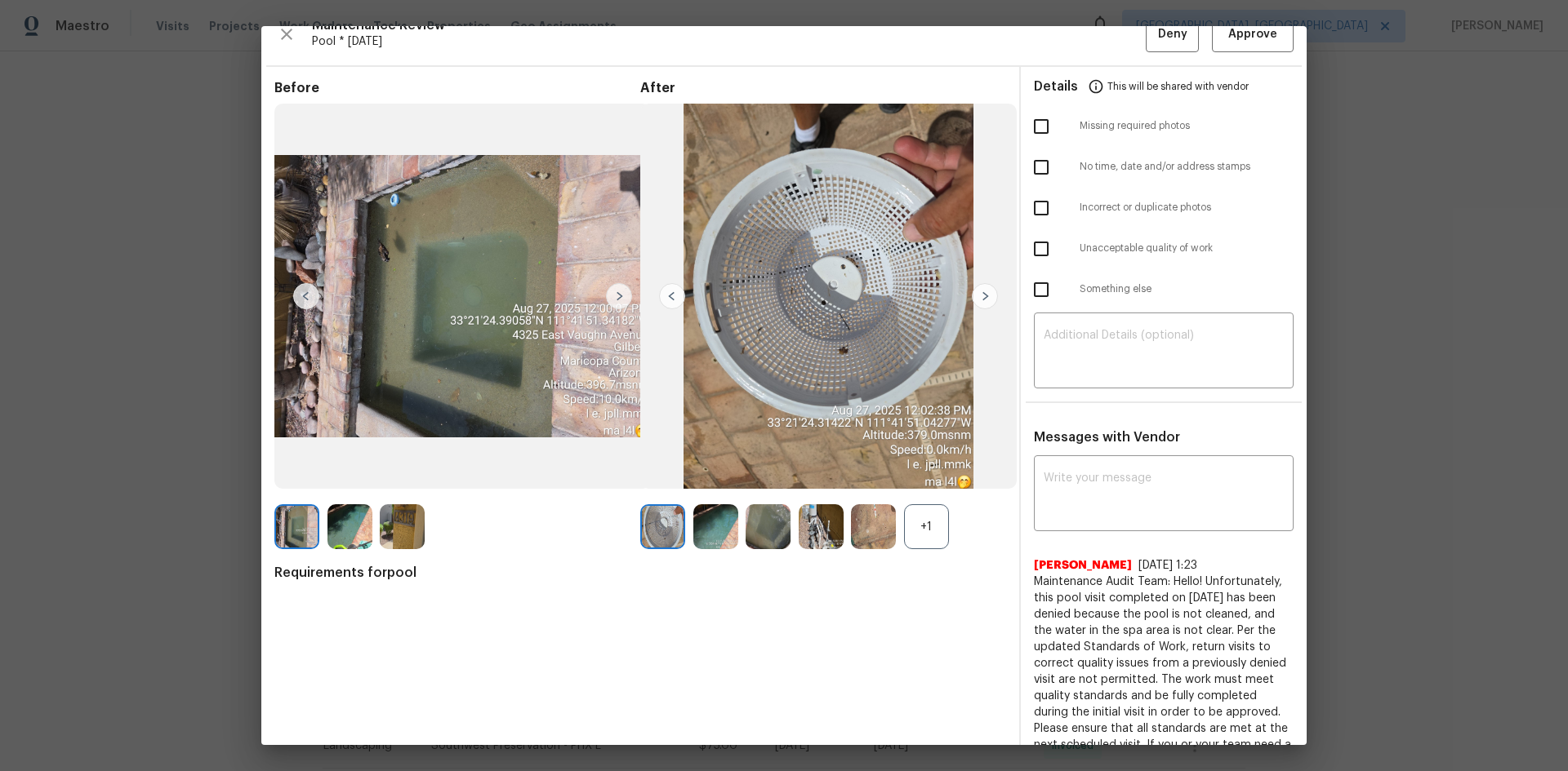
scroll to position [82, 0]
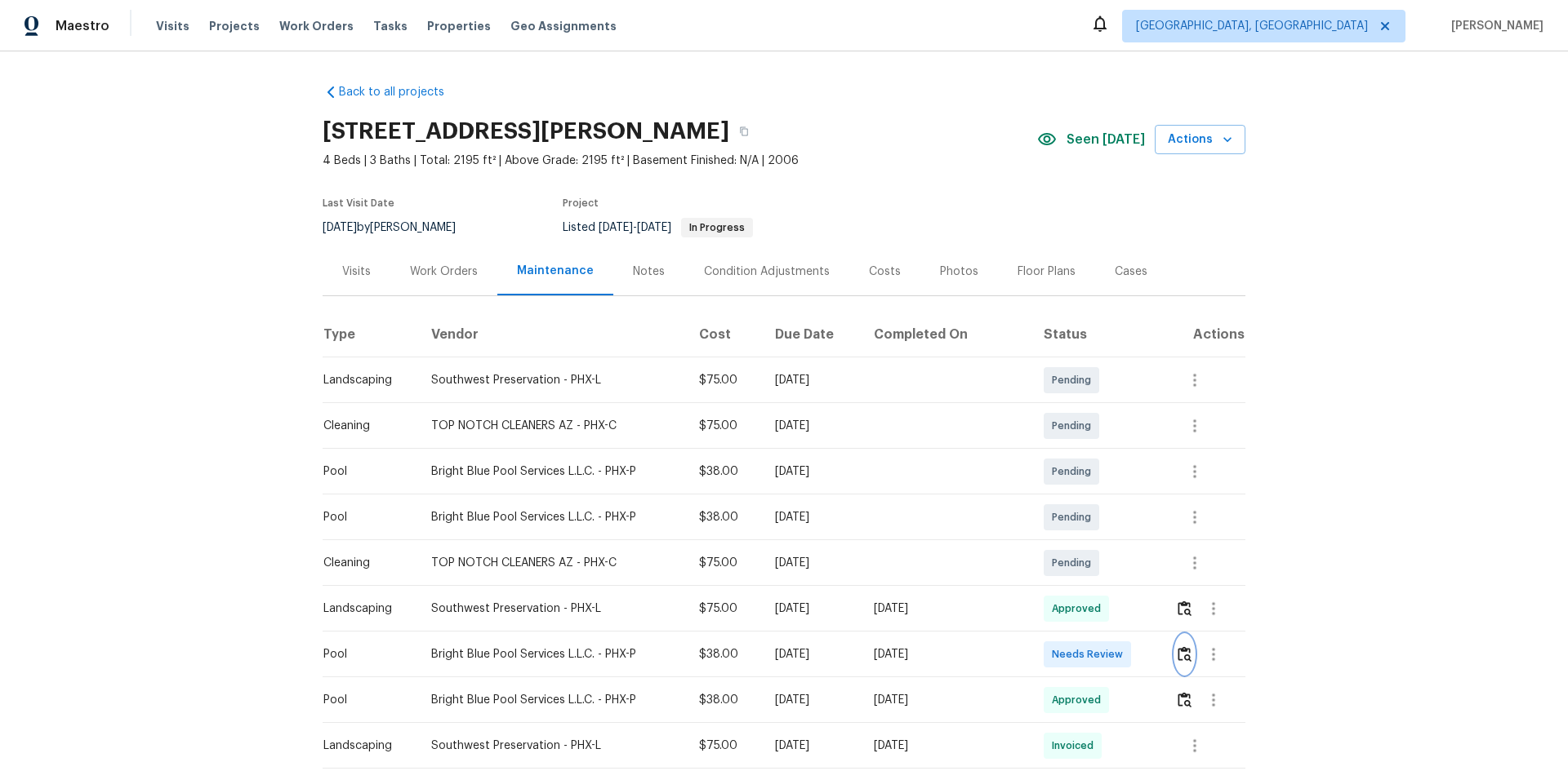
click at [1178, 660] on img "button" at bounding box center [1185, 654] width 14 height 16
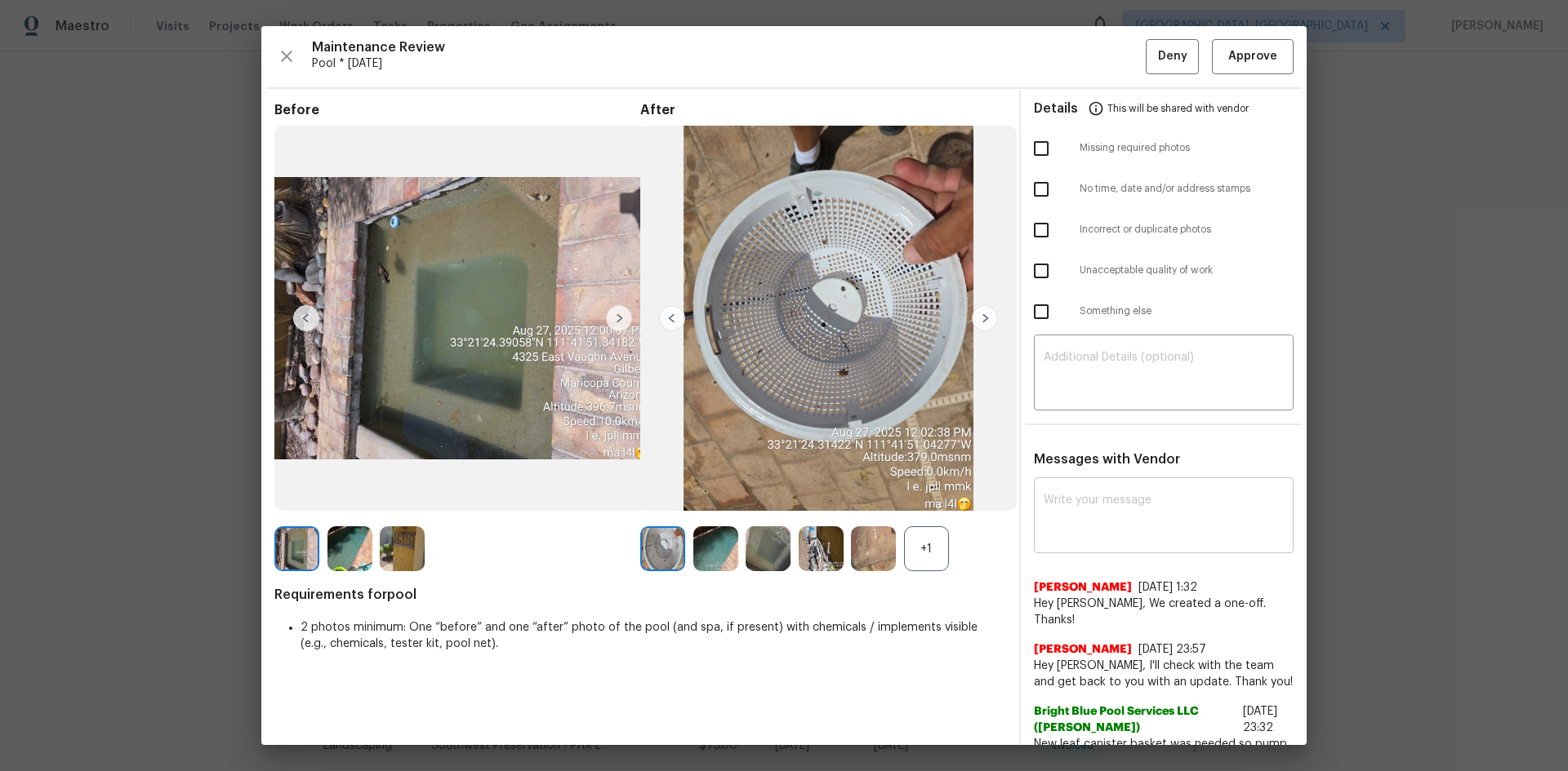
click at [1060, 524] on textarea at bounding box center [1163, 517] width 240 height 46
click at [919, 552] on div "+1" at bounding box center [926, 549] width 45 height 45
click at [1034, 519] on div "x ​" at bounding box center [1163, 518] width 259 height 72
paste textarea "Maintenance Audit Team: Hello! Unfortunately, this pool visit completed on [DAT…"
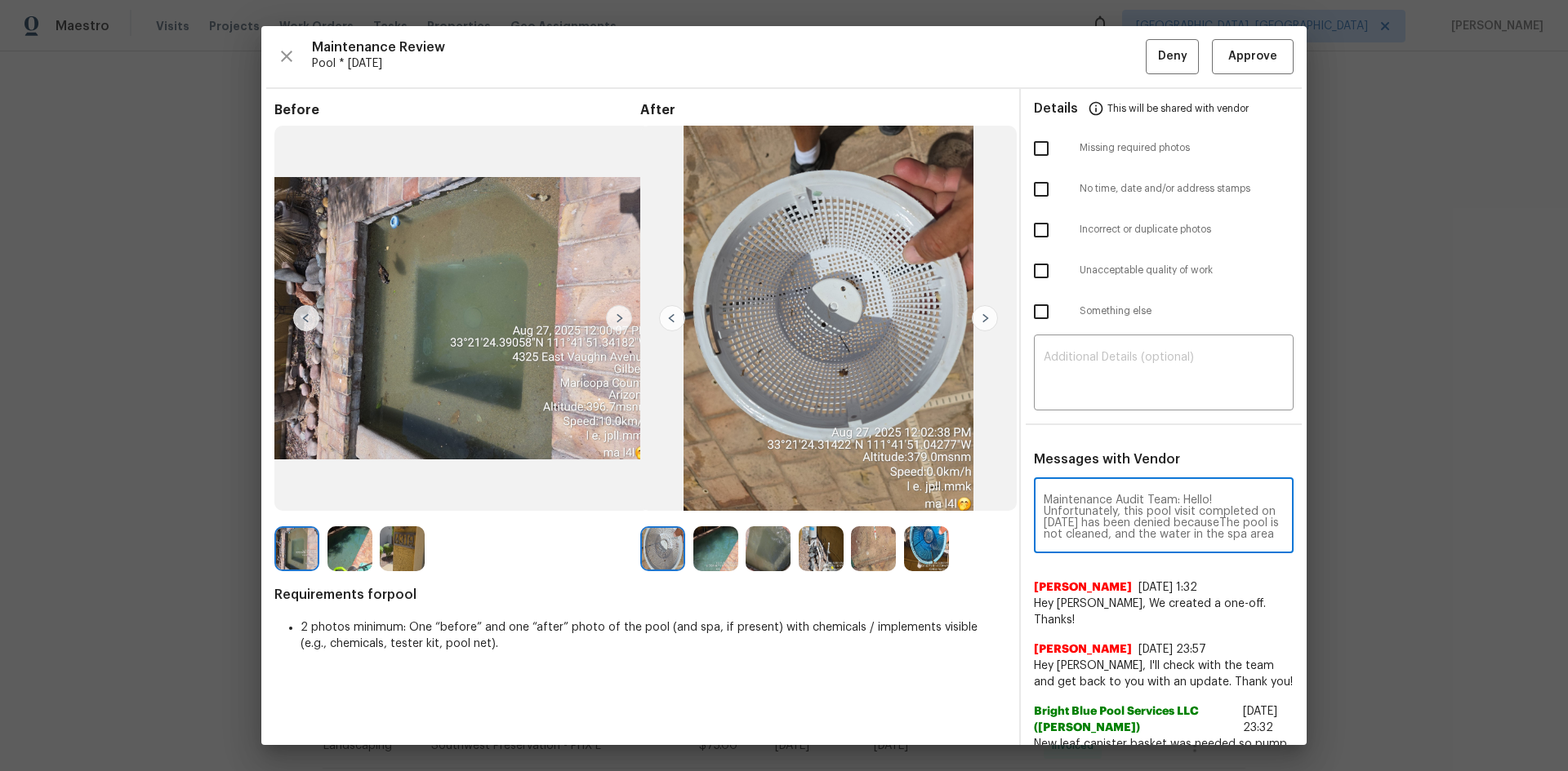
scroll to position [217, 0]
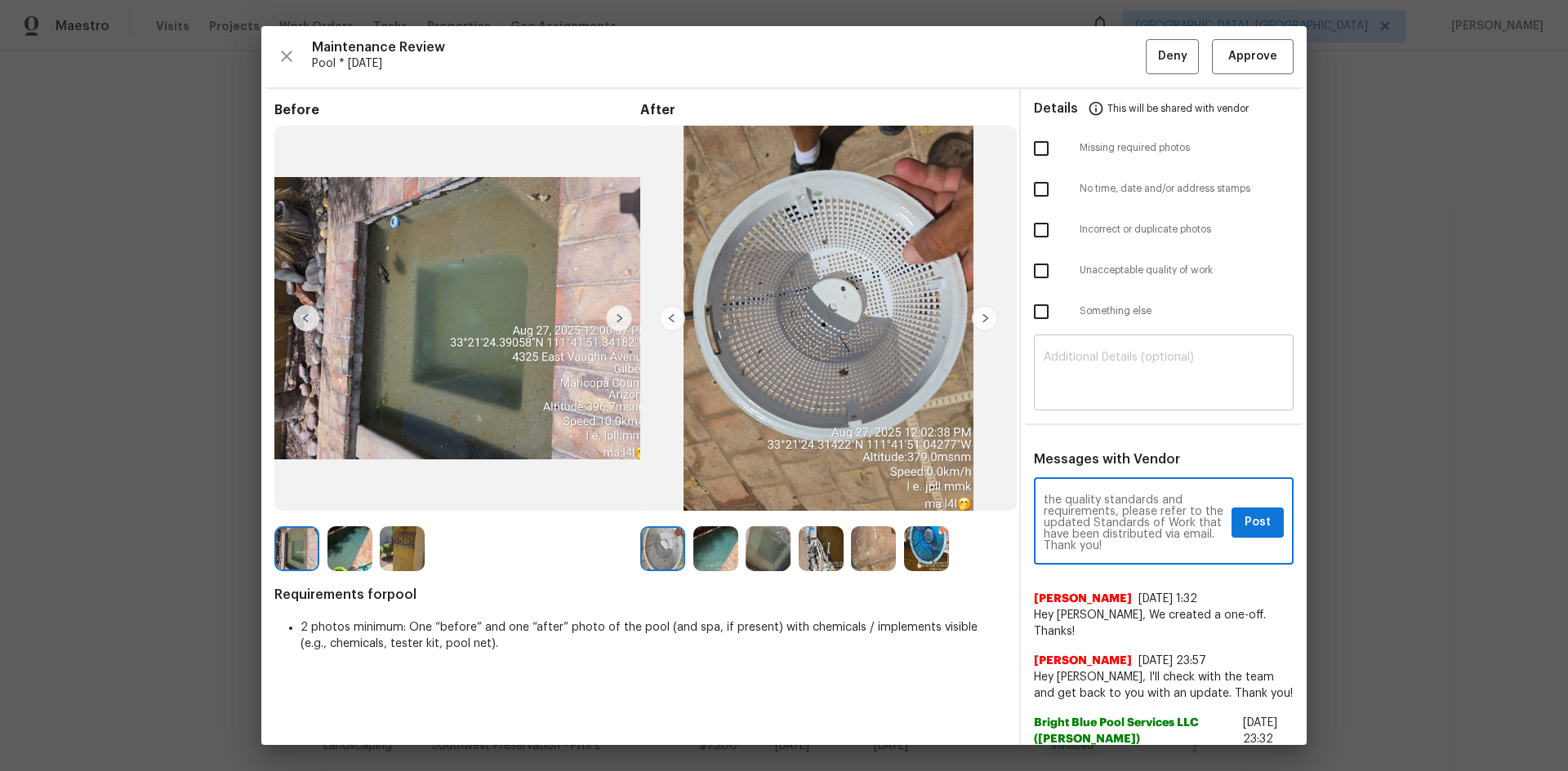
type textarea "Maintenance Audit Team: Hello! Unfortunately, this pool visit completed on [DAT…"
click at [1073, 364] on textarea at bounding box center [1163, 374] width 240 height 46
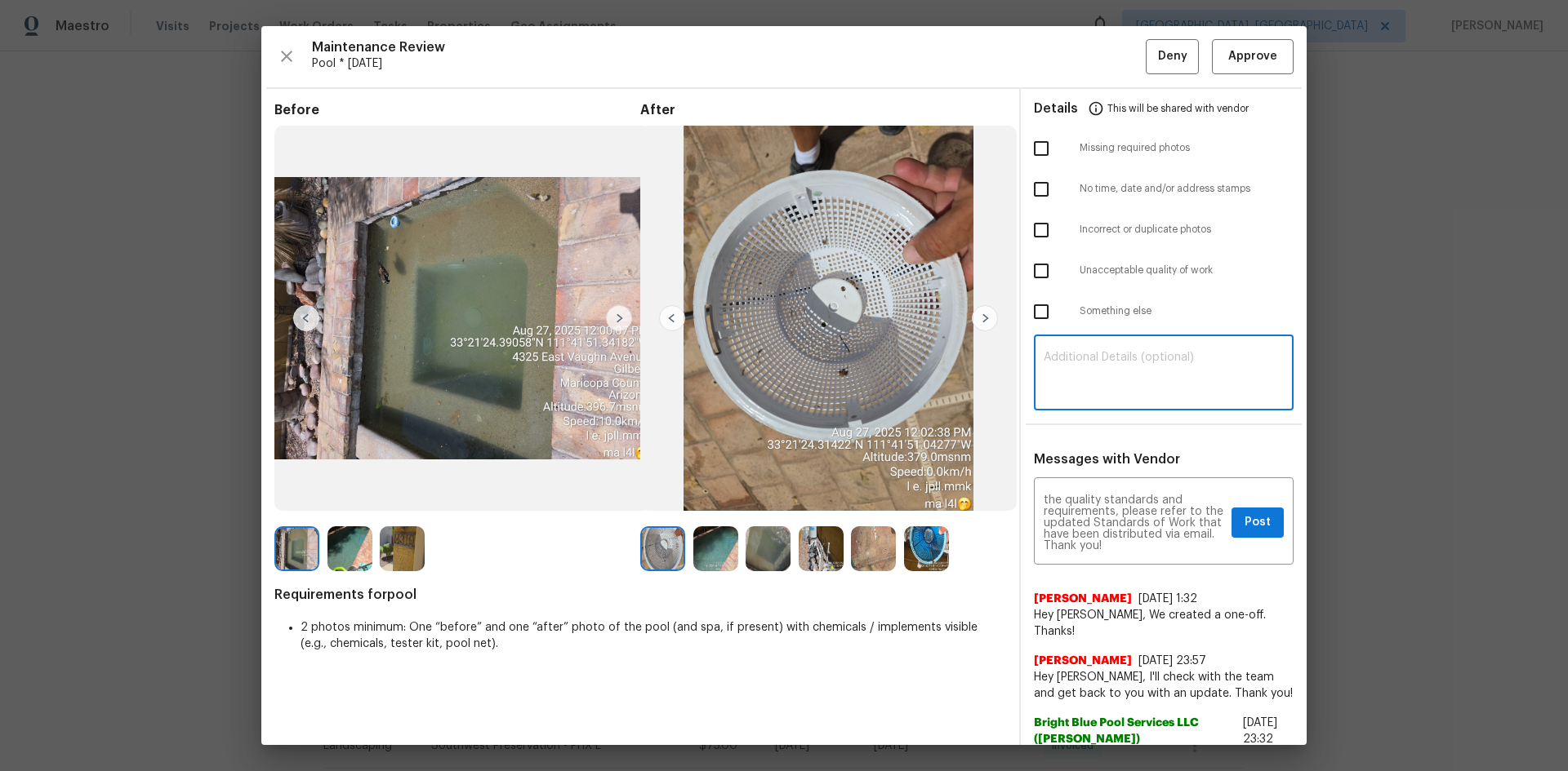
paste textarea "Maintenance Audit Team: Hello! Unfortunately, this pool visit completed on [DAT…"
type textarea "Maintenance Audit Team: Hello! Unfortunately, this pool visit completed on 08/2…"
click at [1153, 540] on textarea "Maintenance Audit Team: Hello! Unfortunately, this pool visit completed on 08/2…" at bounding box center [1134, 522] width 181 height 58
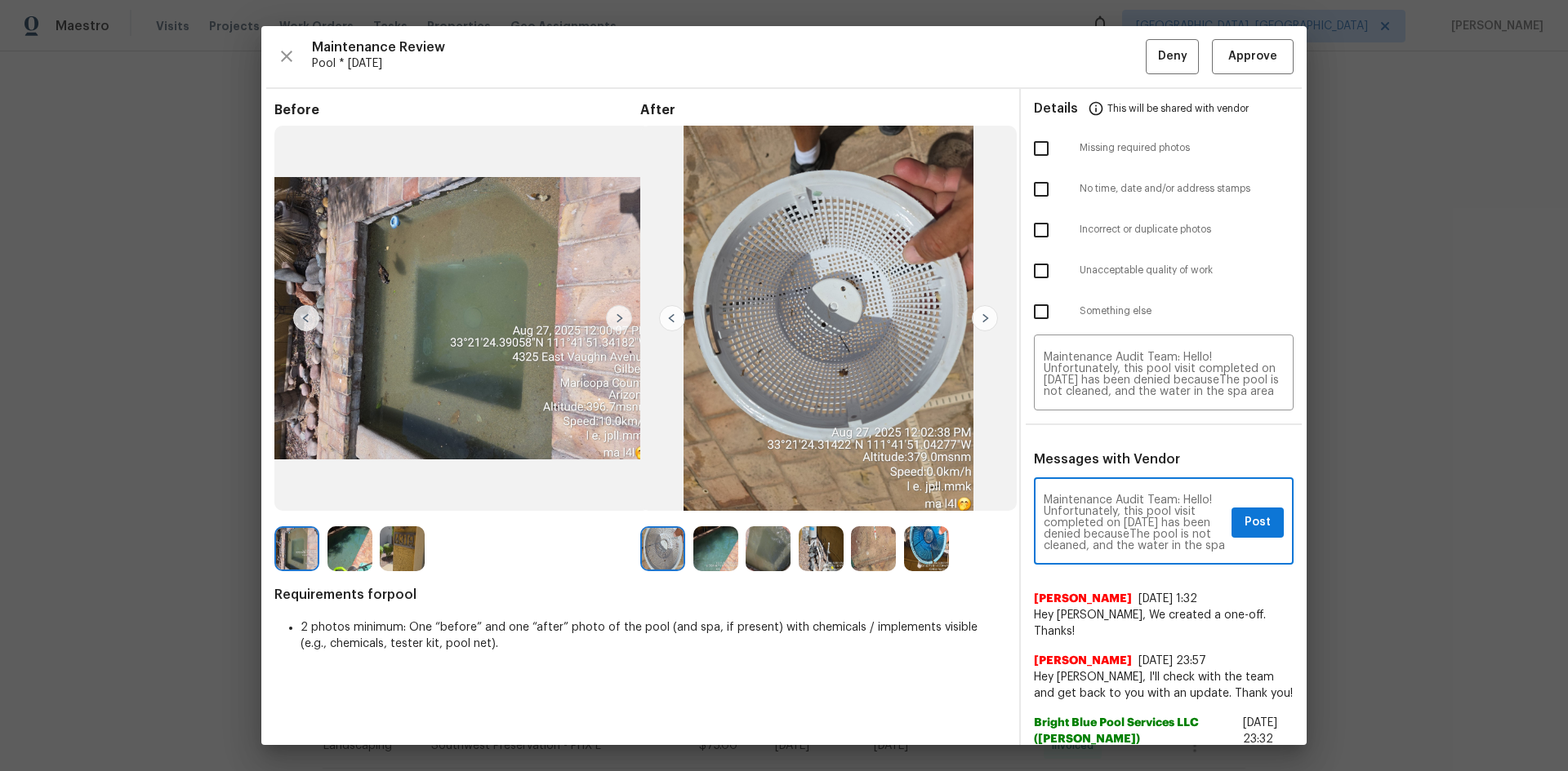
drag, startPoint x: 1153, startPoint y: 540, endPoint x: 1143, endPoint y: 532, distance: 12.8
type textarea "Maintenance Audit Team: Hello! Unfortunately, this pool visit completed on 08/2…"
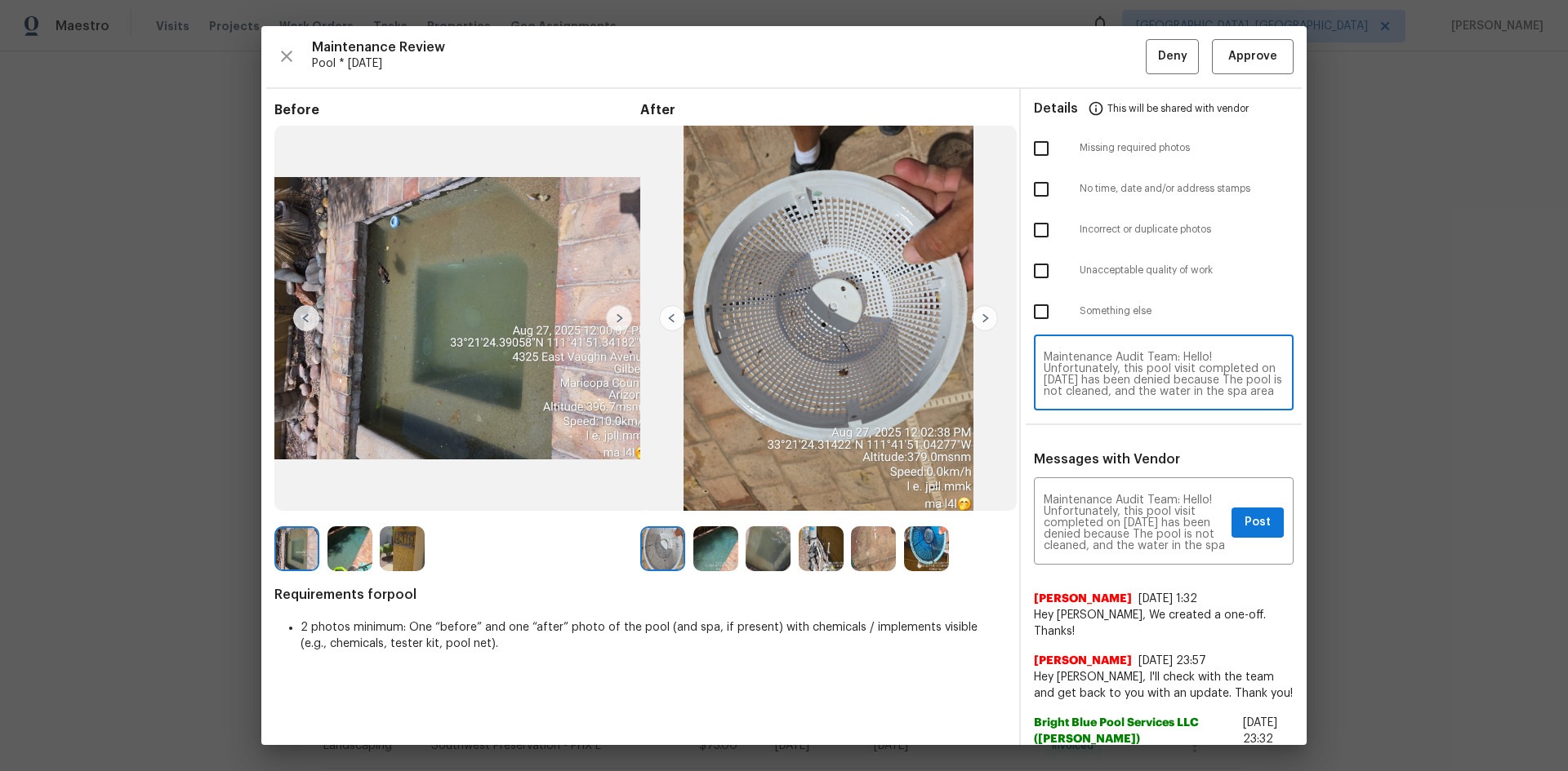
scroll to position [1, 0]
click at [1043, 388] on textarea "Maintenance Audit Team: Hello! Unfortunately, this pool visit completed on 08/2…" at bounding box center [1163, 374] width 240 height 46
click at [1106, 358] on textarea "Maintenance Audit Team: Hello! Unfortunately, this pool visit completed on 08/2…" at bounding box center [1163, 374] width 240 height 46
type textarea "Maintenance Audit Team: Hello! Unfortunately, this pool visit completed on 08/2…"
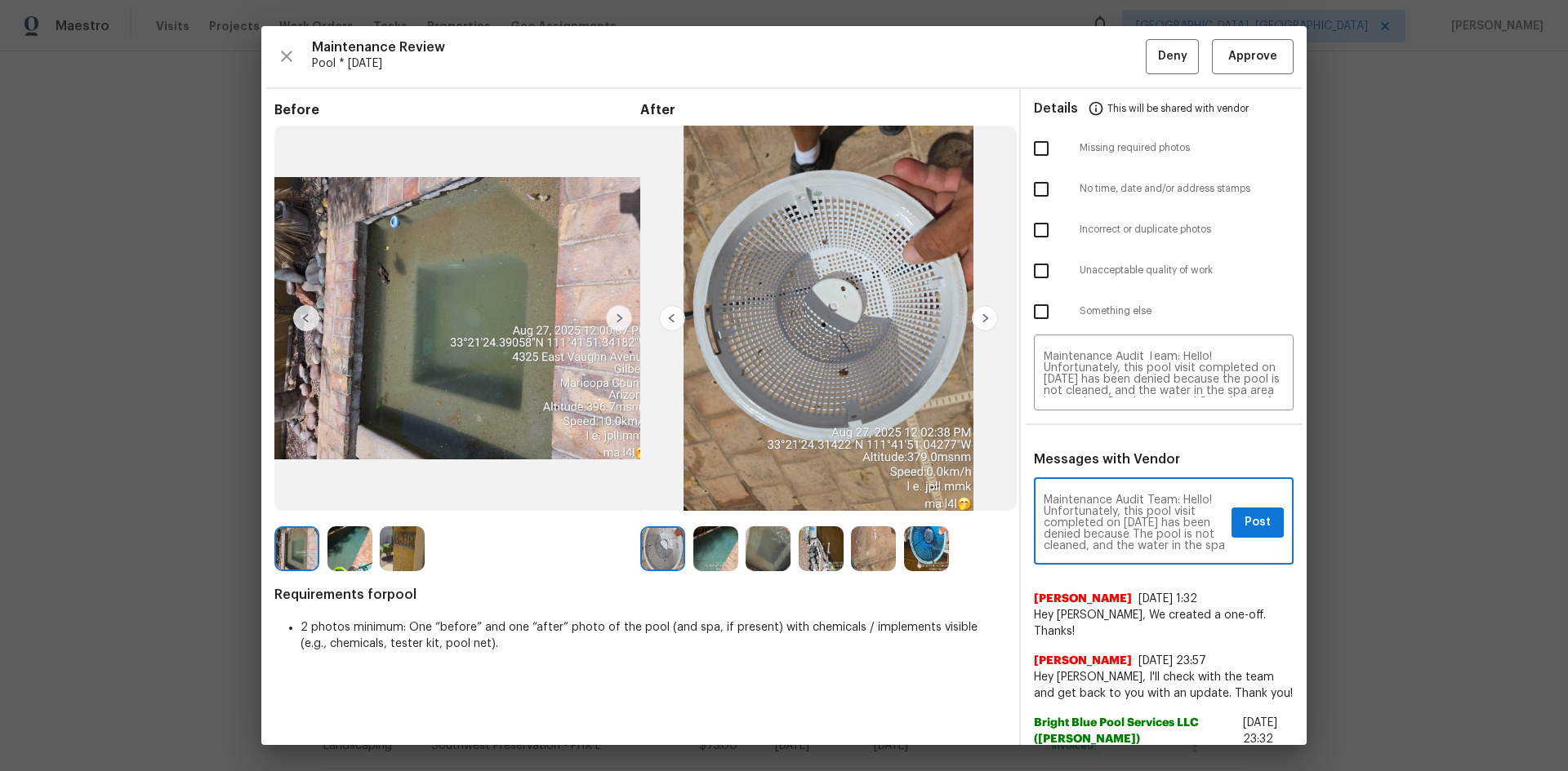
click at [1087, 521] on textarea "Maintenance Audit Team: Hello! Unfortunately, this pool visit completed on 08/2…" at bounding box center [1134, 522] width 181 height 58
paste textarea "t"
type textarea "Maintenance Audit Team: Hello! Unfortunately, this pool visit completed on 08/2…"
click at [1244, 520] on span "Post" at bounding box center [1257, 522] width 26 height 20
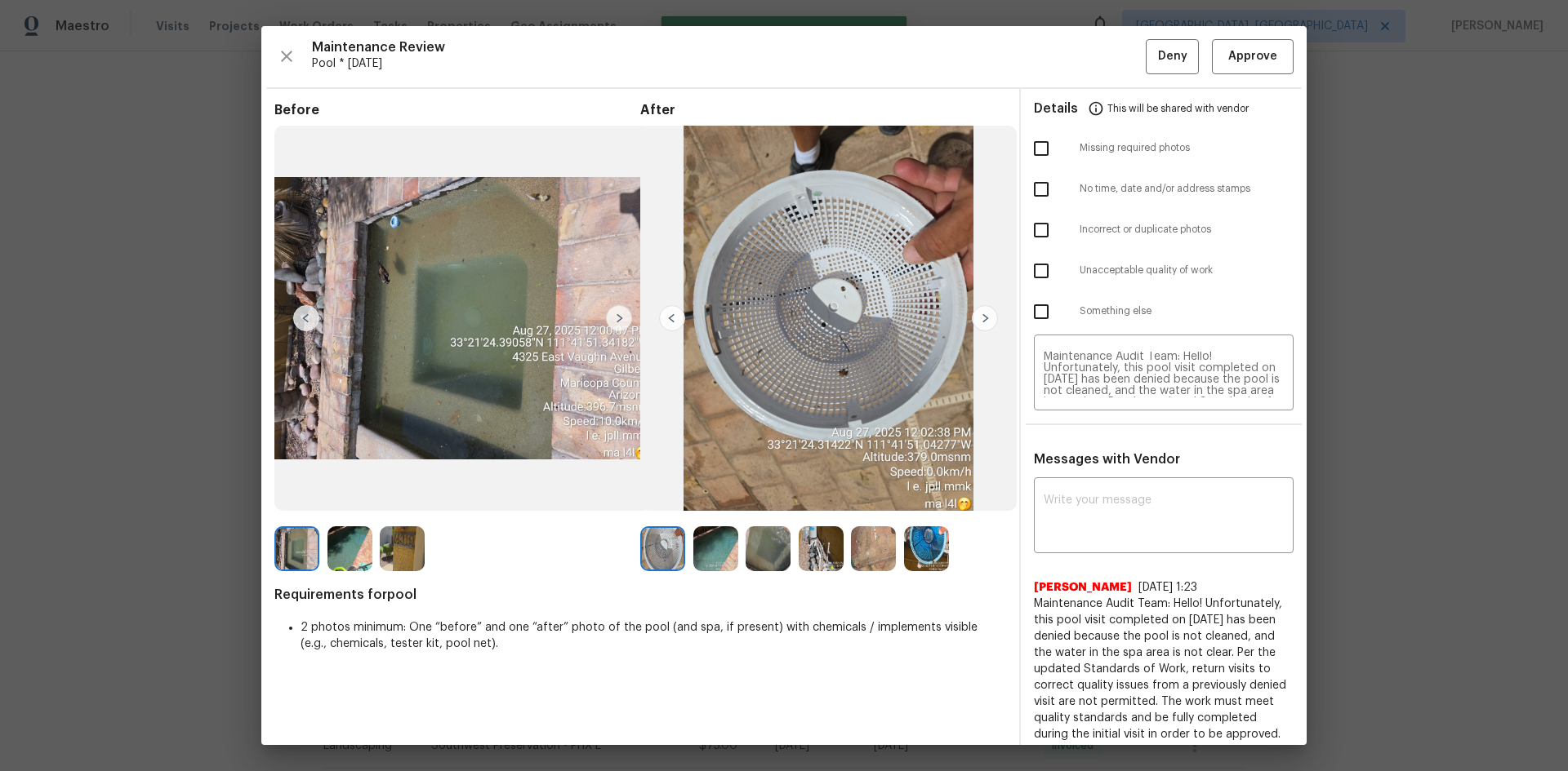
scroll to position [0, 0]
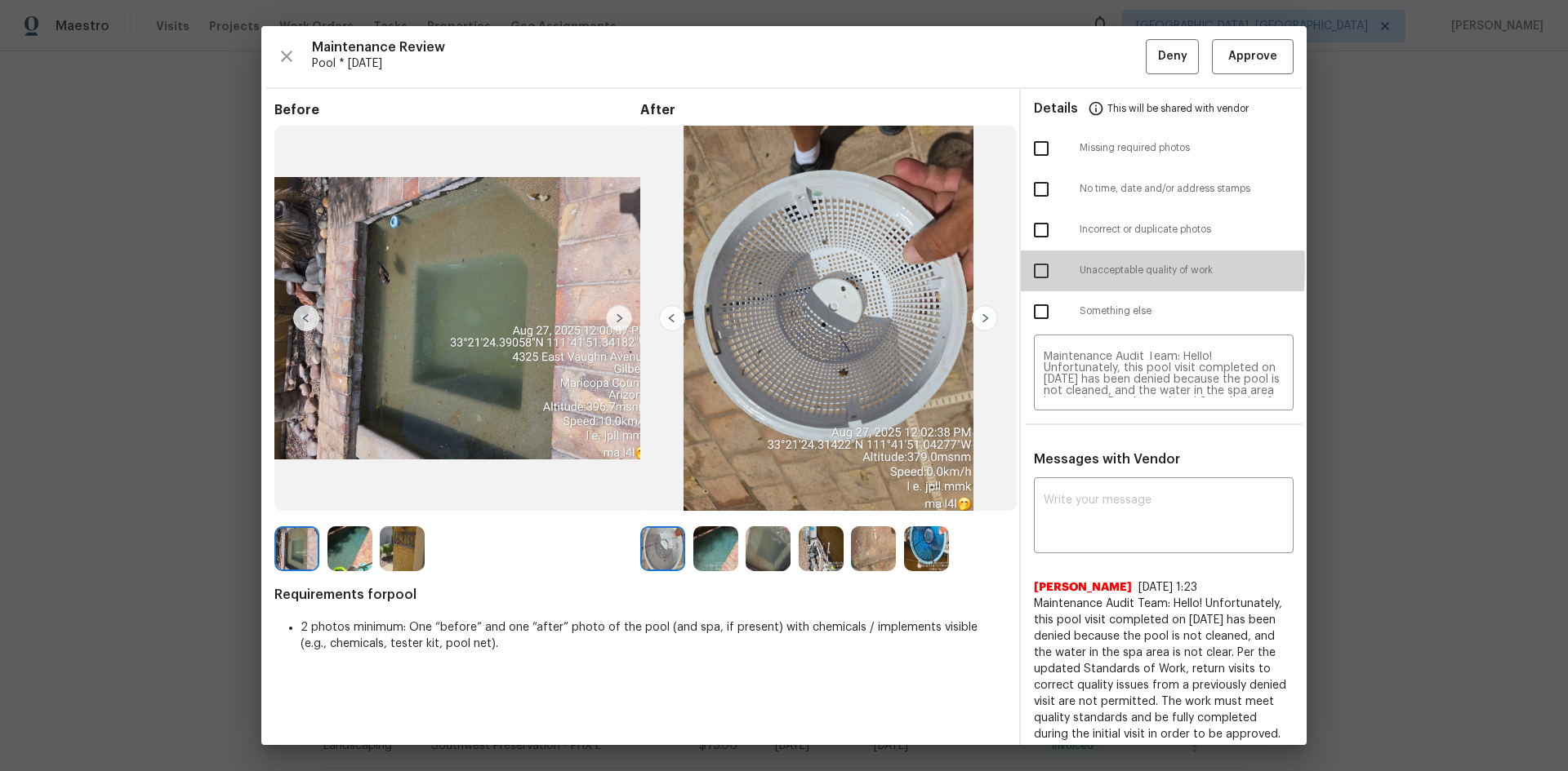
click at [1027, 267] on input "checkbox" at bounding box center [1040, 270] width 34 height 34
checkbox input "true"
click at [1157, 49] on span "Deny" at bounding box center [1172, 57] width 29 height 20
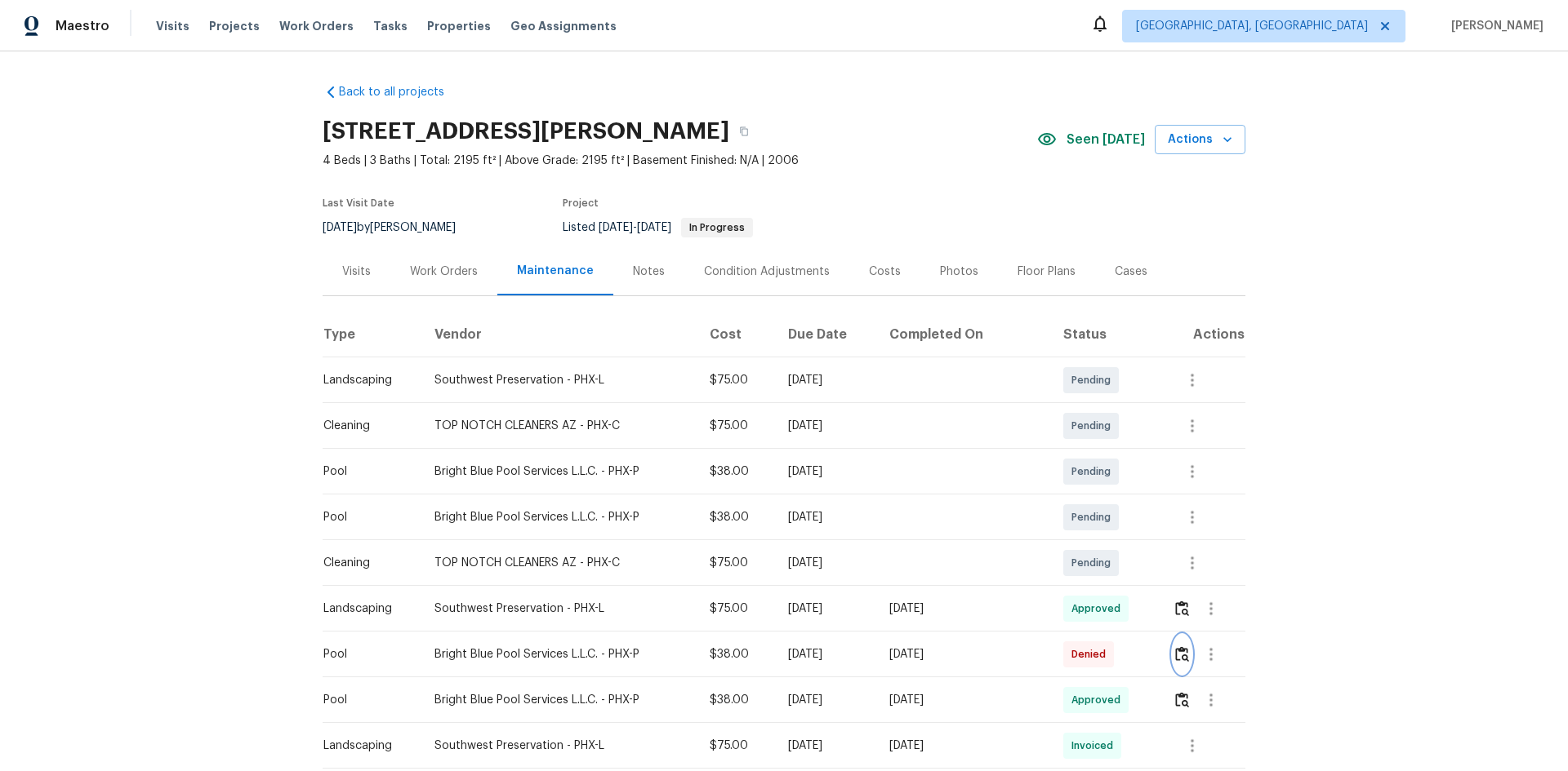
click at [1181, 663] on button "button" at bounding box center [1182, 655] width 19 height 39
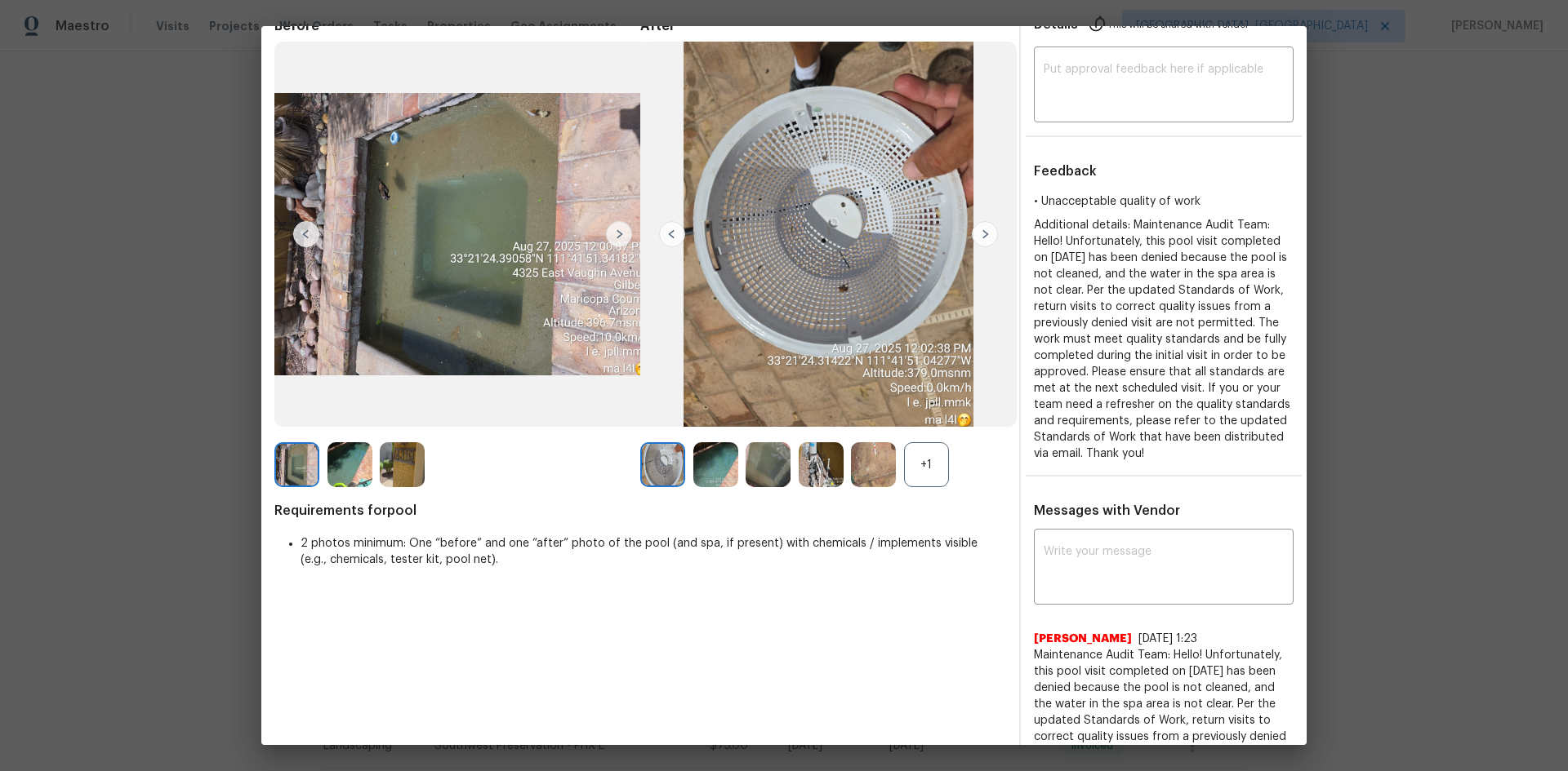
scroll to position [163, 0]
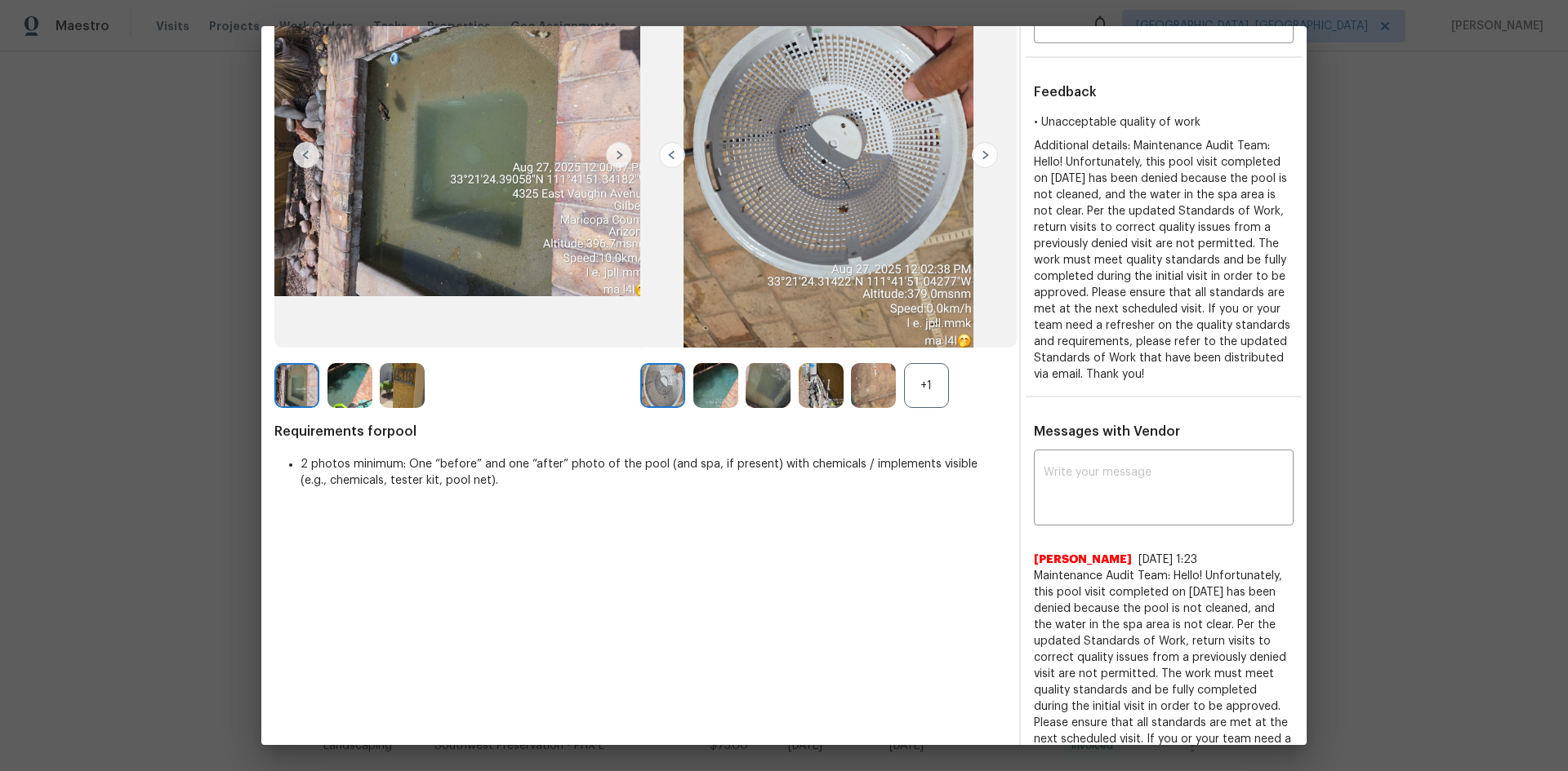
click at [771, 391] on img at bounding box center [768, 386] width 45 height 45
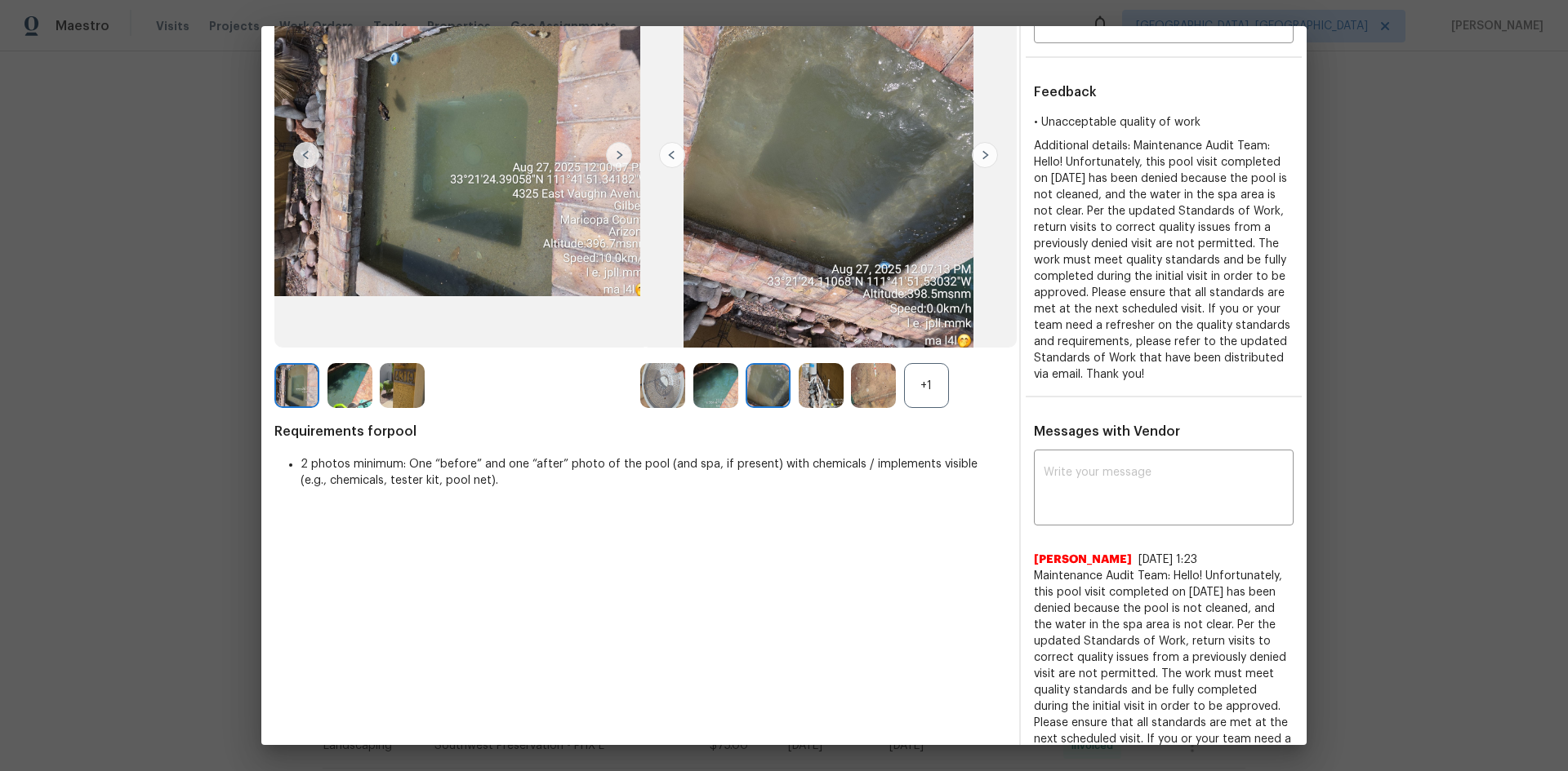
click at [721, 389] on img at bounding box center [716, 386] width 45 height 45
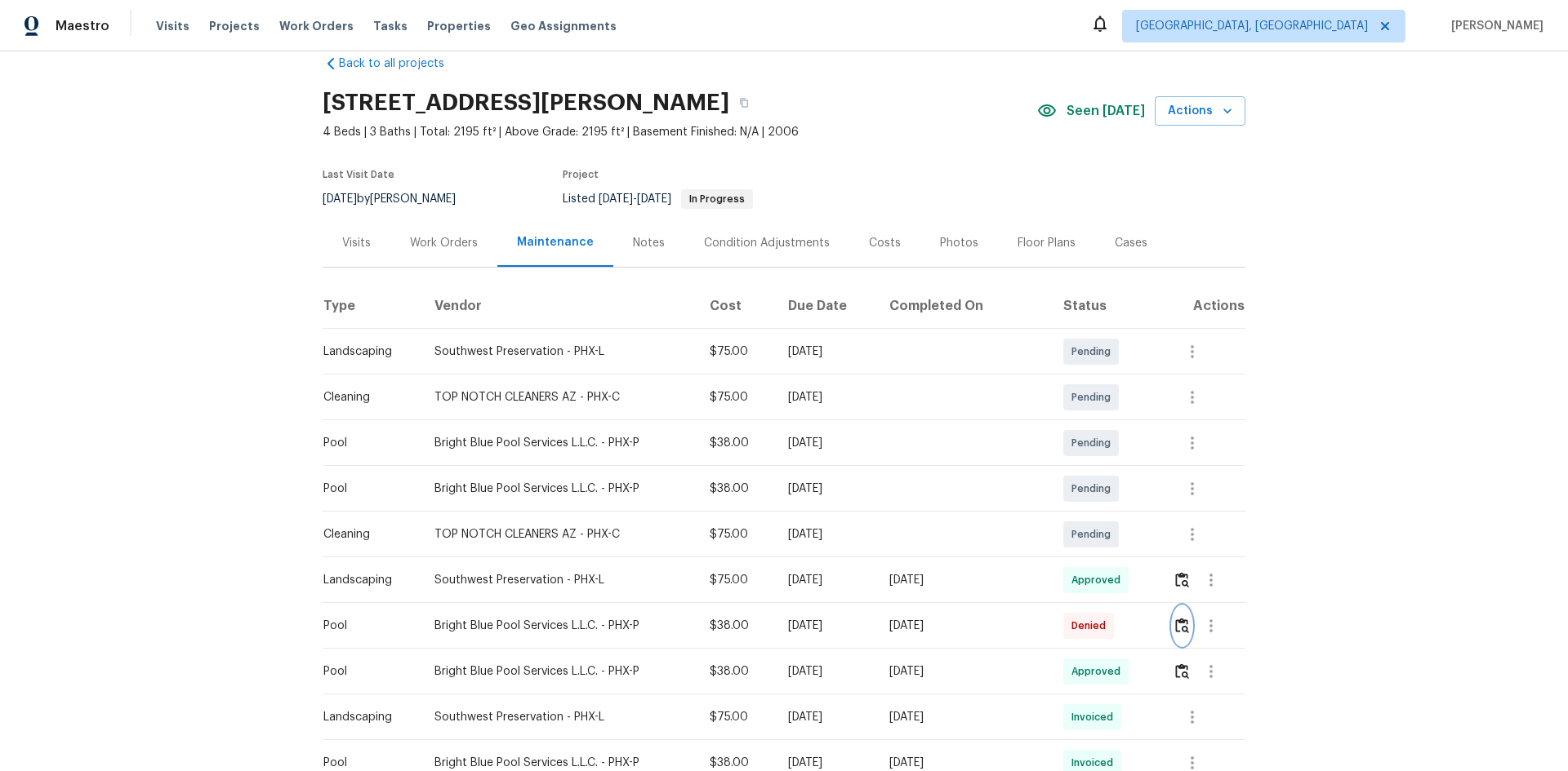
scroll to position [0, 0]
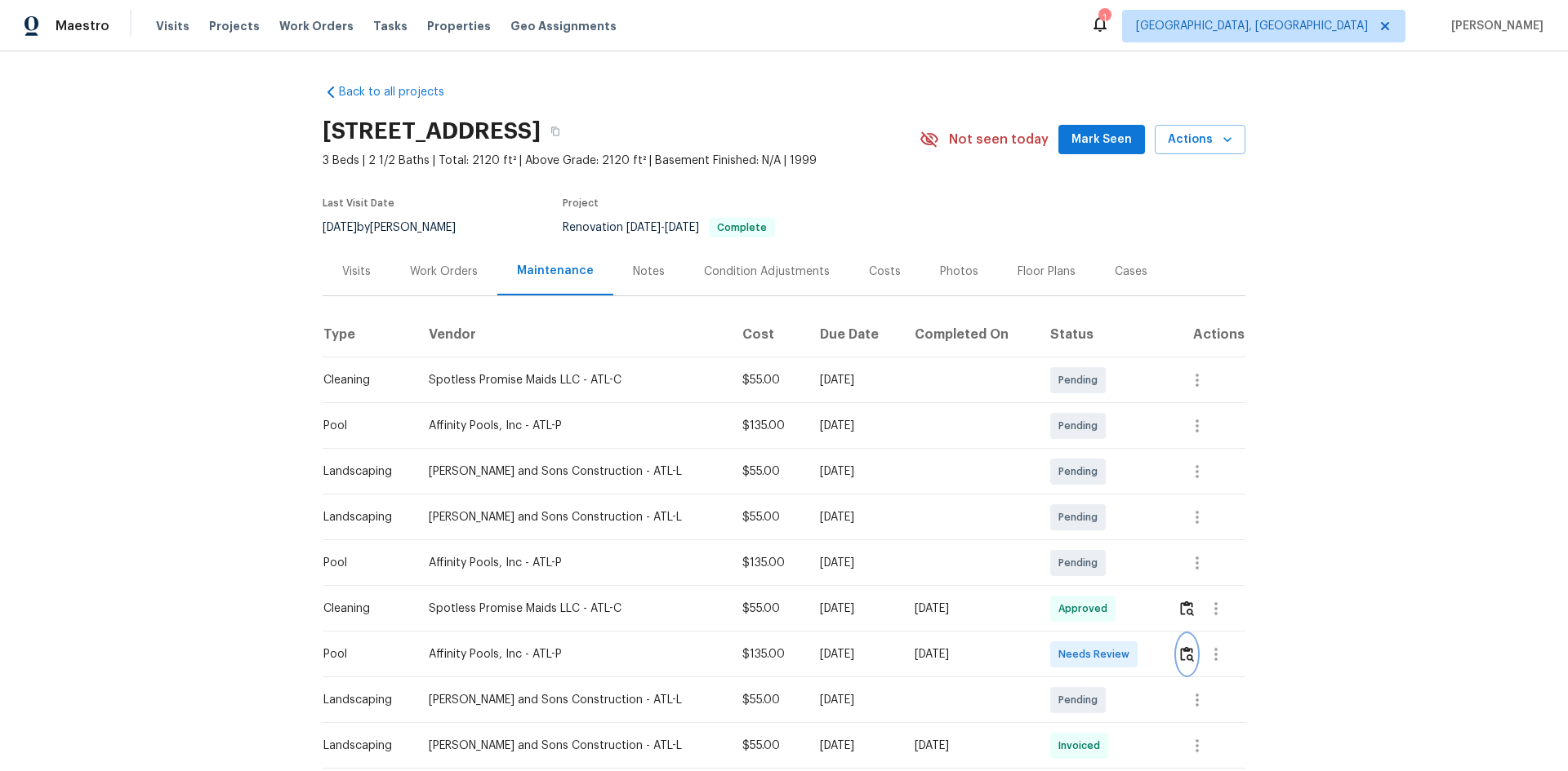
click at [1115, 516] on button "button" at bounding box center [1187, 655] width 19 height 39
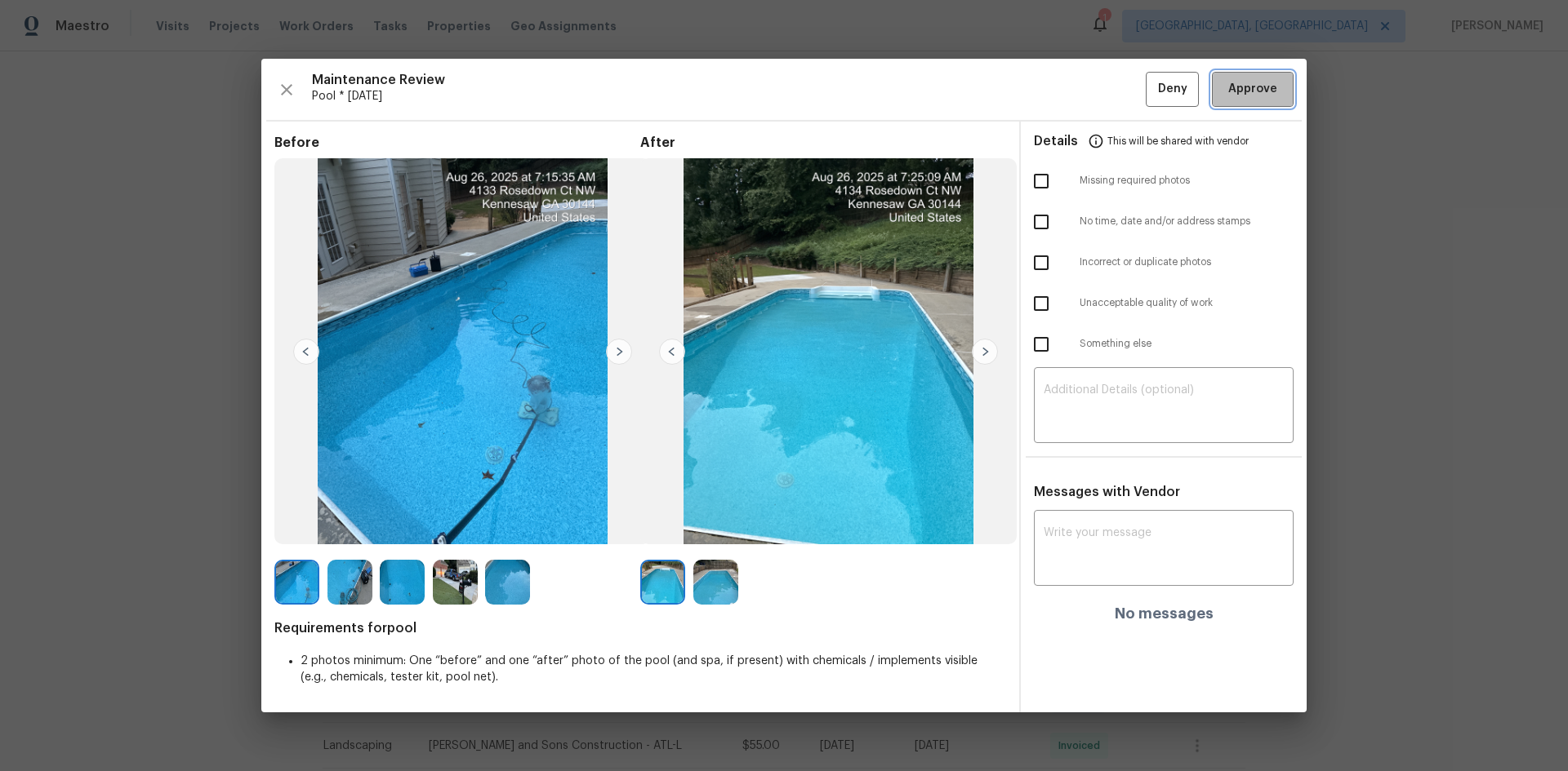
click at [1115, 95] on span "Approve" at bounding box center [1252, 89] width 49 height 20
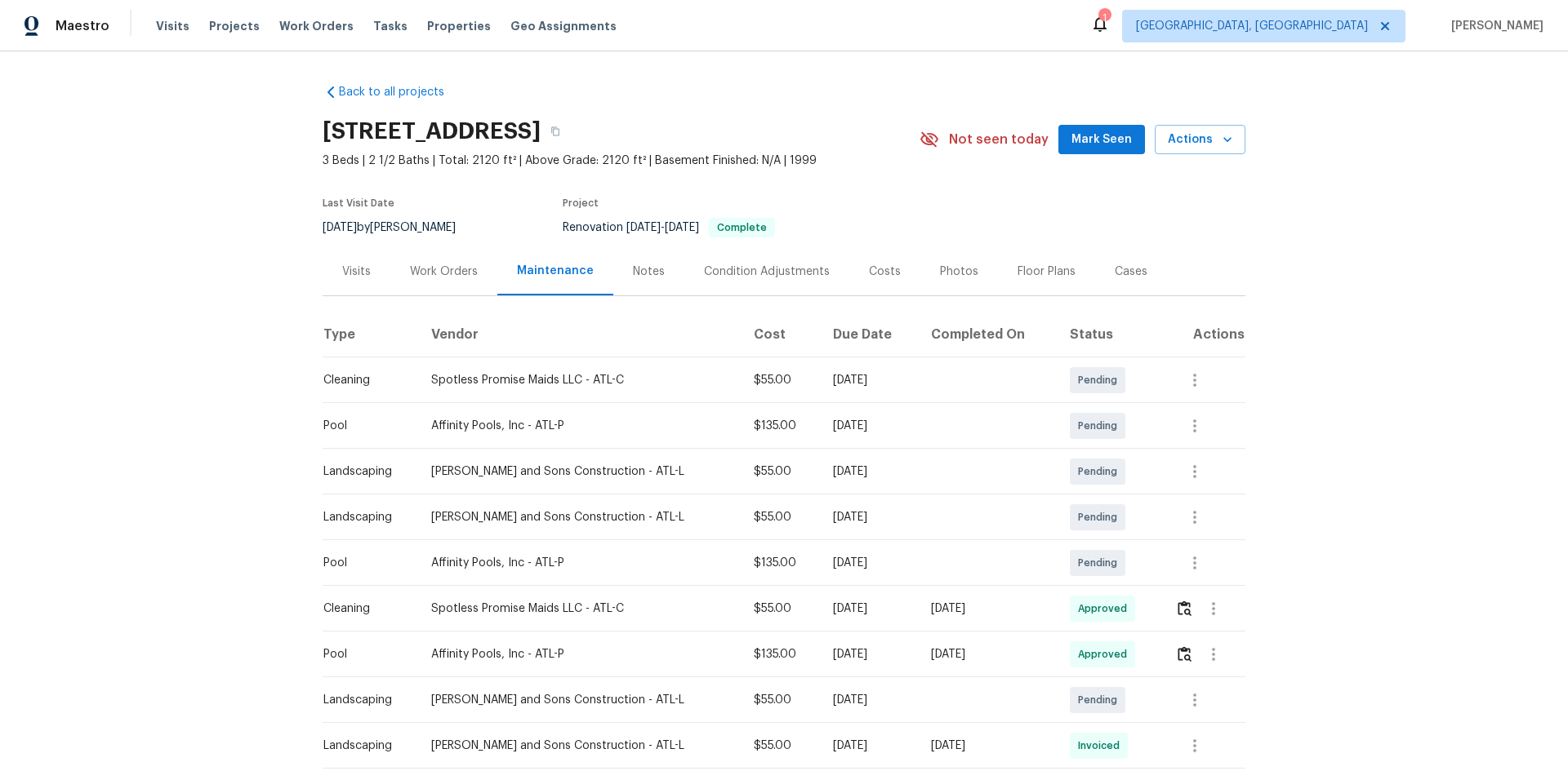
click at [1115, 516] on td at bounding box center [1203, 654] width 83 height 46
click at [1115, 516] on img "button" at bounding box center [1185, 654] width 14 height 16
